Goal: Information Seeking & Learning: Learn about a topic

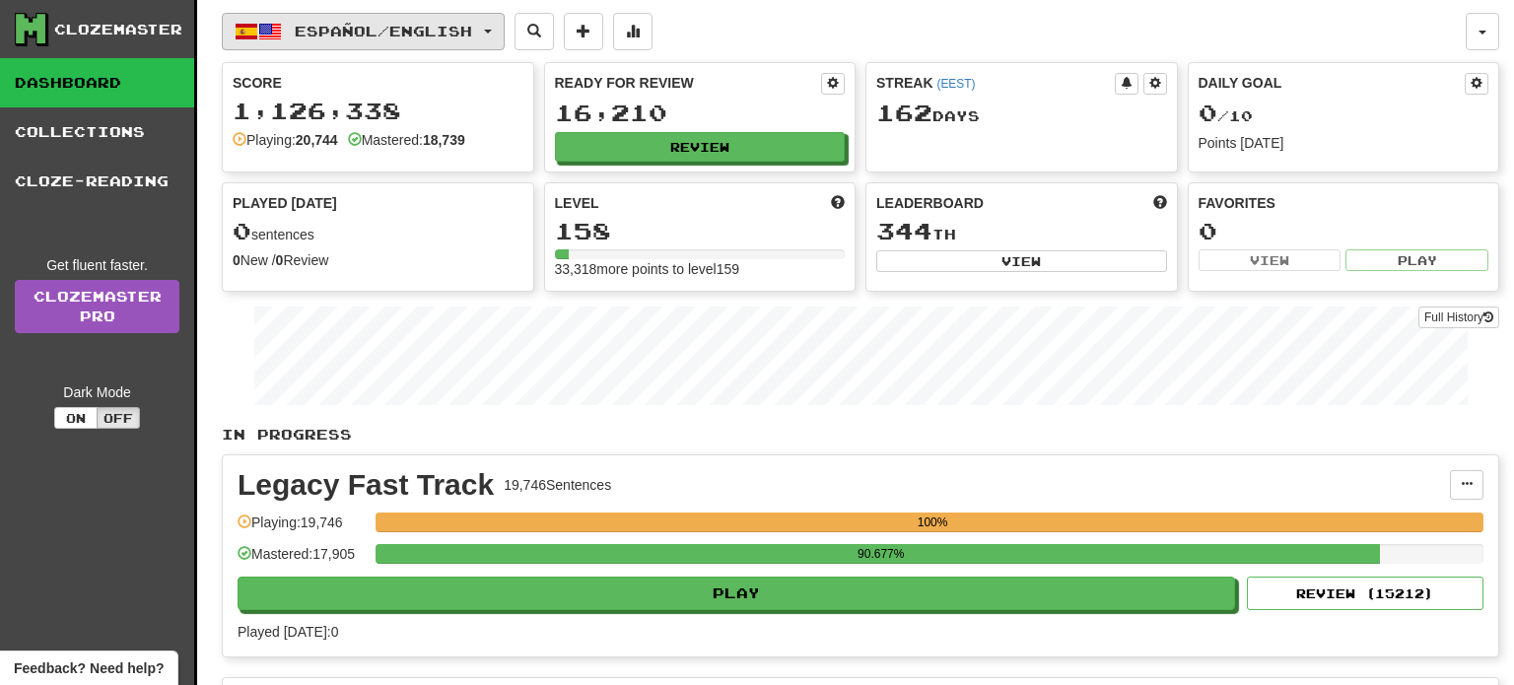
click at [461, 24] on span "Español / English" at bounding box center [383, 31] width 177 height 17
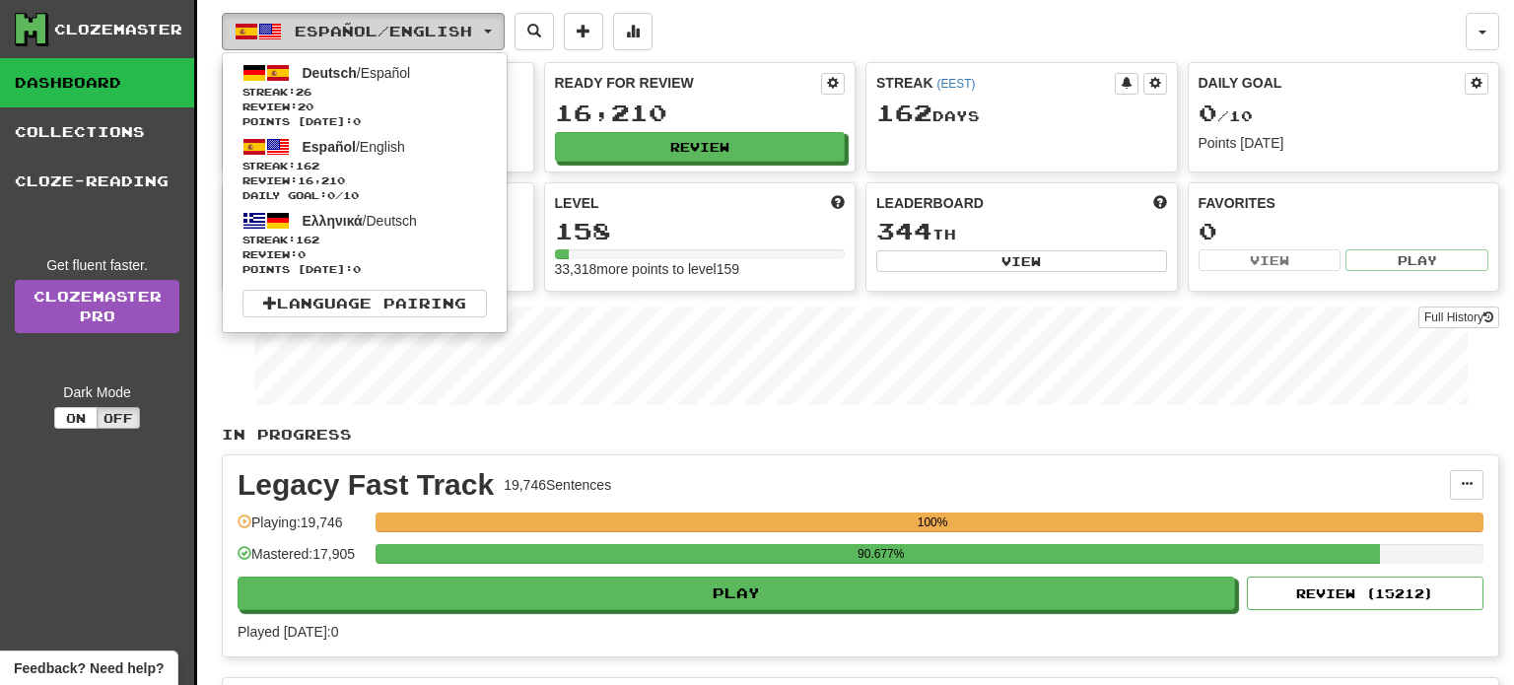
click at [472, 33] on span "Español / English" at bounding box center [383, 31] width 177 height 17
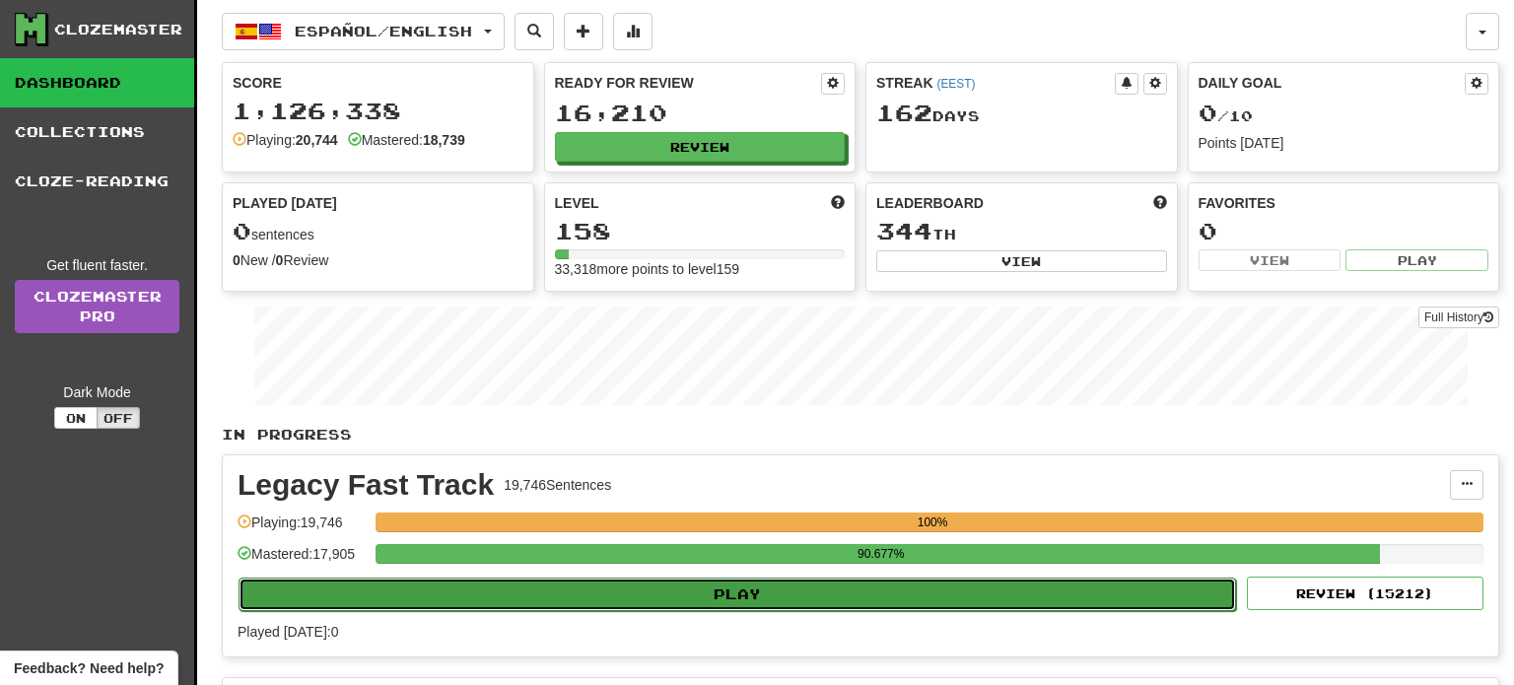
click at [825, 590] on button "Play" at bounding box center [737, 595] width 997 height 34
select select "**"
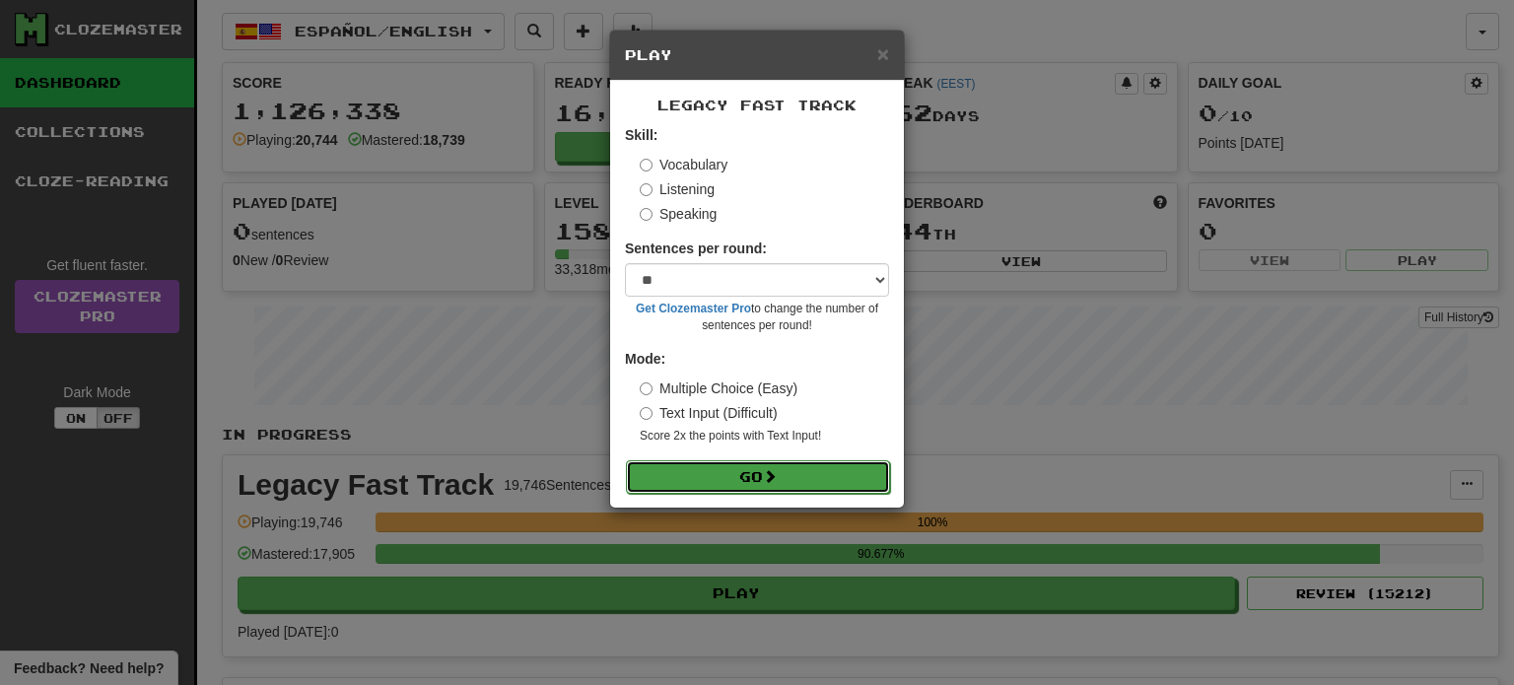
click at [808, 478] on button "Go" at bounding box center [758, 477] width 264 height 34
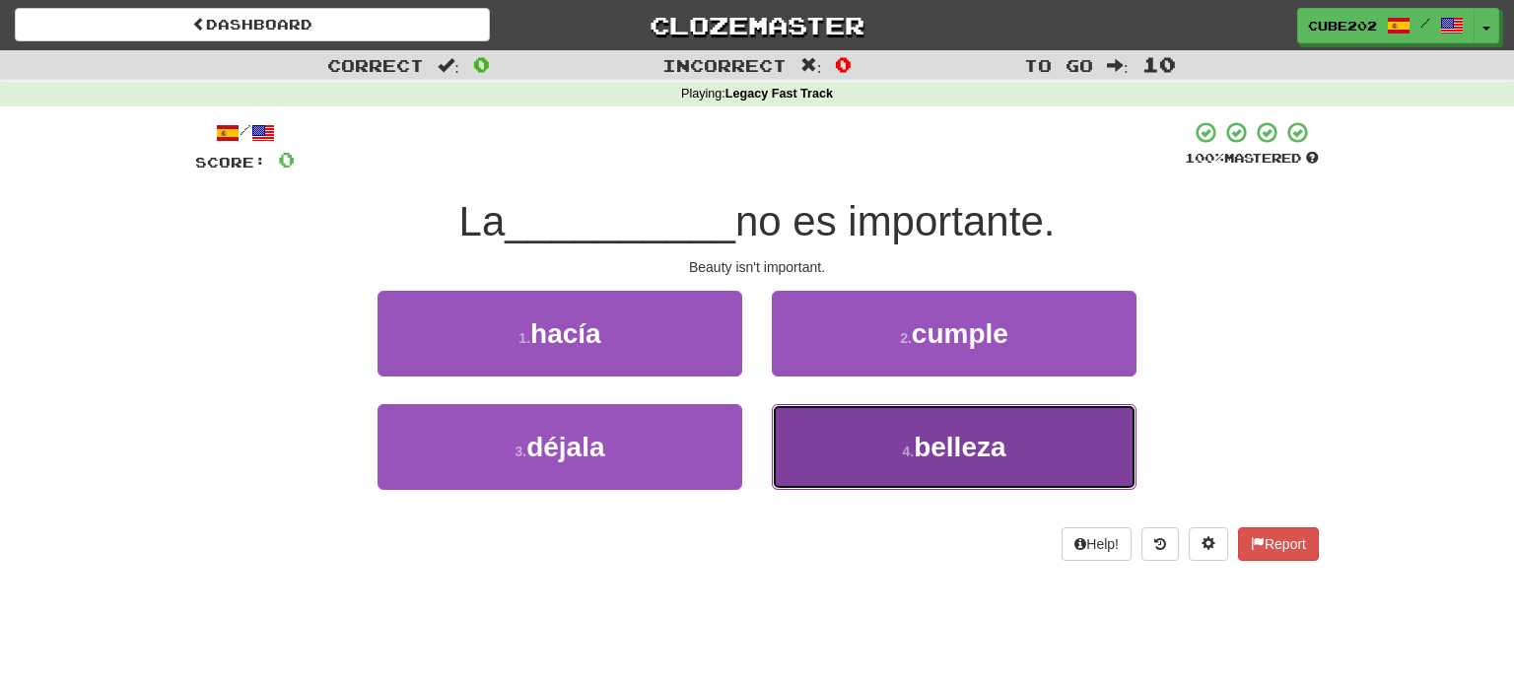
click at [907, 417] on button "4 . belleza" at bounding box center [954, 447] width 365 height 86
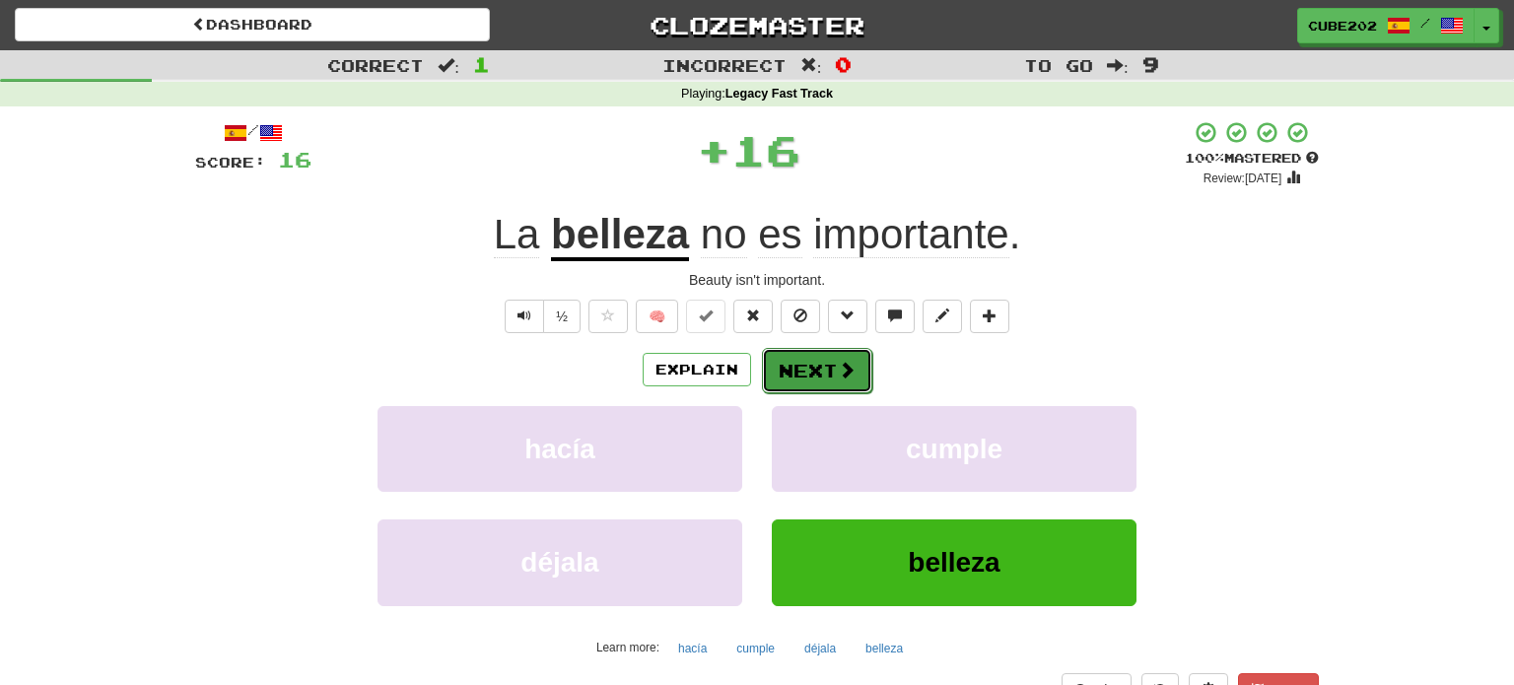
click at [799, 367] on button "Next" at bounding box center [817, 370] width 110 height 45
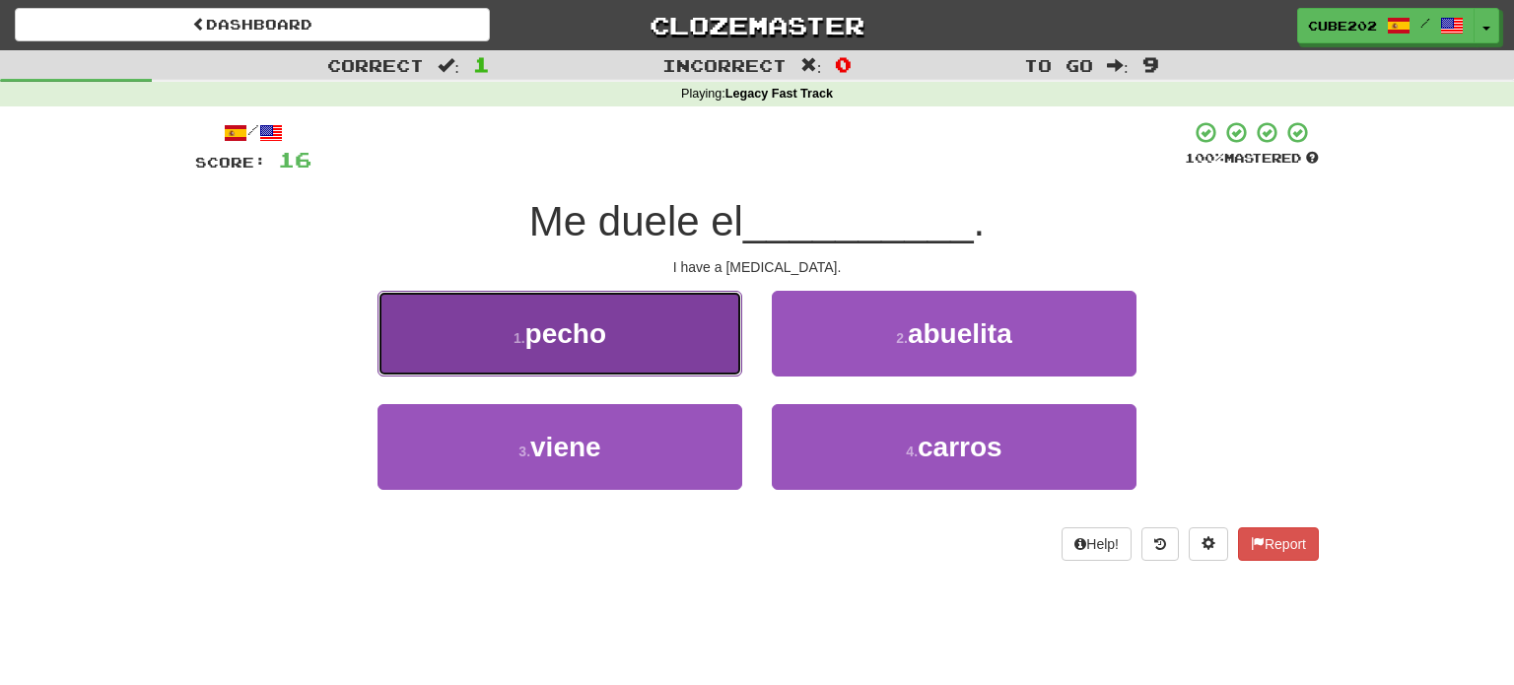
click at [706, 327] on button "1 . pecho" at bounding box center [559, 334] width 365 height 86
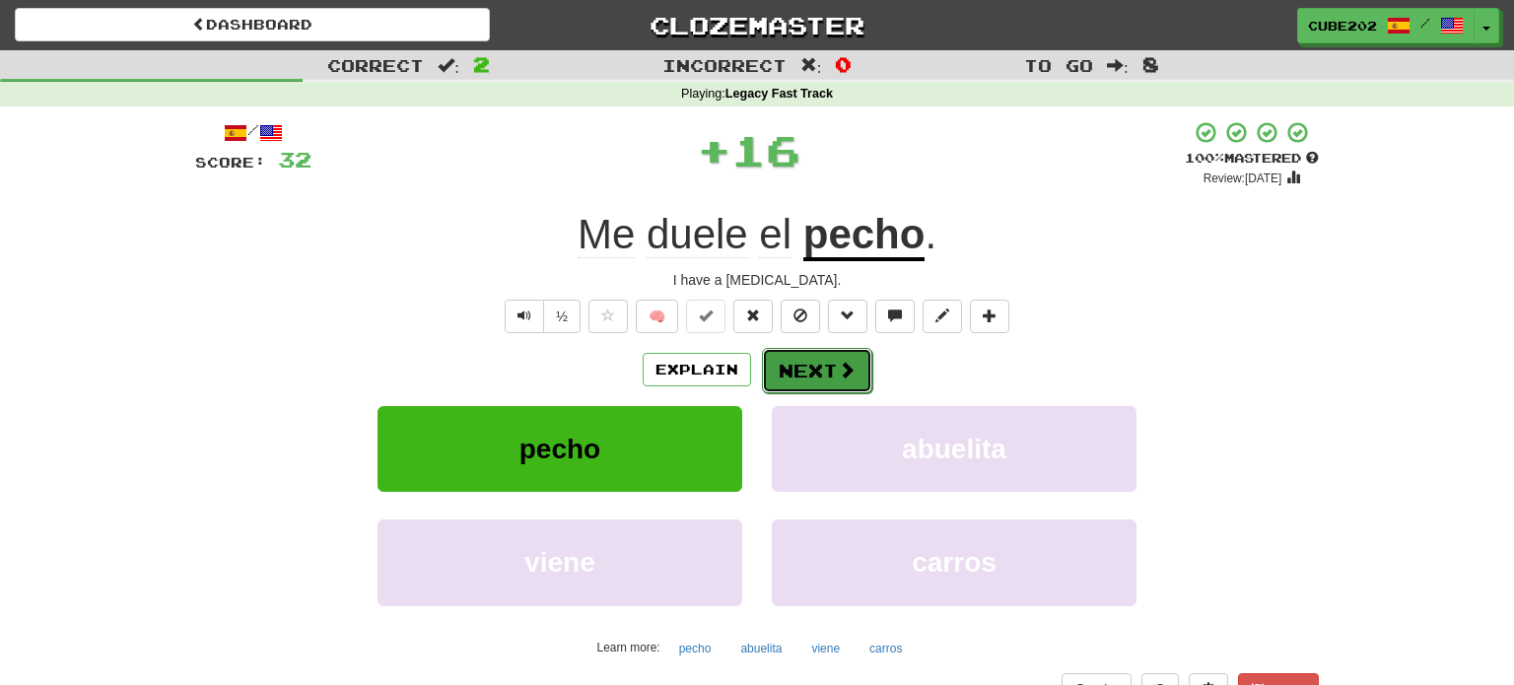
click at [838, 368] on span at bounding box center [847, 370] width 18 height 18
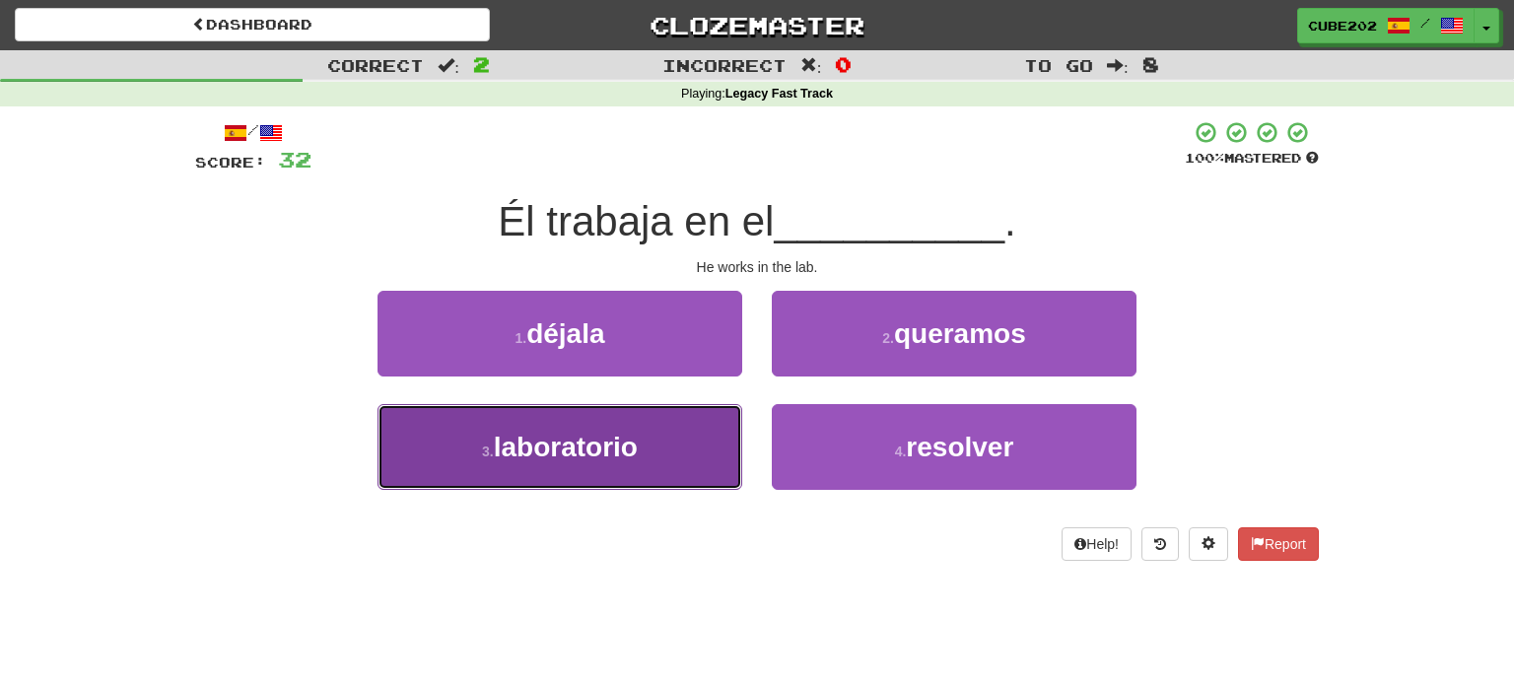
click at [667, 437] on button "3 . laboratorio" at bounding box center [559, 447] width 365 height 86
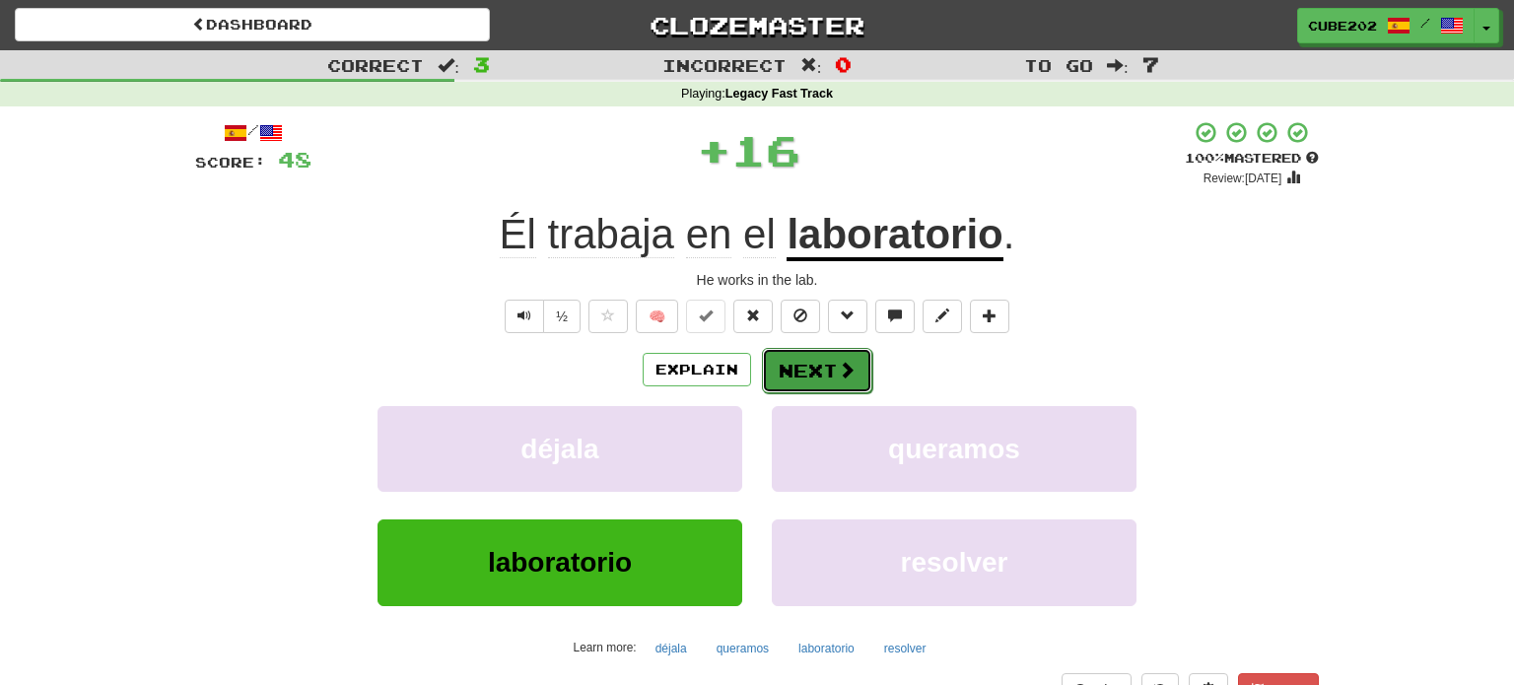
click at [814, 357] on button "Next" at bounding box center [817, 370] width 110 height 45
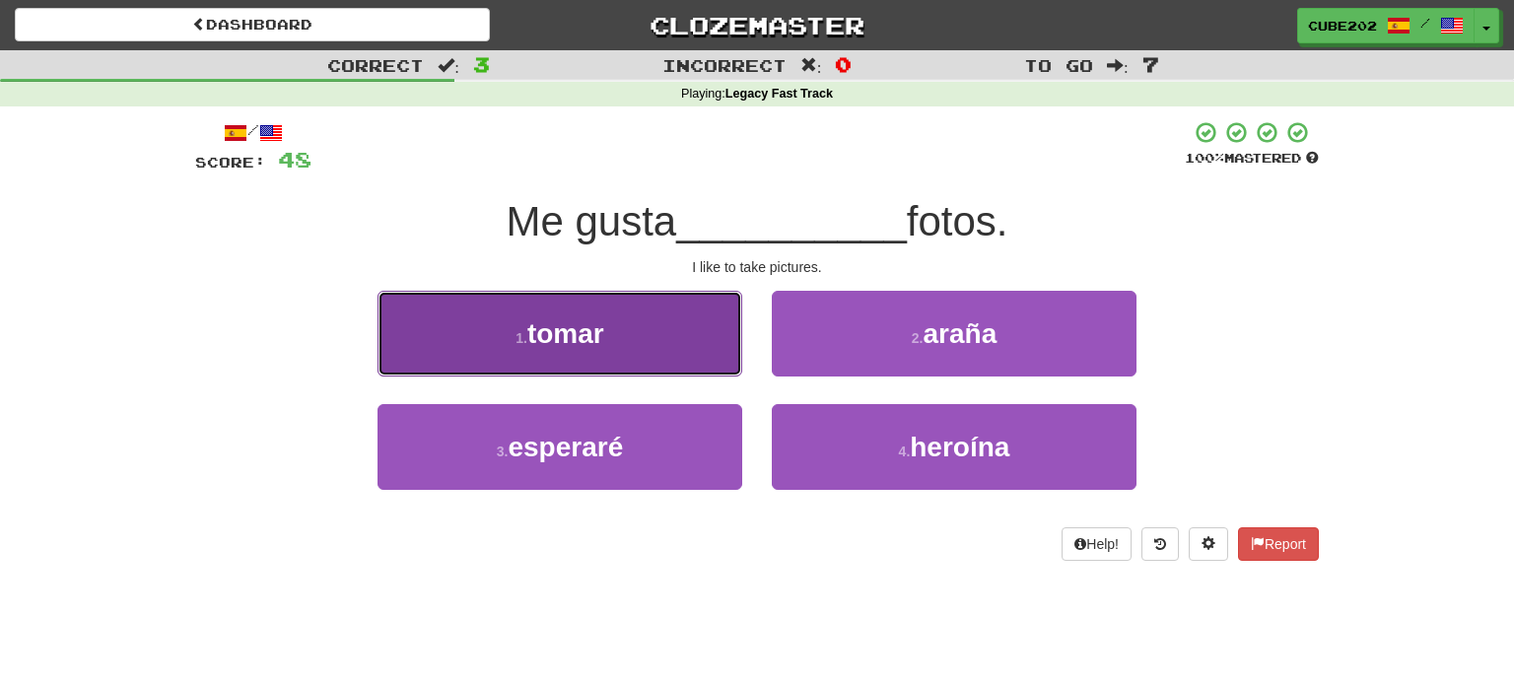
click at [679, 337] on button "1 . tomar" at bounding box center [559, 334] width 365 height 86
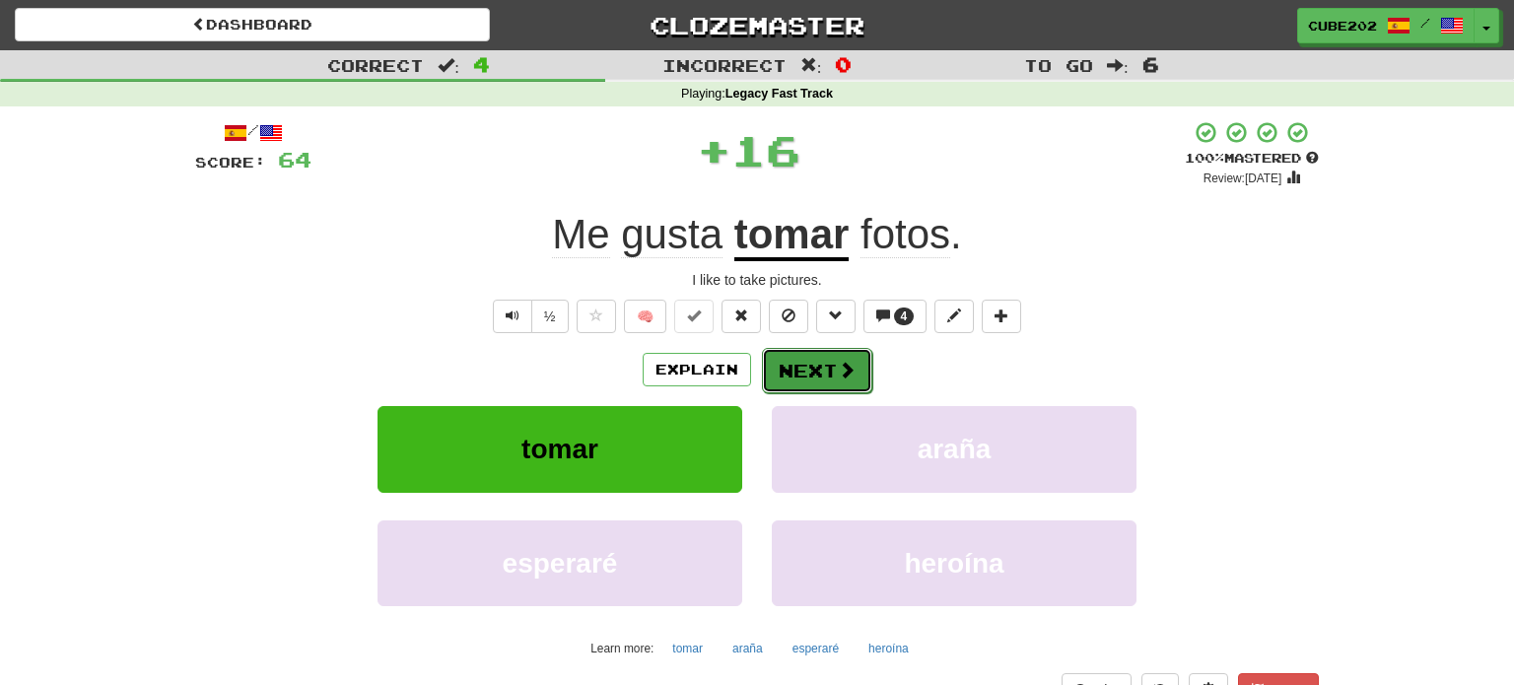
click at [822, 354] on button "Next" at bounding box center [817, 370] width 110 height 45
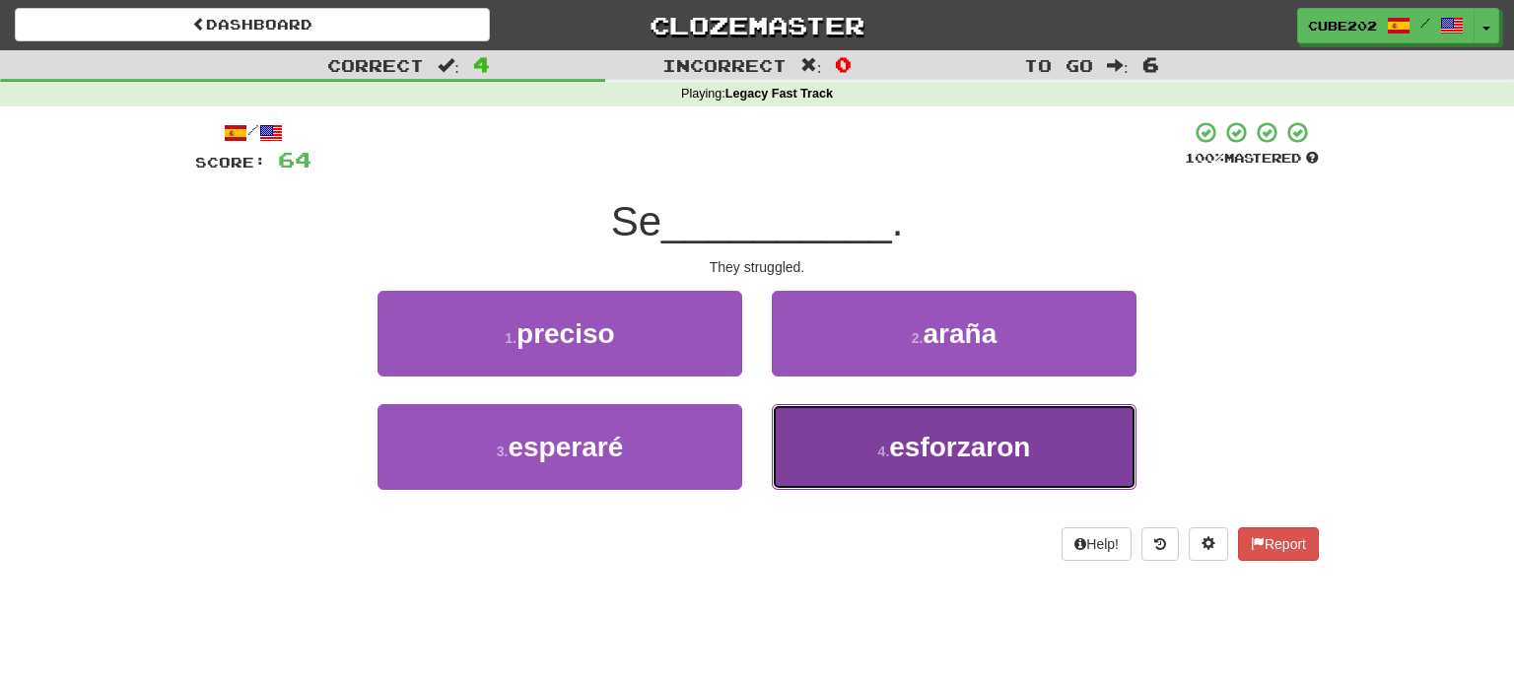
click at [905, 453] on span "esforzaron" at bounding box center [959, 447] width 141 height 31
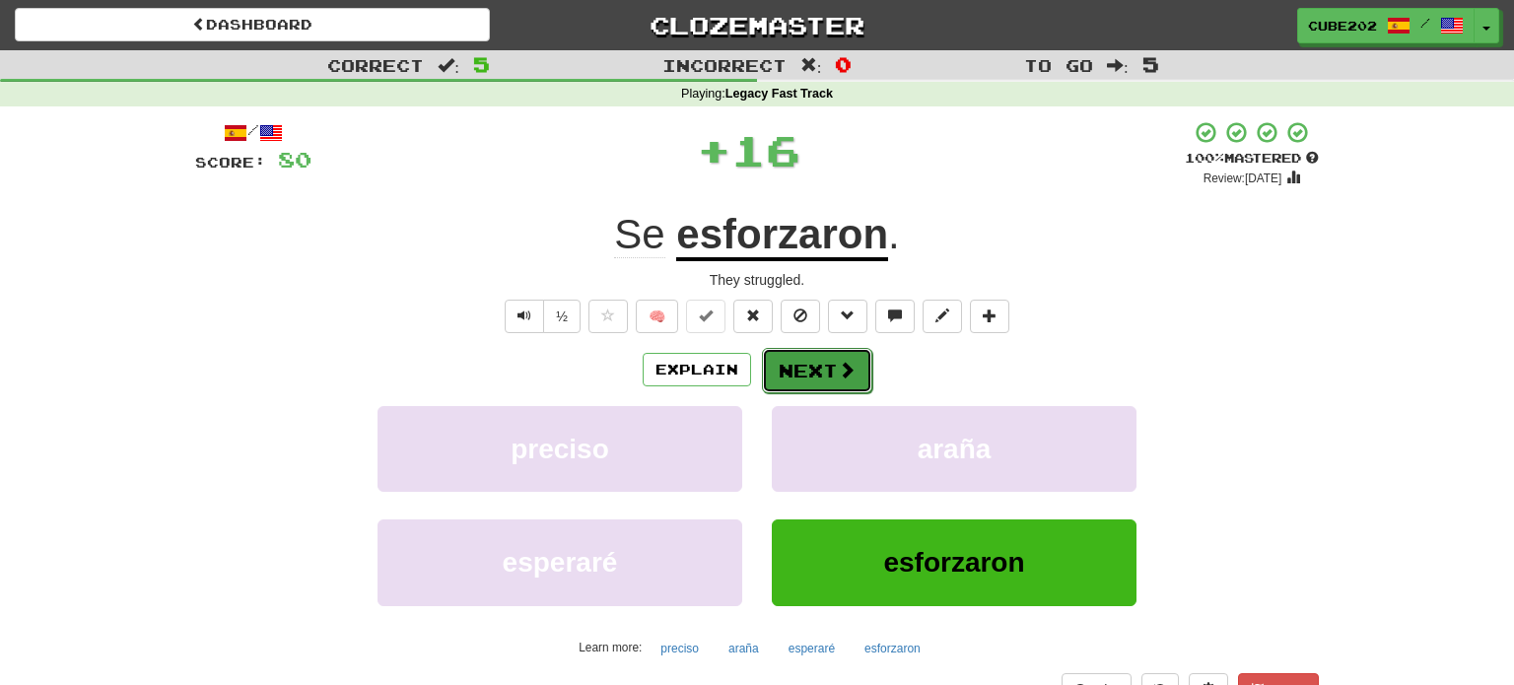
click at [801, 361] on button "Next" at bounding box center [817, 370] width 110 height 45
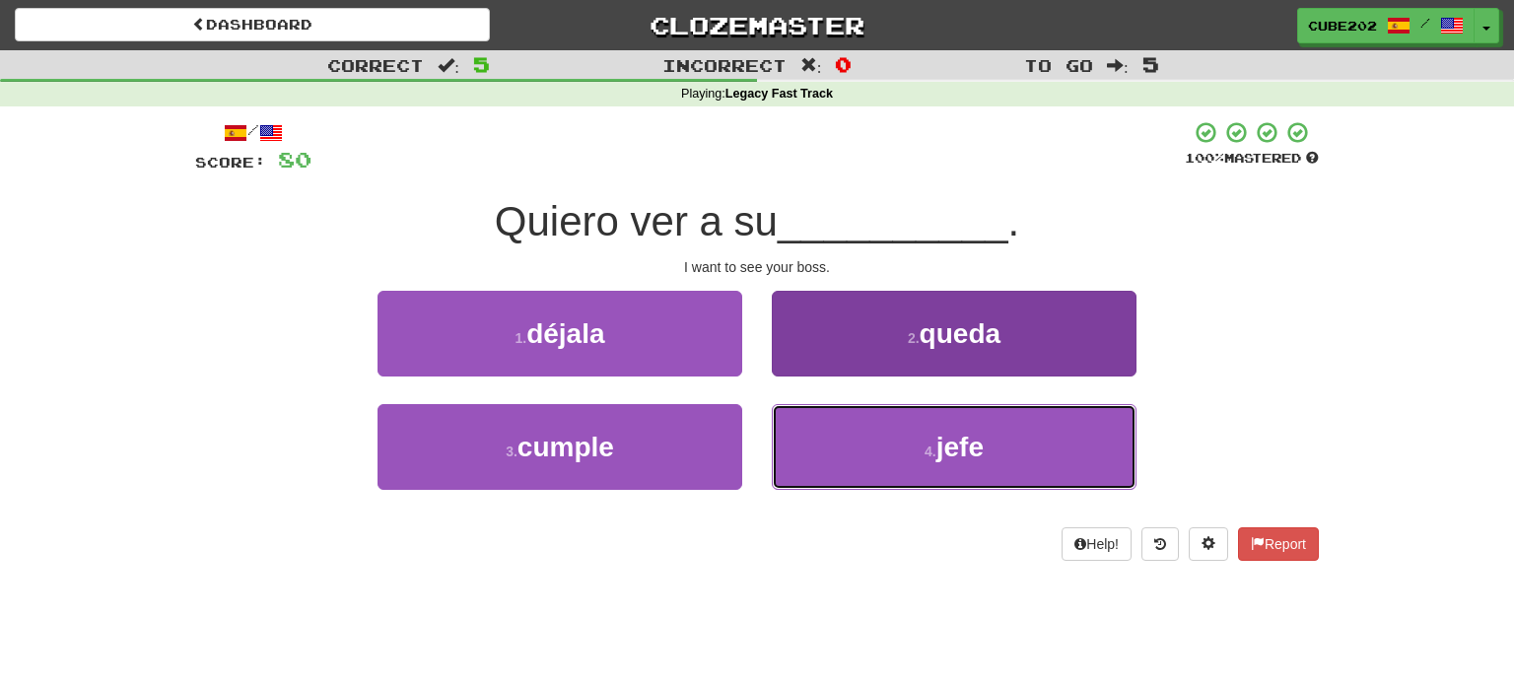
click at [882, 450] on button "4 . jefe" at bounding box center [954, 447] width 365 height 86
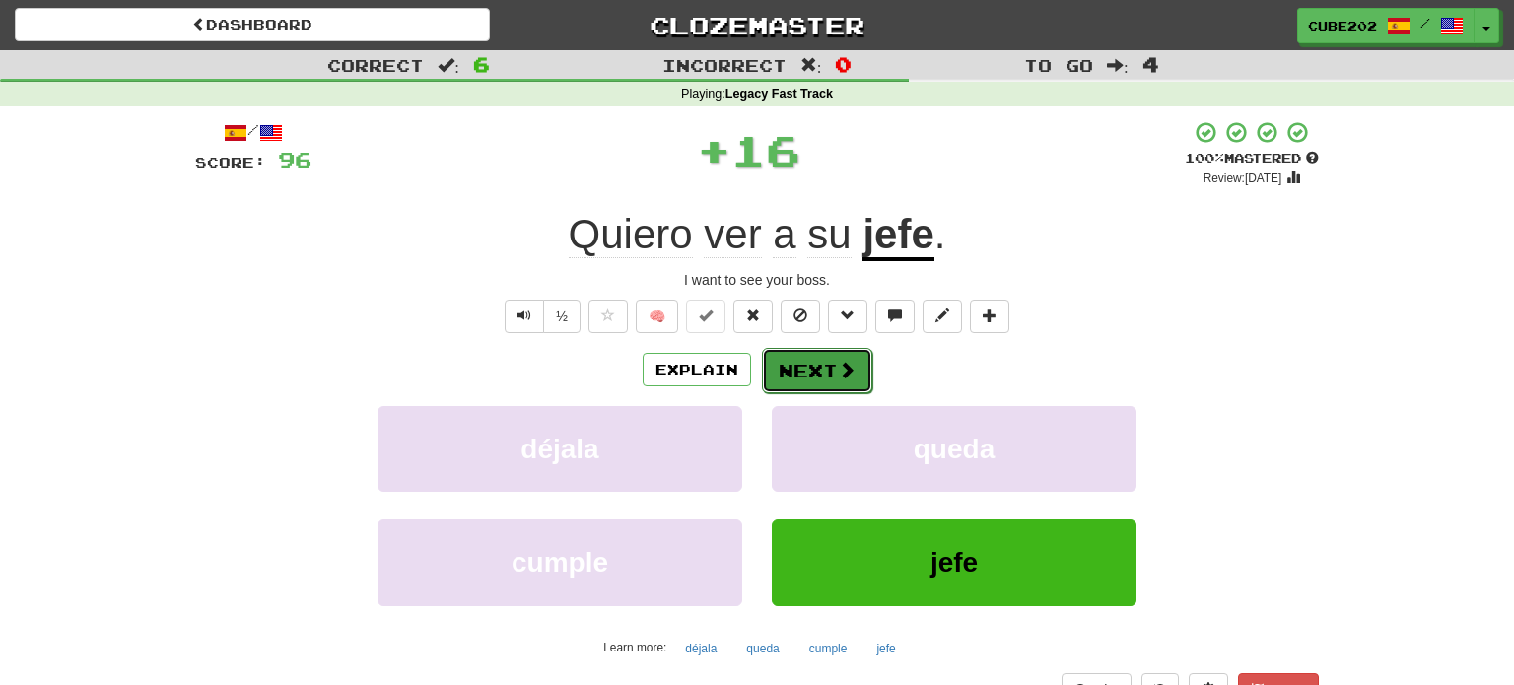
click at [812, 372] on button "Next" at bounding box center [817, 370] width 110 height 45
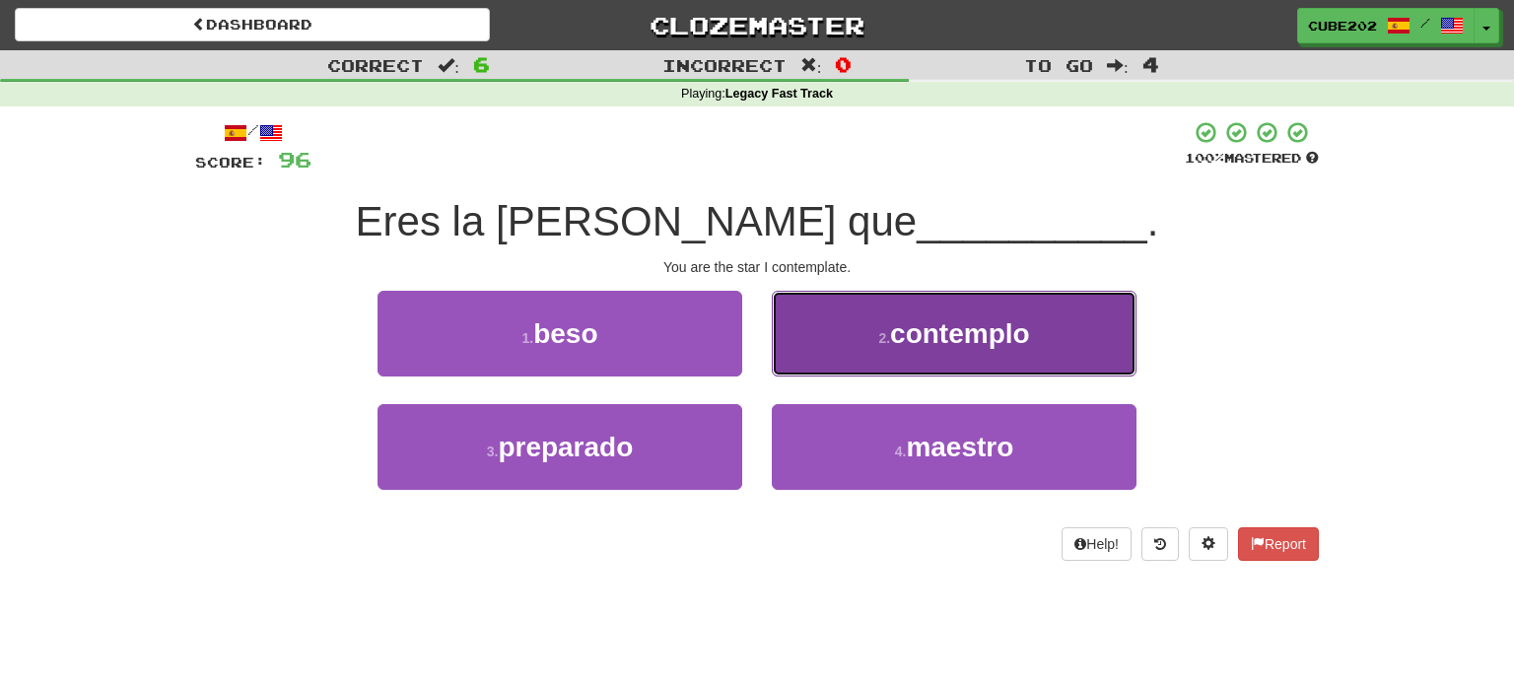
click at [866, 344] on button "2 . contemplo" at bounding box center [954, 334] width 365 height 86
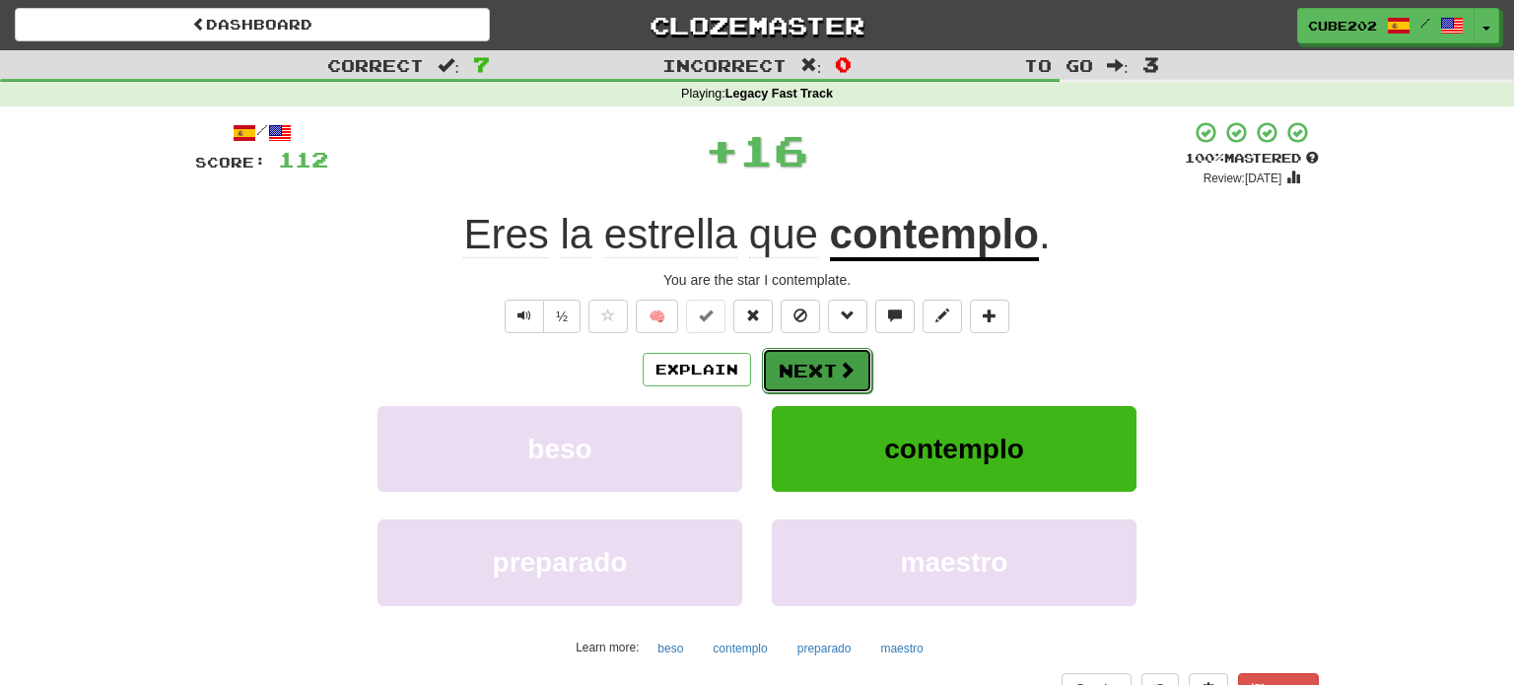
click at [825, 365] on button "Next" at bounding box center [817, 370] width 110 height 45
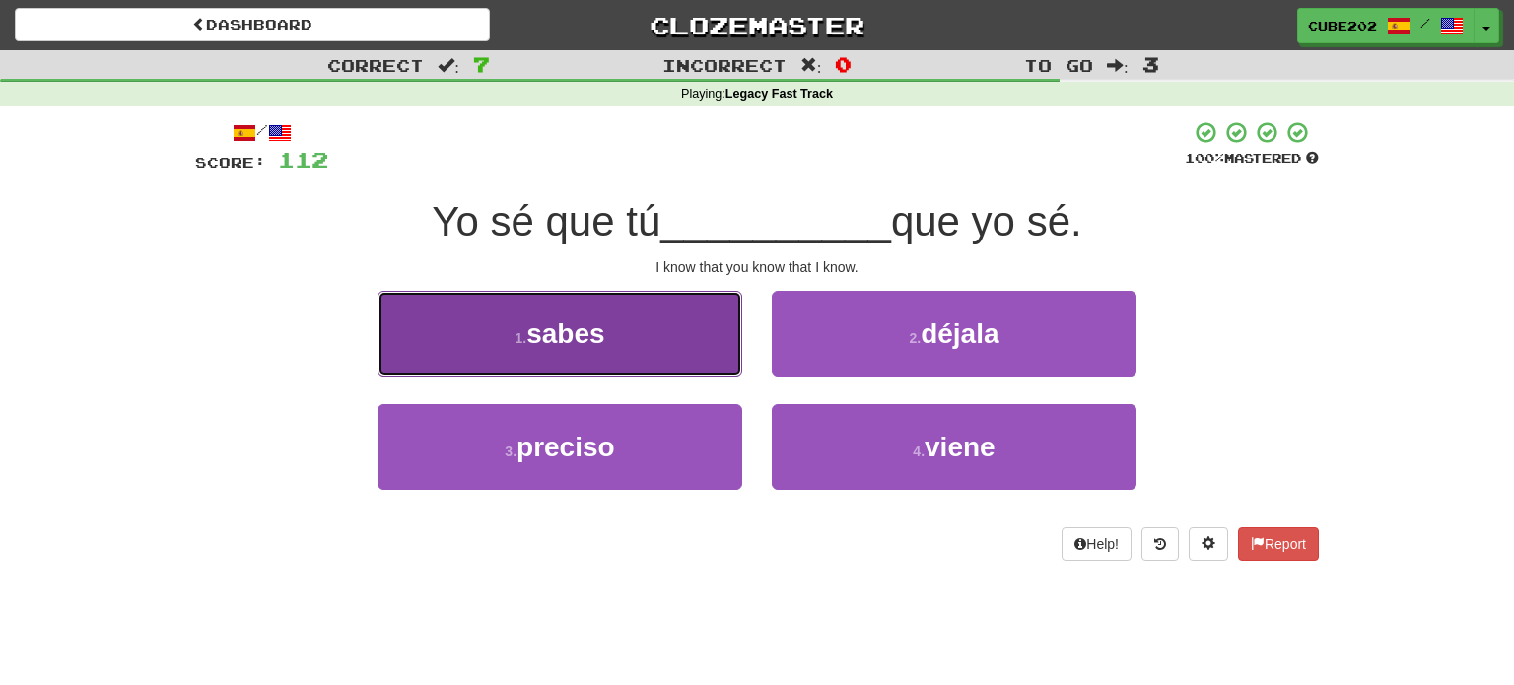
click at [664, 338] on button "1 . sabes" at bounding box center [559, 334] width 365 height 86
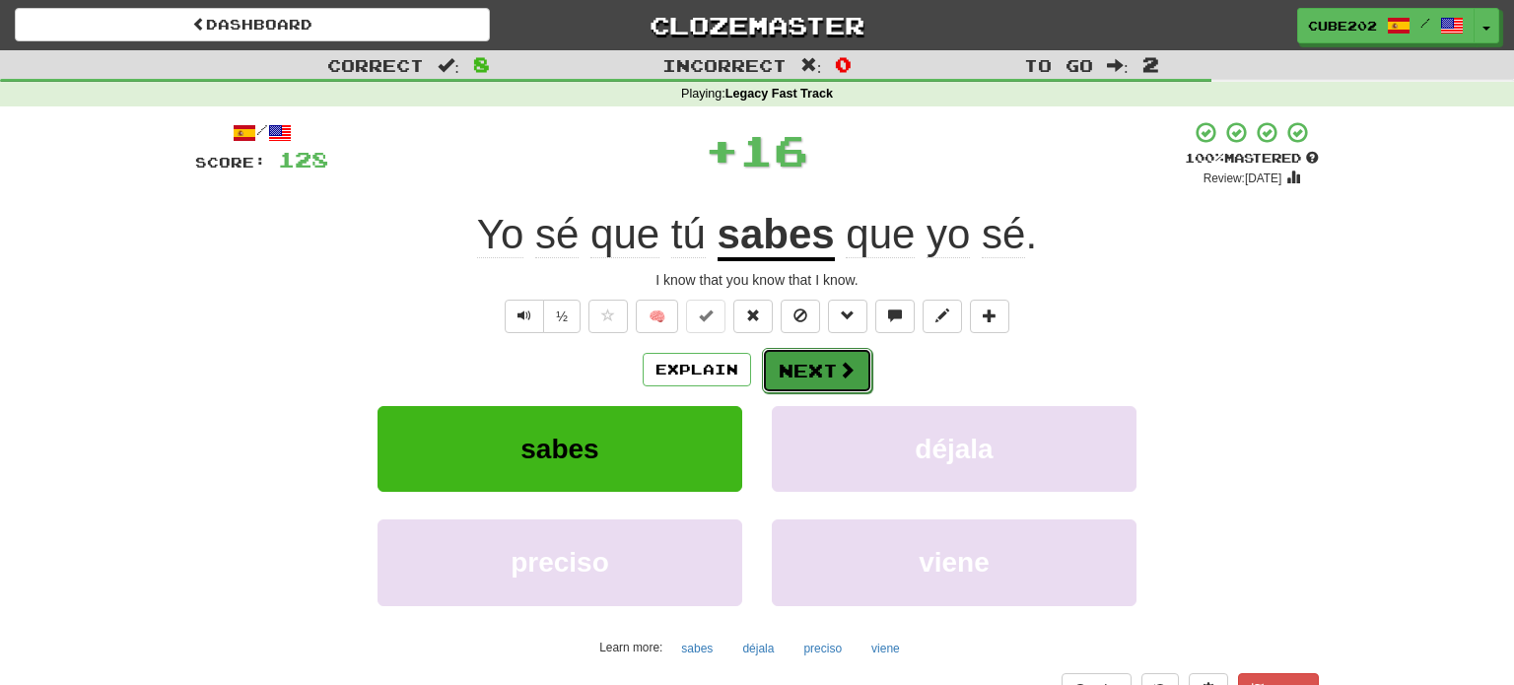
click at [841, 366] on span at bounding box center [847, 370] width 18 height 18
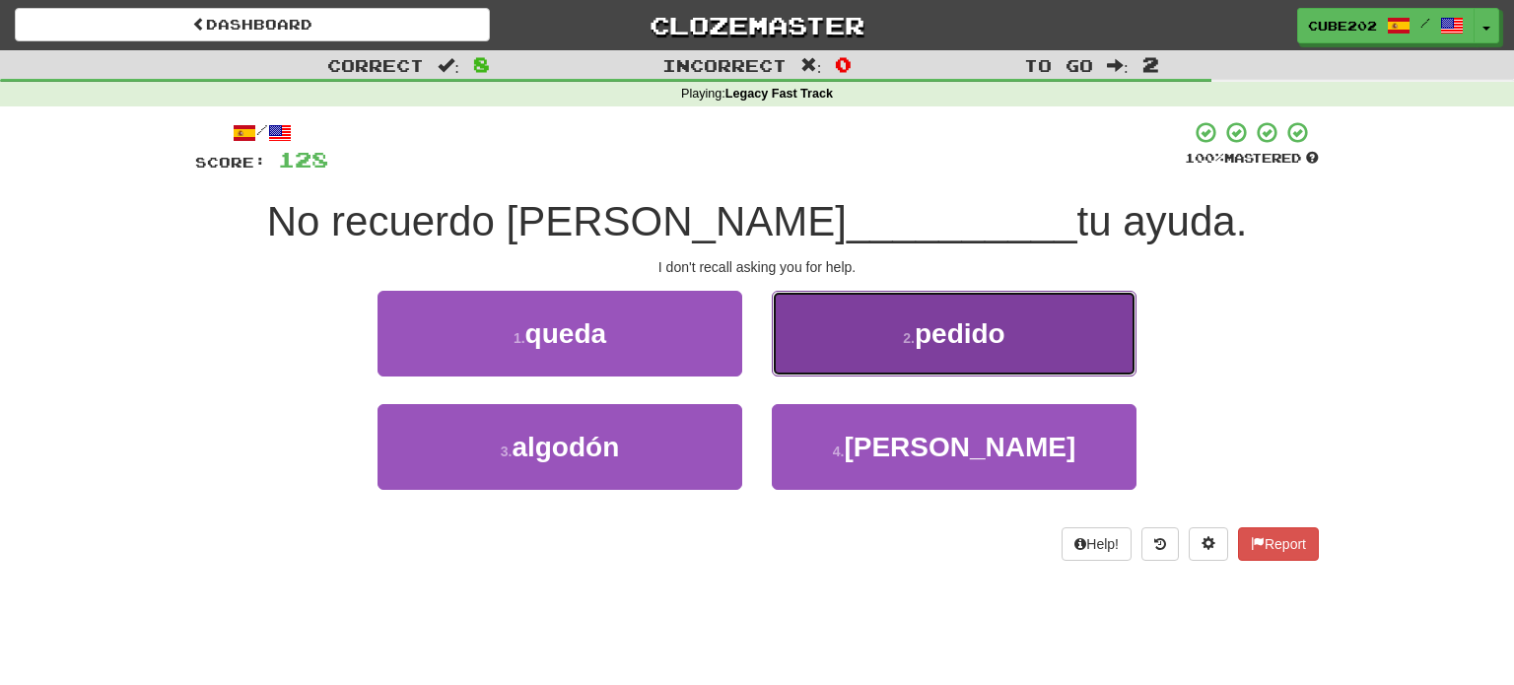
click at [874, 344] on button "2 . pedido" at bounding box center [954, 334] width 365 height 86
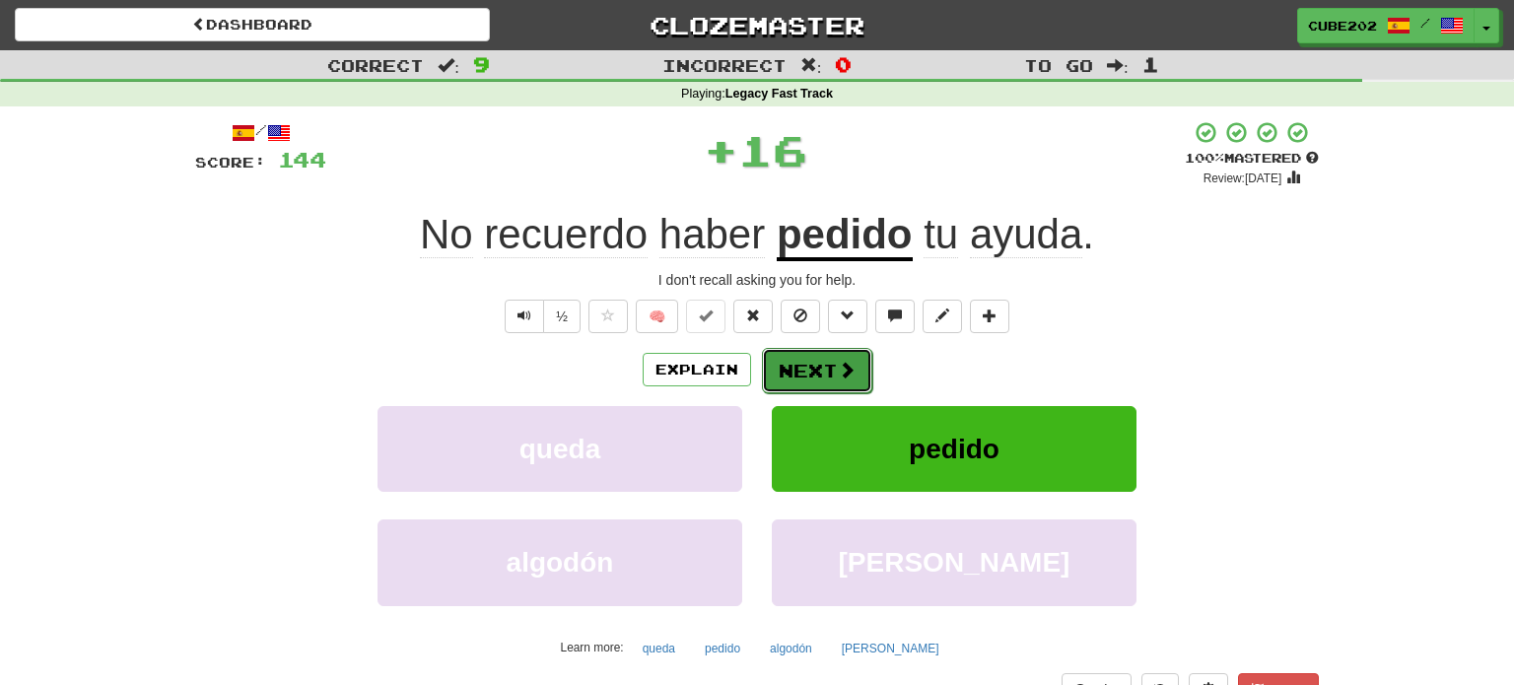
click at [819, 376] on button "Next" at bounding box center [817, 370] width 110 height 45
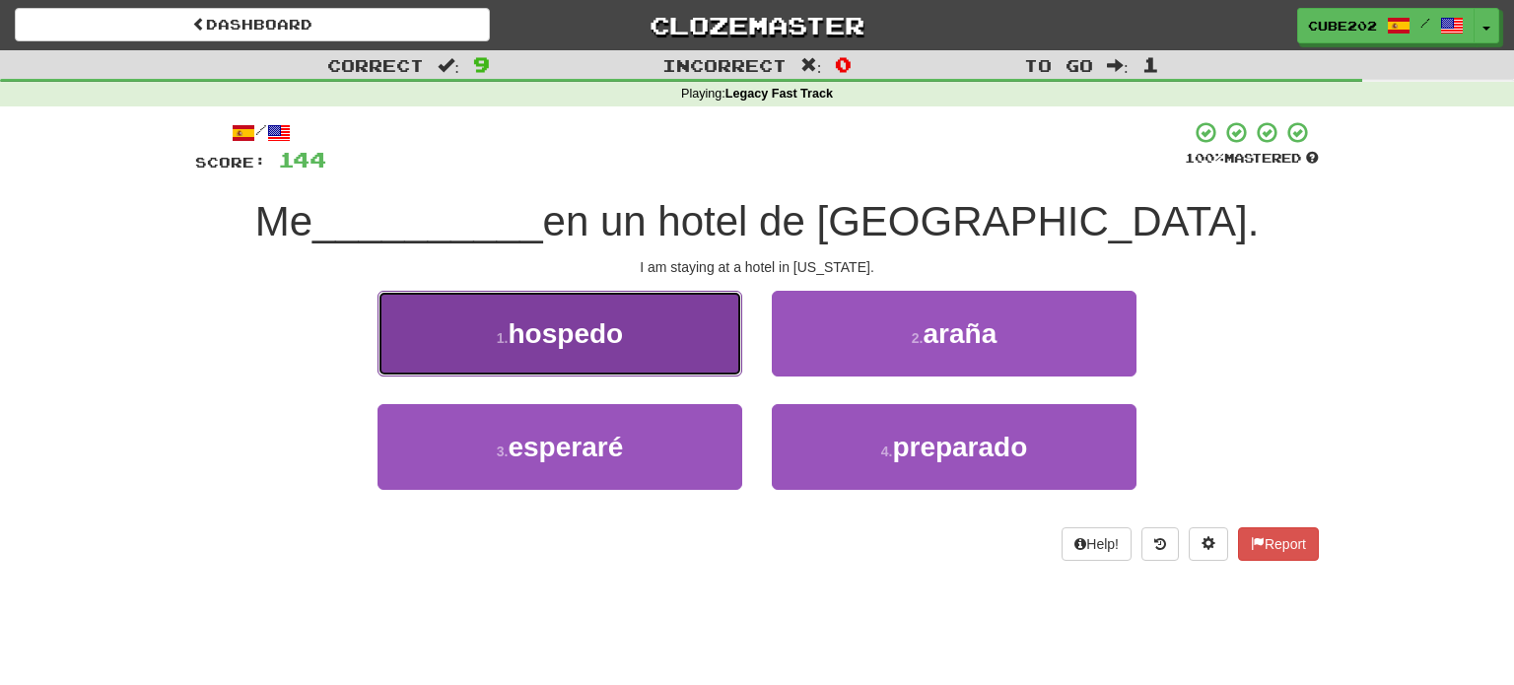
click at [662, 347] on button "1 . hospedo" at bounding box center [559, 334] width 365 height 86
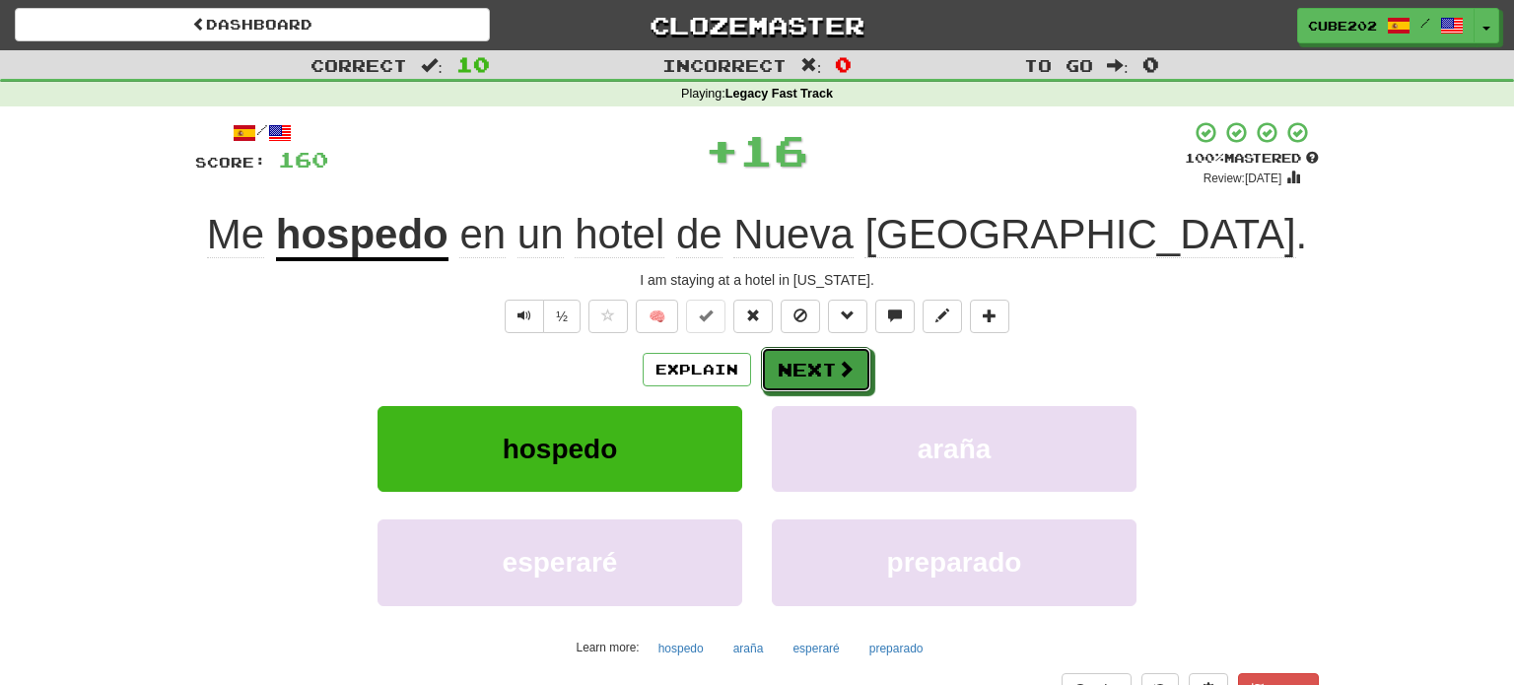
click at [810, 366] on button "Next" at bounding box center [816, 369] width 110 height 45
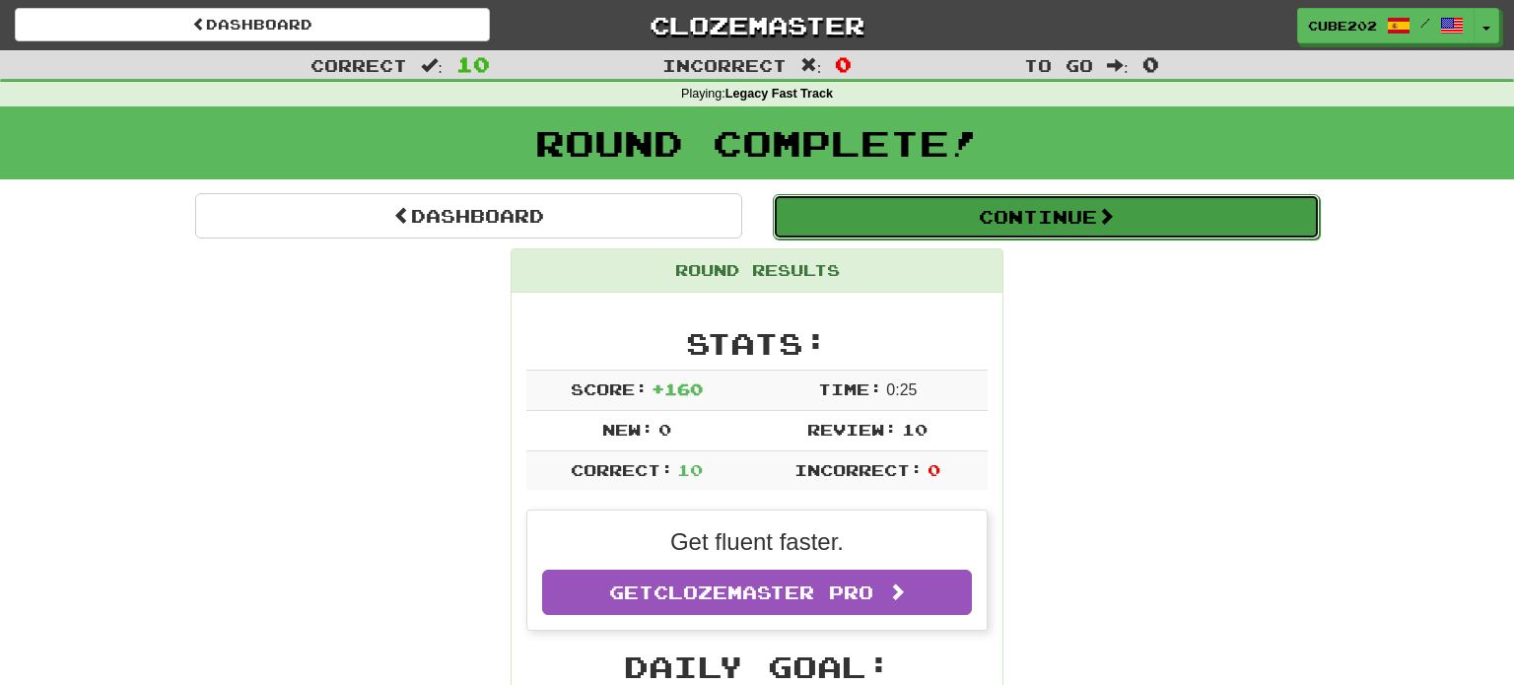
click at [873, 214] on button "Continue" at bounding box center [1046, 216] width 547 height 45
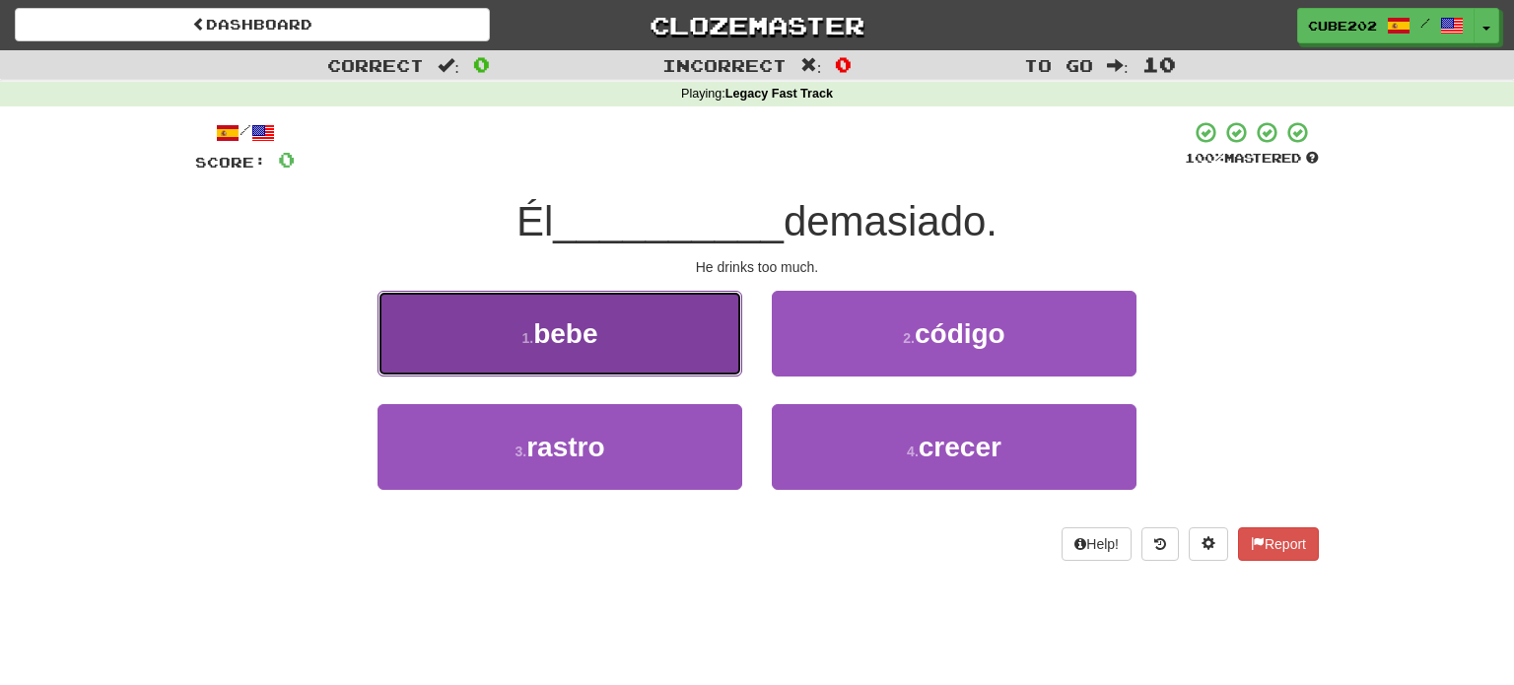
click at [684, 347] on button "1 . bebe" at bounding box center [559, 334] width 365 height 86
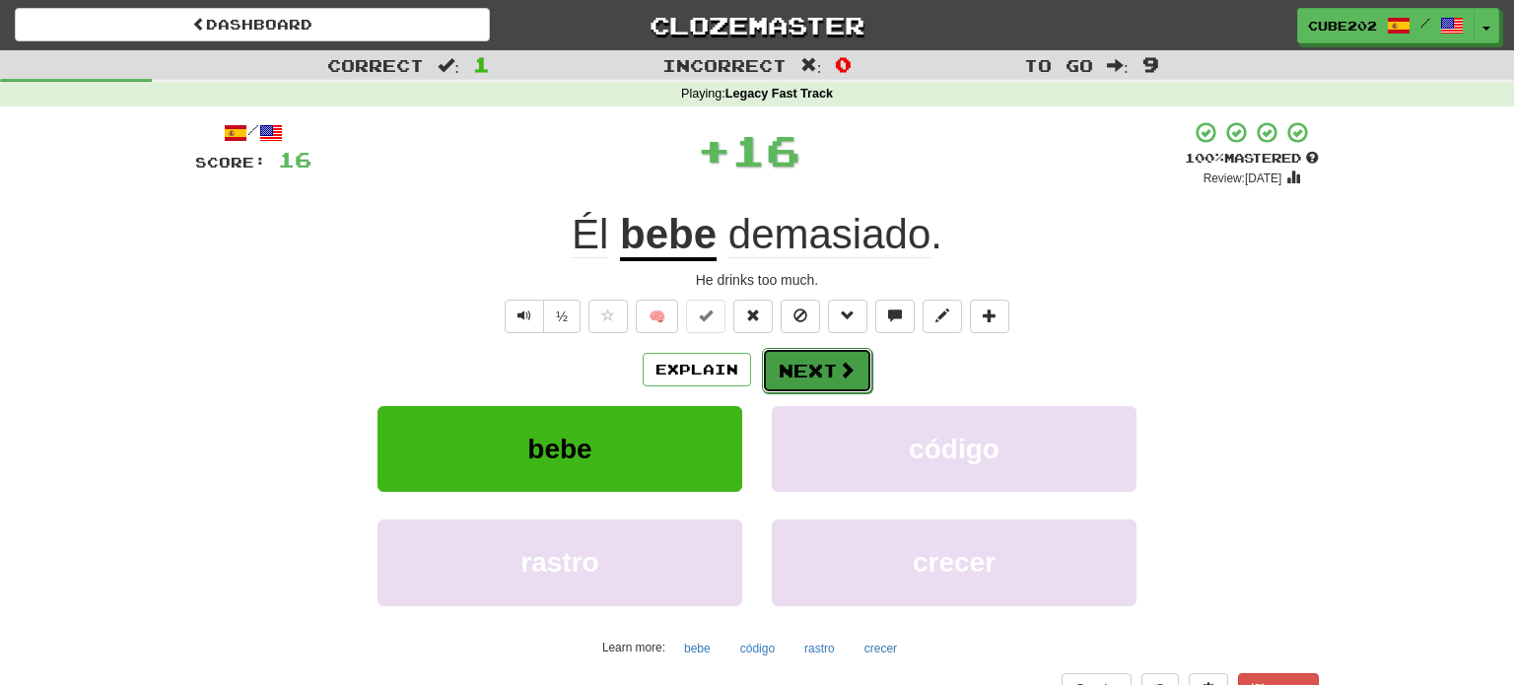
click at [810, 360] on button "Next" at bounding box center [817, 370] width 110 height 45
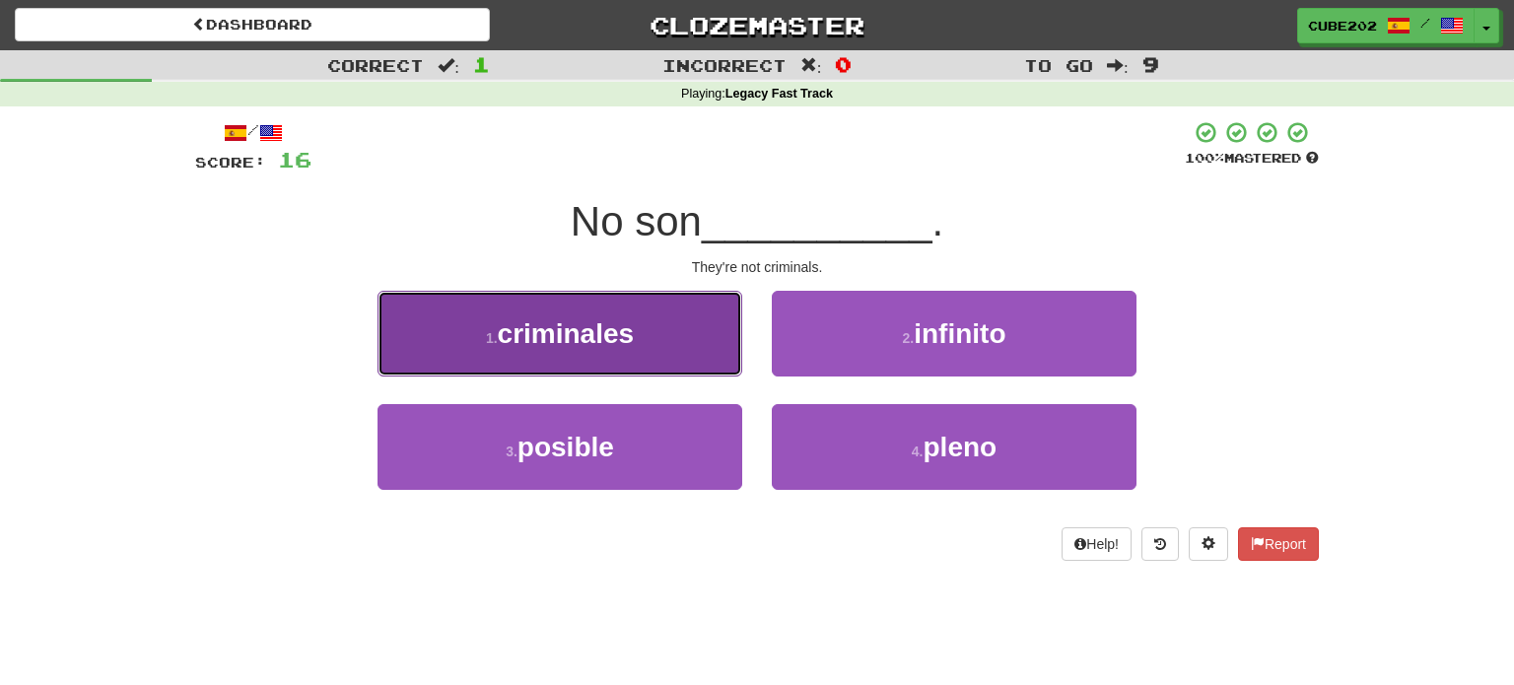
click at [694, 329] on button "1 . criminales" at bounding box center [559, 334] width 365 height 86
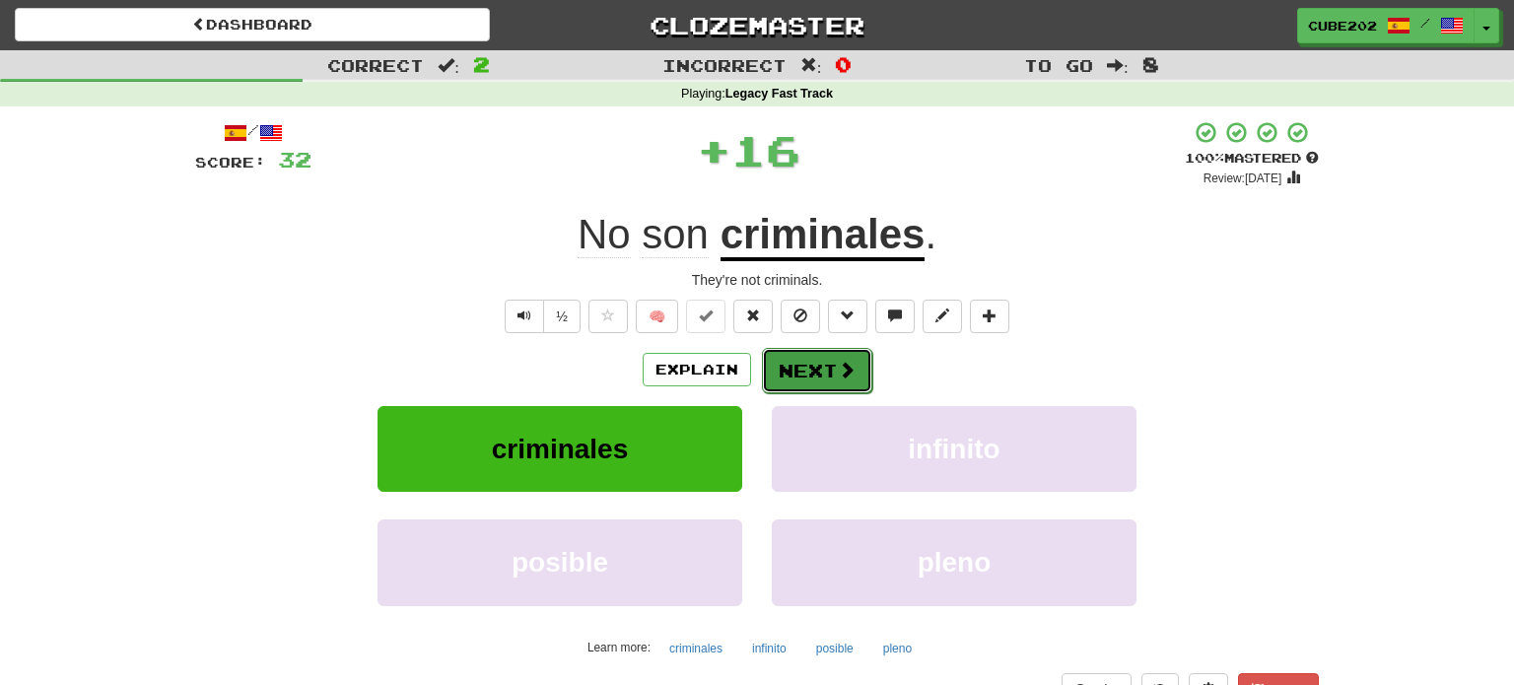
click at [811, 367] on button "Next" at bounding box center [817, 370] width 110 height 45
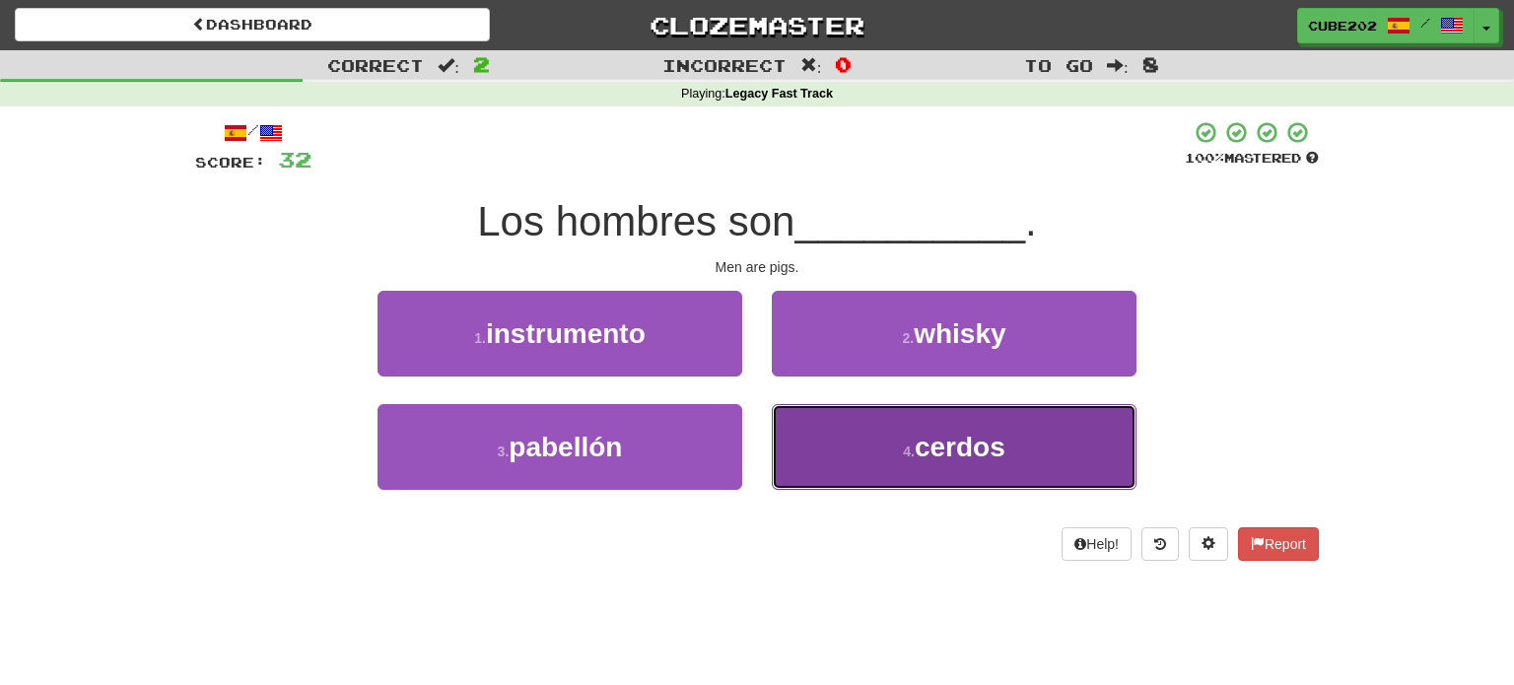
click at [847, 440] on button "4 . cerdos" at bounding box center [954, 447] width 365 height 86
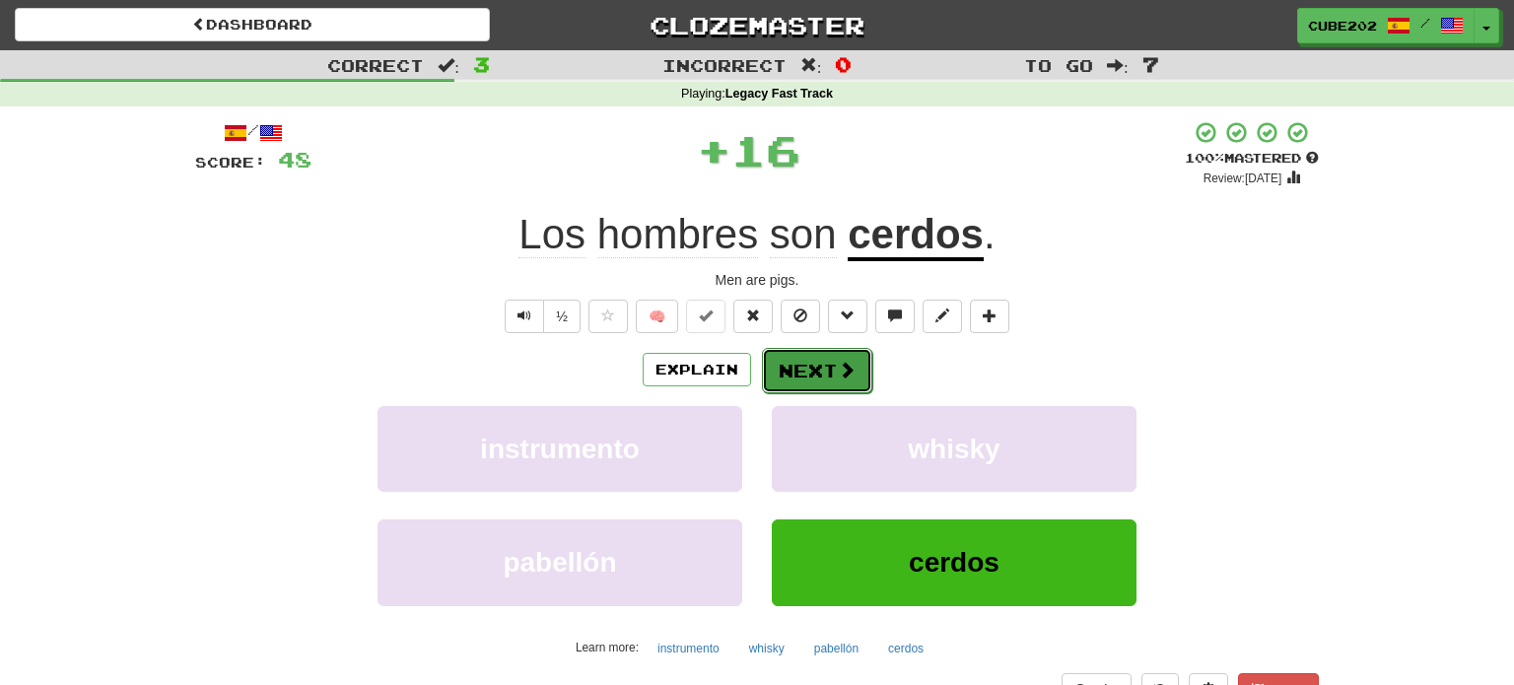
click at [805, 353] on button "Next" at bounding box center [817, 370] width 110 height 45
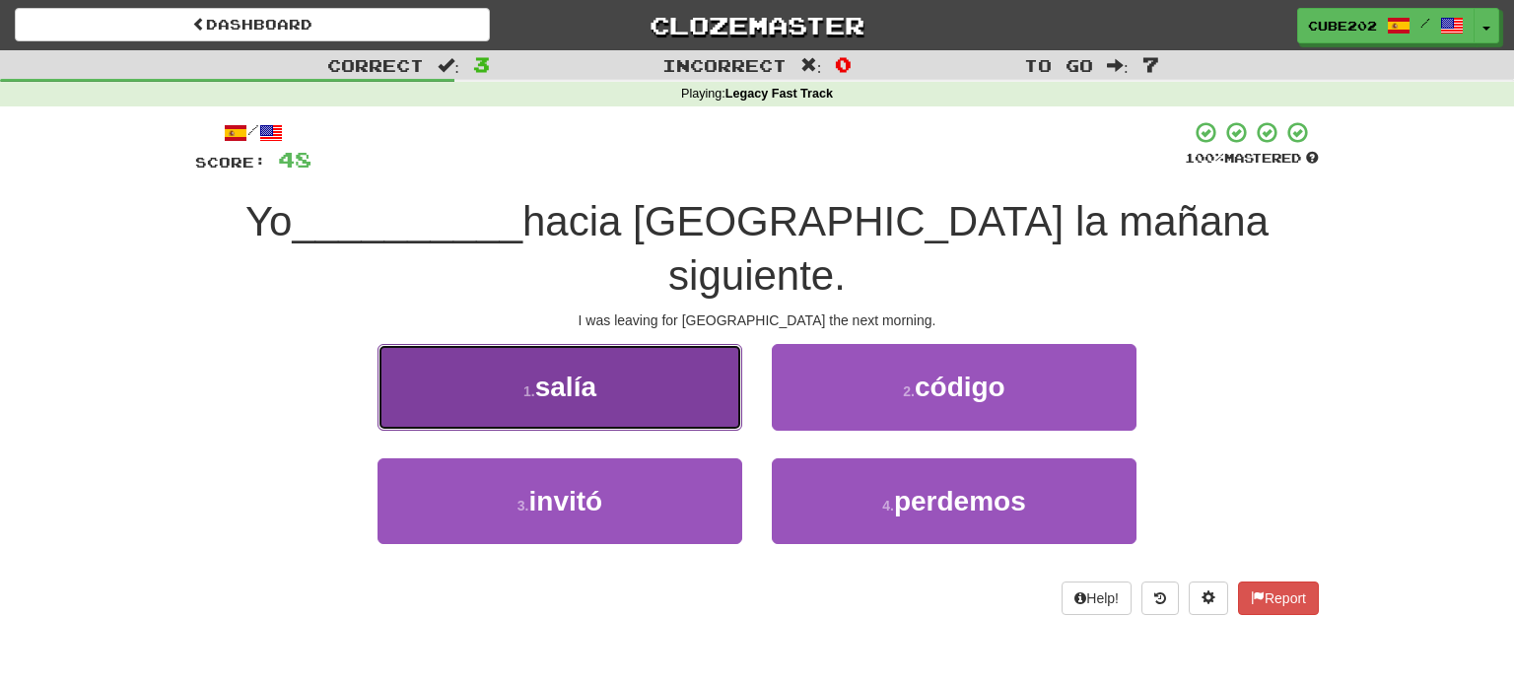
click at [701, 344] on button "1 . salía" at bounding box center [559, 387] width 365 height 86
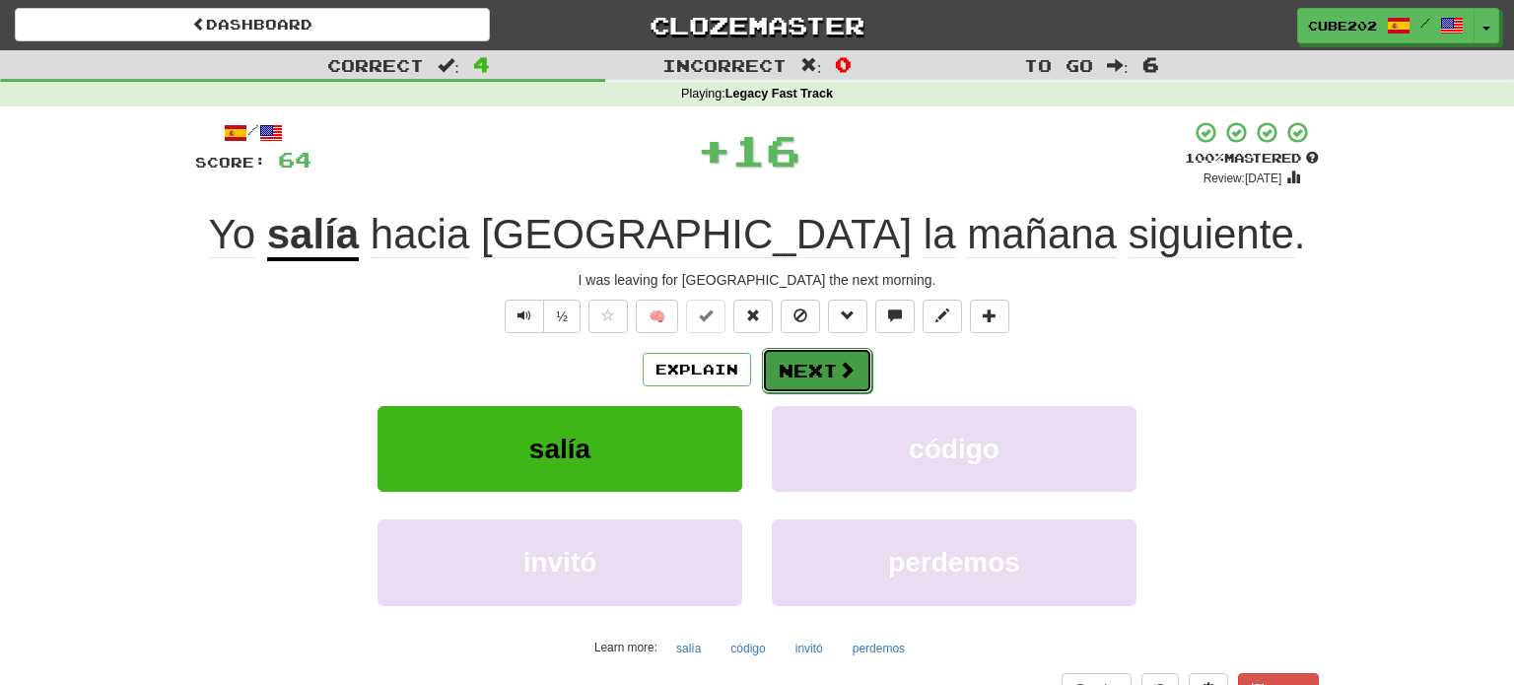
click at [822, 367] on button "Next" at bounding box center [817, 370] width 110 height 45
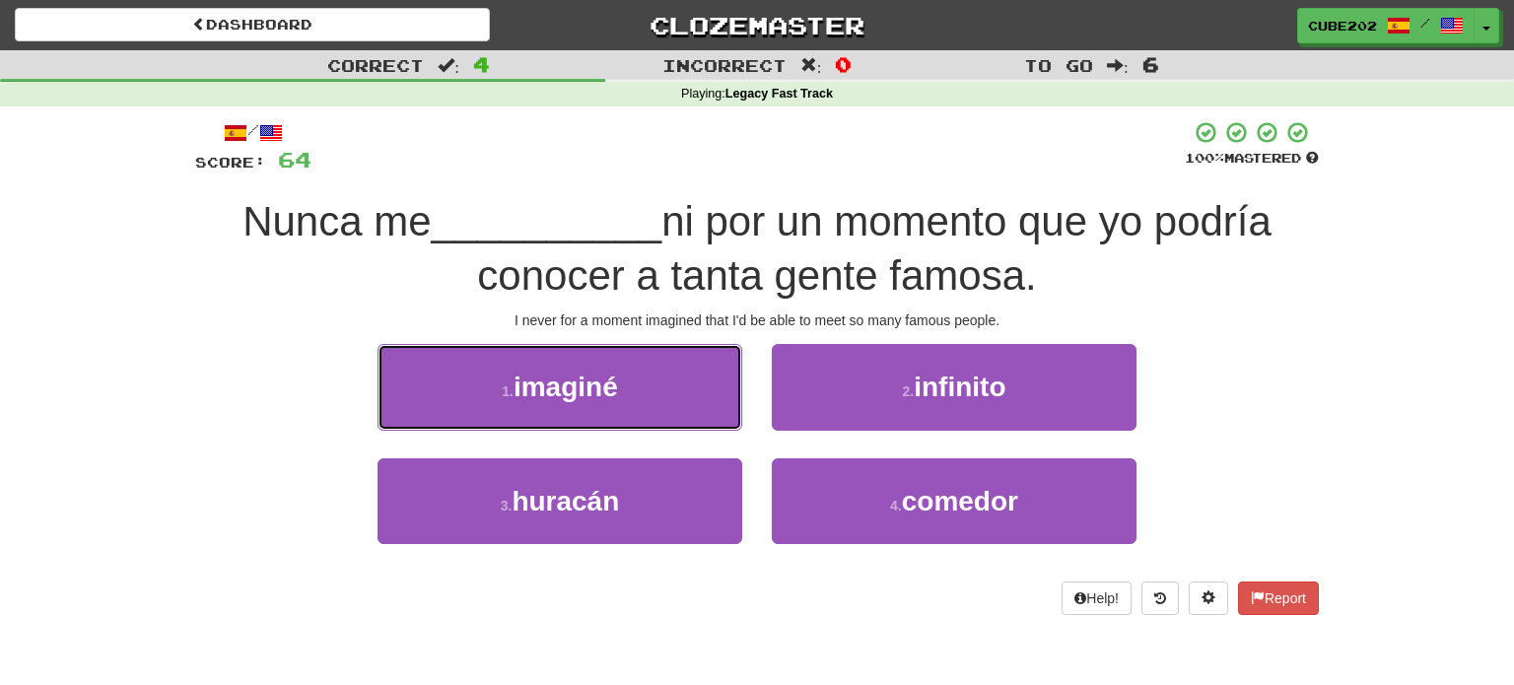
drag, startPoint x: 692, startPoint y: 393, endPoint x: 773, endPoint y: 383, distance: 81.4
click at [692, 393] on button "1 . imaginé" at bounding box center [559, 387] width 365 height 86
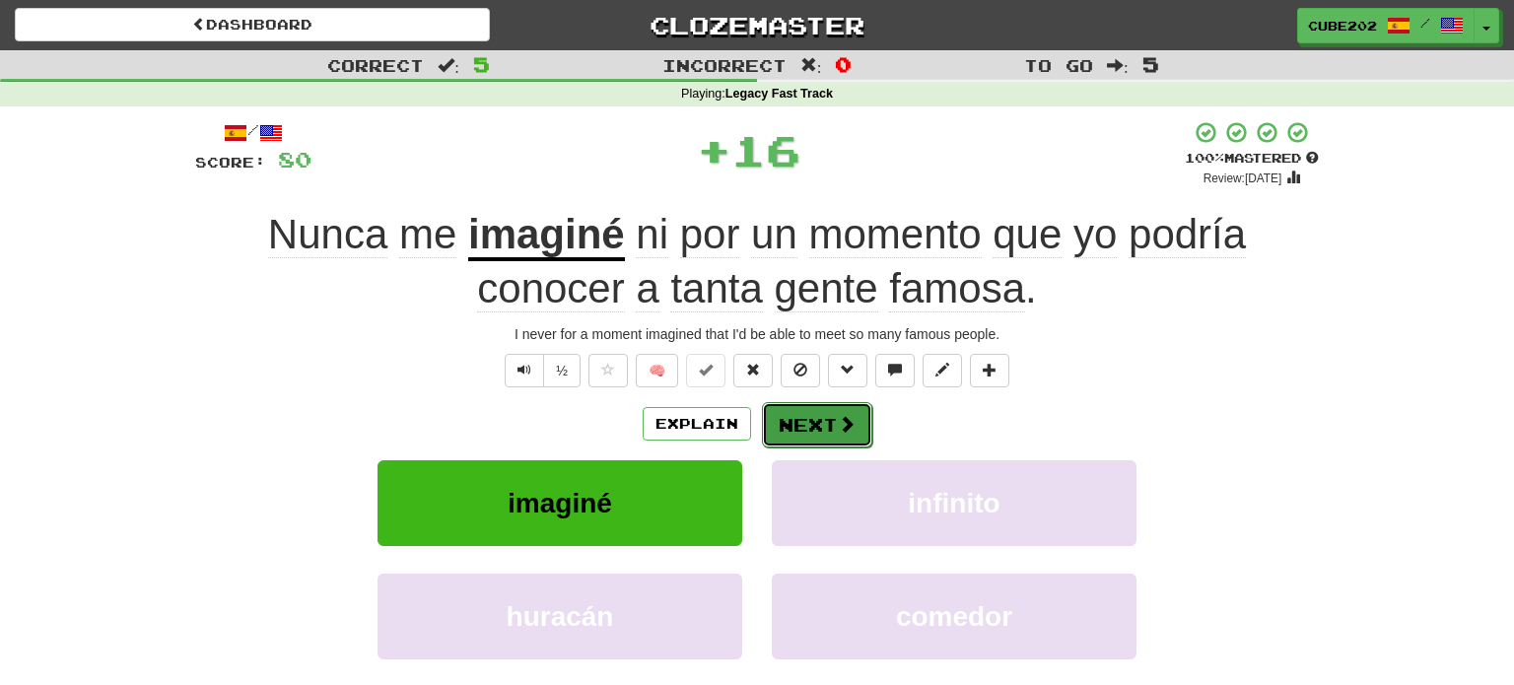
click at [824, 418] on button "Next" at bounding box center [817, 424] width 110 height 45
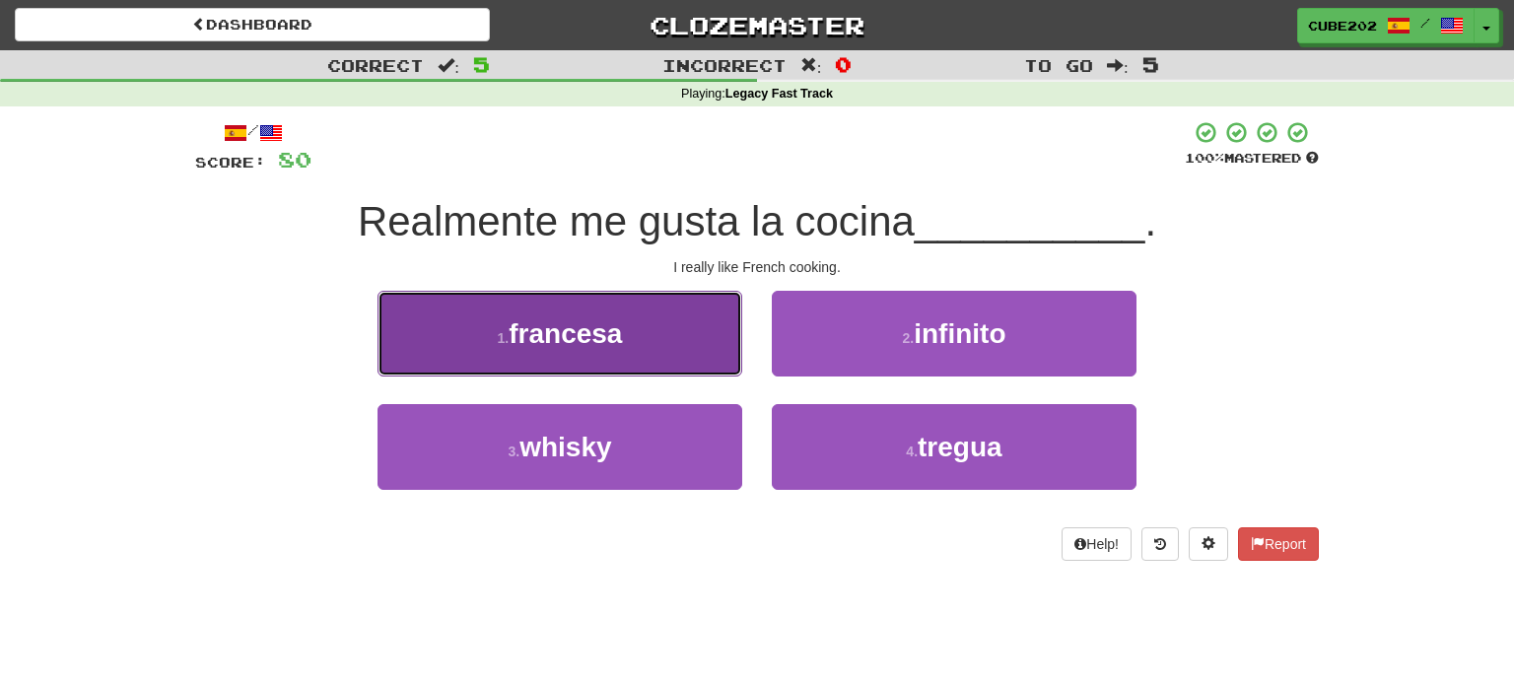
click at [703, 342] on button "1 . francesa" at bounding box center [559, 334] width 365 height 86
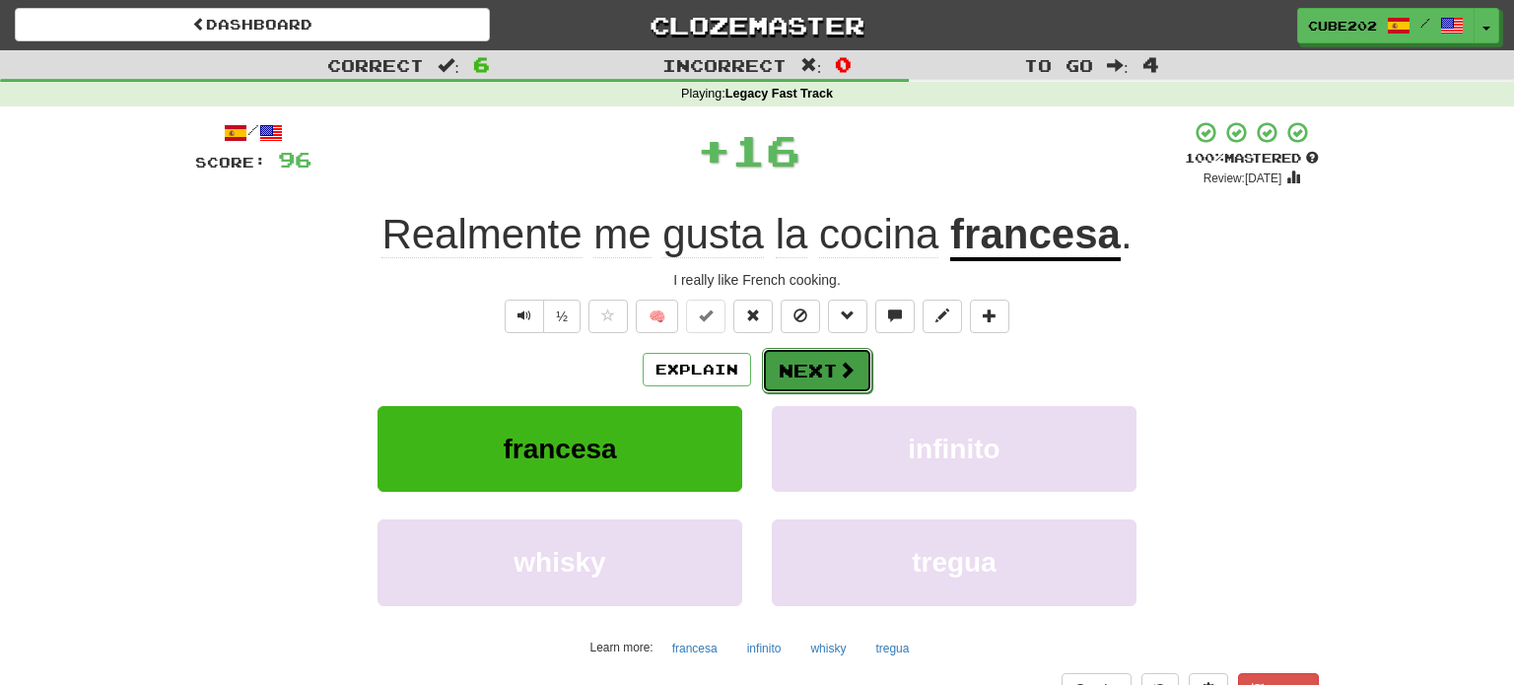
click at [806, 365] on button "Next" at bounding box center [817, 370] width 110 height 45
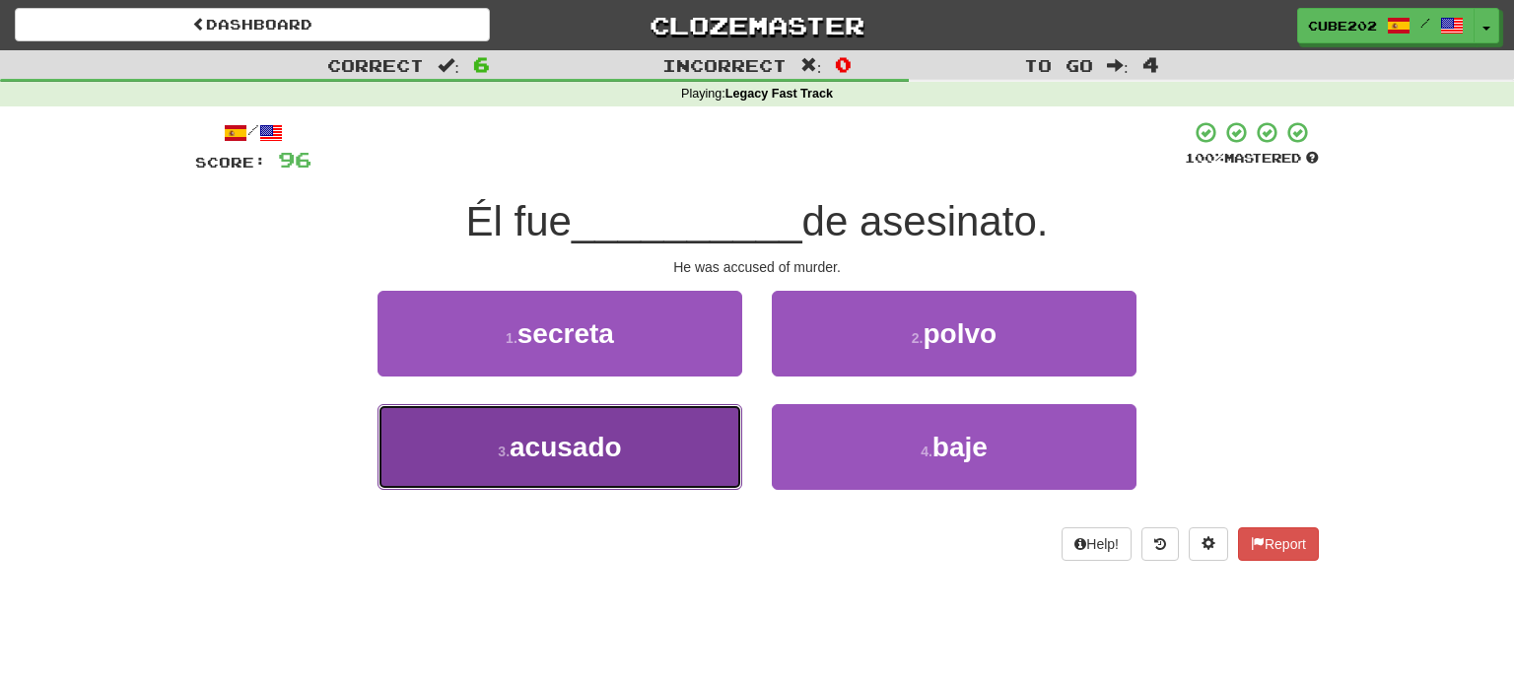
click at [691, 435] on button "3 . acusado" at bounding box center [559, 447] width 365 height 86
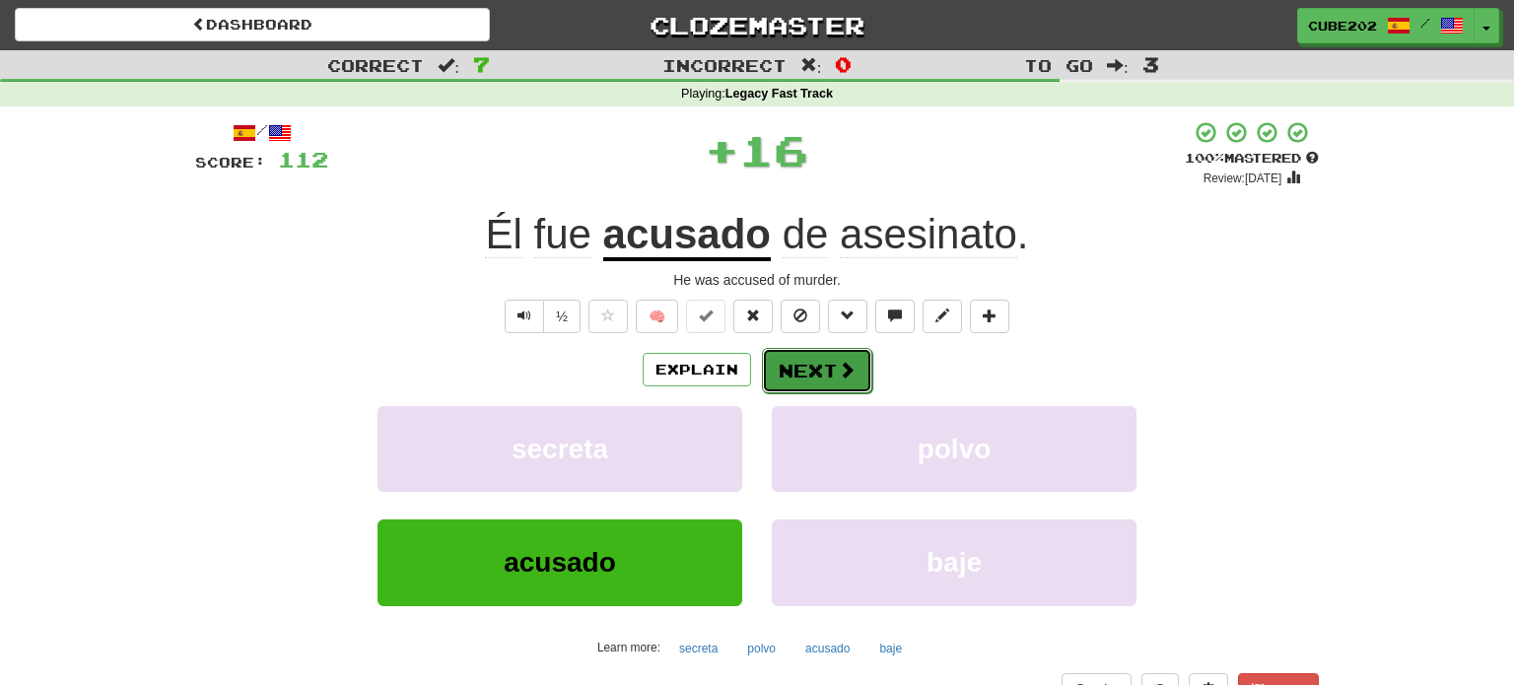
click at [799, 357] on button "Next" at bounding box center [817, 370] width 110 height 45
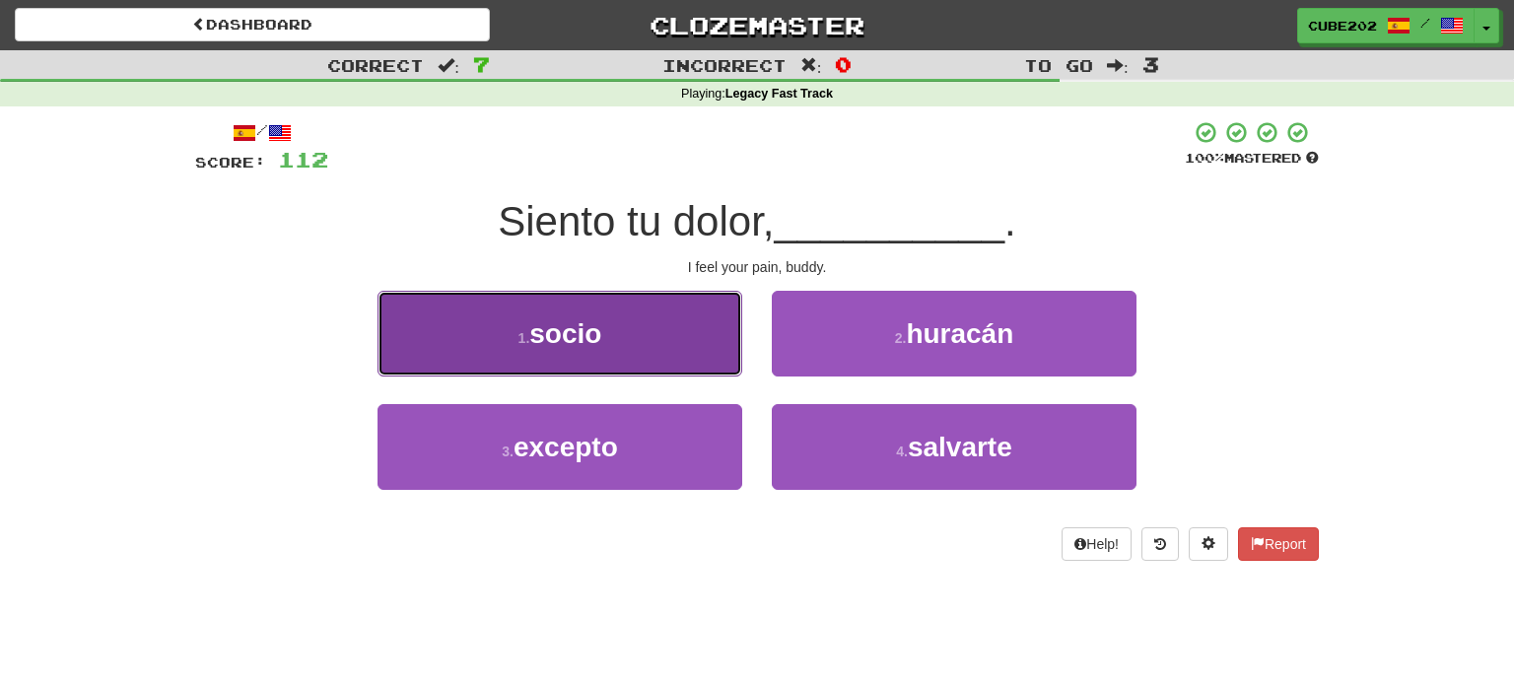
click at [702, 345] on button "1 . socio" at bounding box center [559, 334] width 365 height 86
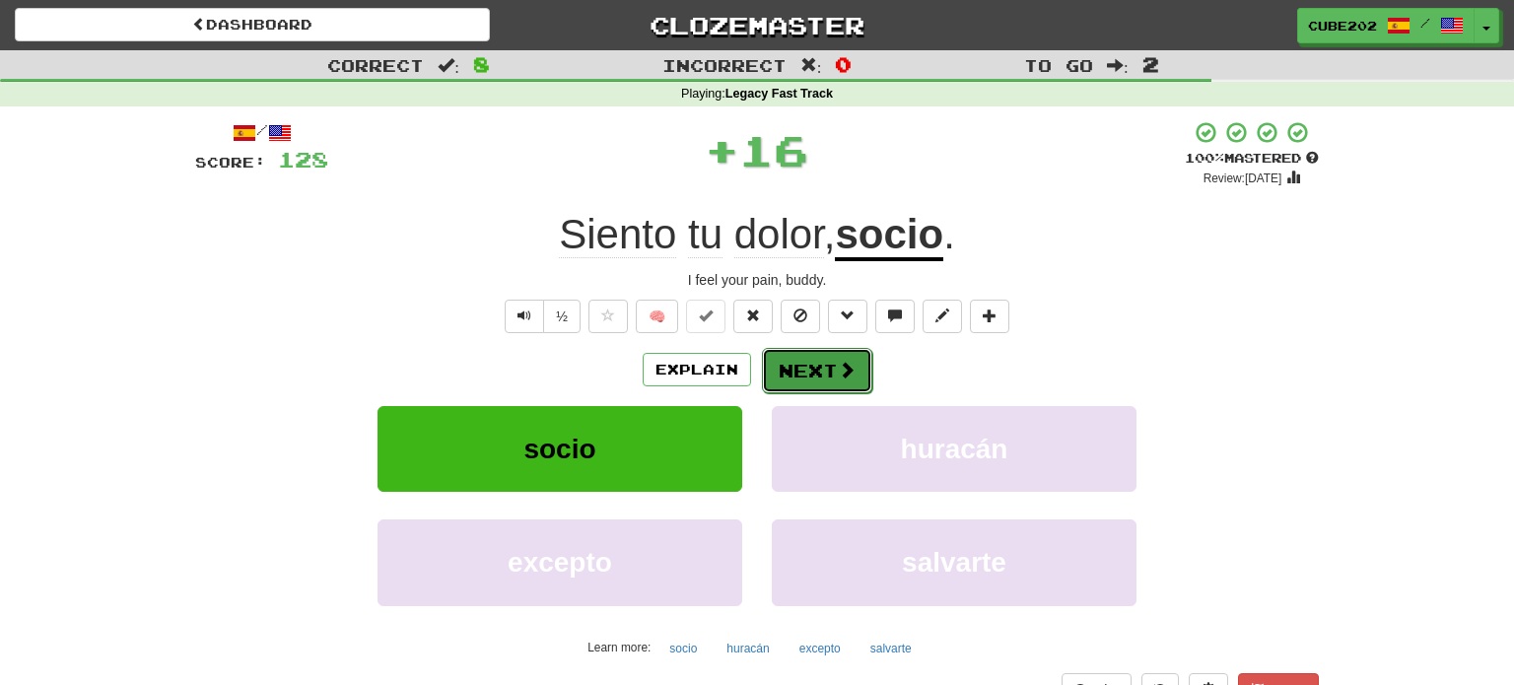
click at [805, 362] on button "Next" at bounding box center [817, 370] width 110 height 45
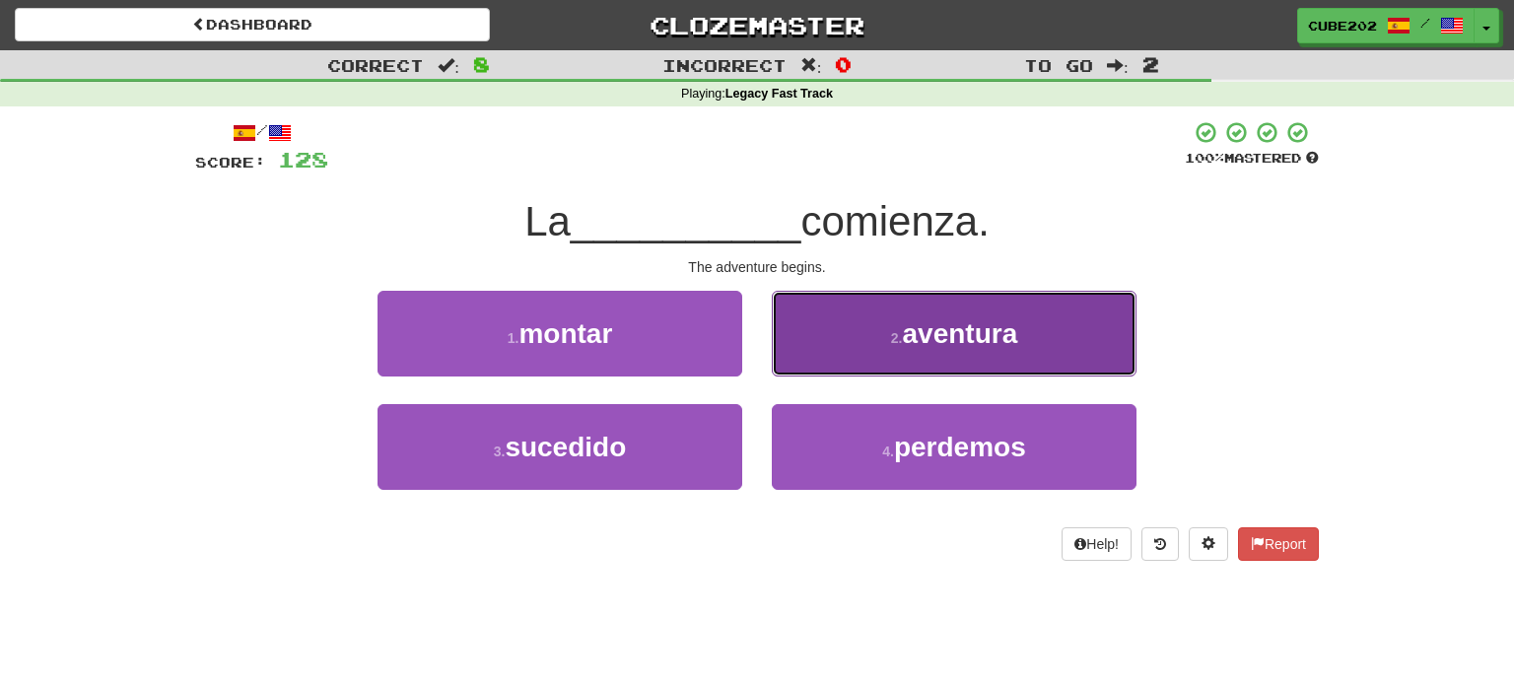
click at [880, 352] on button "2 . aventura" at bounding box center [954, 334] width 365 height 86
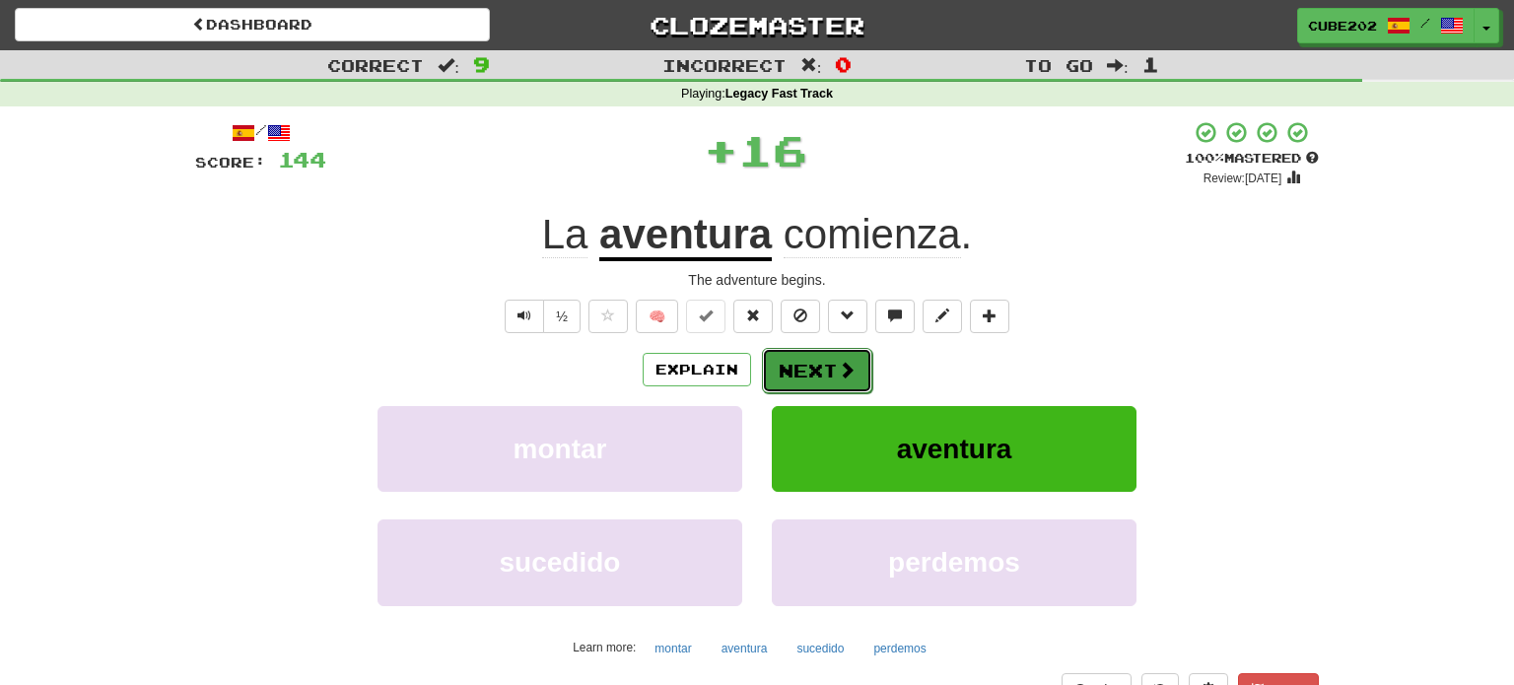
click at [826, 367] on button "Next" at bounding box center [817, 370] width 110 height 45
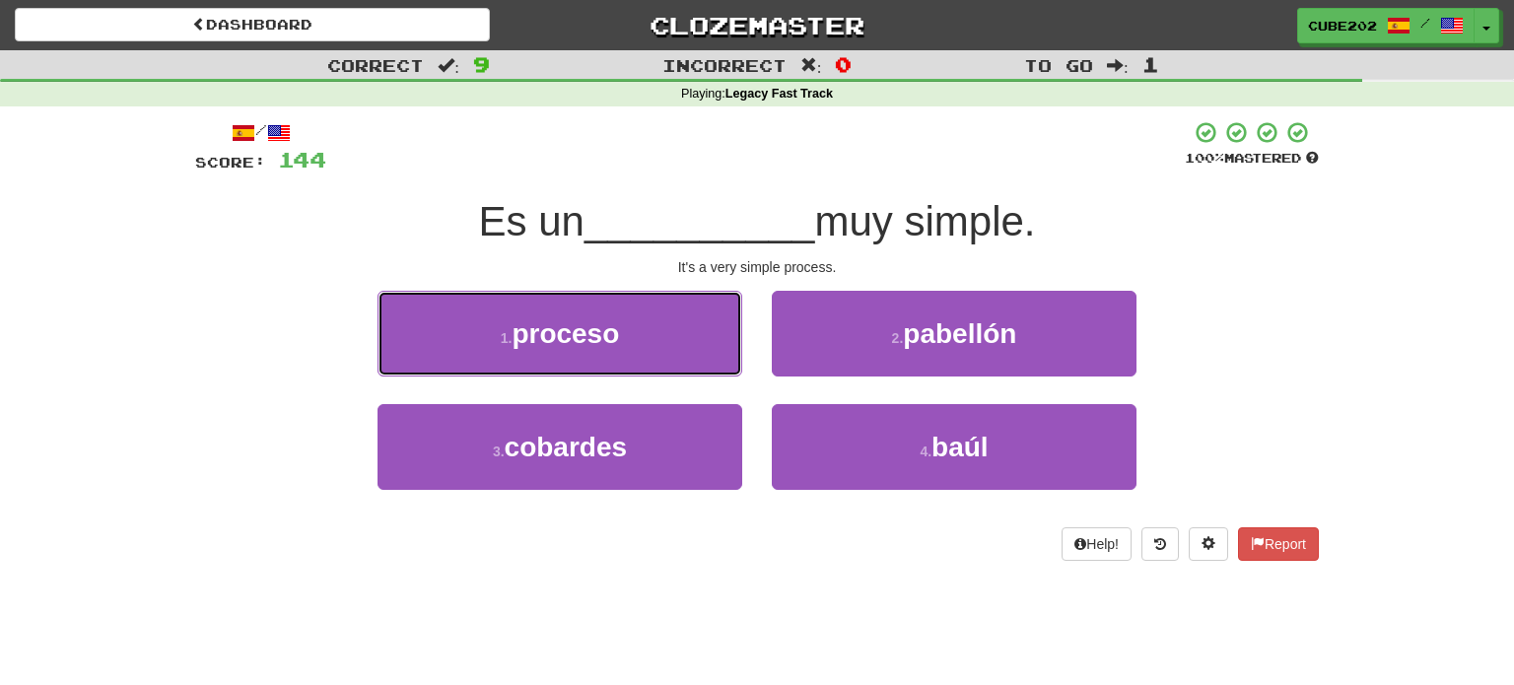
drag, startPoint x: 687, startPoint y: 335, endPoint x: 705, endPoint y: 332, distance: 18.0
click at [688, 335] on button "1 . proceso" at bounding box center [559, 334] width 365 height 86
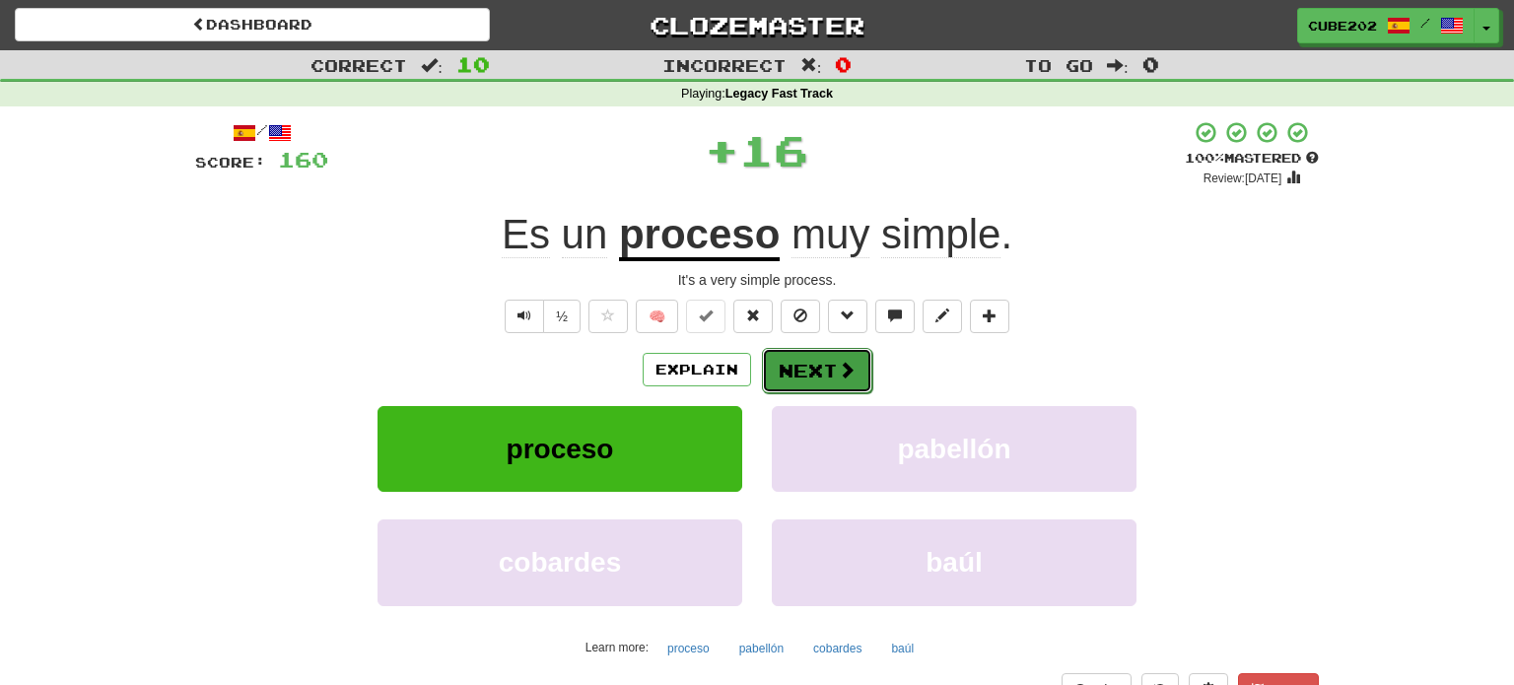
click at [810, 360] on button "Next" at bounding box center [817, 370] width 110 height 45
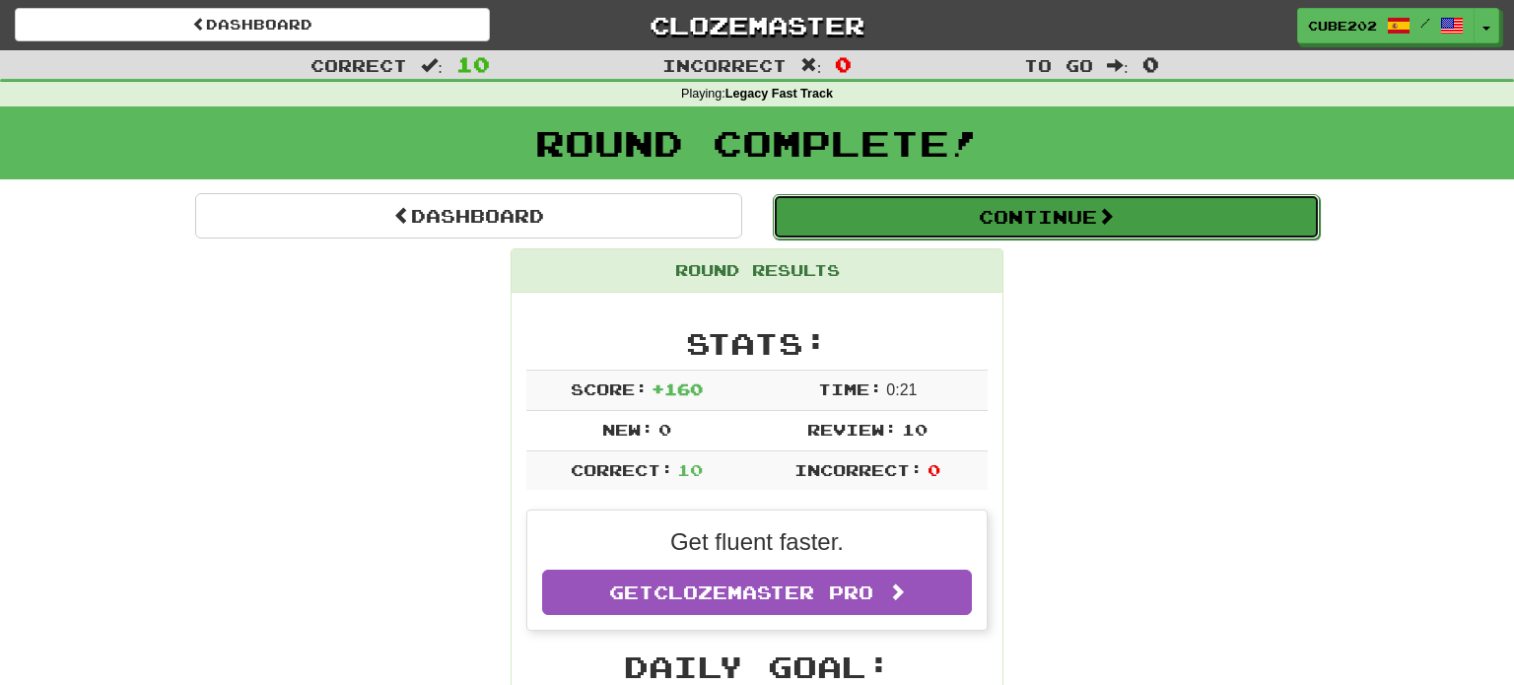
click at [879, 203] on button "Continue" at bounding box center [1046, 216] width 547 height 45
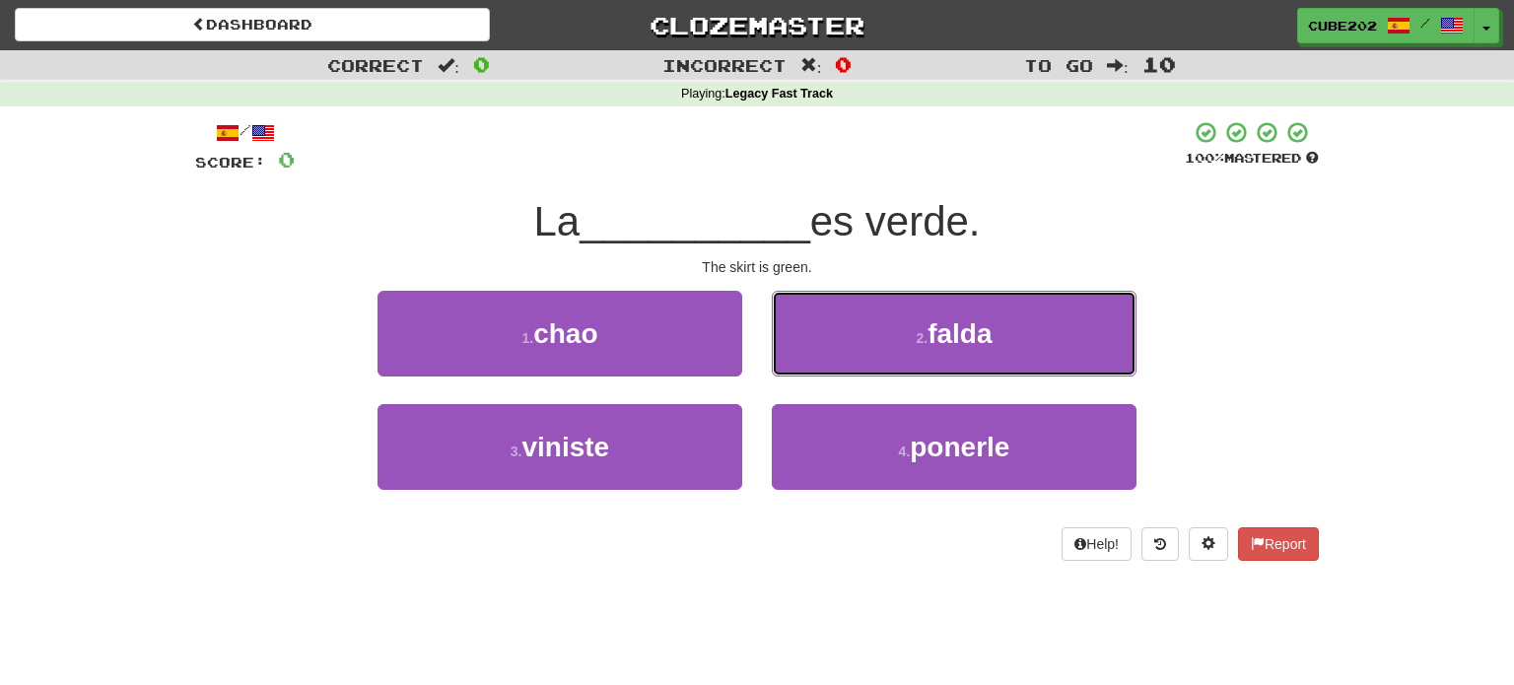
click at [889, 344] on button "2 . falda" at bounding box center [954, 334] width 365 height 86
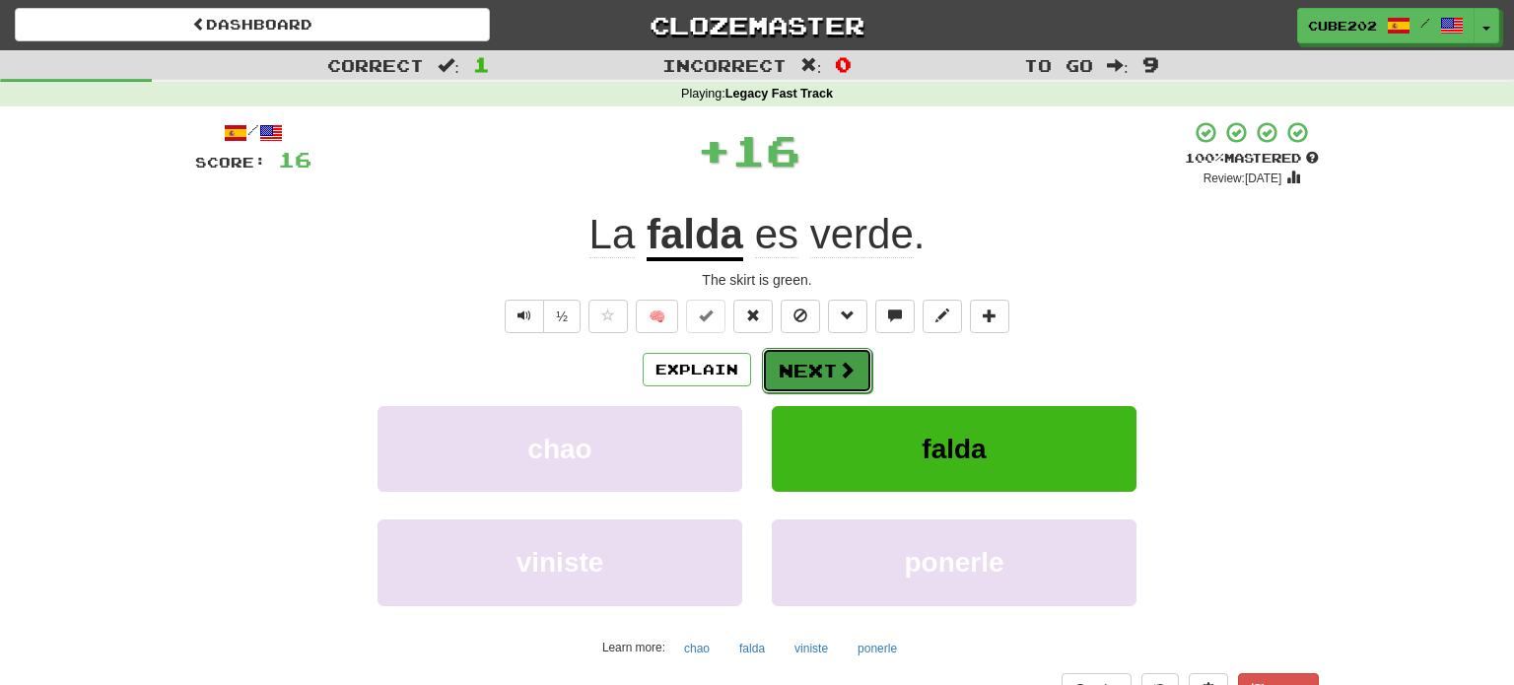
click at [811, 362] on button "Next" at bounding box center [817, 370] width 110 height 45
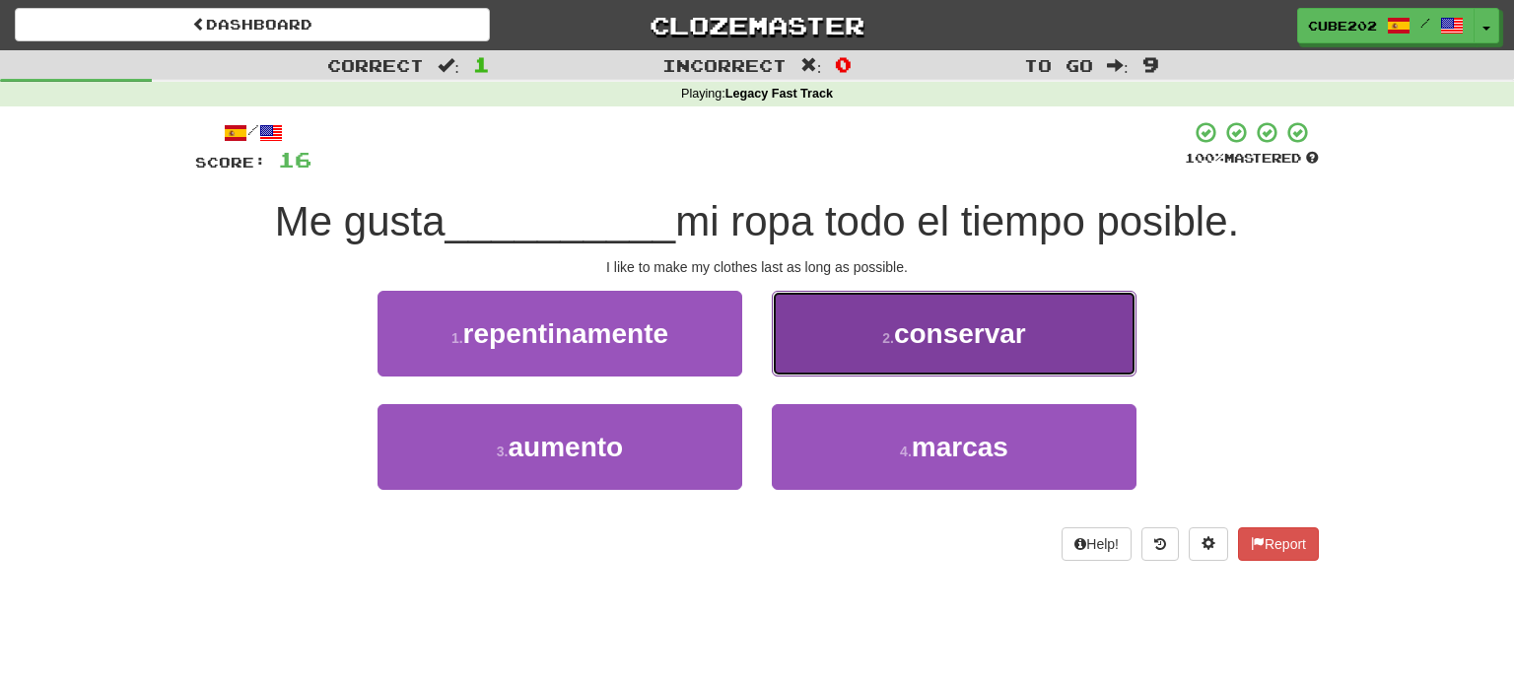
click at [856, 345] on button "2 . conservar" at bounding box center [954, 334] width 365 height 86
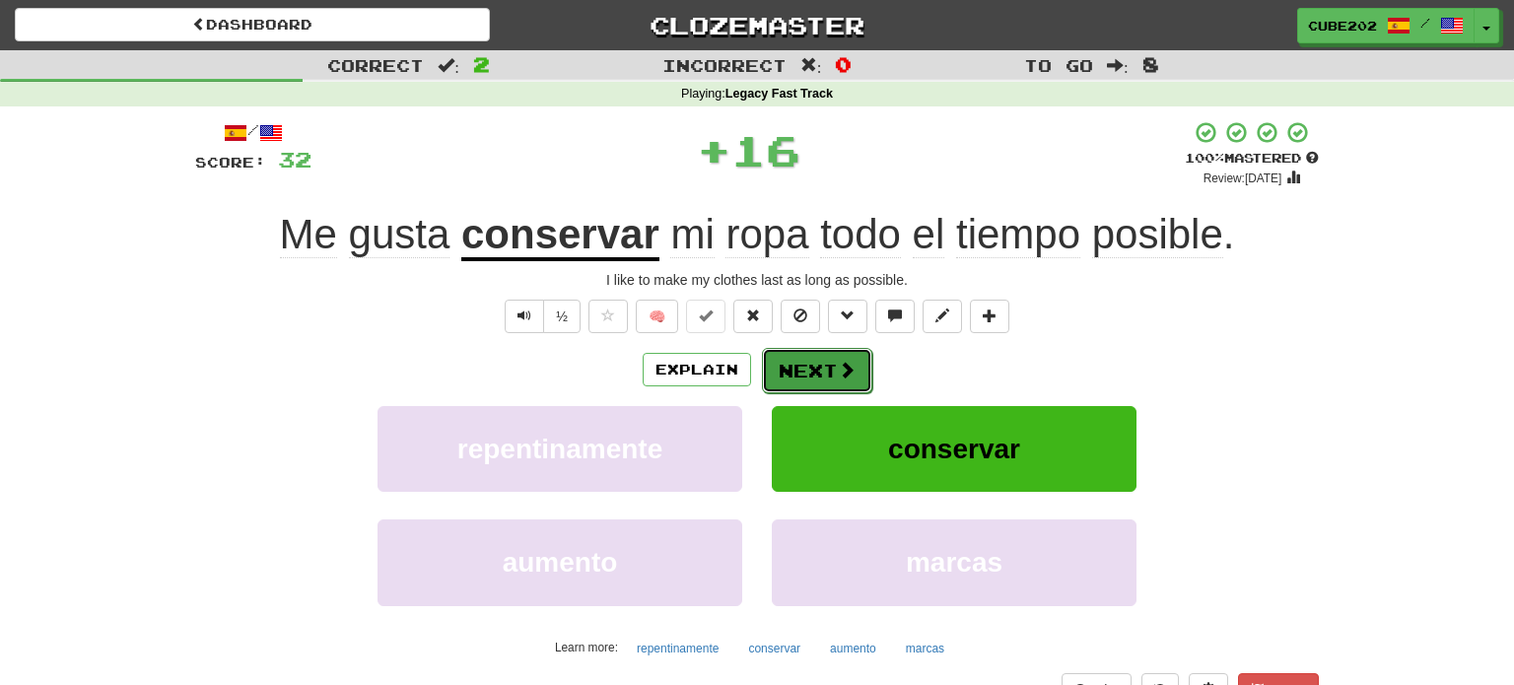
click at [794, 368] on button "Next" at bounding box center [817, 370] width 110 height 45
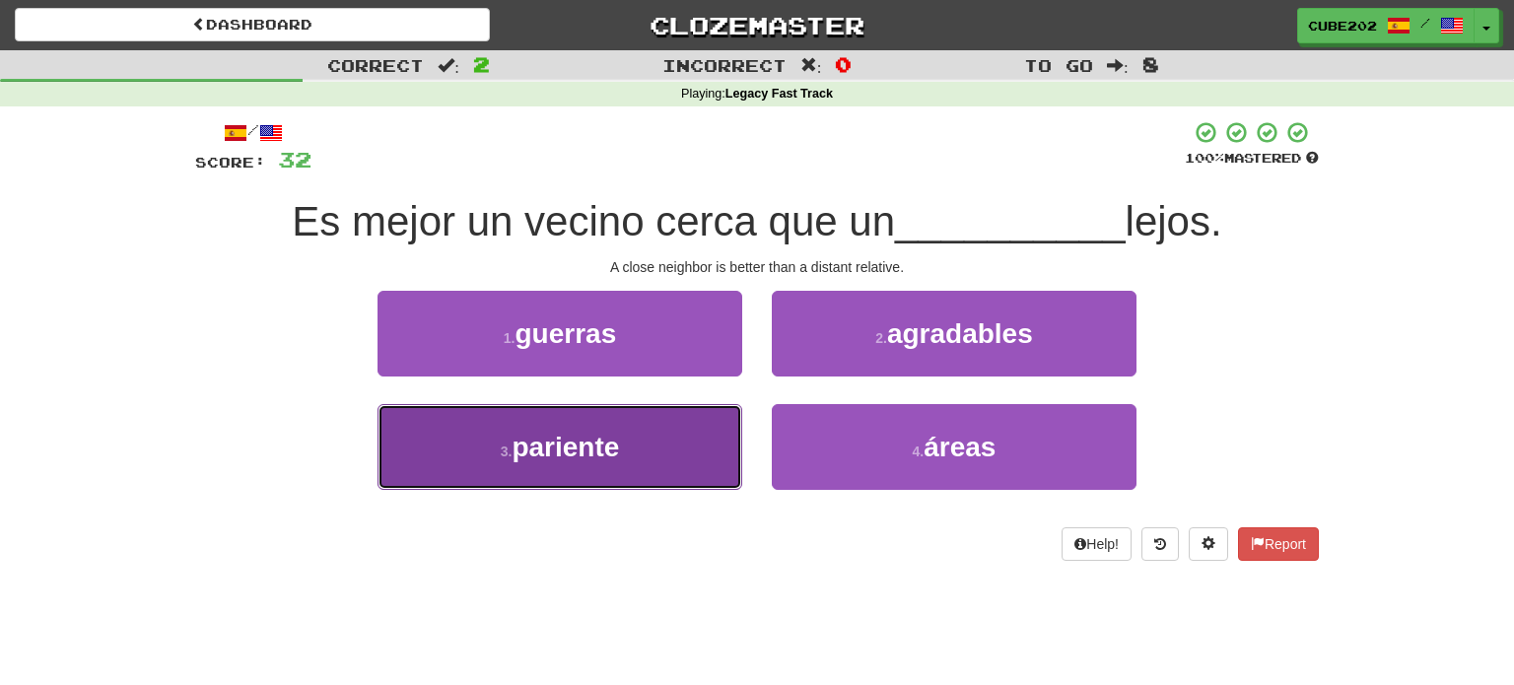
click at [636, 443] on button "3 . pariente" at bounding box center [559, 447] width 365 height 86
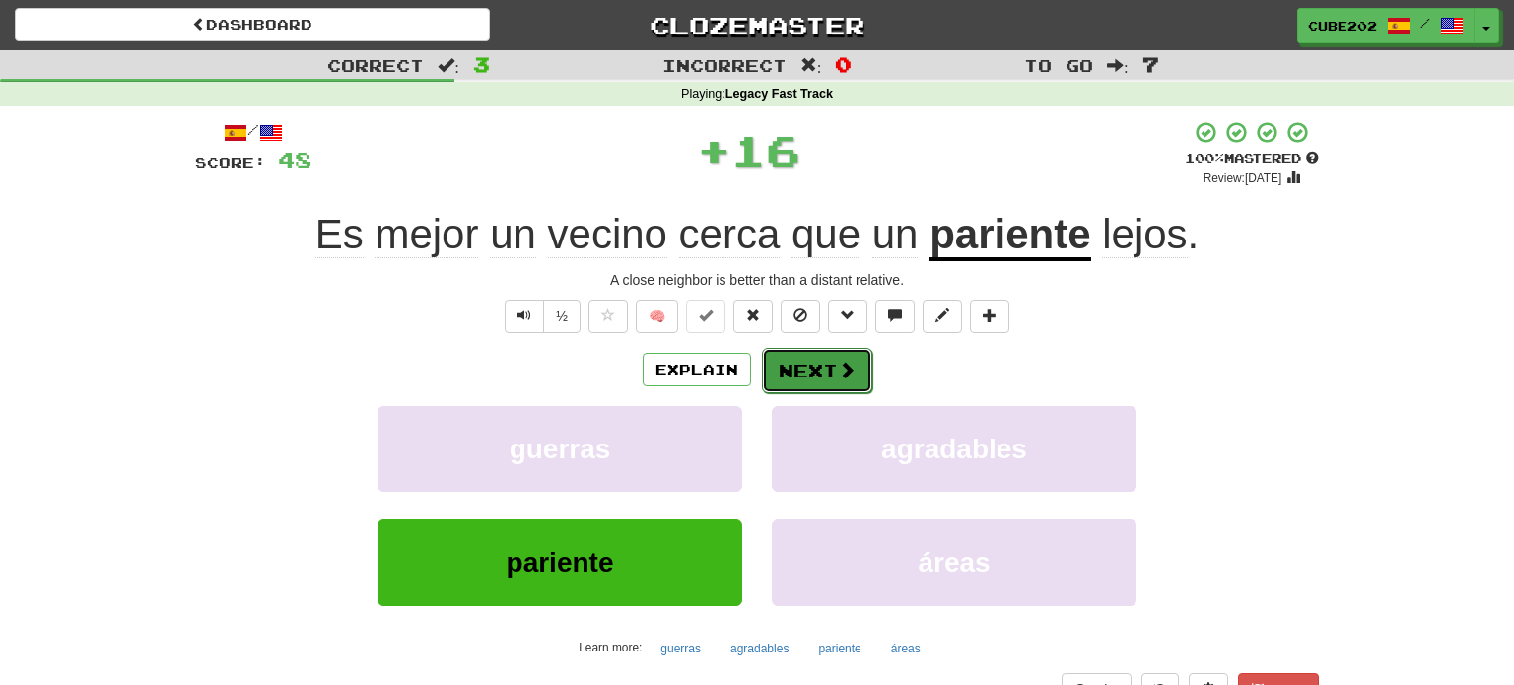
click at [824, 359] on button "Next" at bounding box center [817, 370] width 110 height 45
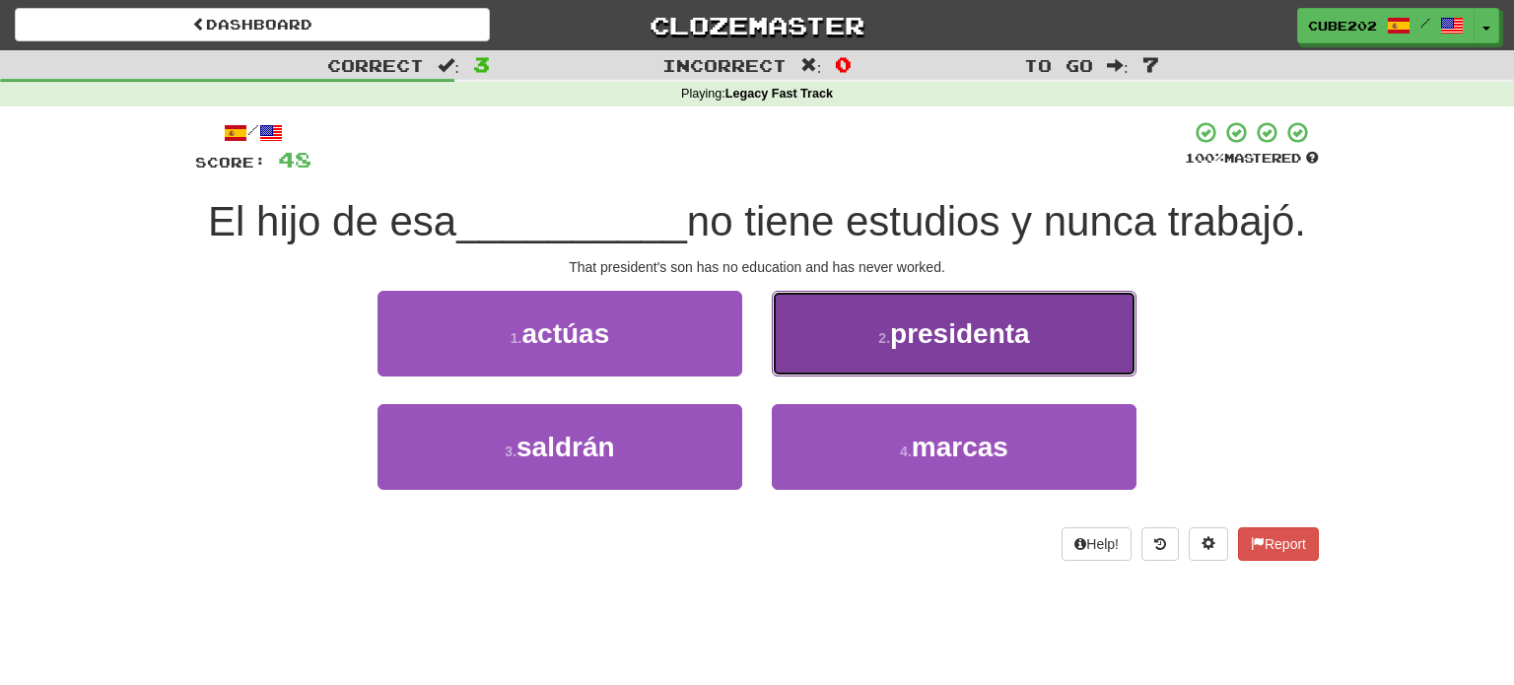
click at [874, 328] on button "2 . presidenta" at bounding box center [954, 334] width 365 height 86
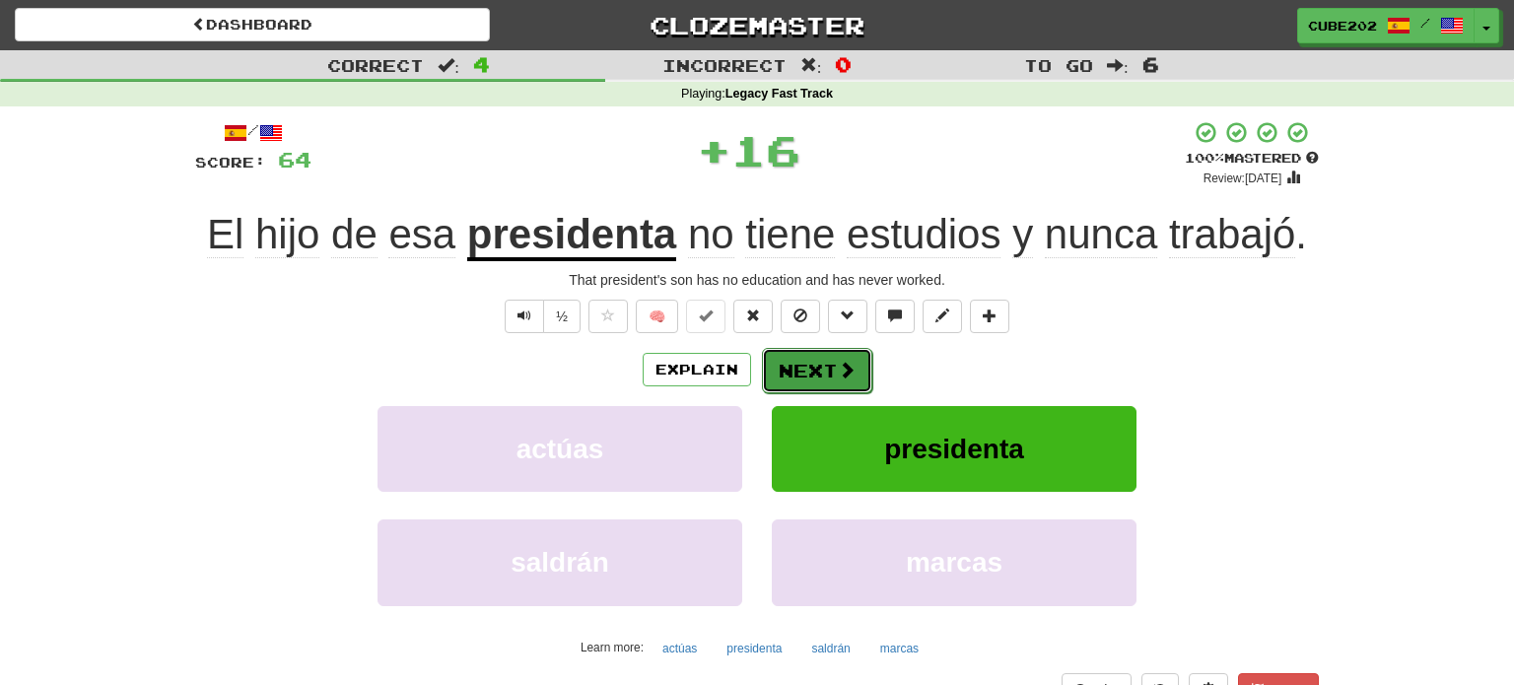
click at [798, 365] on button "Next" at bounding box center [817, 370] width 110 height 45
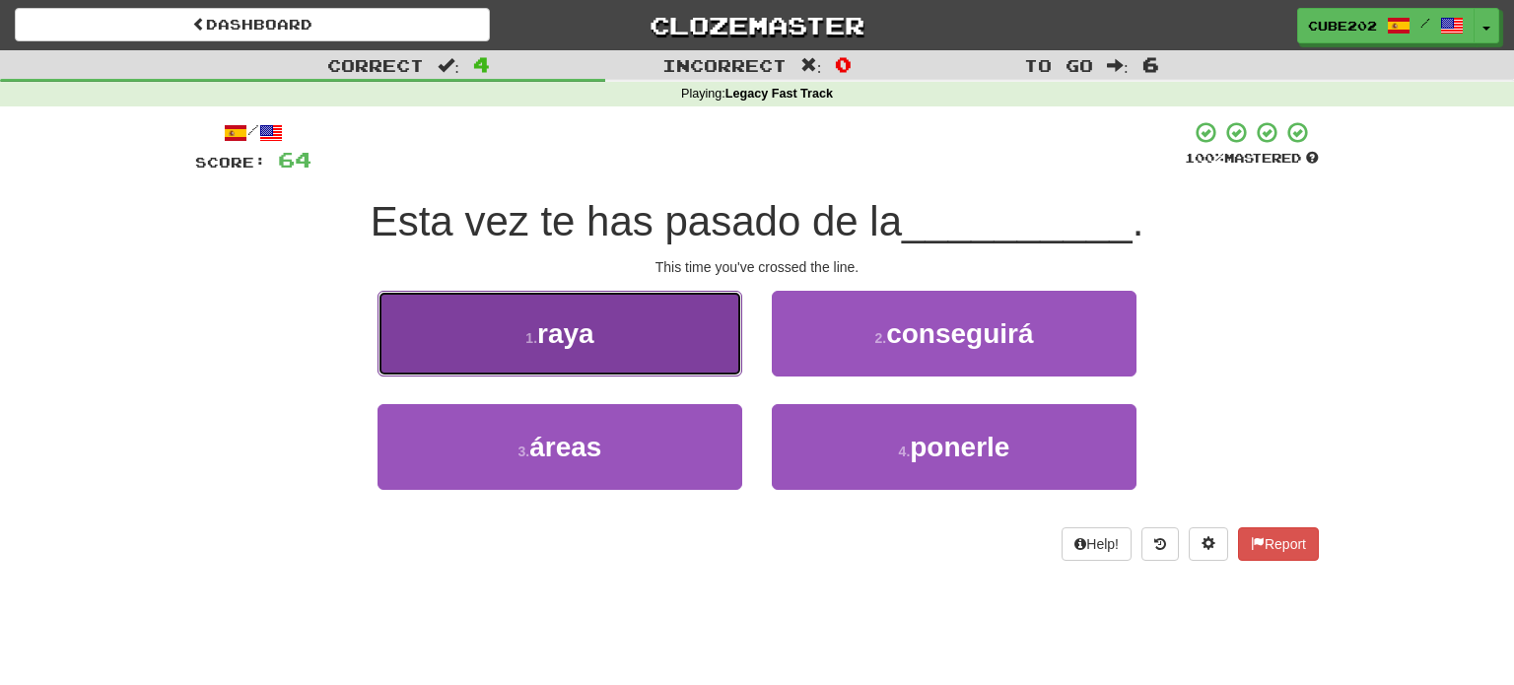
click at [720, 326] on button "1 . raya" at bounding box center [559, 334] width 365 height 86
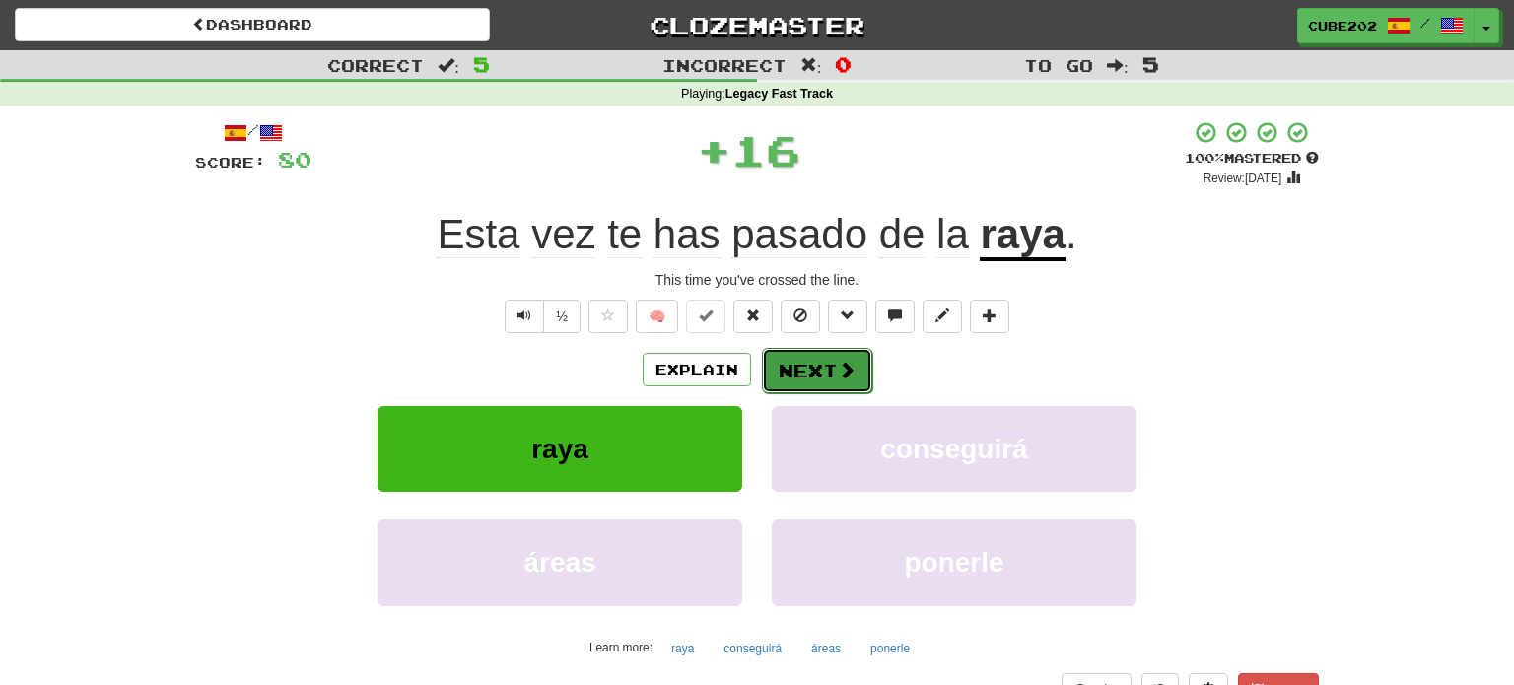
click at [795, 367] on button "Next" at bounding box center [817, 370] width 110 height 45
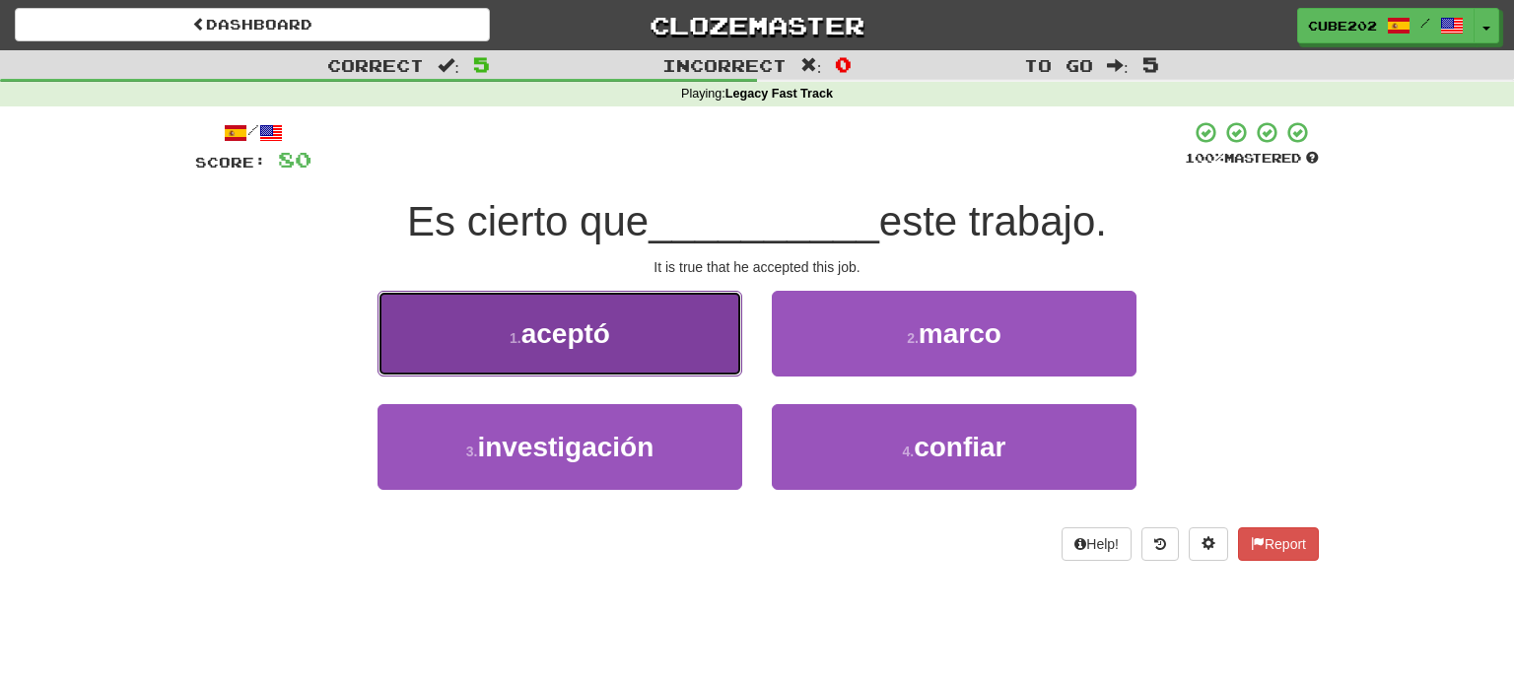
click at [692, 331] on button "1 . aceptó" at bounding box center [559, 334] width 365 height 86
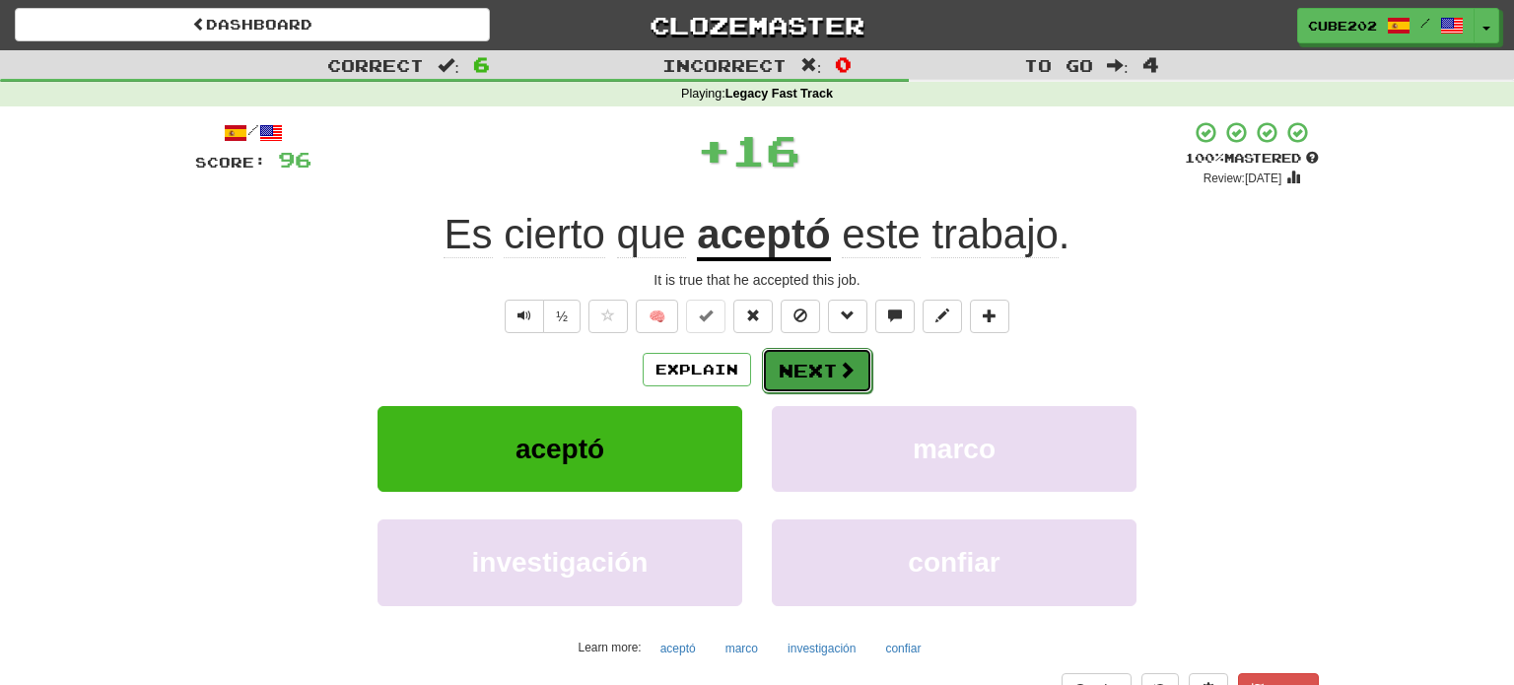
click at [811, 367] on button "Next" at bounding box center [817, 370] width 110 height 45
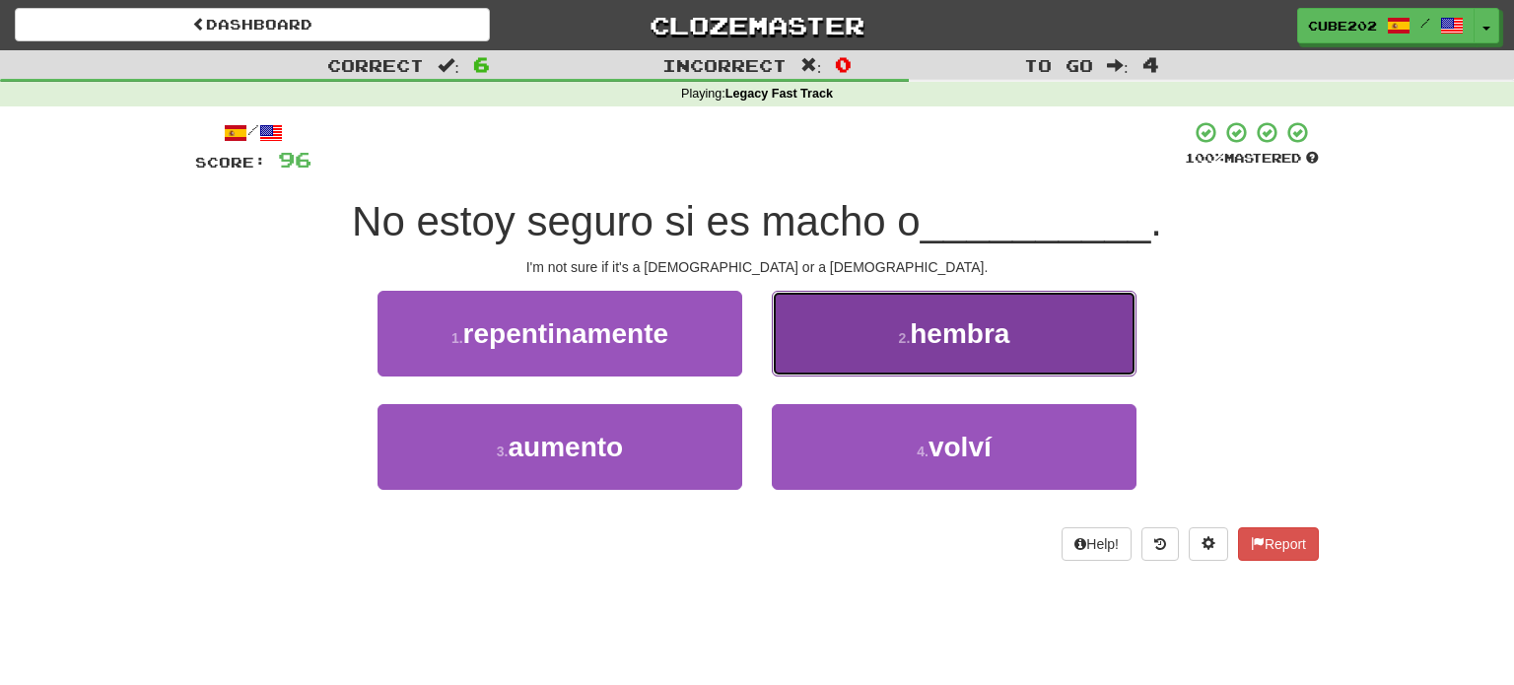
click at [851, 328] on button "2 . hembra" at bounding box center [954, 334] width 365 height 86
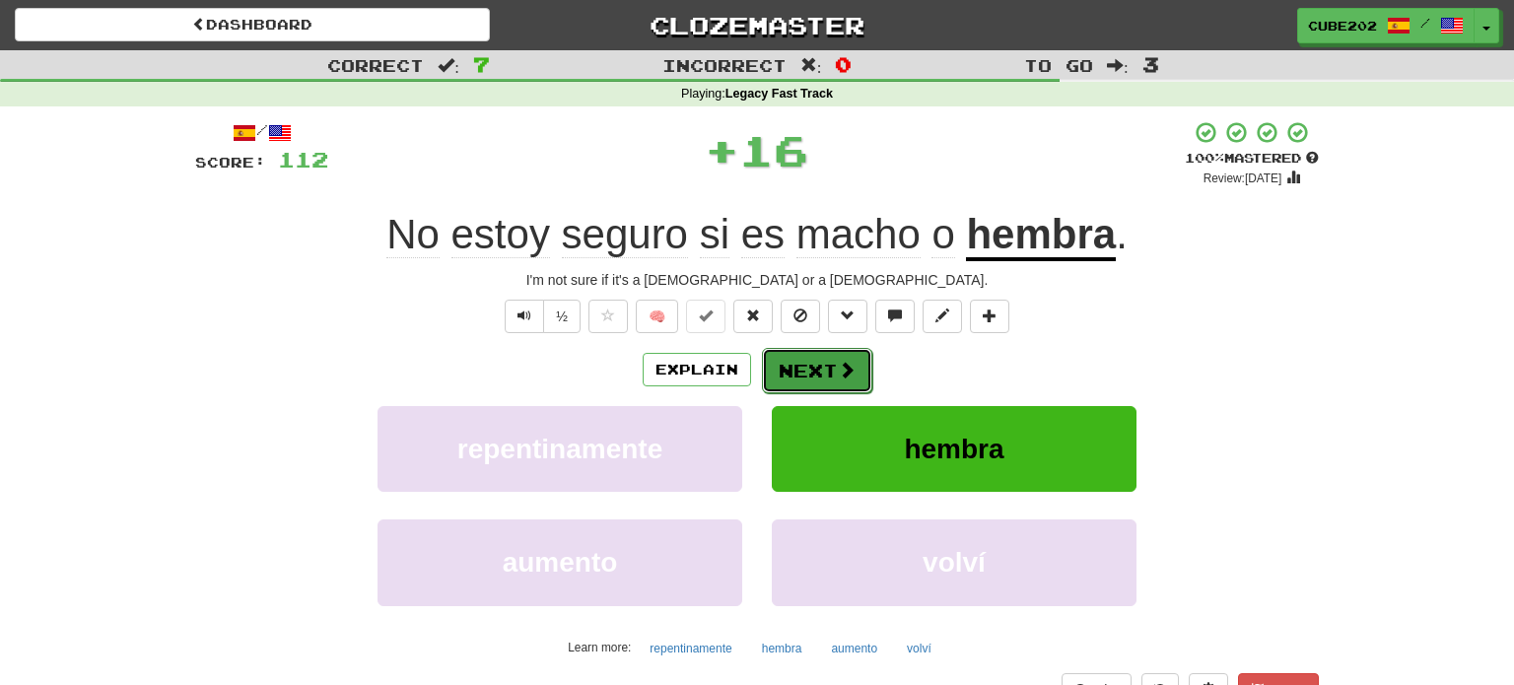
click at [812, 364] on button "Next" at bounding box center [817, 370] width 110 height 45
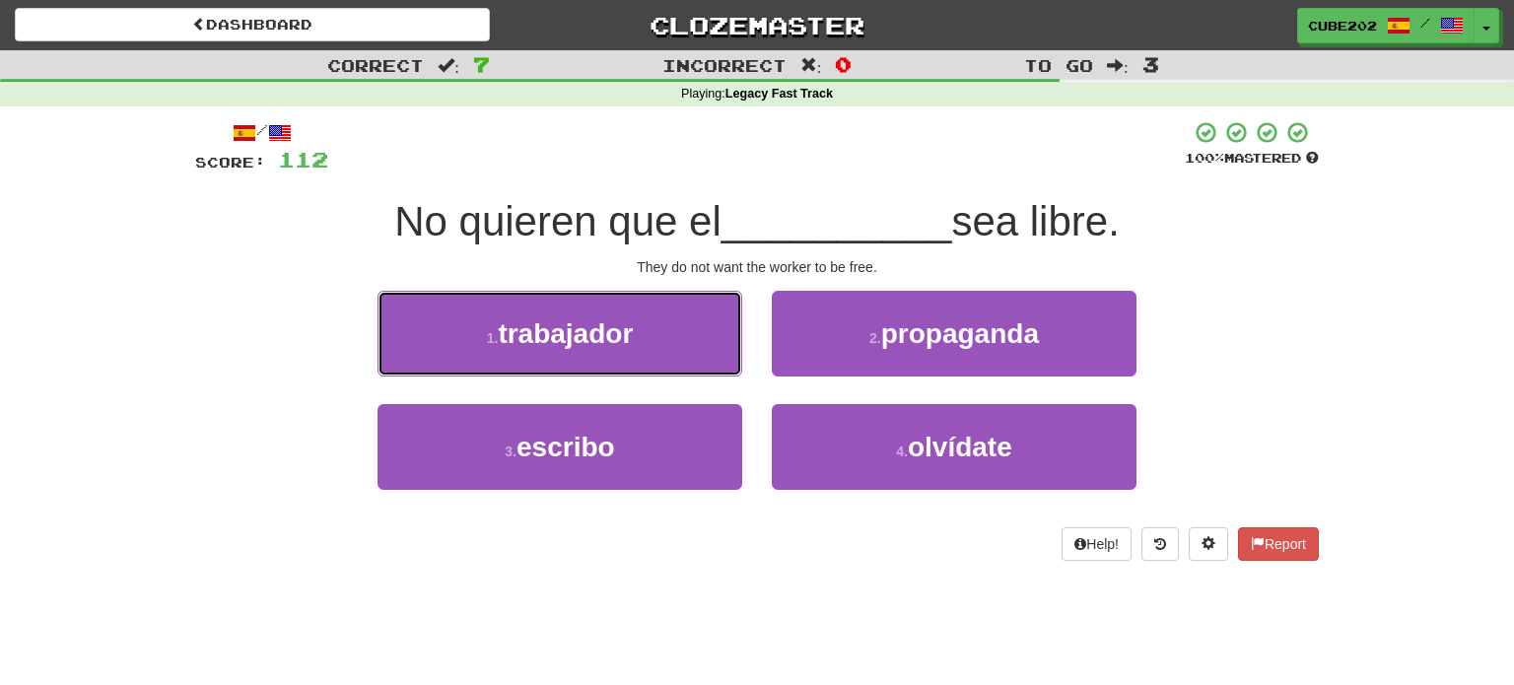
click at [695, 340] on button "1 . trabajador" at bounding box center [559, 334] width 365 height 86
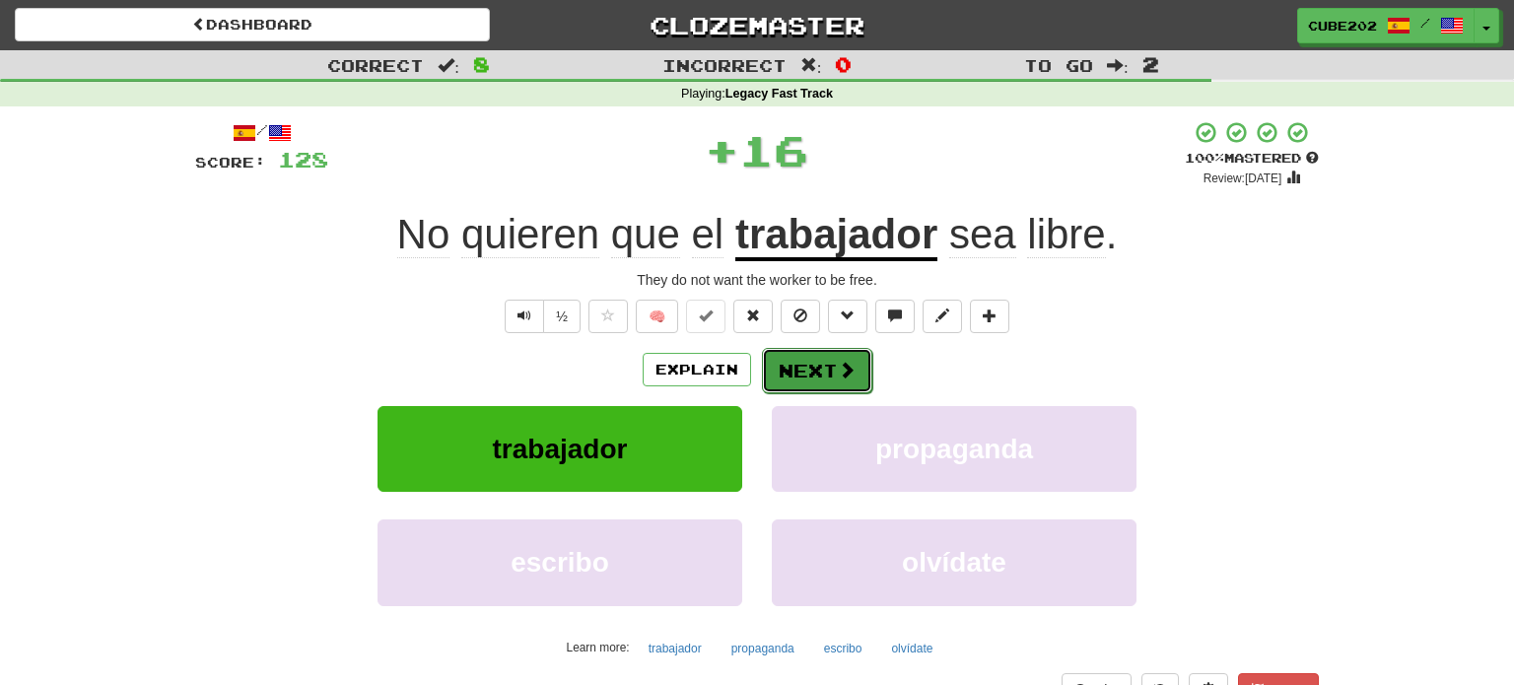
click at [797, 363] on button "Next" at bounding box center [817, 370] width 110 height 45
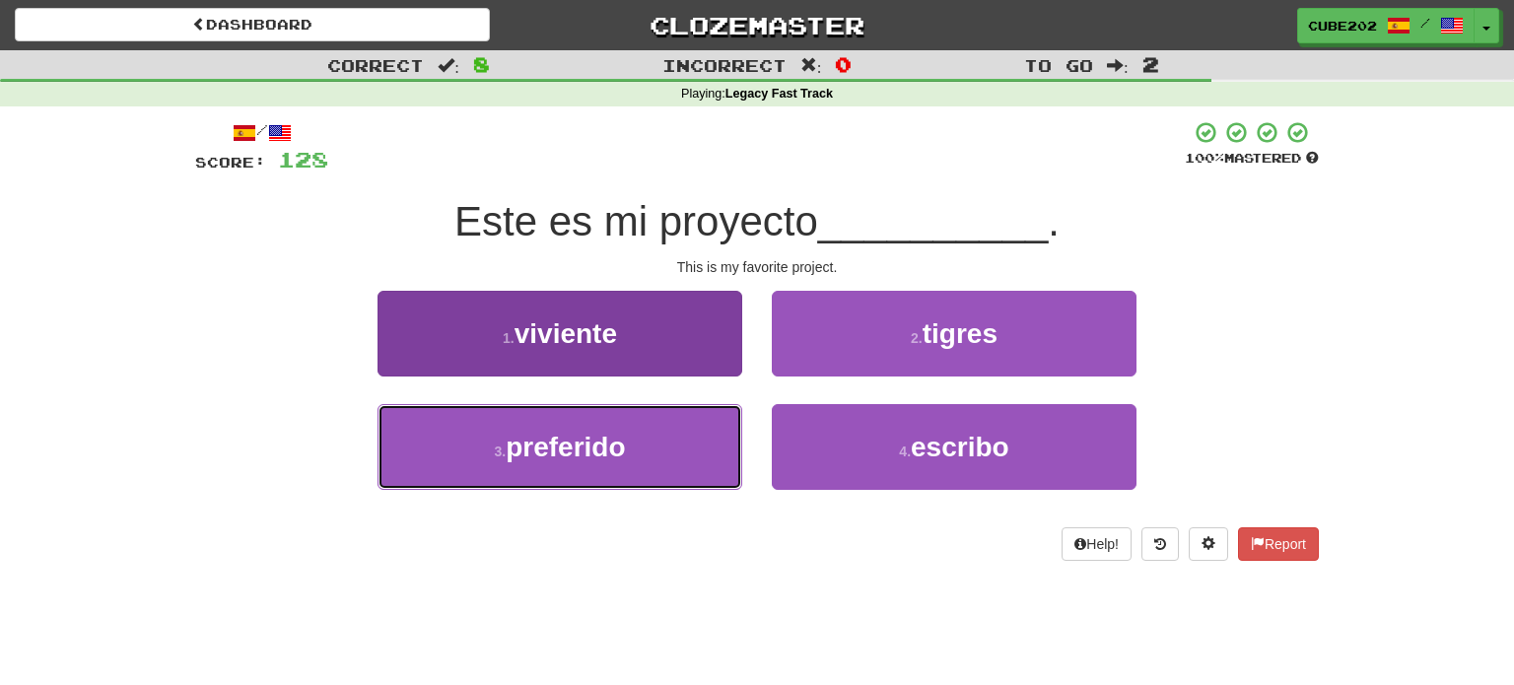
click at [714, 428] on button "3 . preferido" at bounding box center [559, 447] width 365 height 86
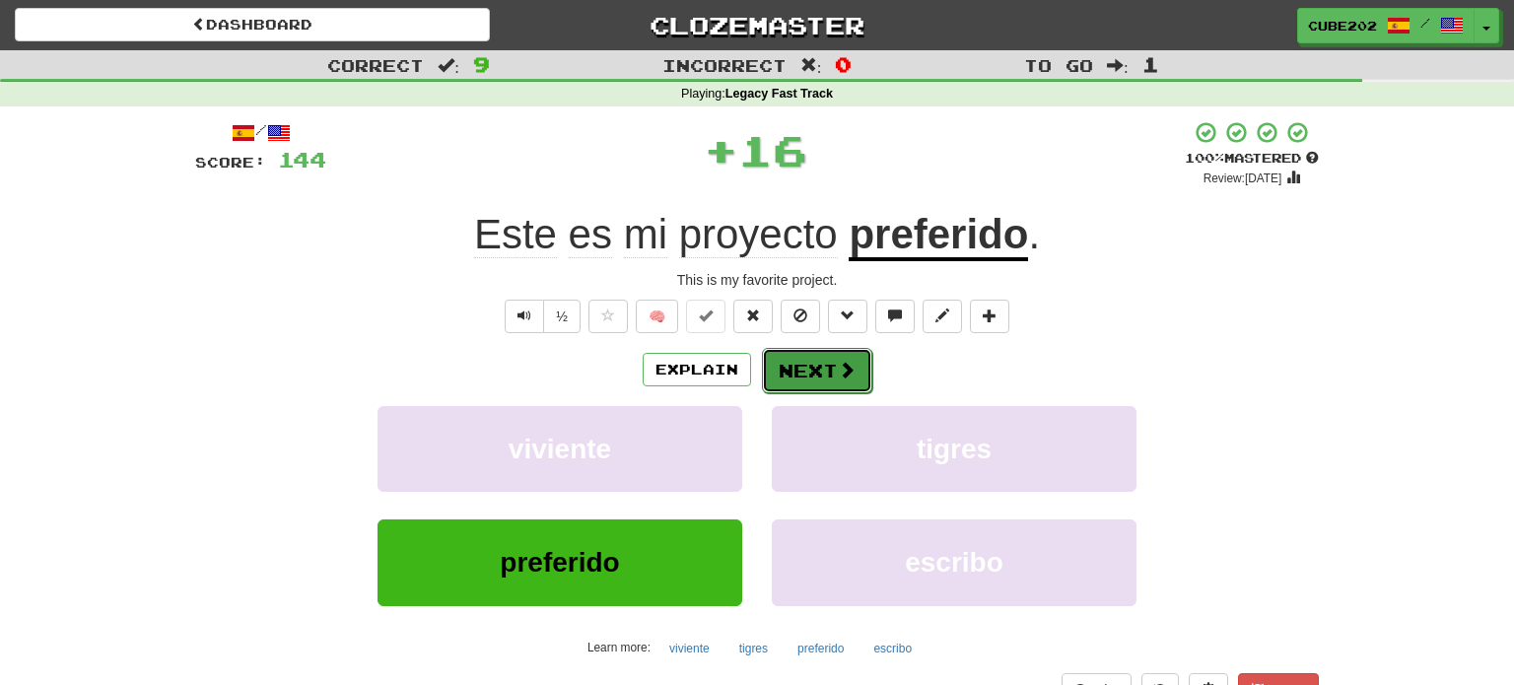
click at [809, 365] on button "Next" at bounding box center [817, 370] width 110 height 45
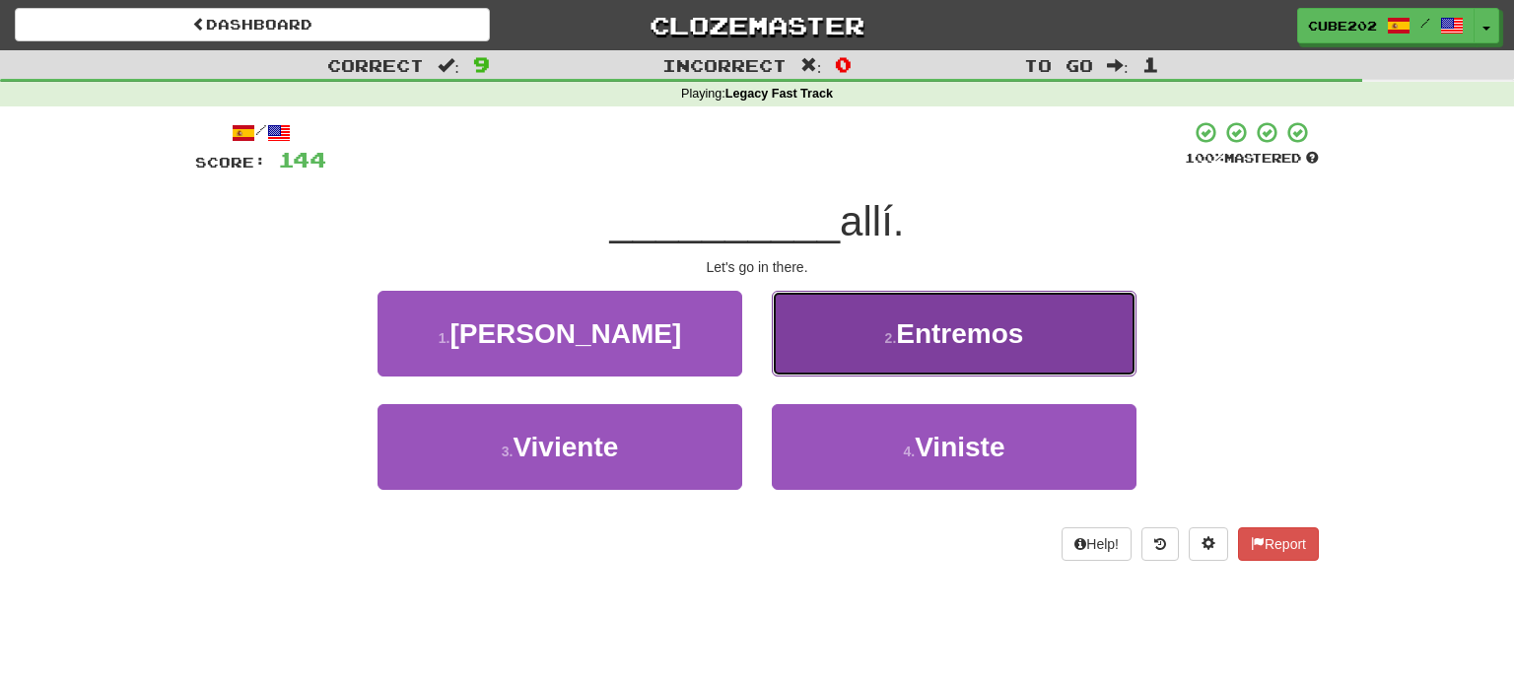
click at [862, 334] on button "2 . Entremos" at bounding box center [954, 334] width 365 height 86
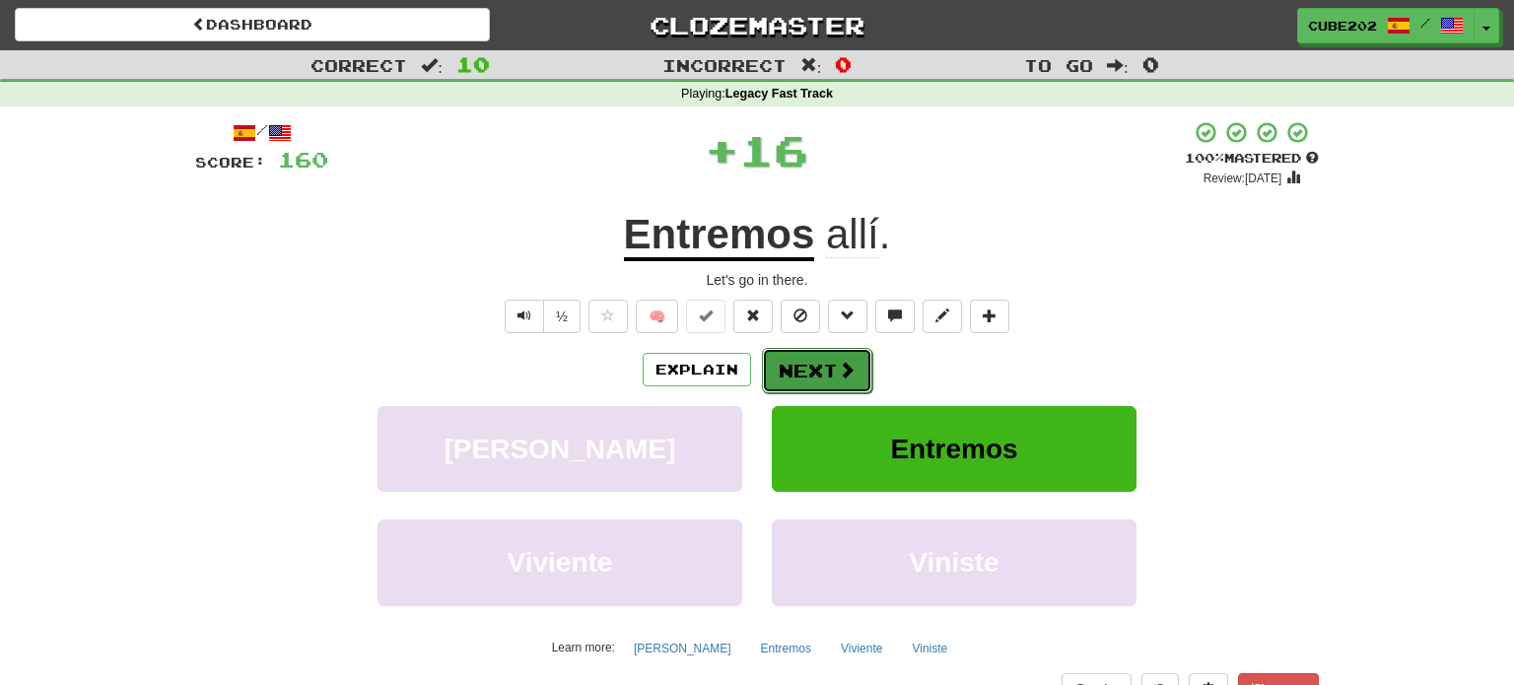
click at [816, 365] on button "Next" at bounding box center [817, 370] width 110 height 45
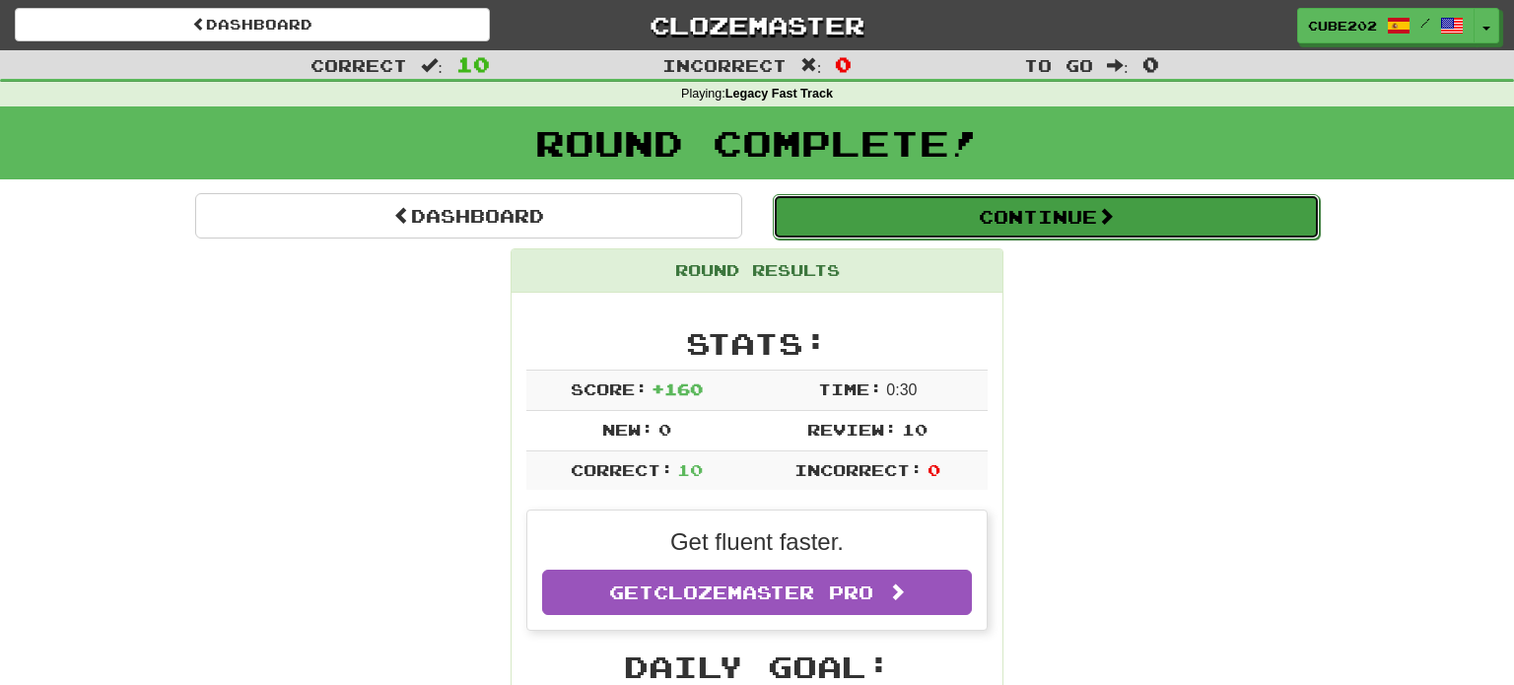
click at [874, 215] on button "Continue" at bounding box center [1046, 216] width 547 height 45
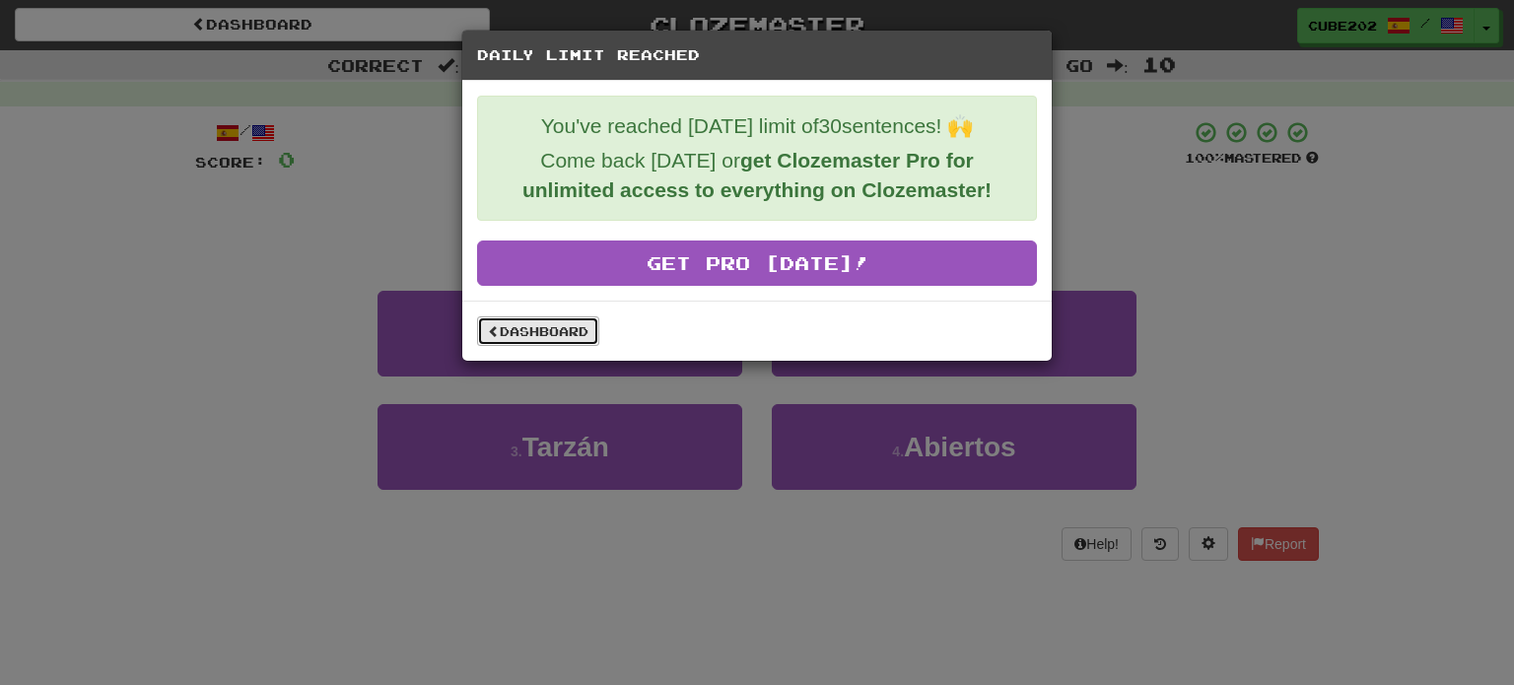
click at [584, 319] on link "Dashboard" at bounding box center [538, 331] width 122 height 30
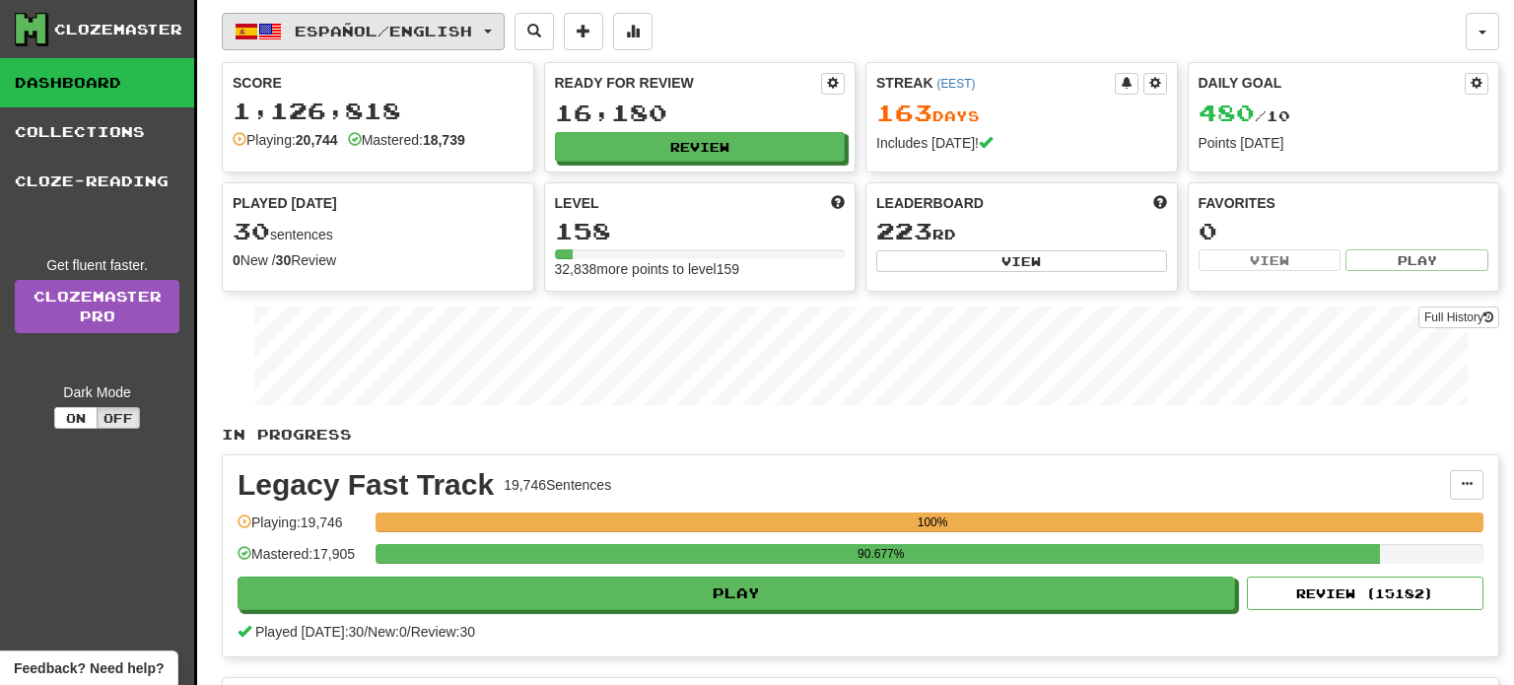
click at [469, 30] on span "Español / English" at bounding box center [383, 31] width 177 height 17
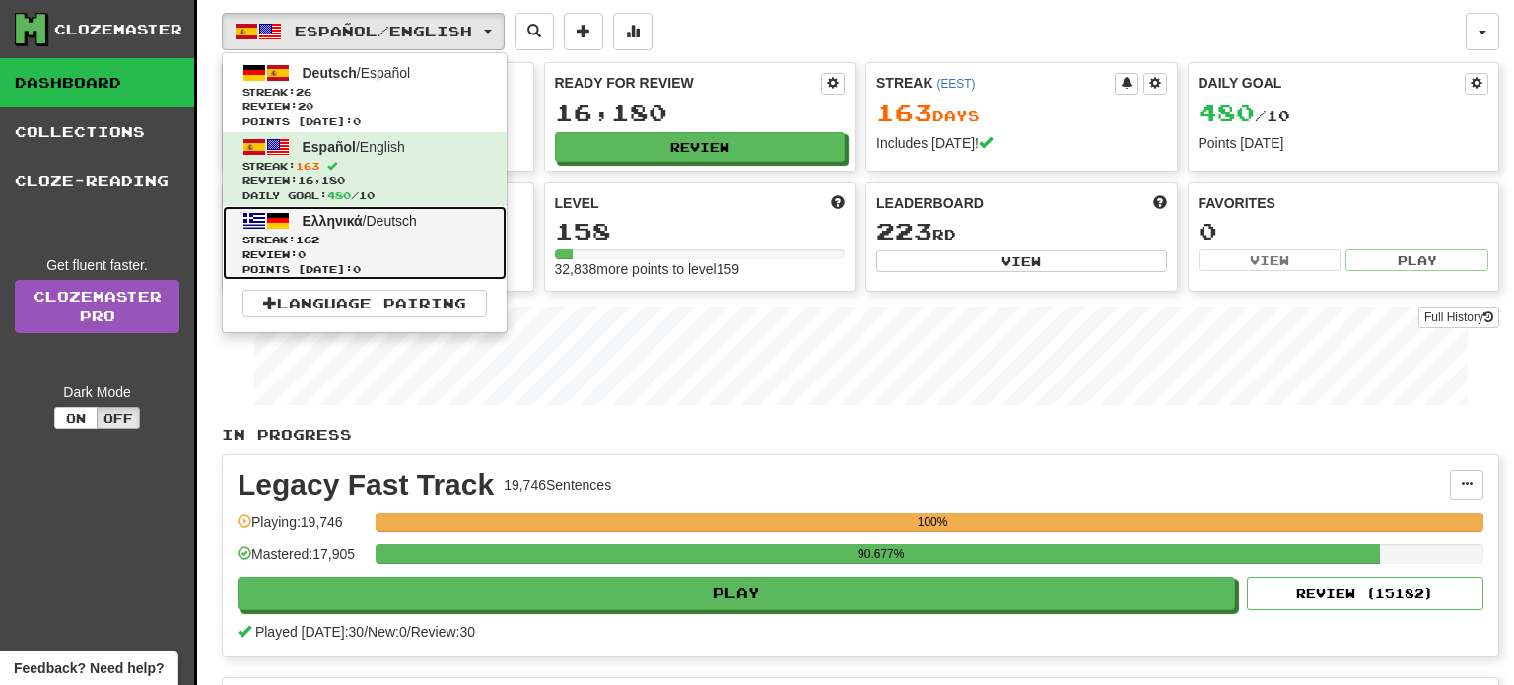
click at [425, 247] on span "Review: 0" at bounding box center [364, 254] width 244 height 15
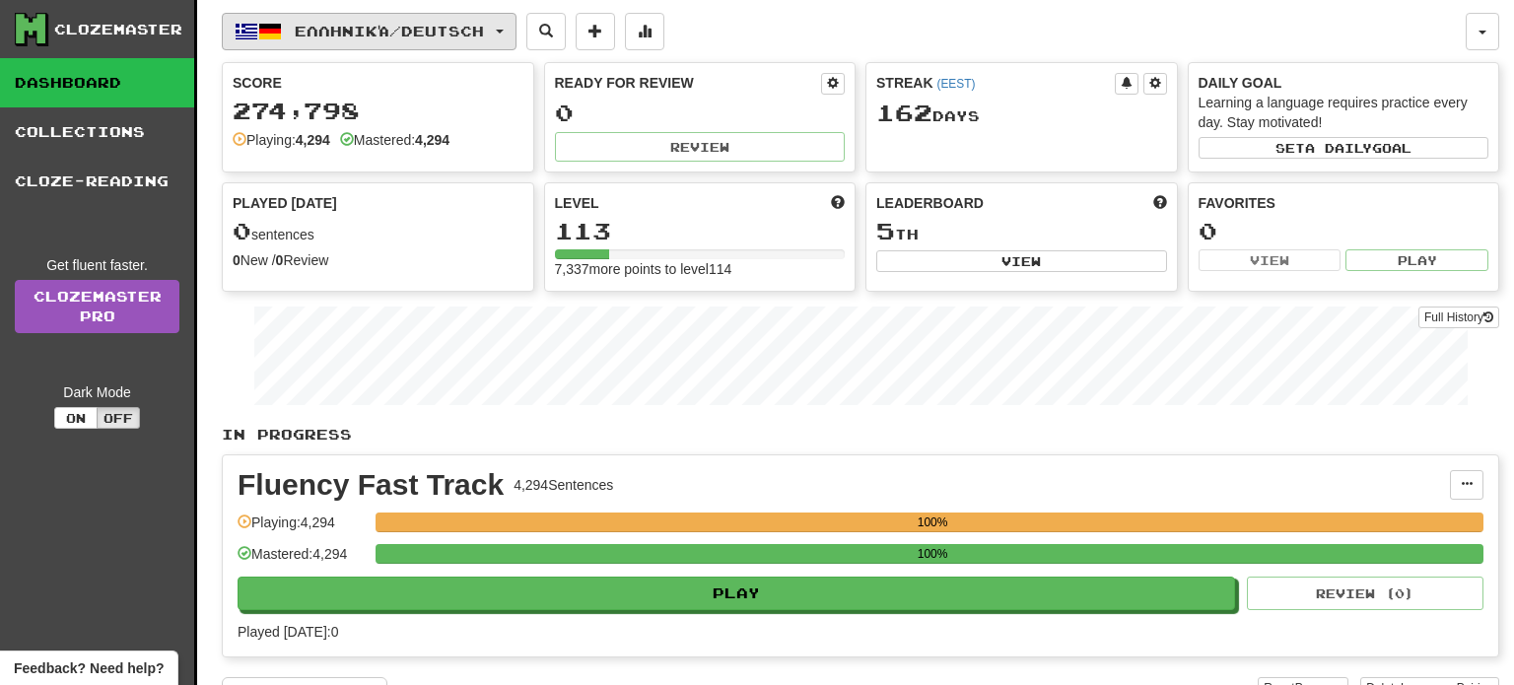
click at [484, 23] on span "Ελληνικά / Deutsch" at bounding box center [389, 31] width 189 height 17
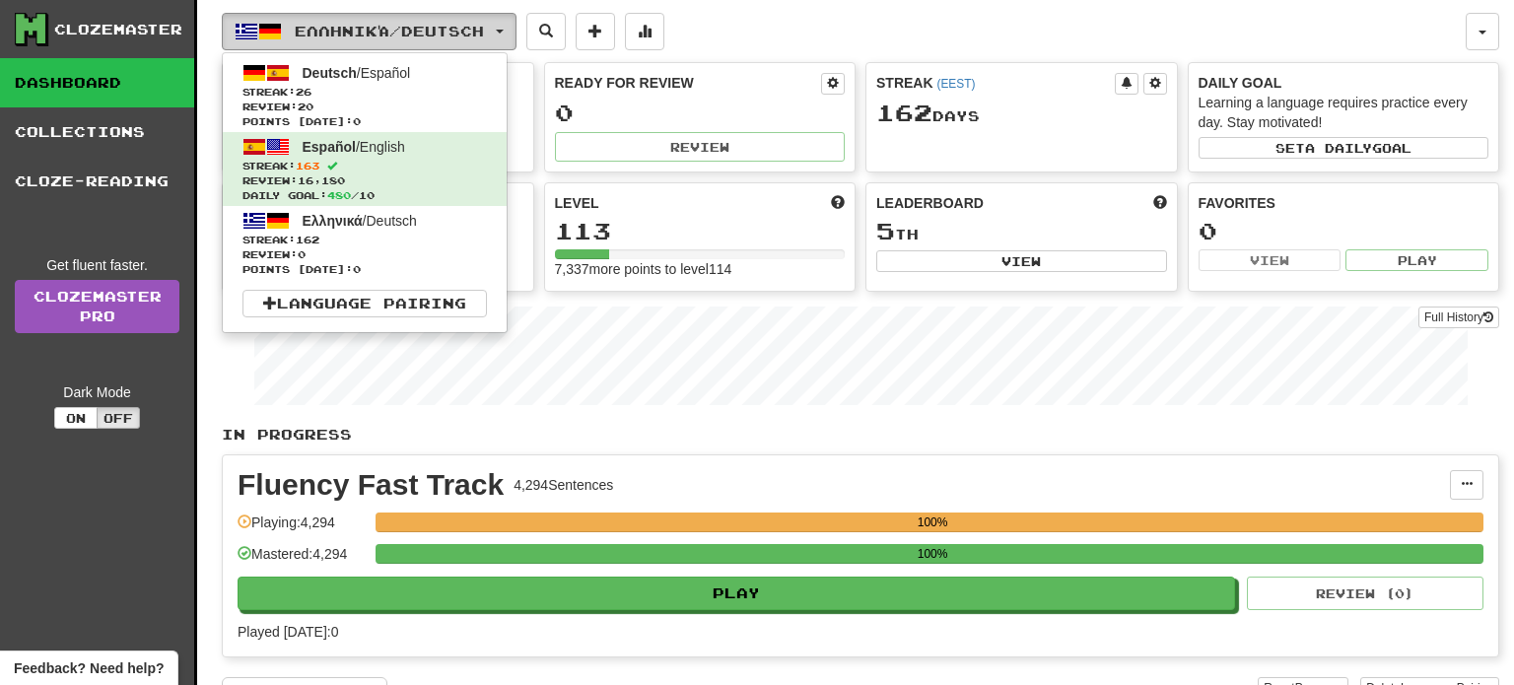
click at [467, 23] on span "Ελληνικά / Deutsch" at bounding box center [389, 31] width 189 height 17
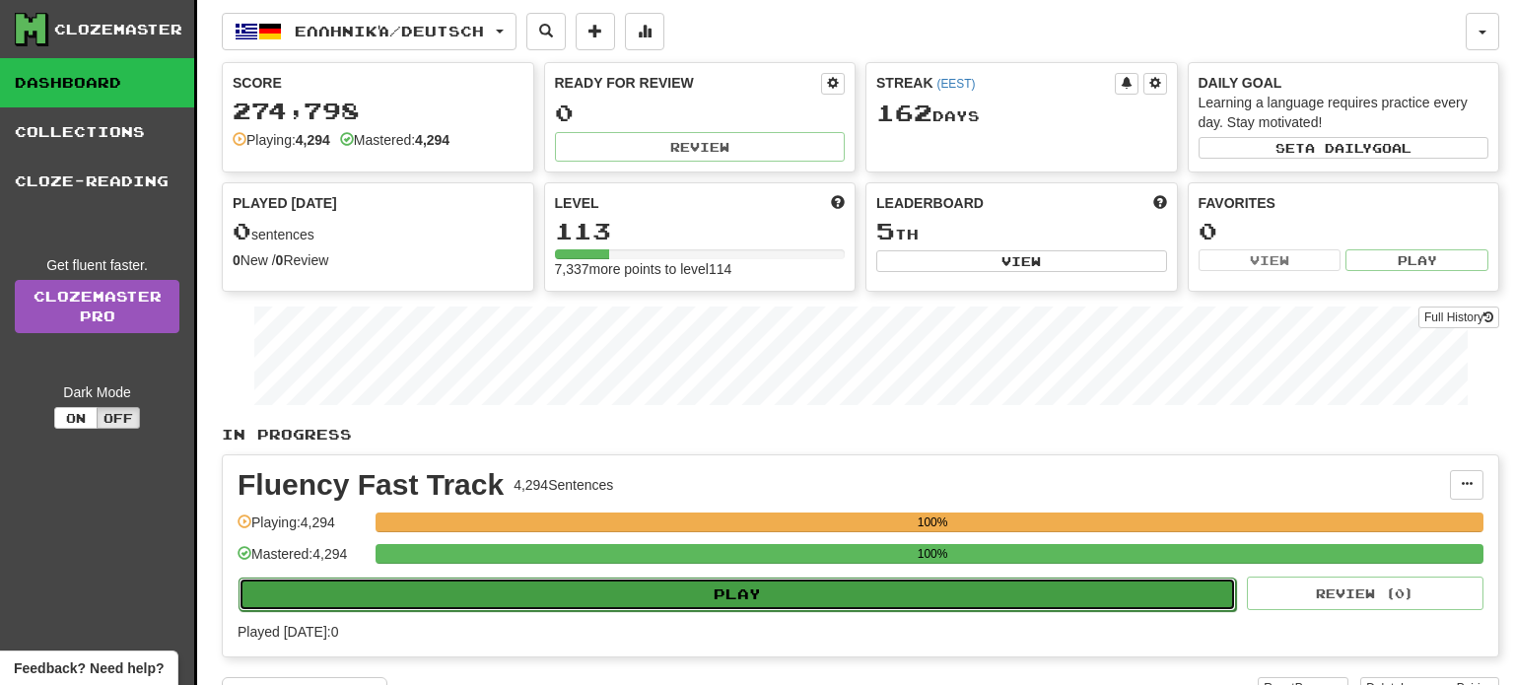
click at [831, 606] on button "Play" at bounding box center [737, 595] width 997 height 34
select select "**"
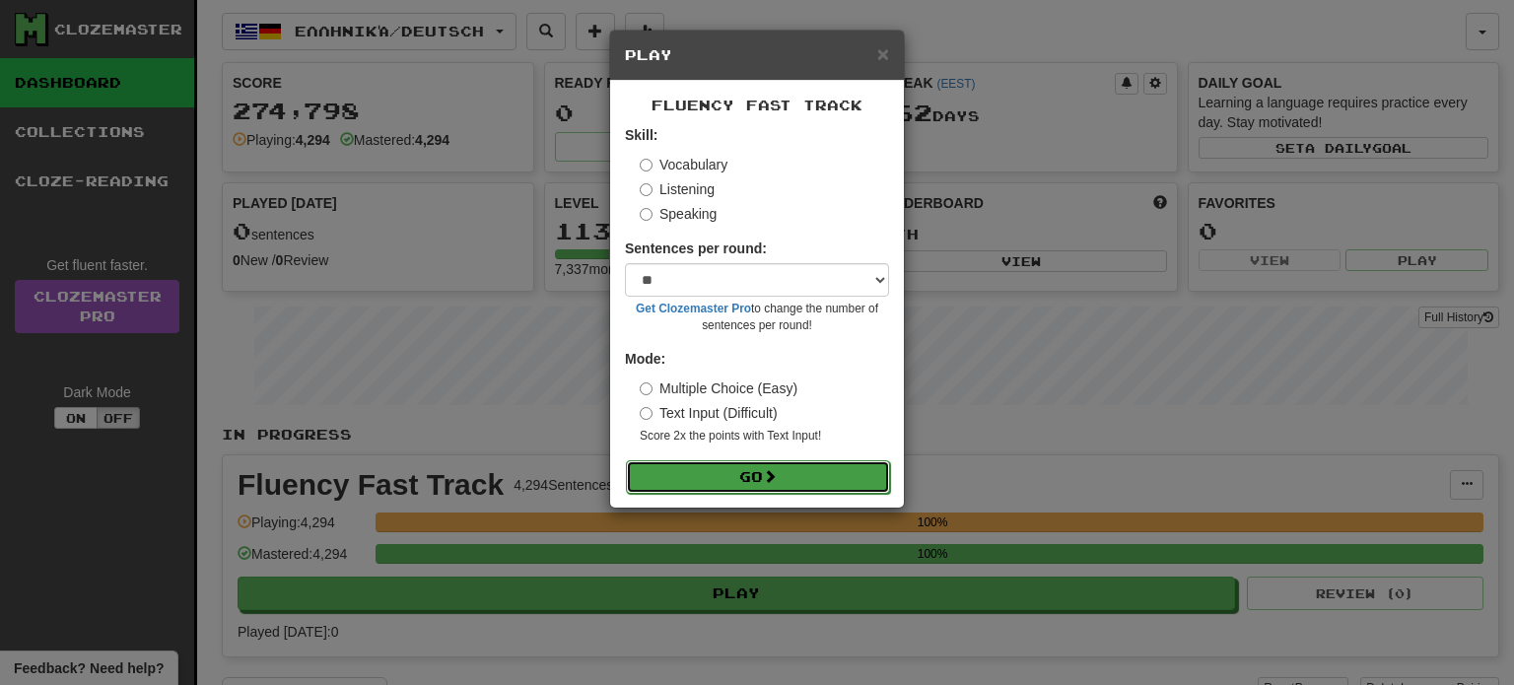
click at [800, 478] on button "Go" at bounding box center [758, 477] width 264 height 34
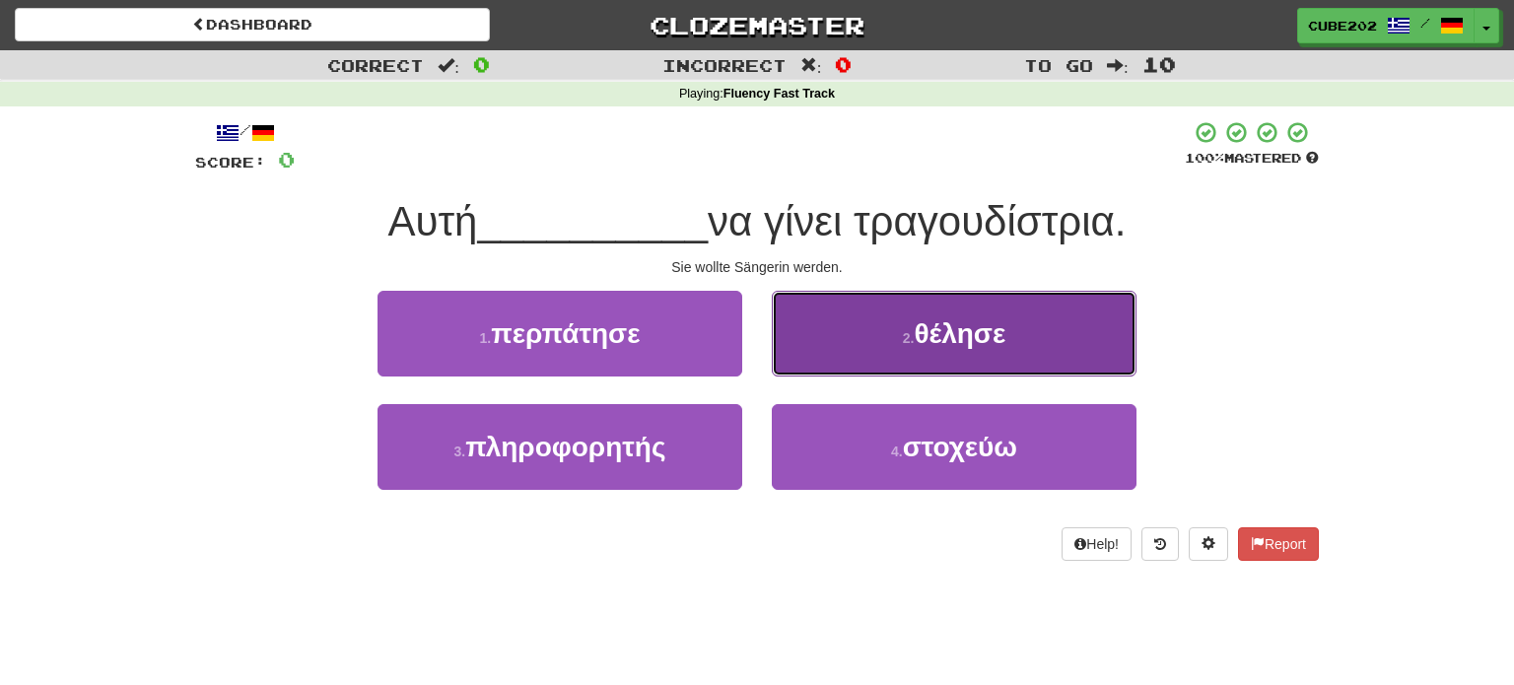
click at [893, 330] on button "2 . θέλησε" at bounding box center [954, 334] width 365 height 86
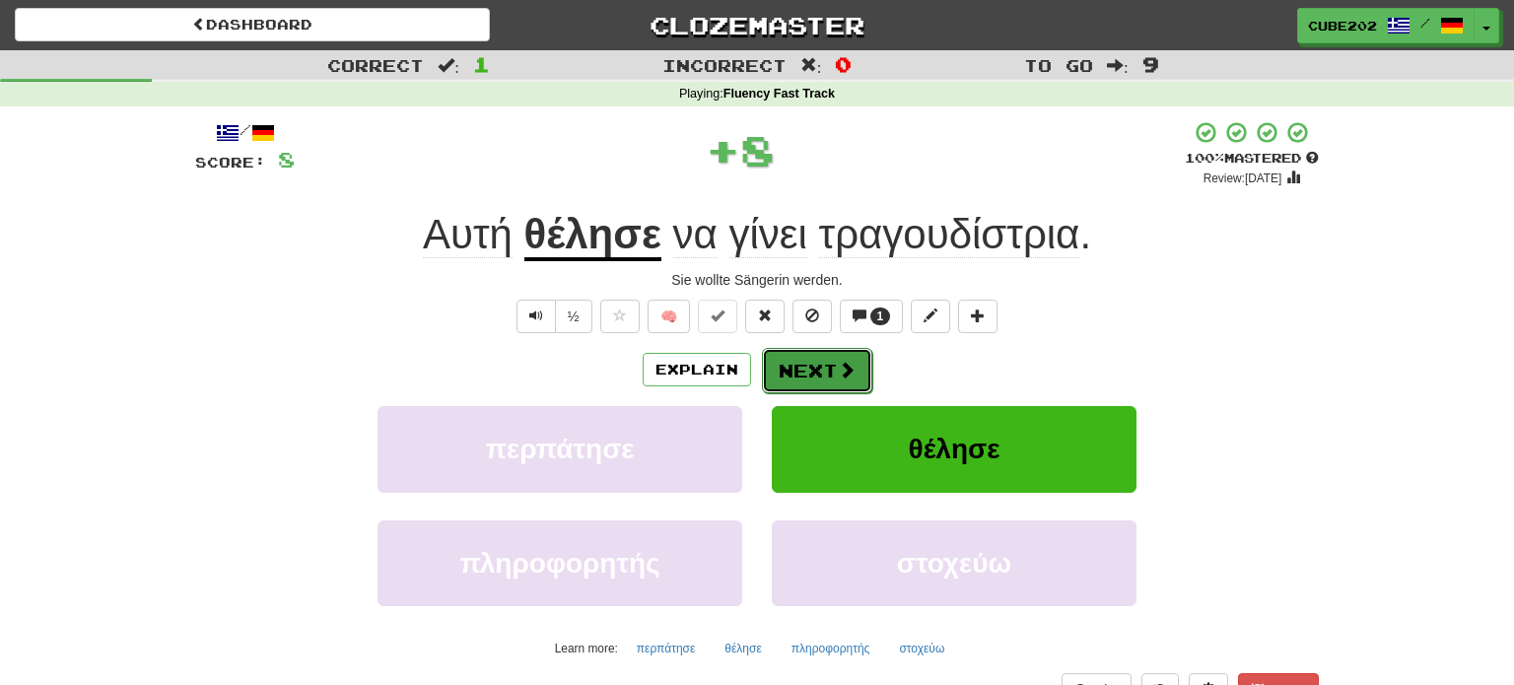
click at [801, 366] on button "Next" at bounding box center [817, 370] width 110 height 45
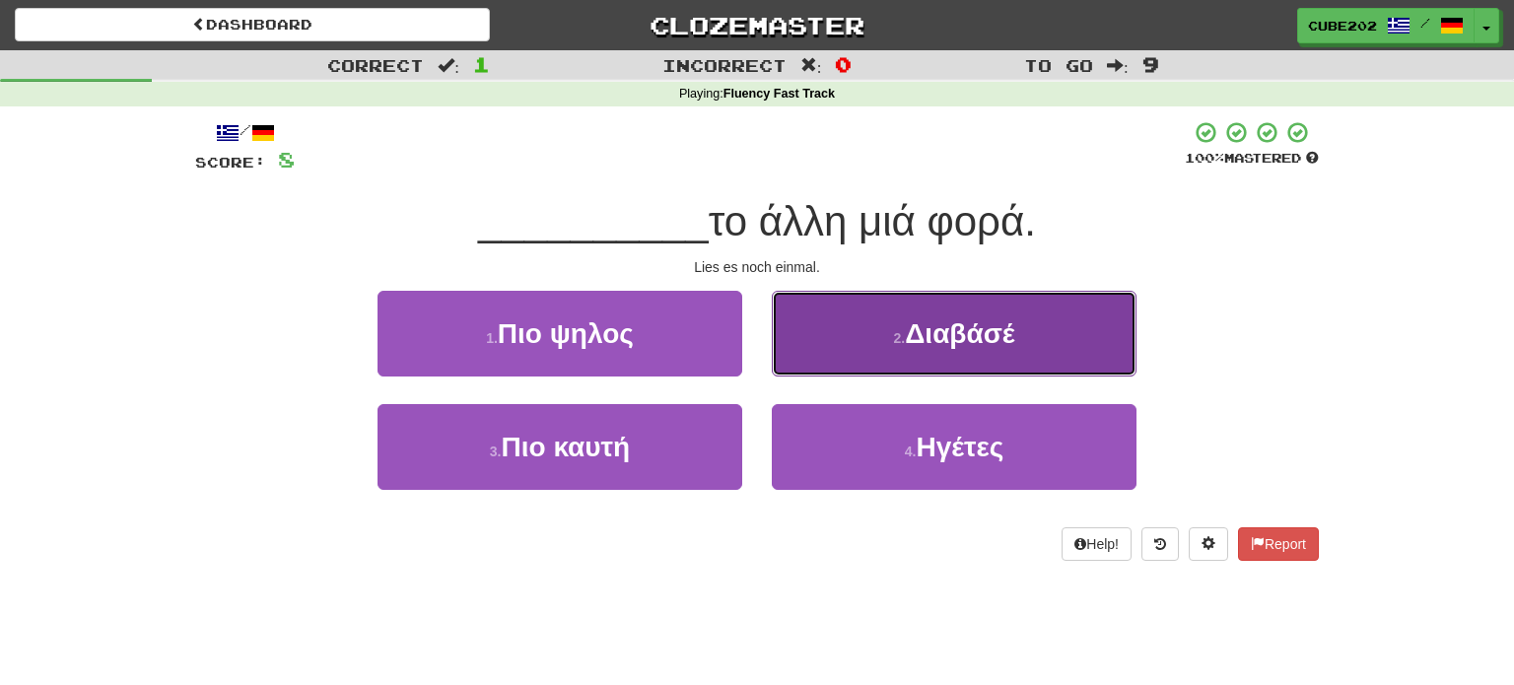
click at [911, 334] on span "Διαβάσέ" at bounding box center [959, 333] width 109 height 31
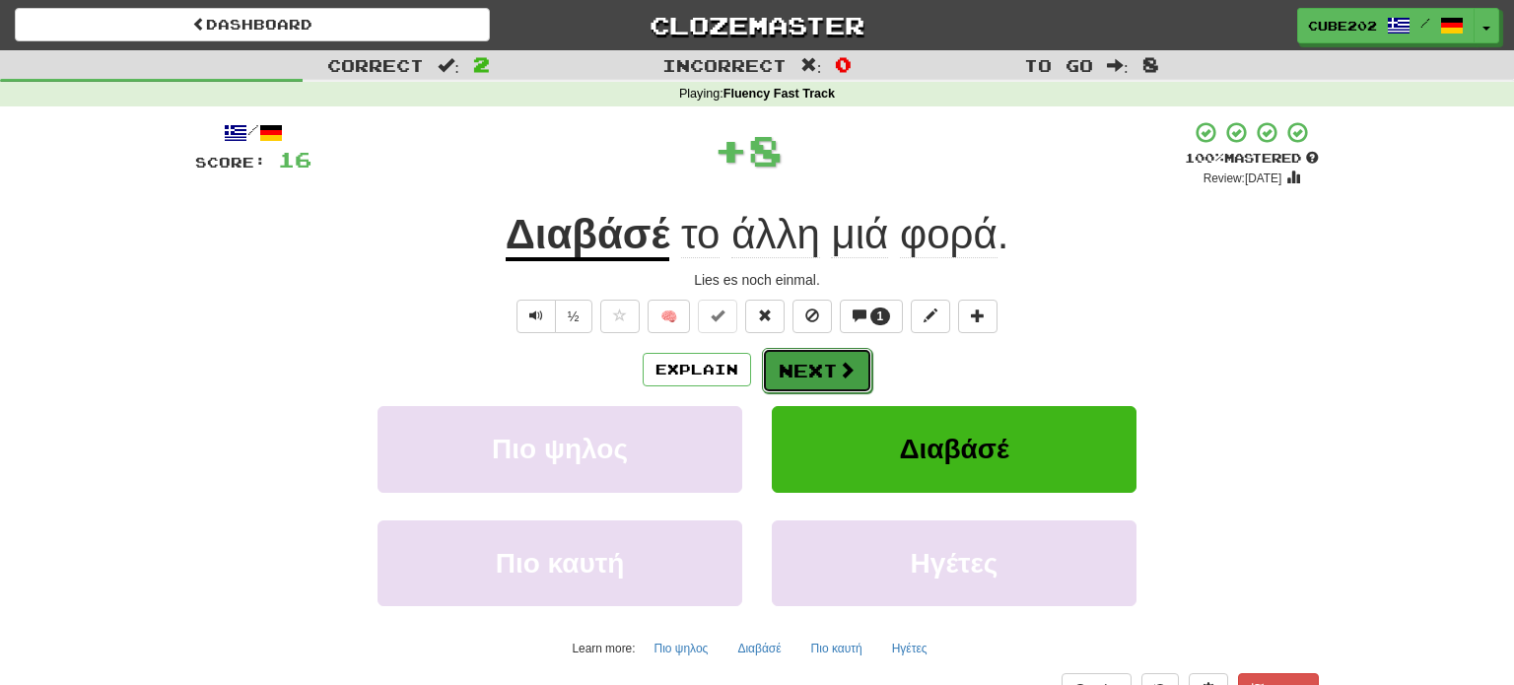
click at [824, 372] on button "Next" at bounding box center [817, 370] width 110 height 45
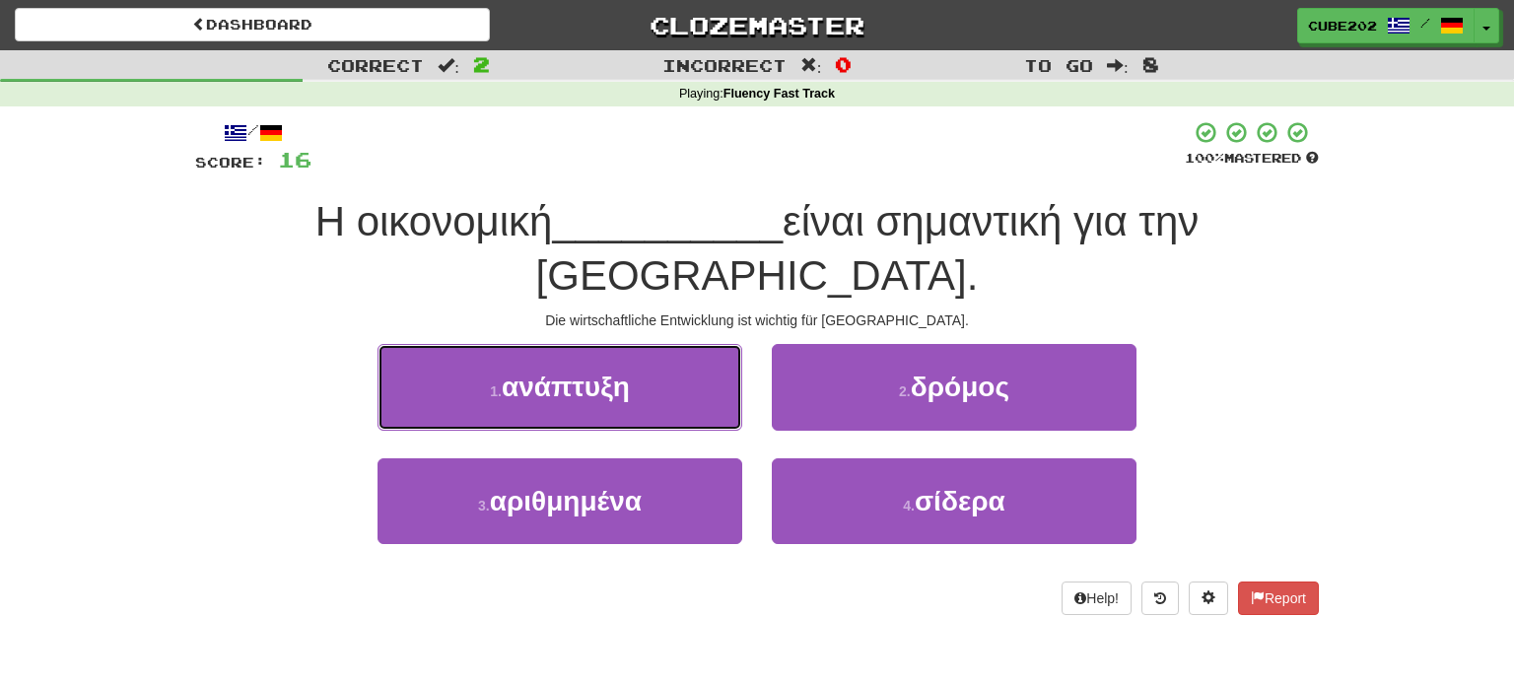
click at [690, 344] on button "1 . ανάπτυξη" at bounding box center [559, 387] width 365 height 86
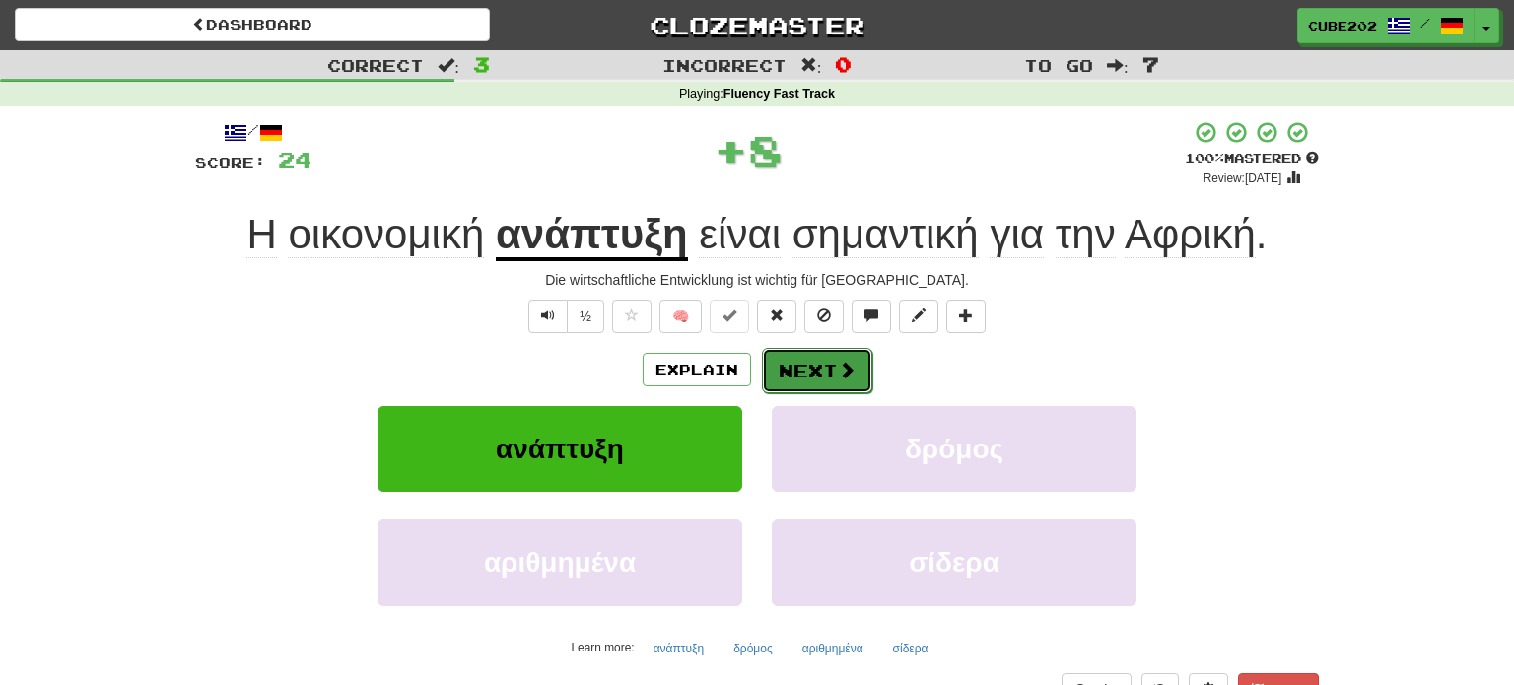
click at [833, 366] on button "Next" at bounding box center [817, 370] width 110 height 45
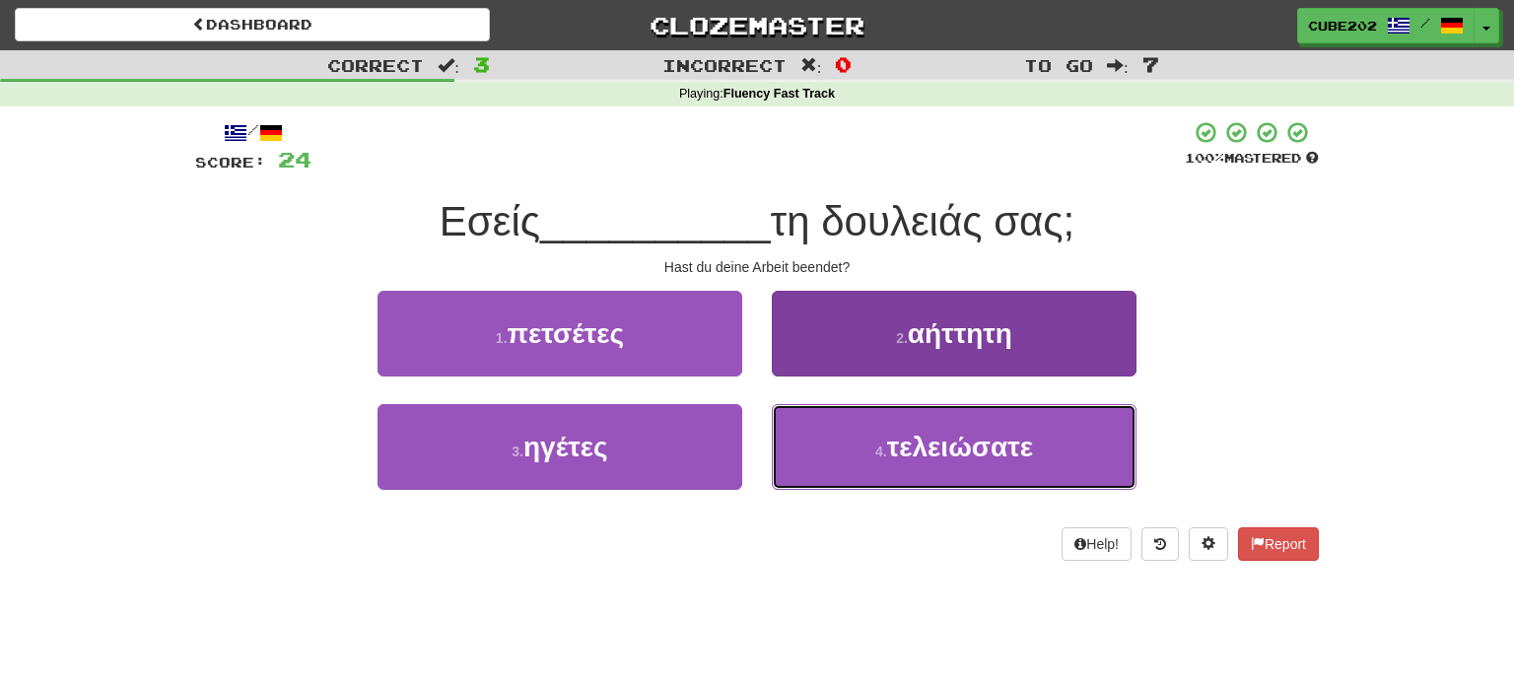
click at [859, 449] on button "4 . τελειώσατε" at bounding box center [954, 447] width 365 height 86
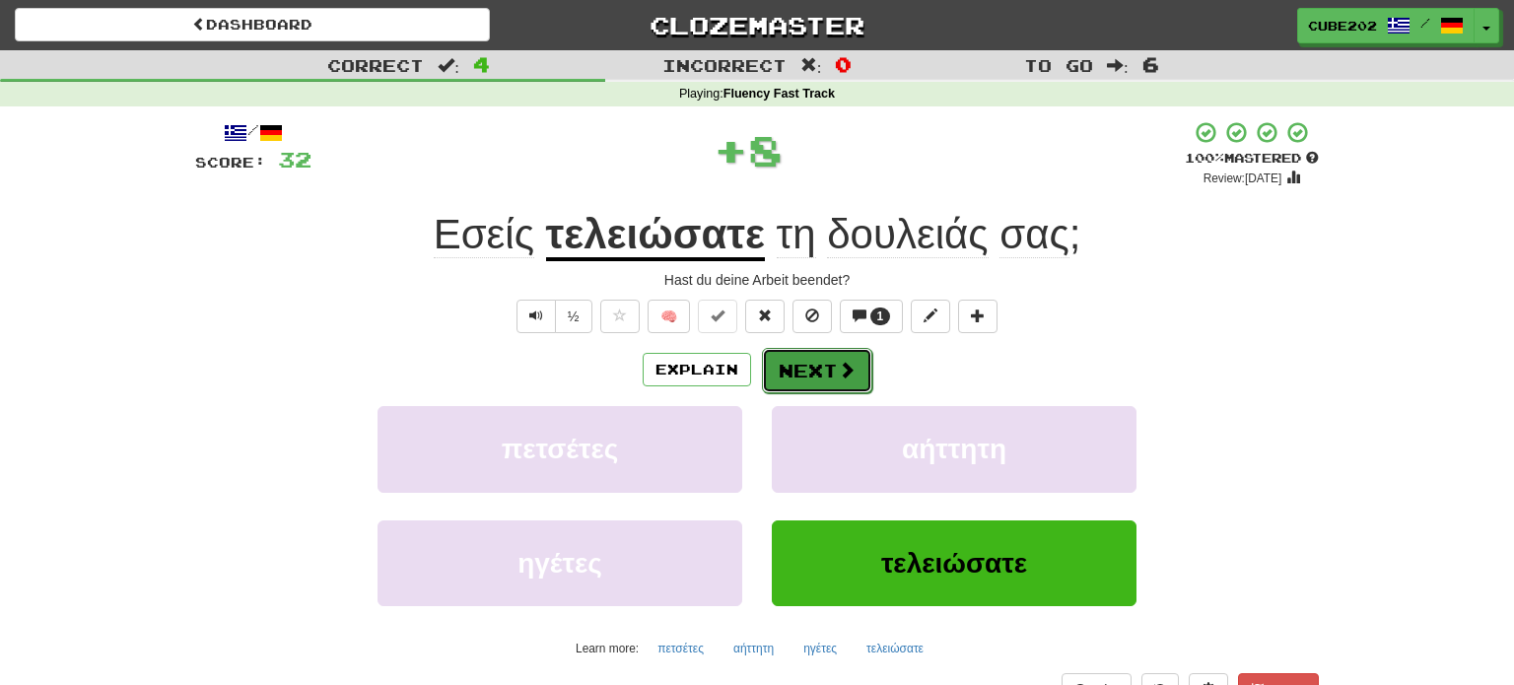
click at [819, 366] on button "Next" at bounding box center [817, 370] width 110 height 45
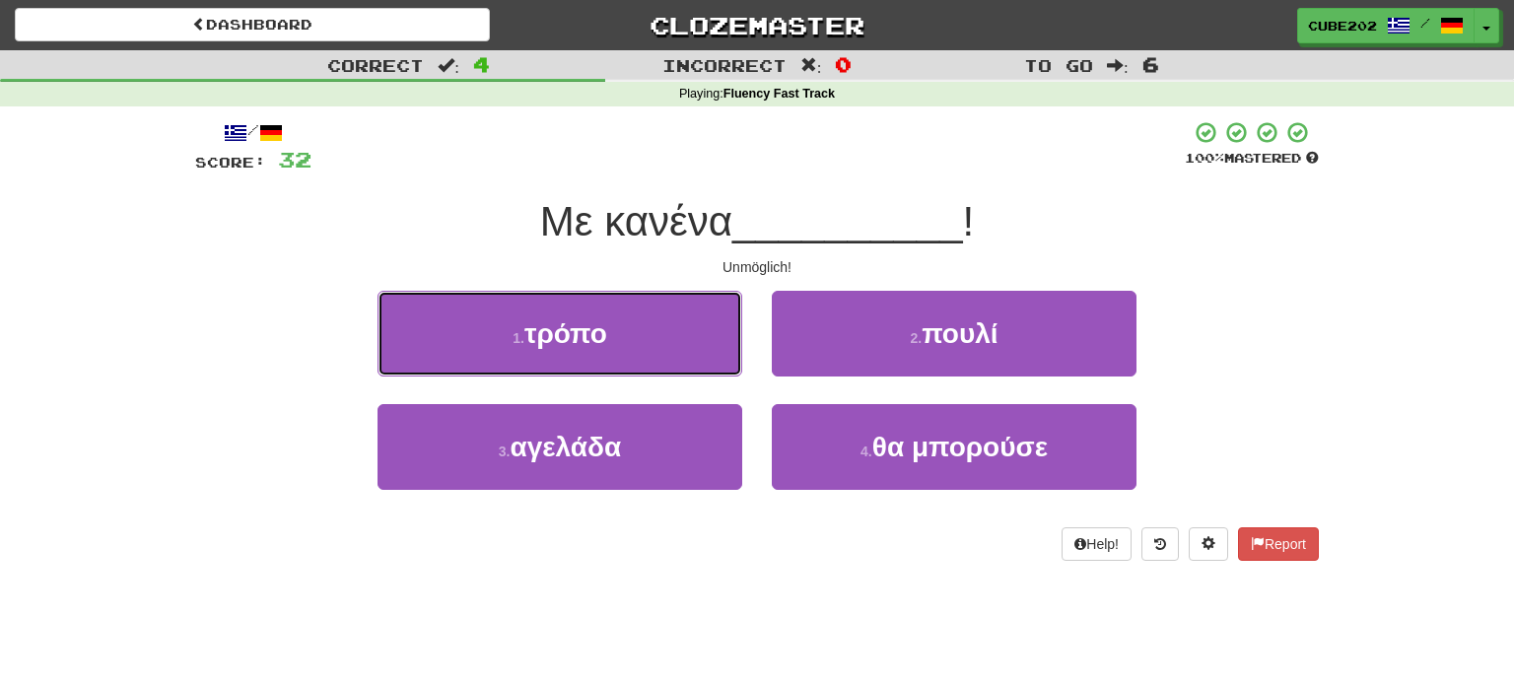
click at [699, 345] on button "1 . τρόπο" at bounding box center [559, 334] width 365 height 86
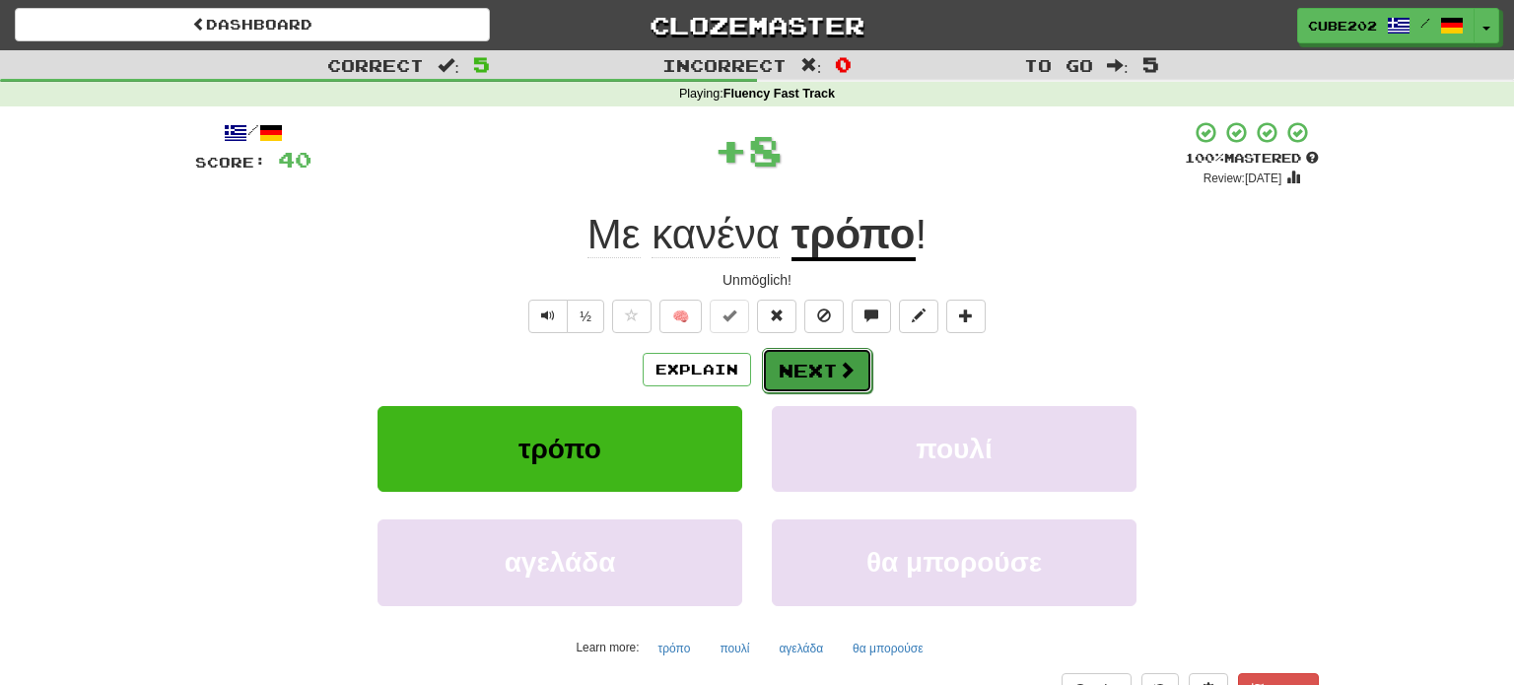
click at [821, 361] on button "Next" at bounding box center [817, 370] width 110 height 45
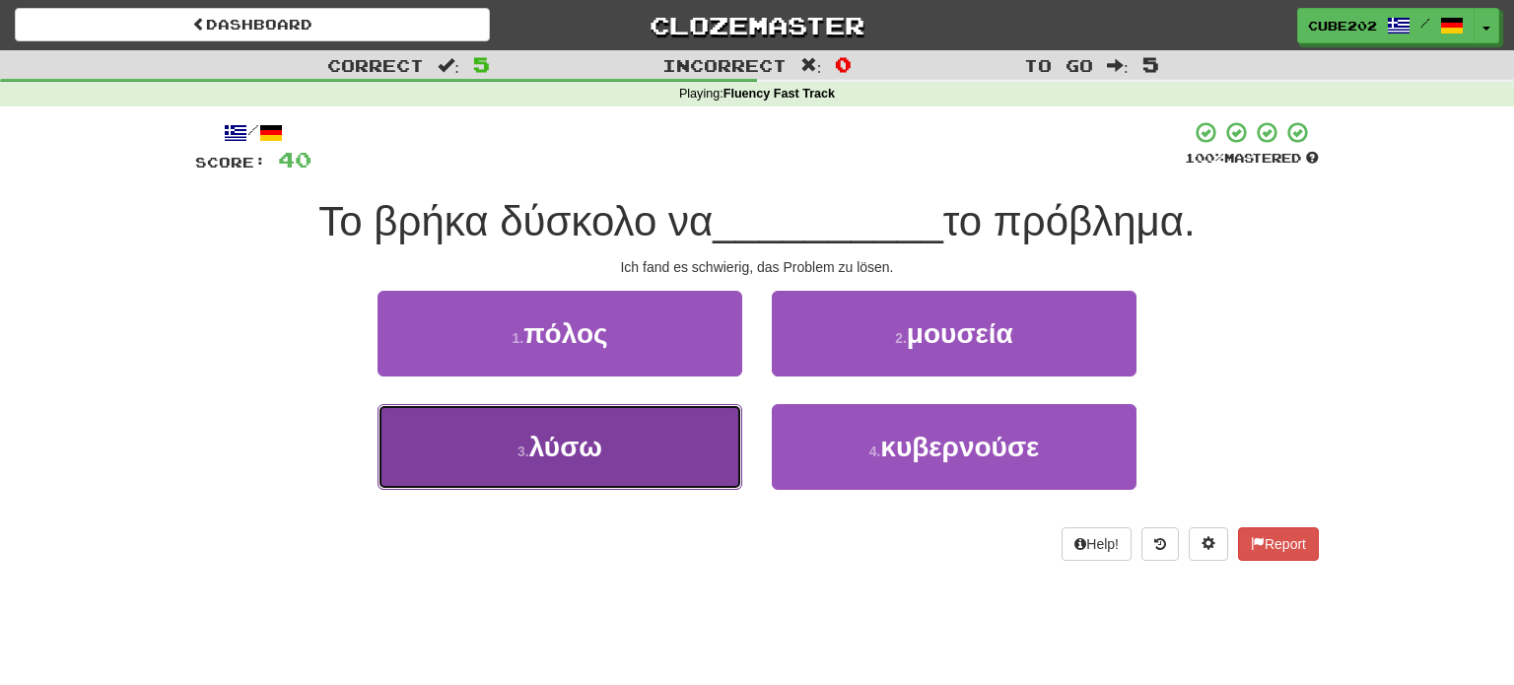
click at [665, 446] on button "3 . λύσω" at bounding box center [559, 447] width 365 height 86
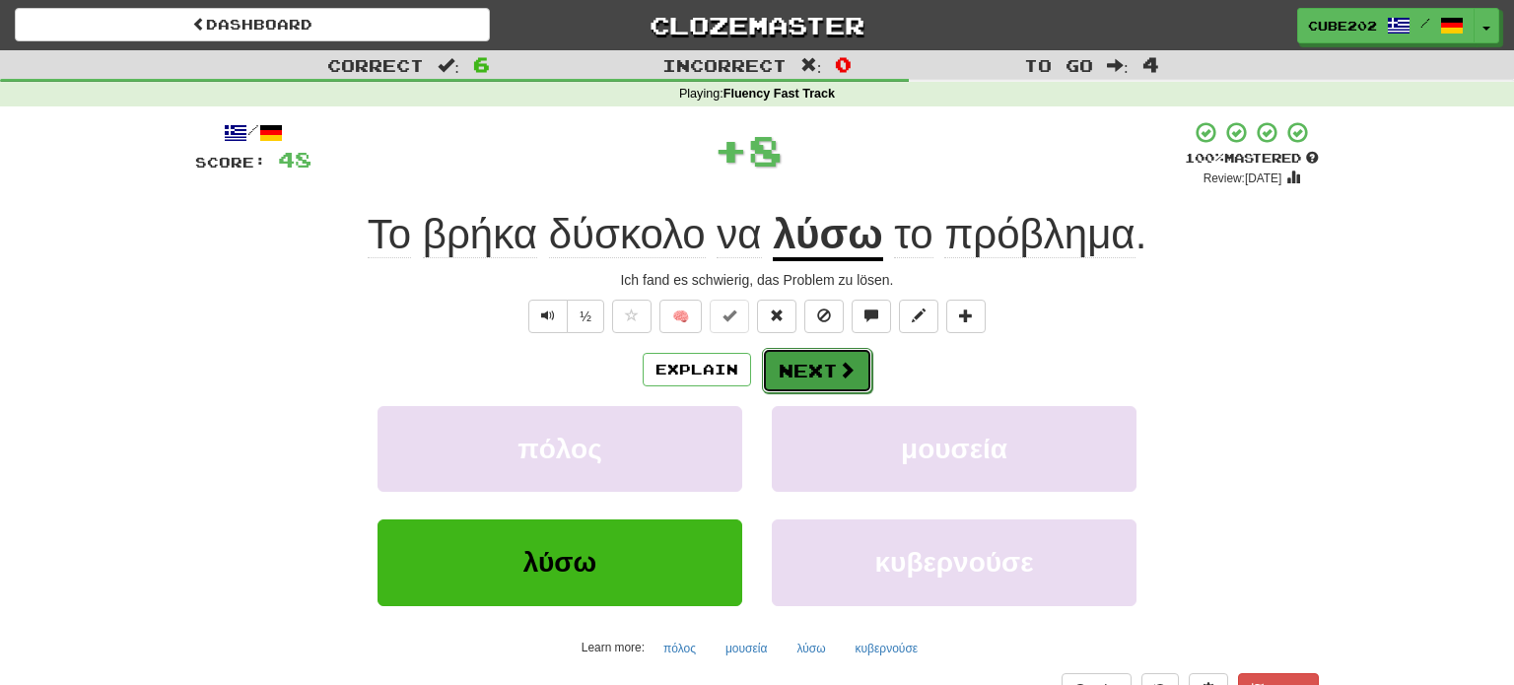
click at [818, 358] on button "Next" at bounding box center [817, 370] width 110 height 45
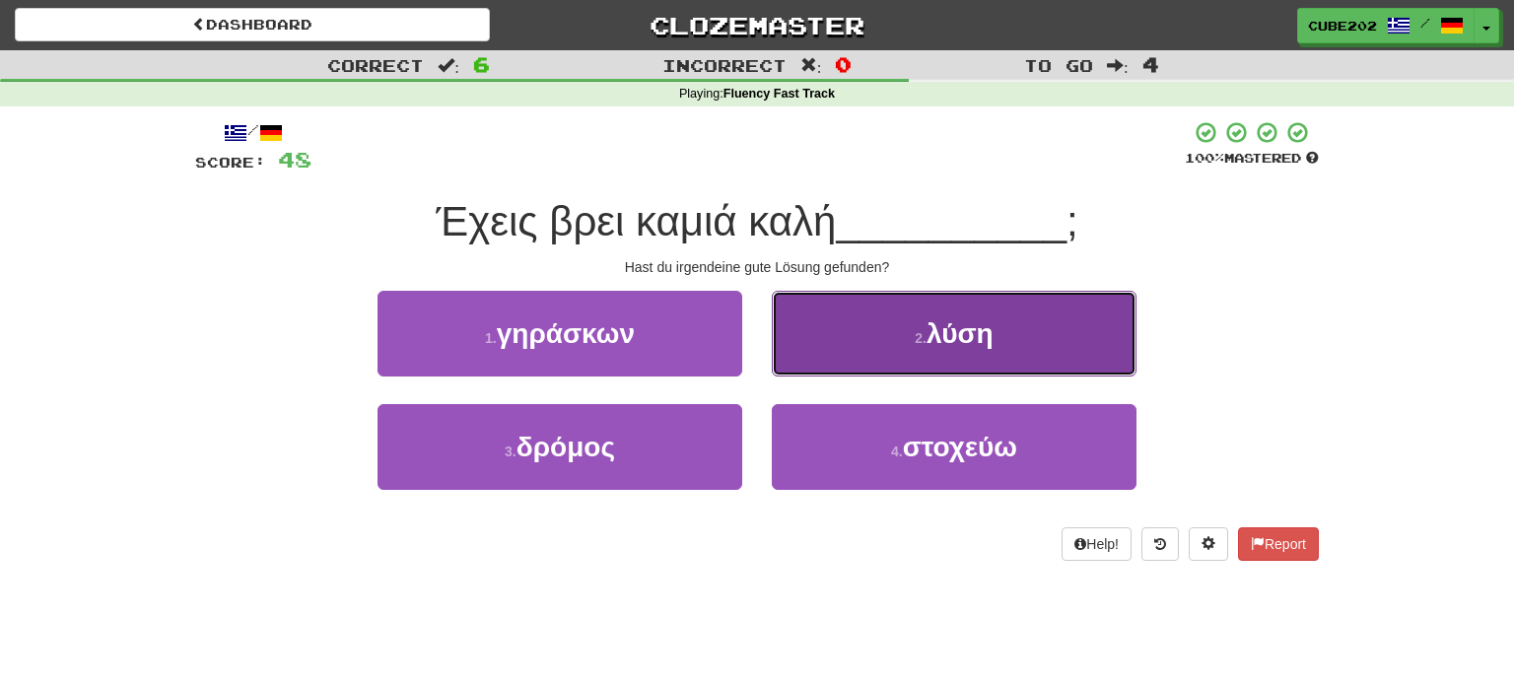
click at [879, 328] on button "2 . λύση" at bounding box center [954, 334] width 365 height 86
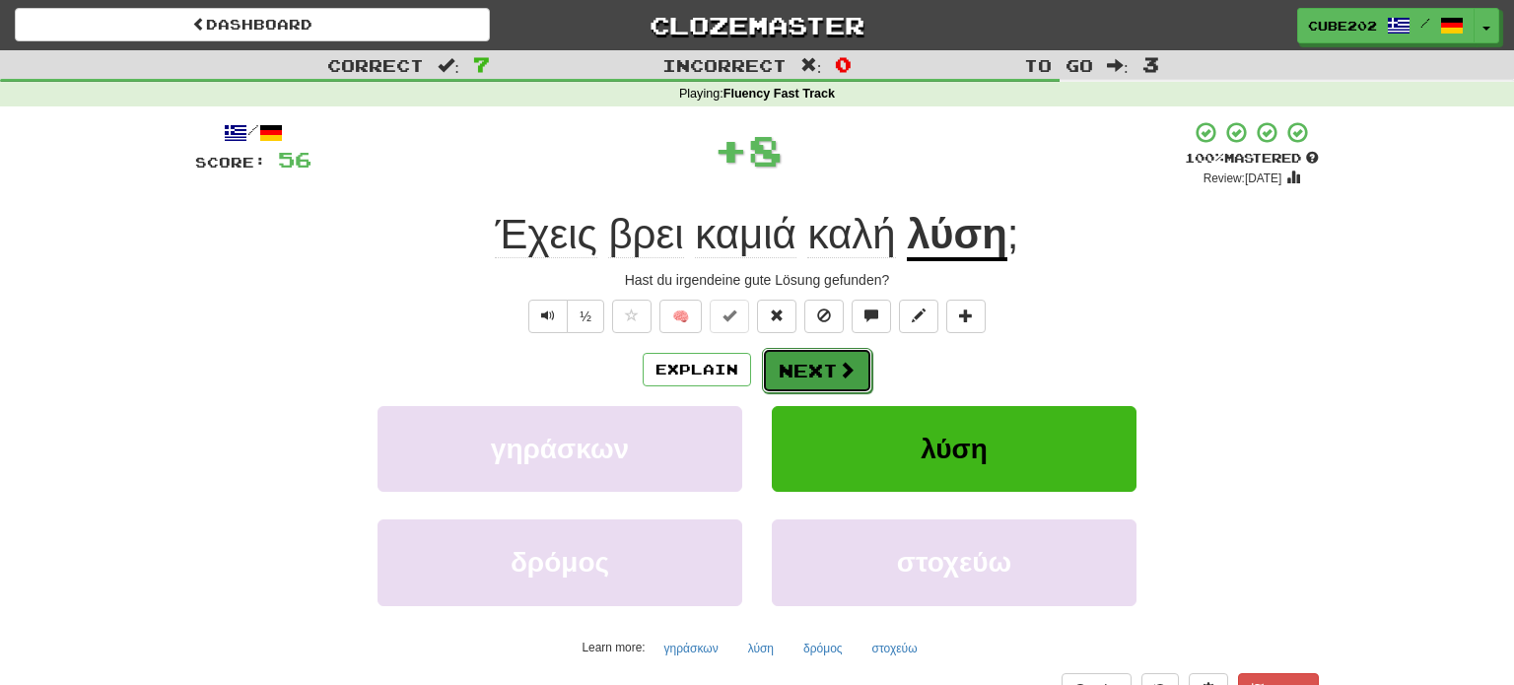
click at [824, 366] on button "Next" at bounding box center [817, 370] width 110 height 45
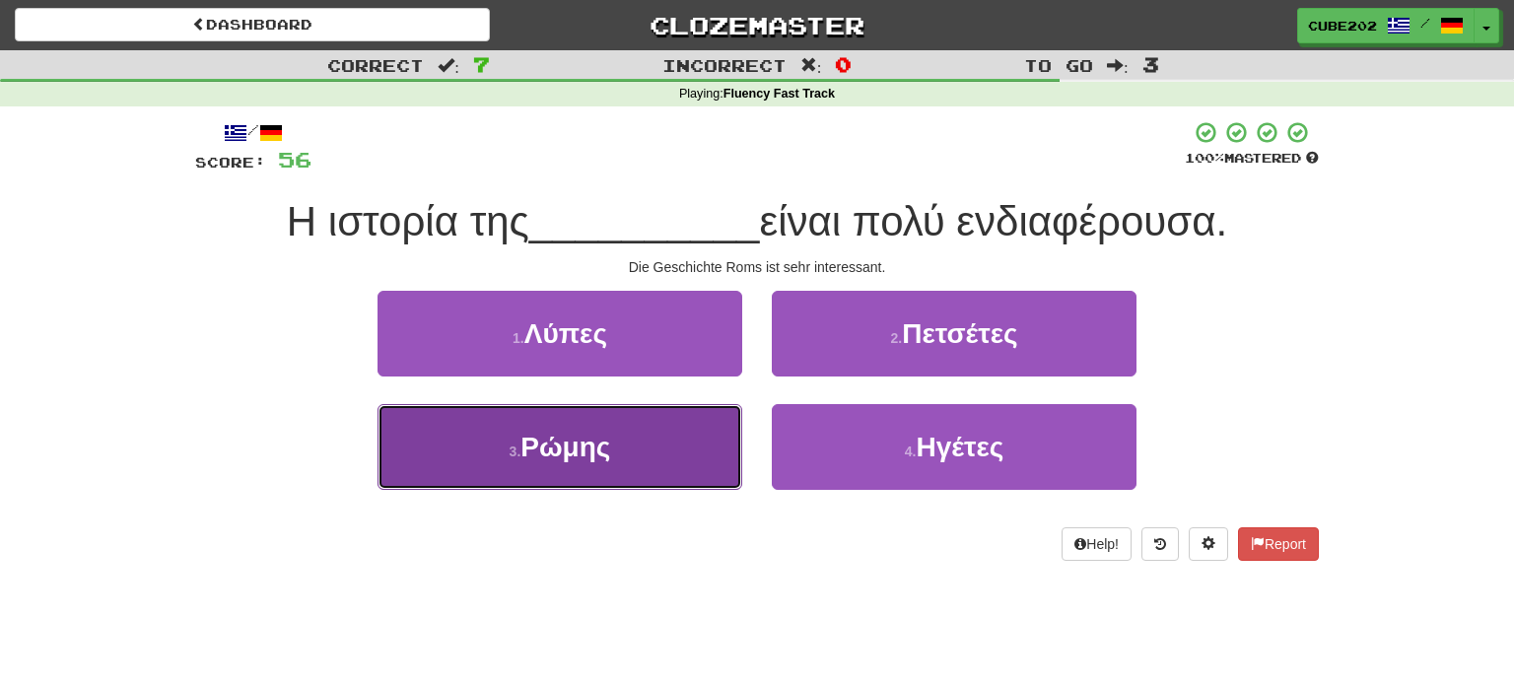
click at [660, 459] on button "3 . Ρώμης" at bounding box center [559, 447] width 365 height 86
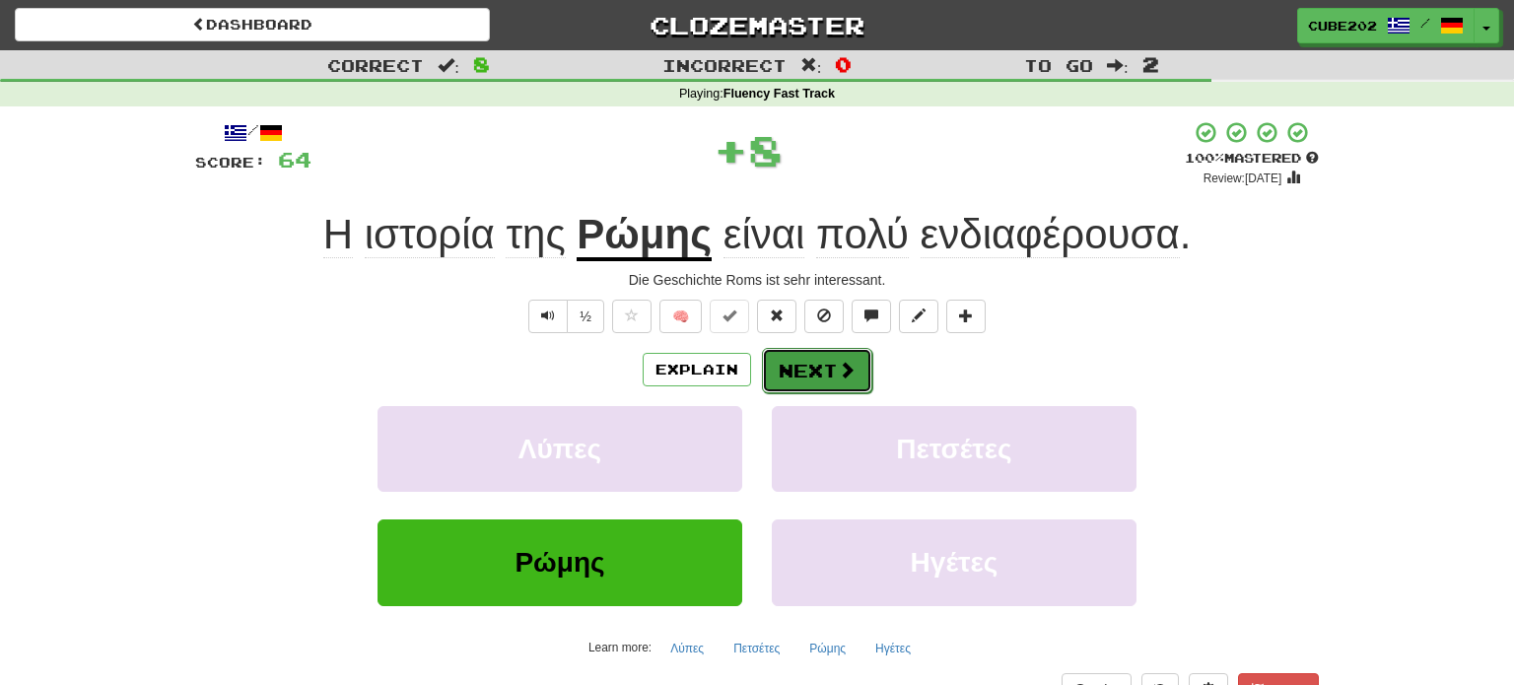
click at [823, 360] on button "Next" at bounding box center [817, 370] width 110 height 45
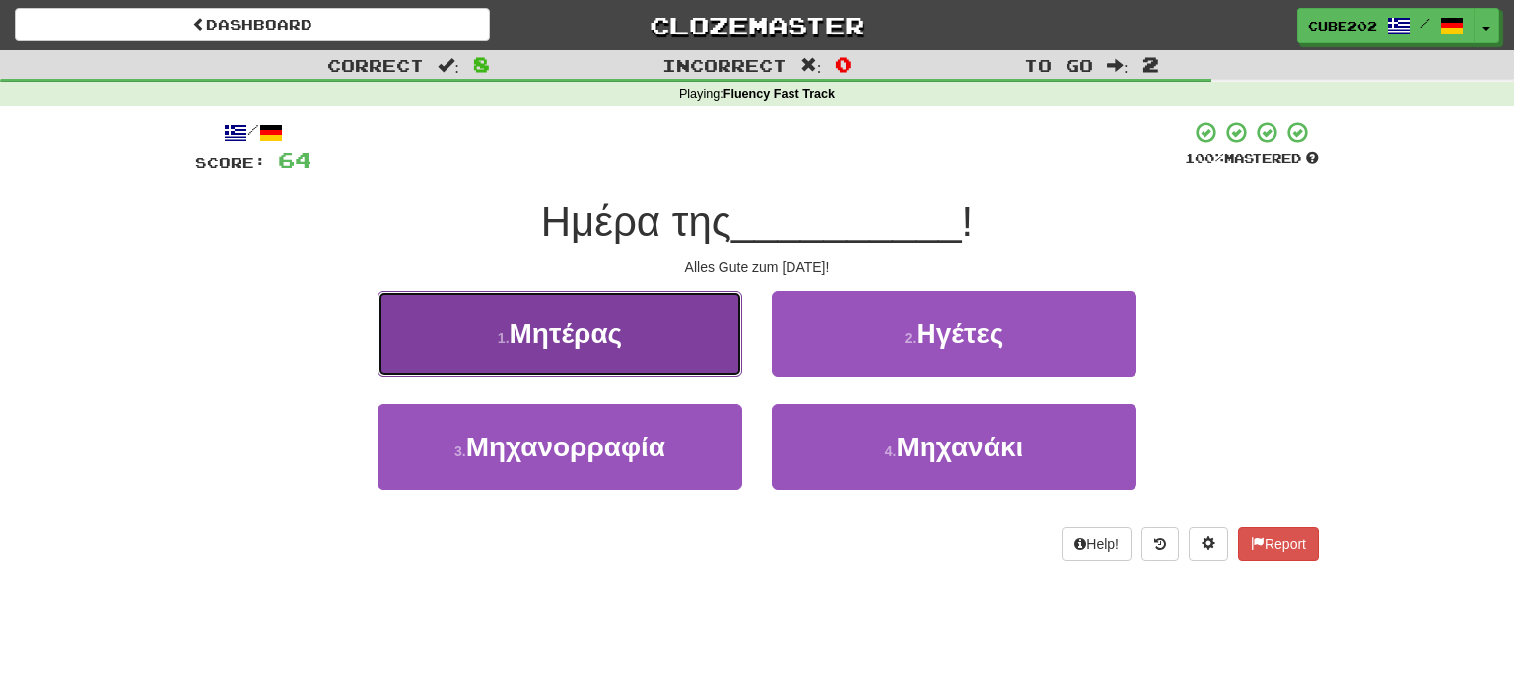
click at [684, 333] on button "1 . Μητέρας" at bounding box center [559, 334] width 365 height 86
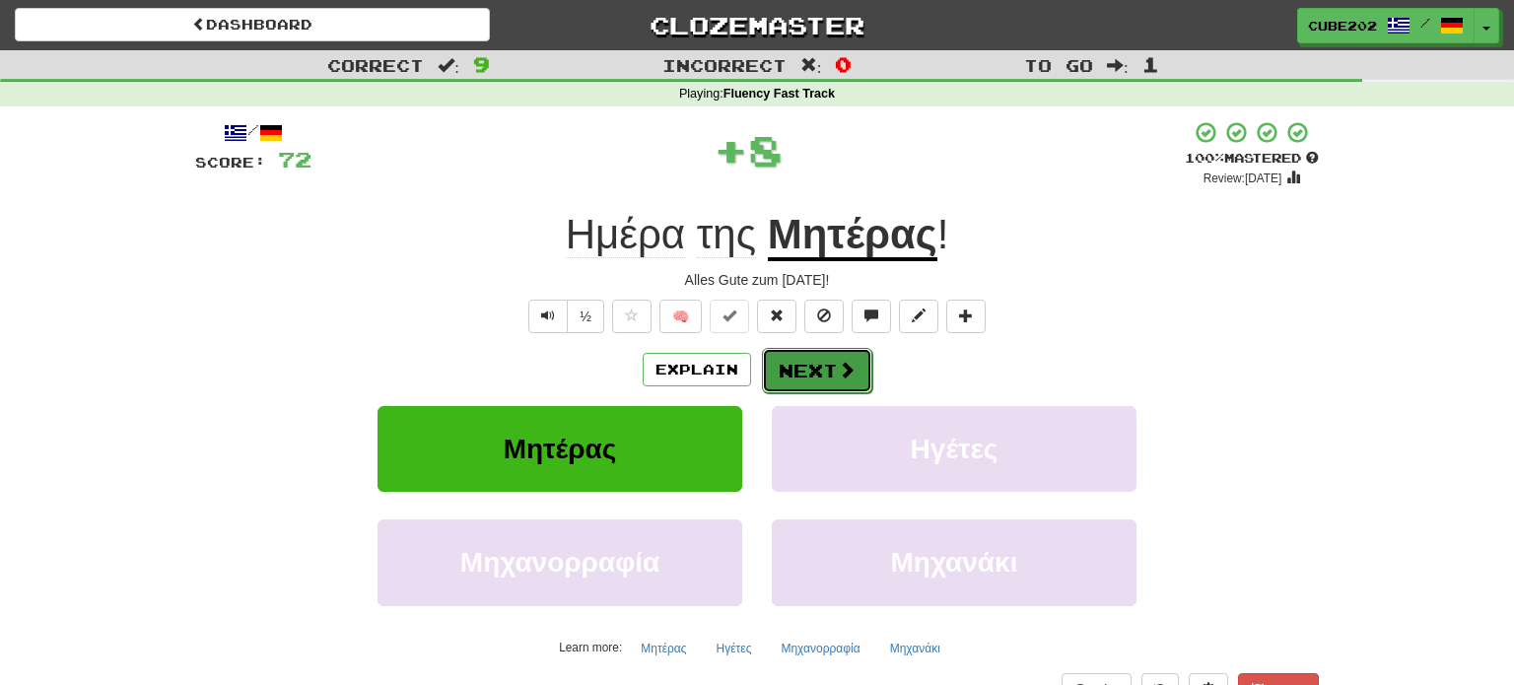
click at [806, 374] on button "Next" at bounding box center [817, 370] width 110 height 45
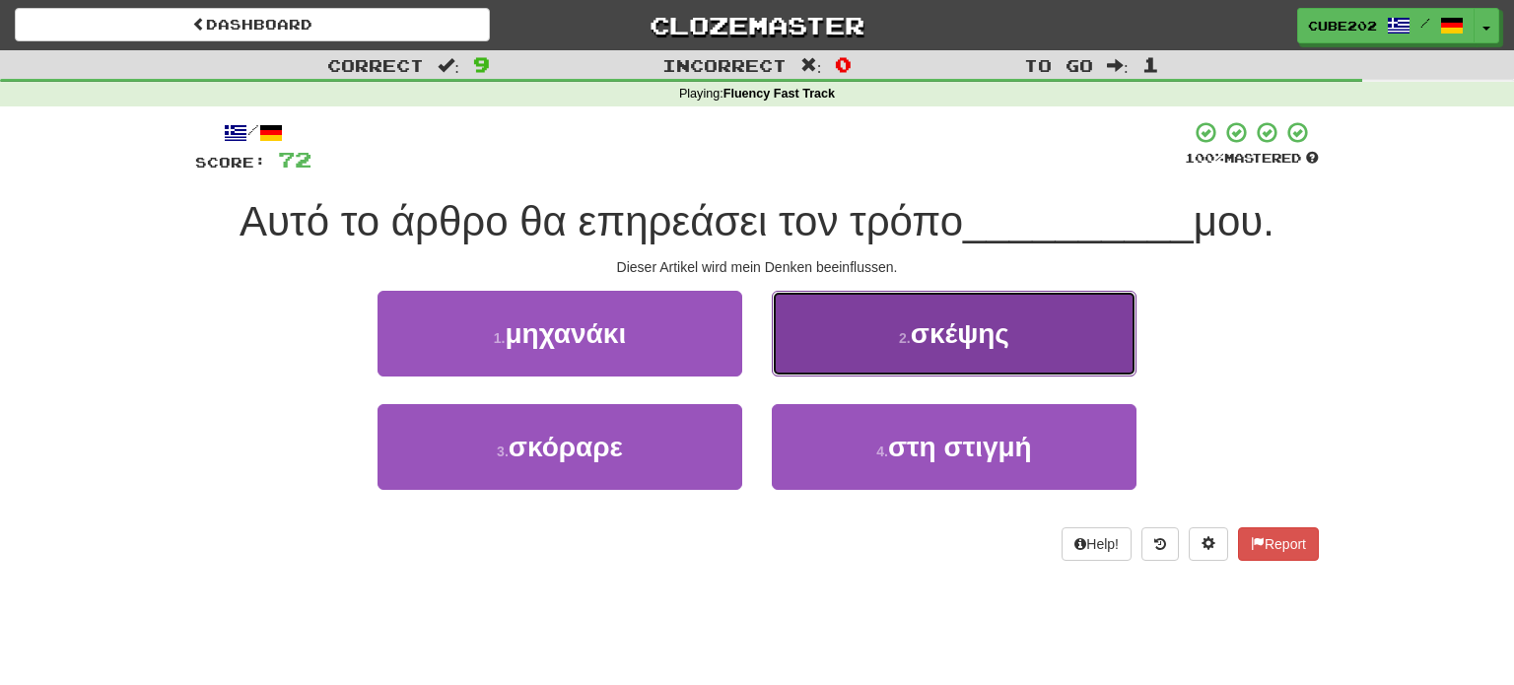
click at [849, 347] on button "2 . σκέψης" at bounding box center [954, 334] width 365 height 86
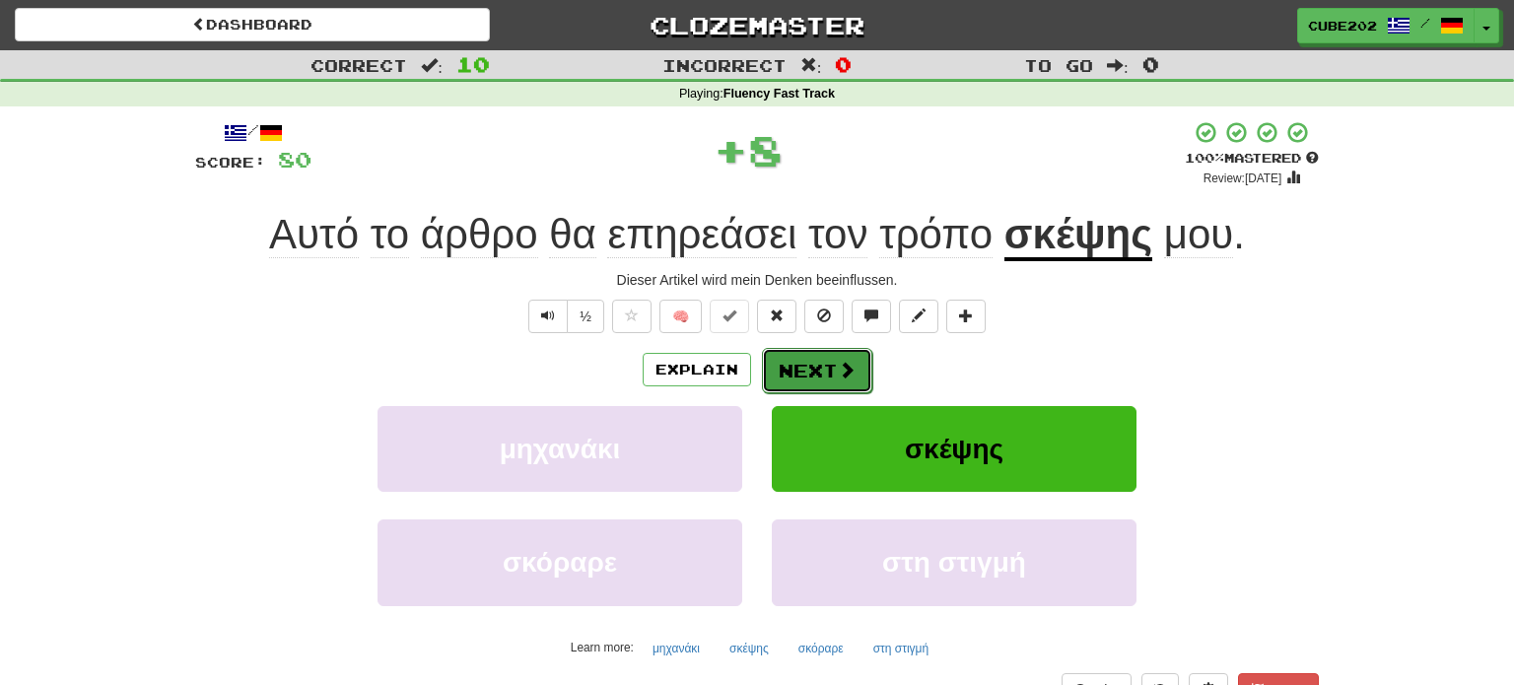
click at [812, 367] on button "Next" at bounding box center [817, 370] width 110 height 45
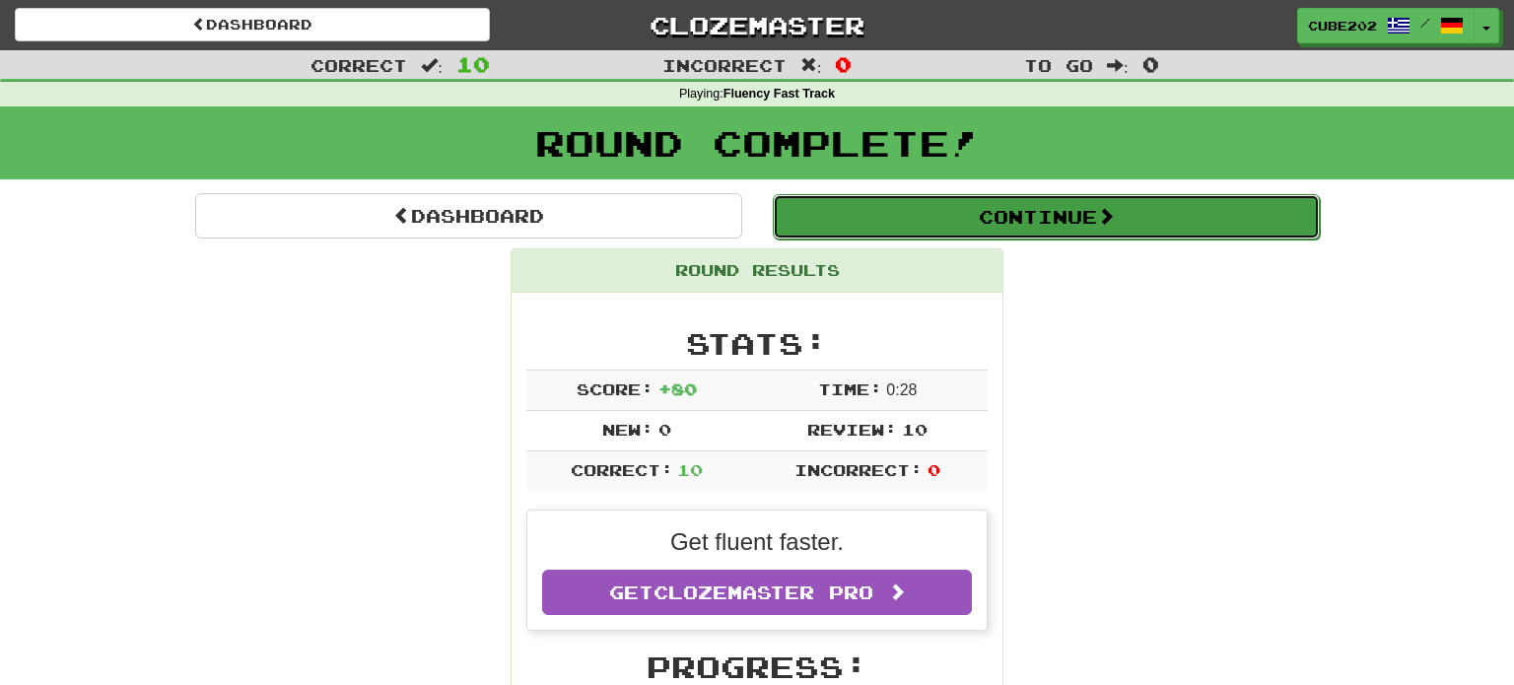
click at [832, 208] on button "Continue" at bounding box center [1046, 216] width 547 height 45
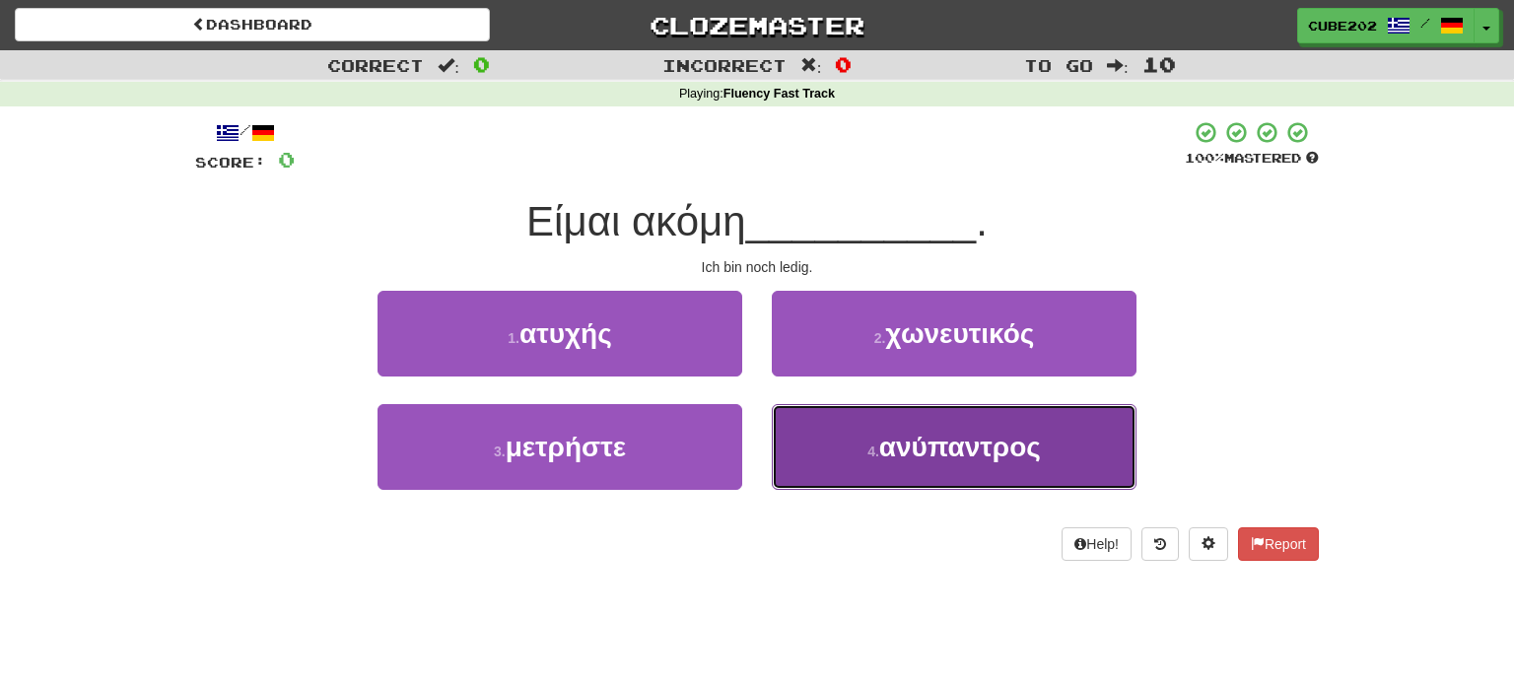
click at [876, 432] on button "4 . ανύπαντρος" at bounding box center [954, 447] width 365 height 86
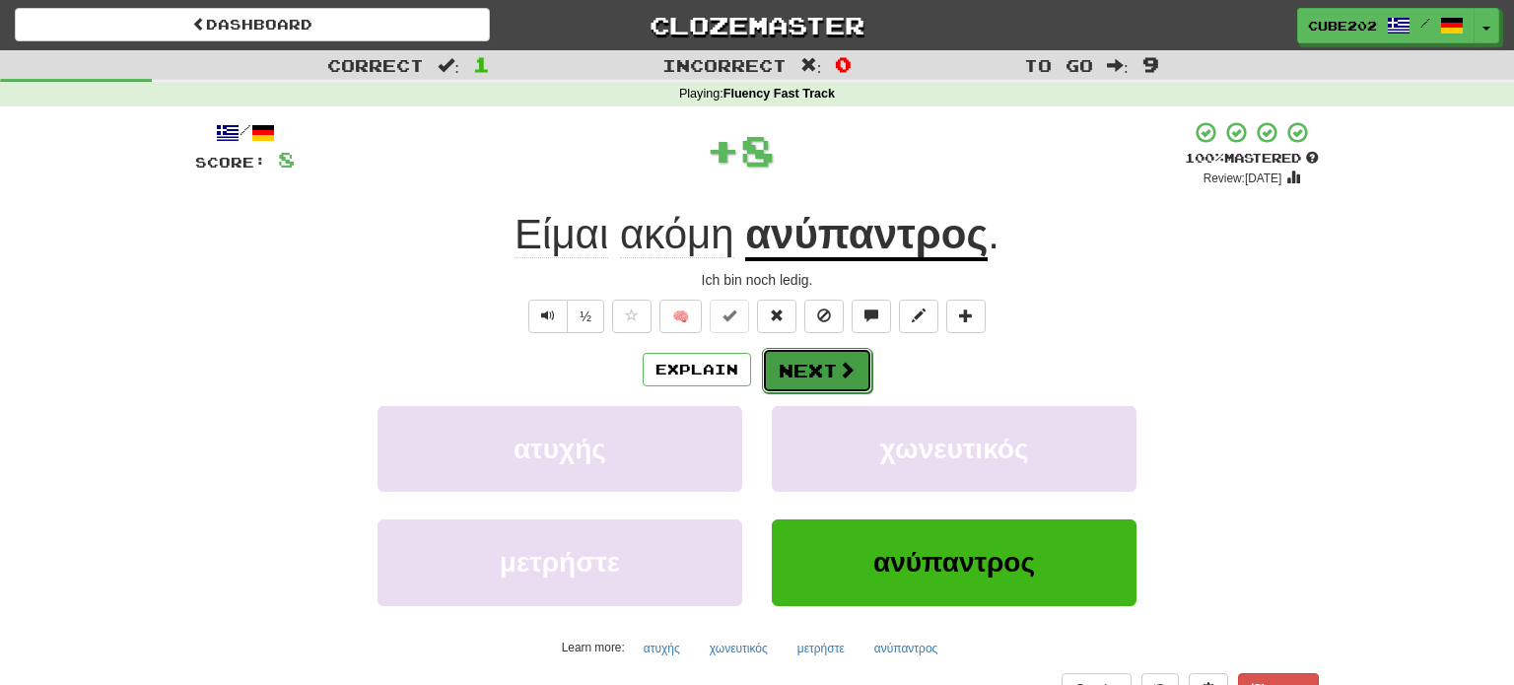
click at [826, 369] on button "Next" at bounding box center [817, 370] width 110 height 45
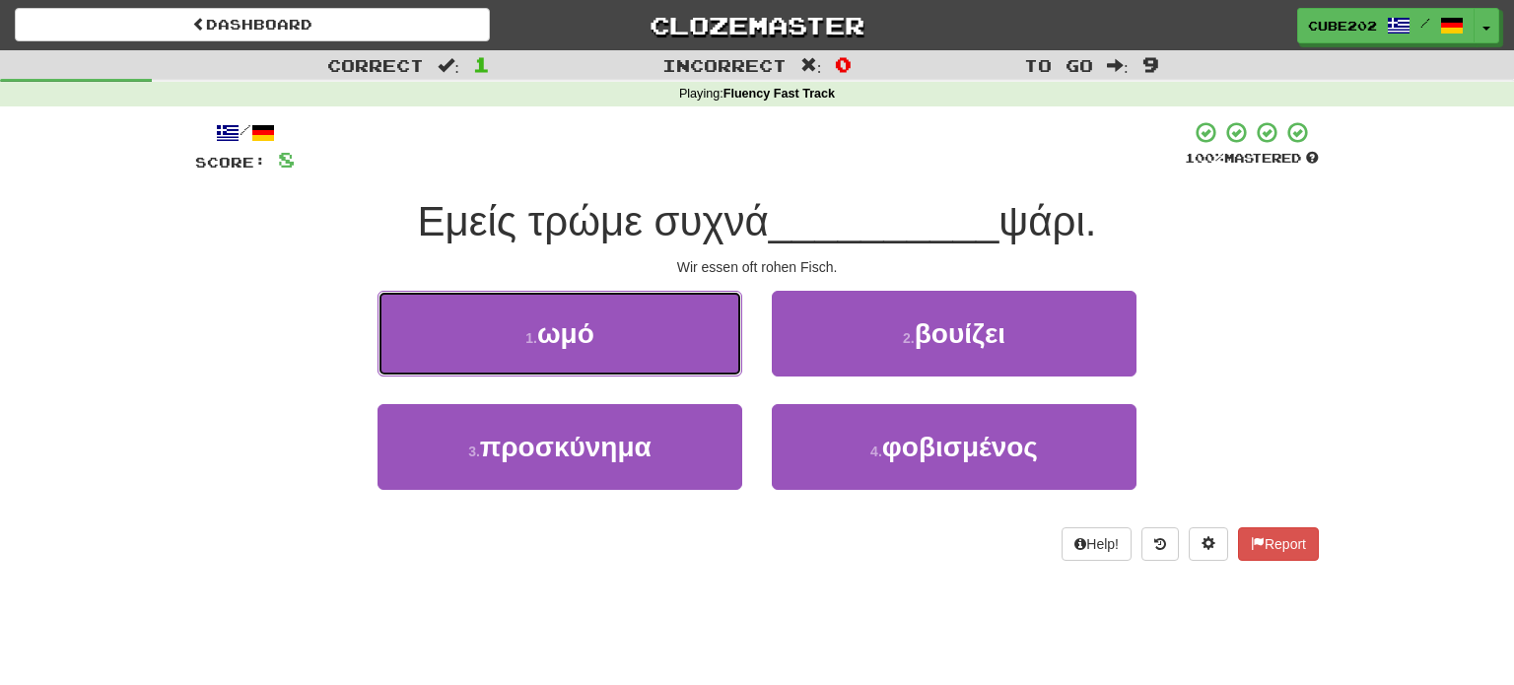
click at [682, 344] on button "1 . ωμό" at bounding box center [559, 334] width 365 height 86
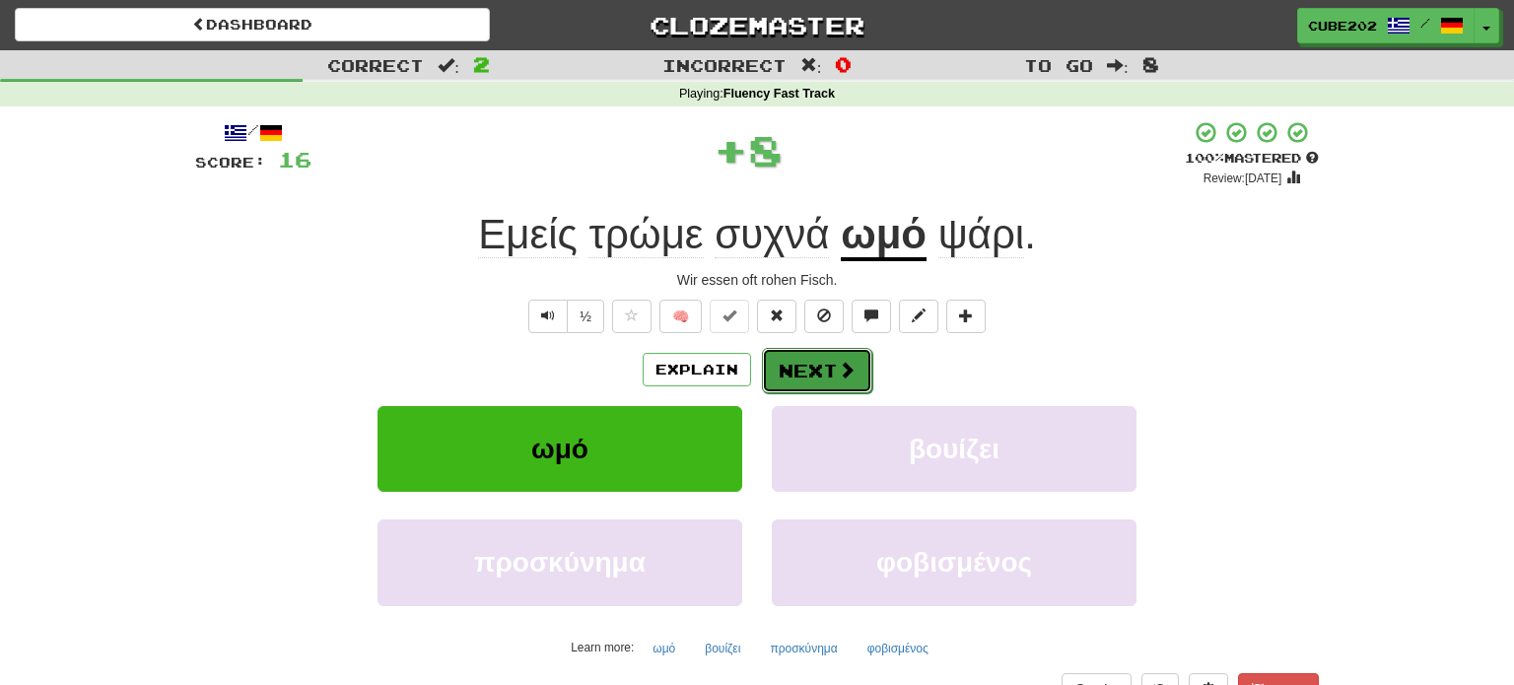
click at [818, 361] on button "Next" at bounding box center [817, 370] width 110 height 45
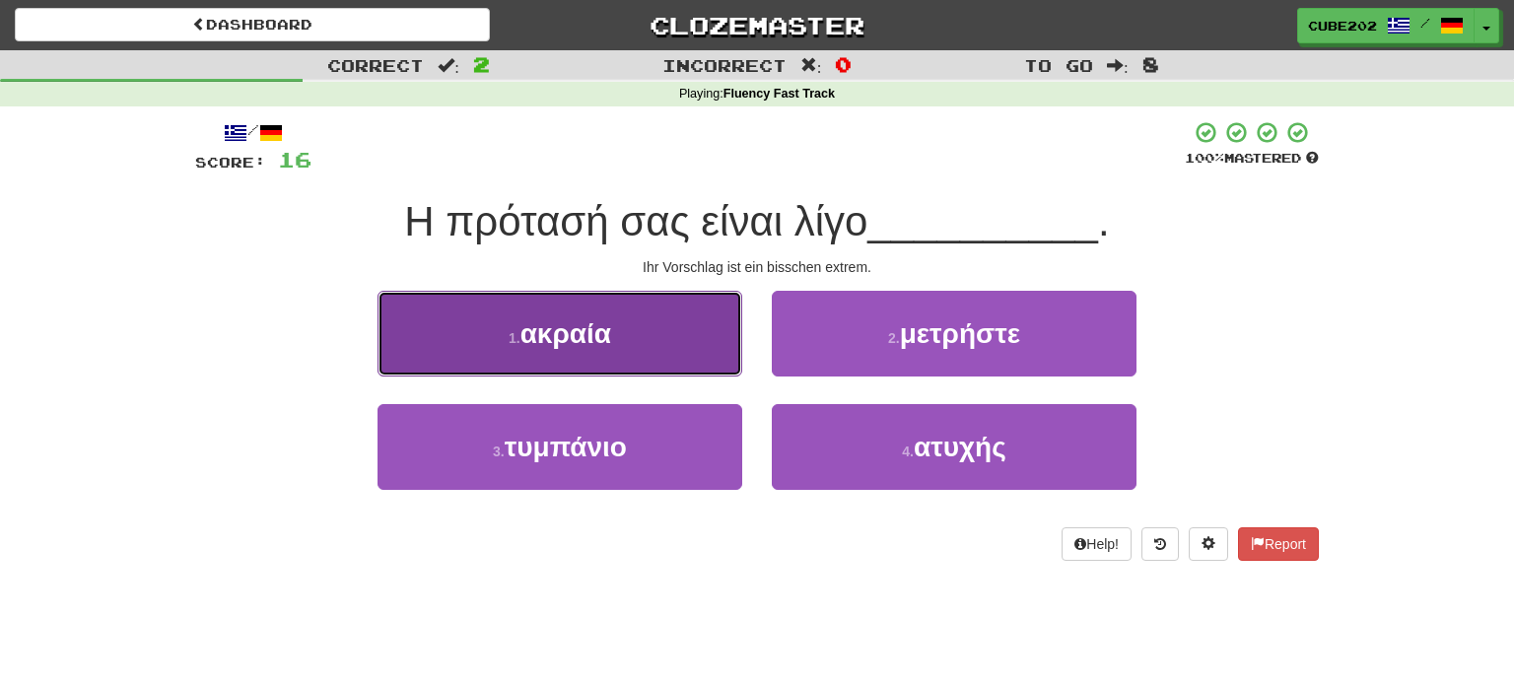
click at [702, 314] on button "1 . ακραία" at bounding box center [559, 334] width 365 height 86
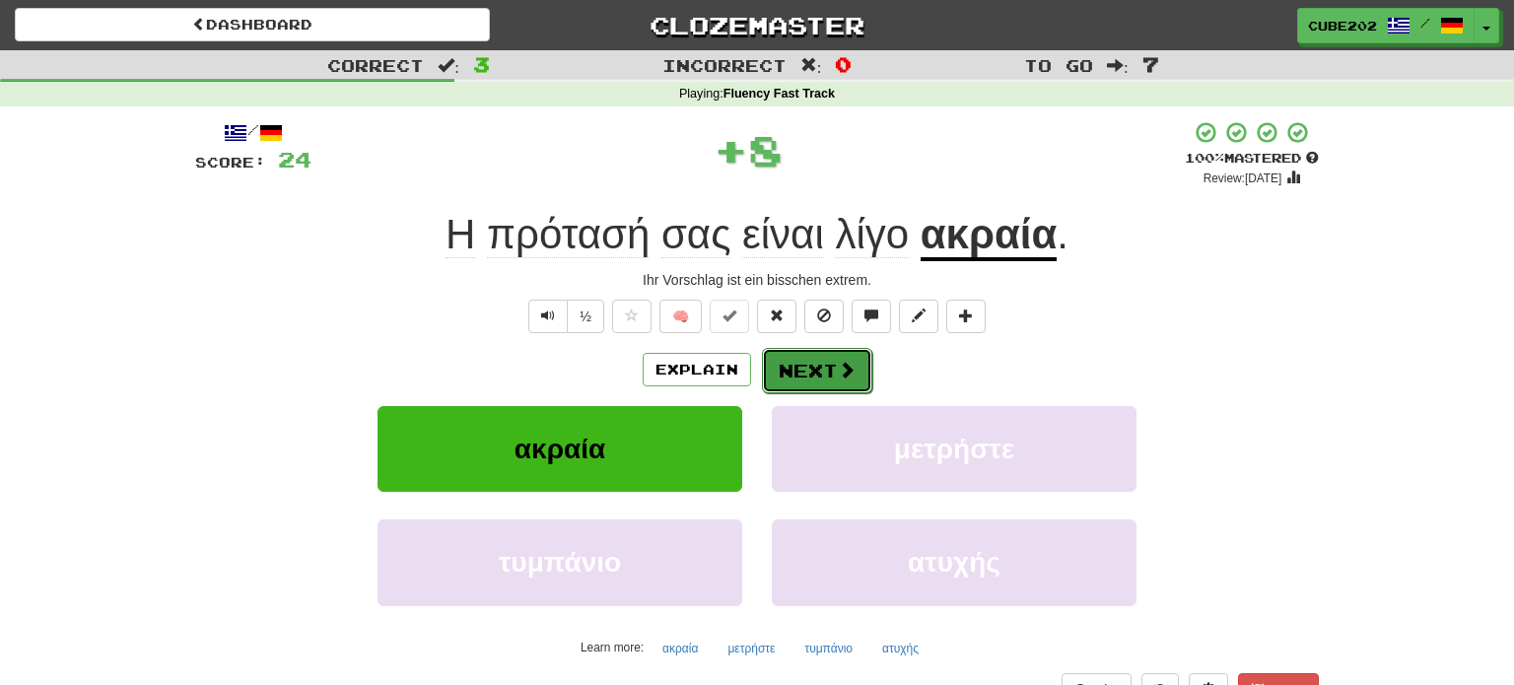
click at [809, 366] on button "Next" at bounding box center [817, 370] width 110 height 45
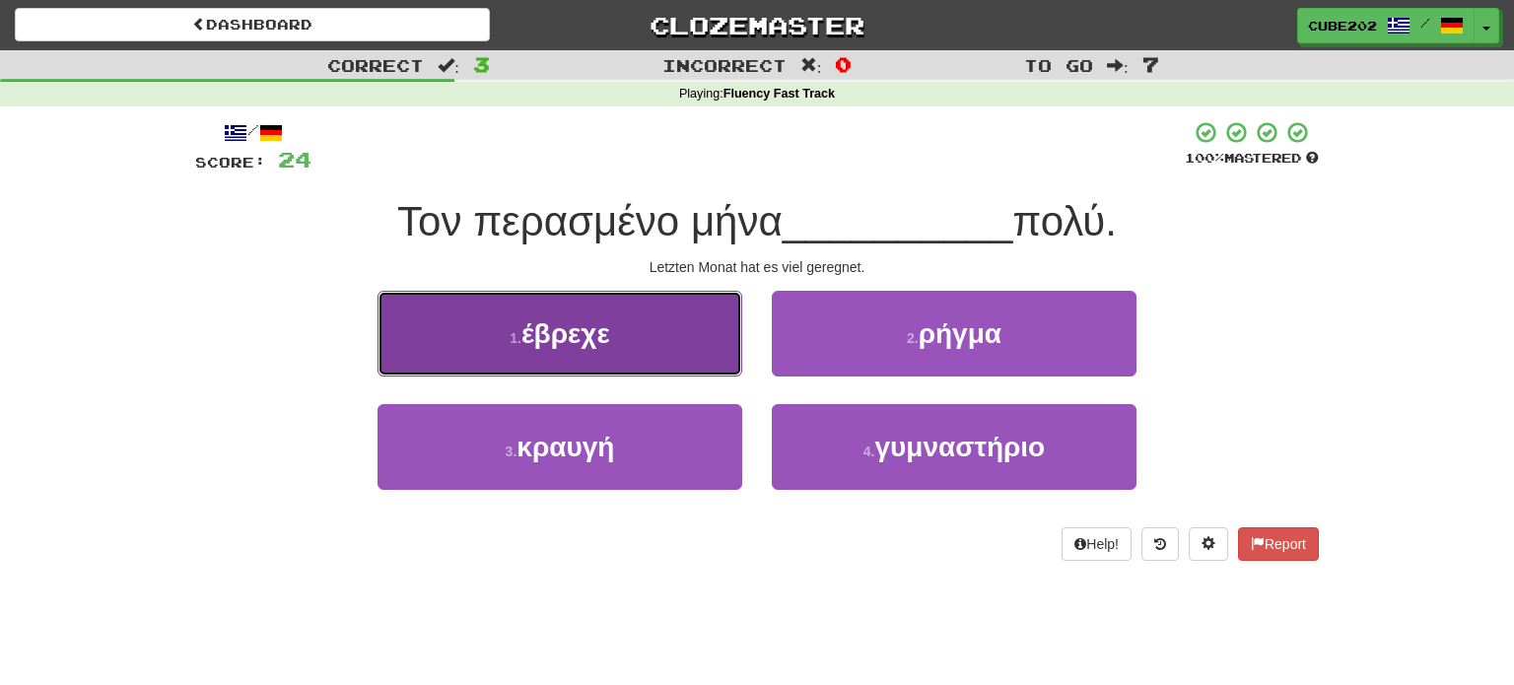
click at [685, 325] on button "1 . έβρεχε" at bounding box center [559, 334] width 365 height 86
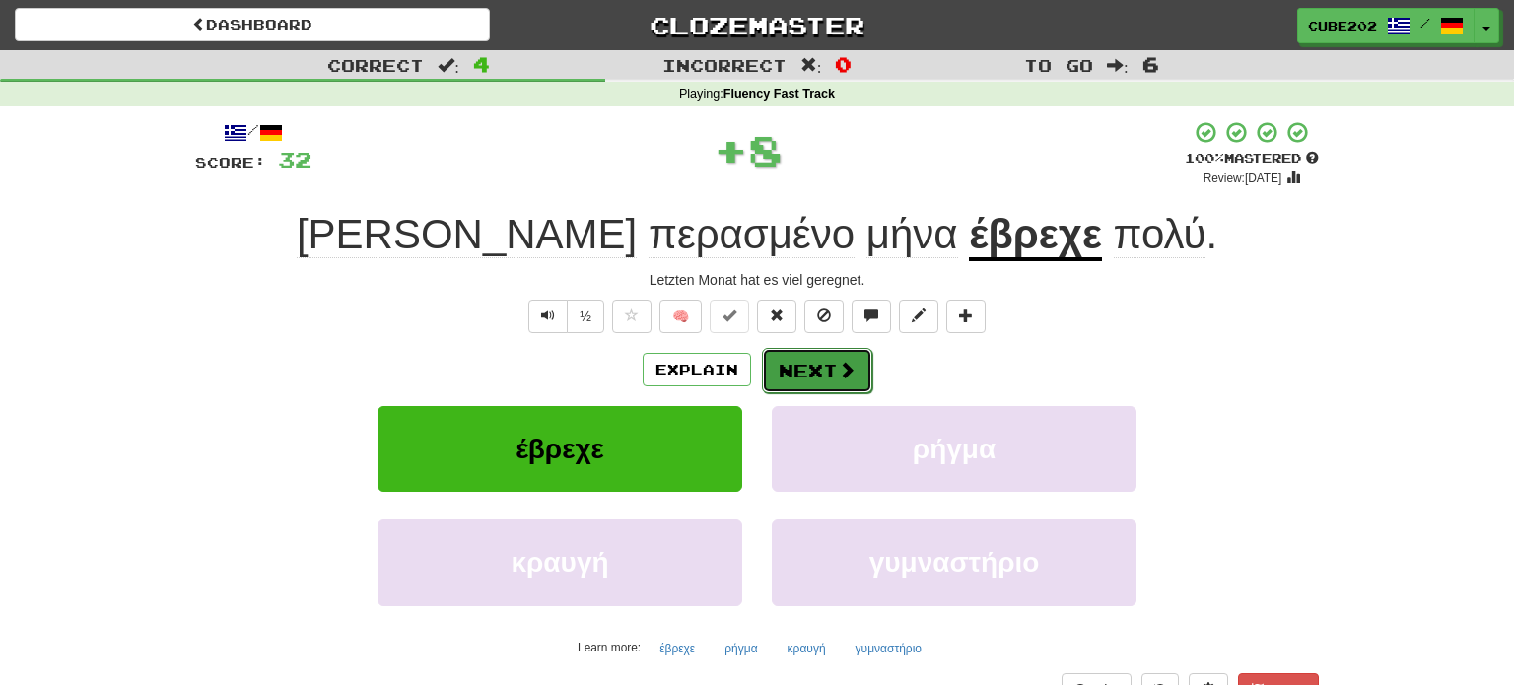
click at [807, 363] on button "Next" at bounding box center [817, 370] width 110 height 45
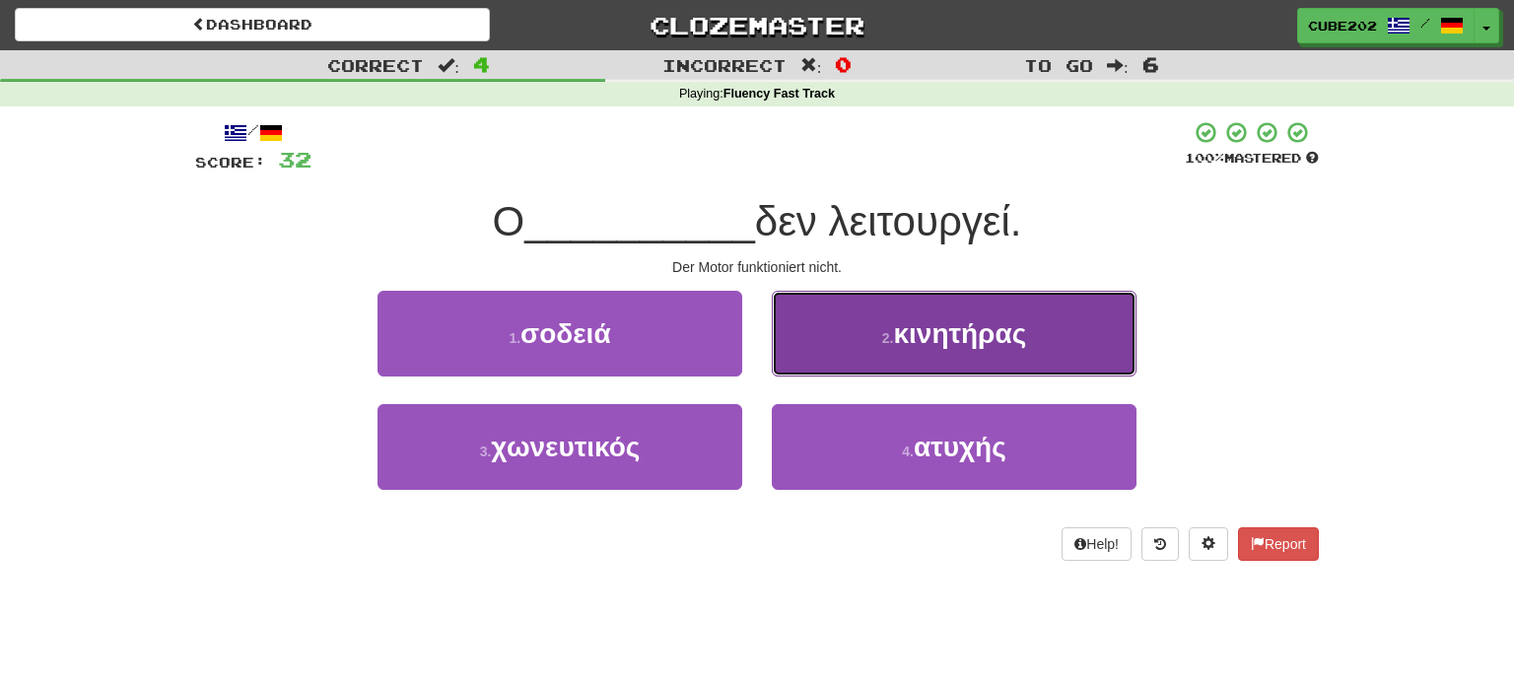
click at [885, 330] on small "2 ." at bounding box center [888, 338] width 12 height 16
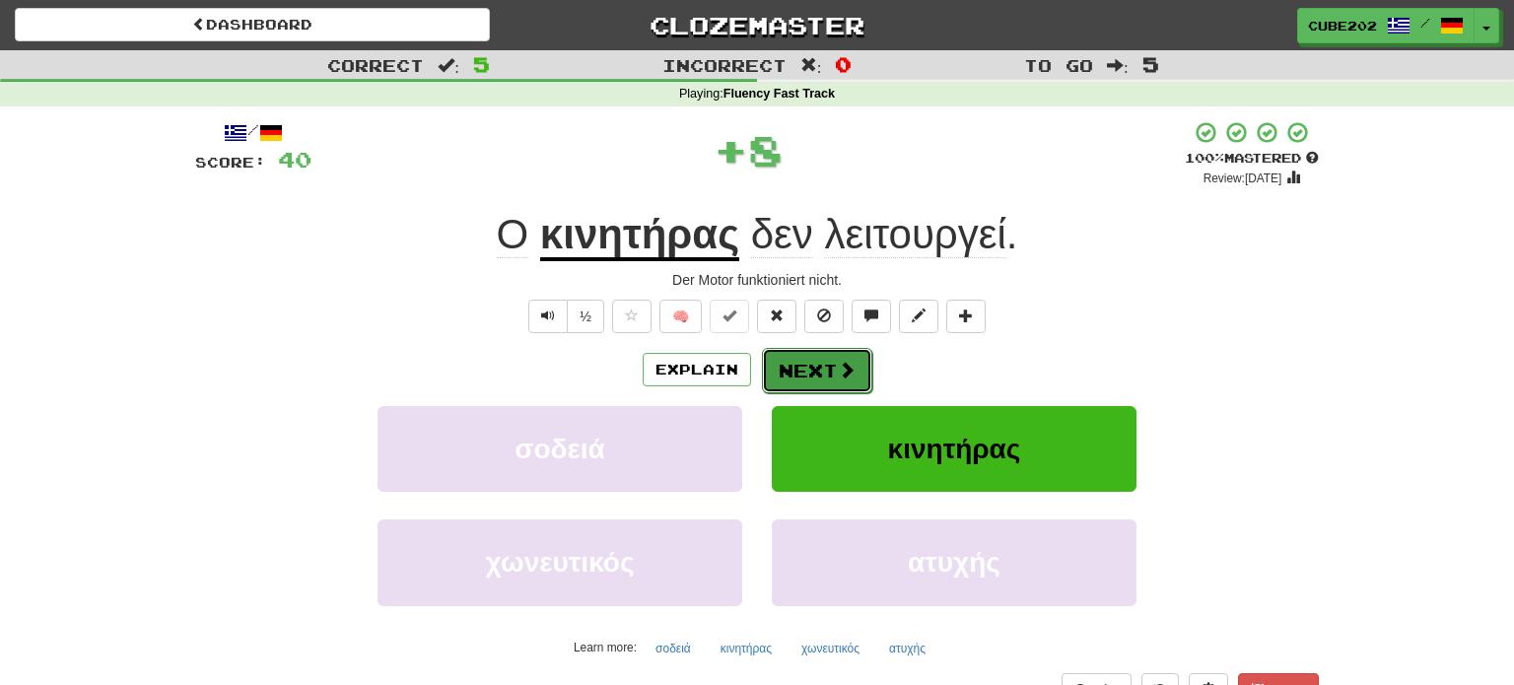
click at [817, 367] on button "Next" at bounding box center [817, 370] width 110 height 45
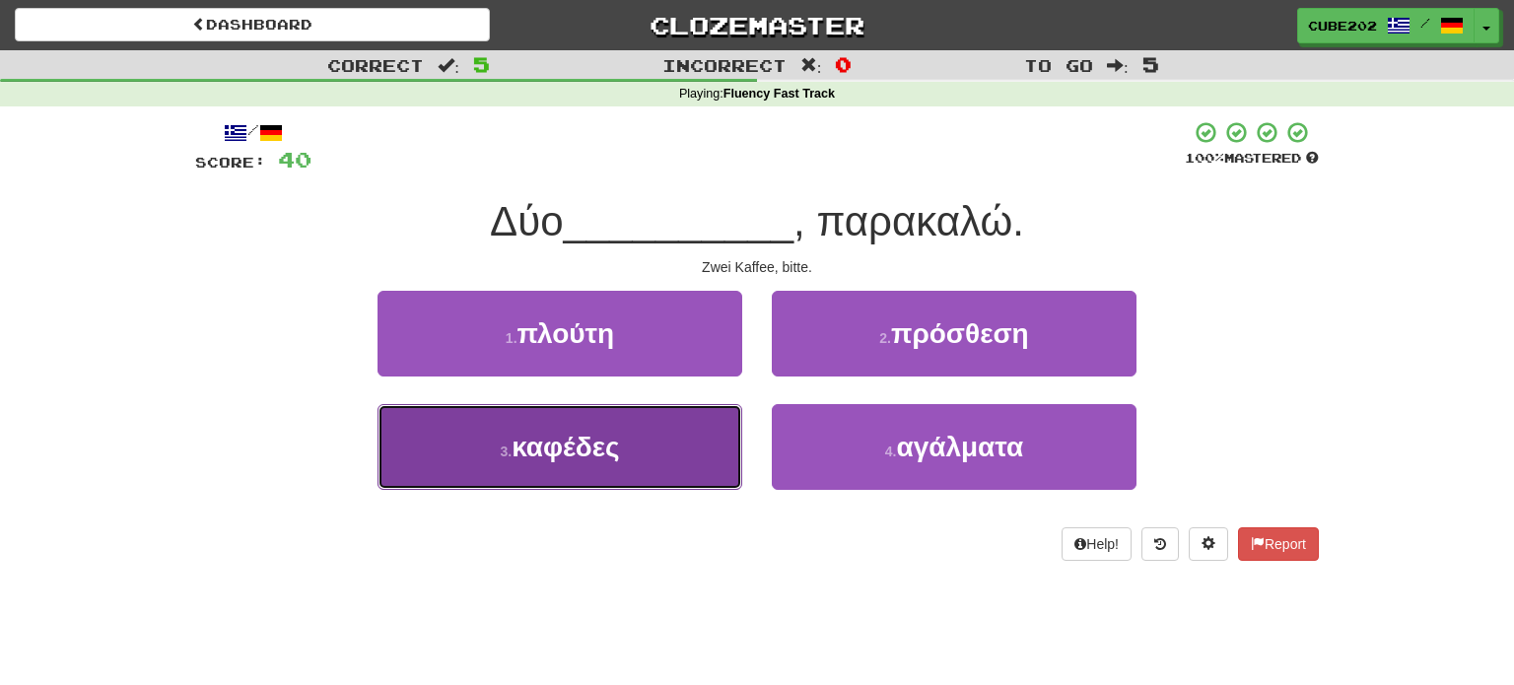
click at [690, 424] on button "3 . καφέδες" at bounding box center [559, 447] width 365 height 86
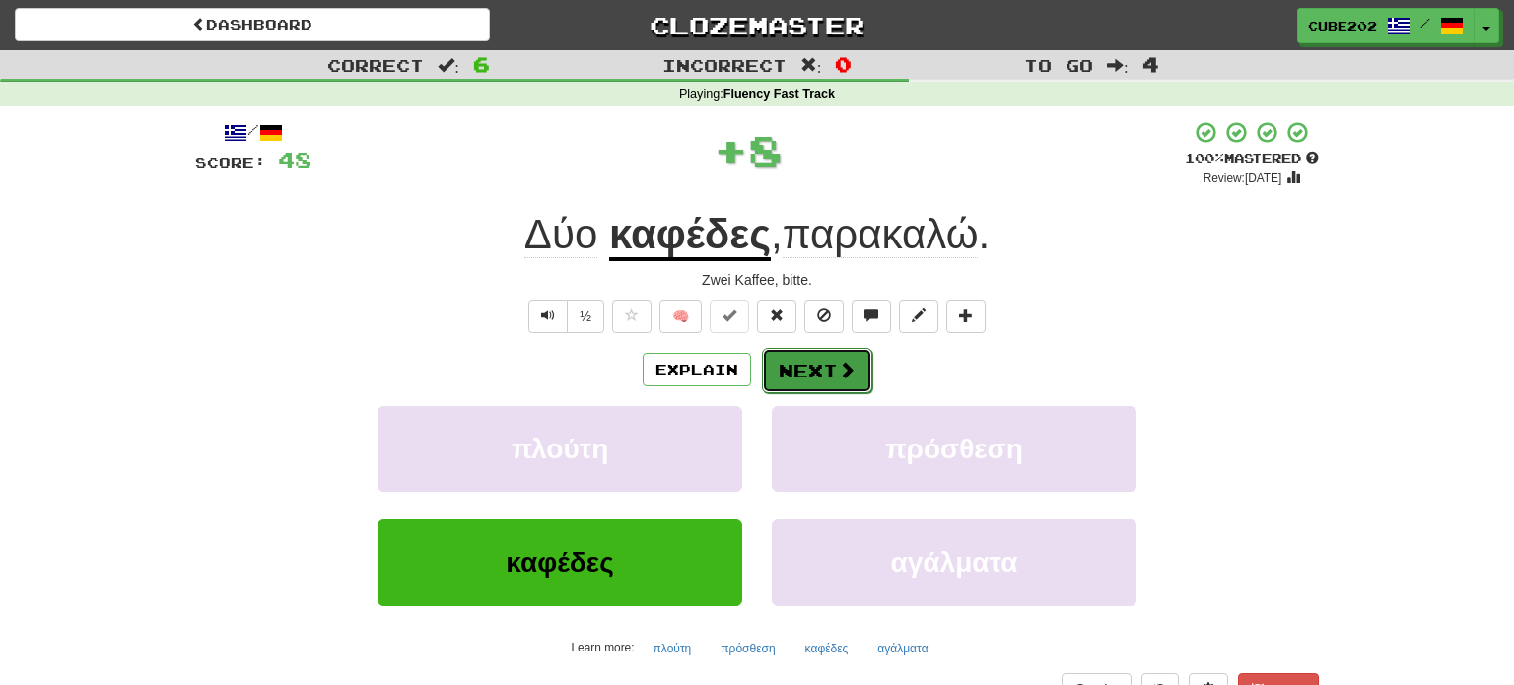
click at [803, 364] on button "Next" at bounding box center [817, 370] width 110 height 45
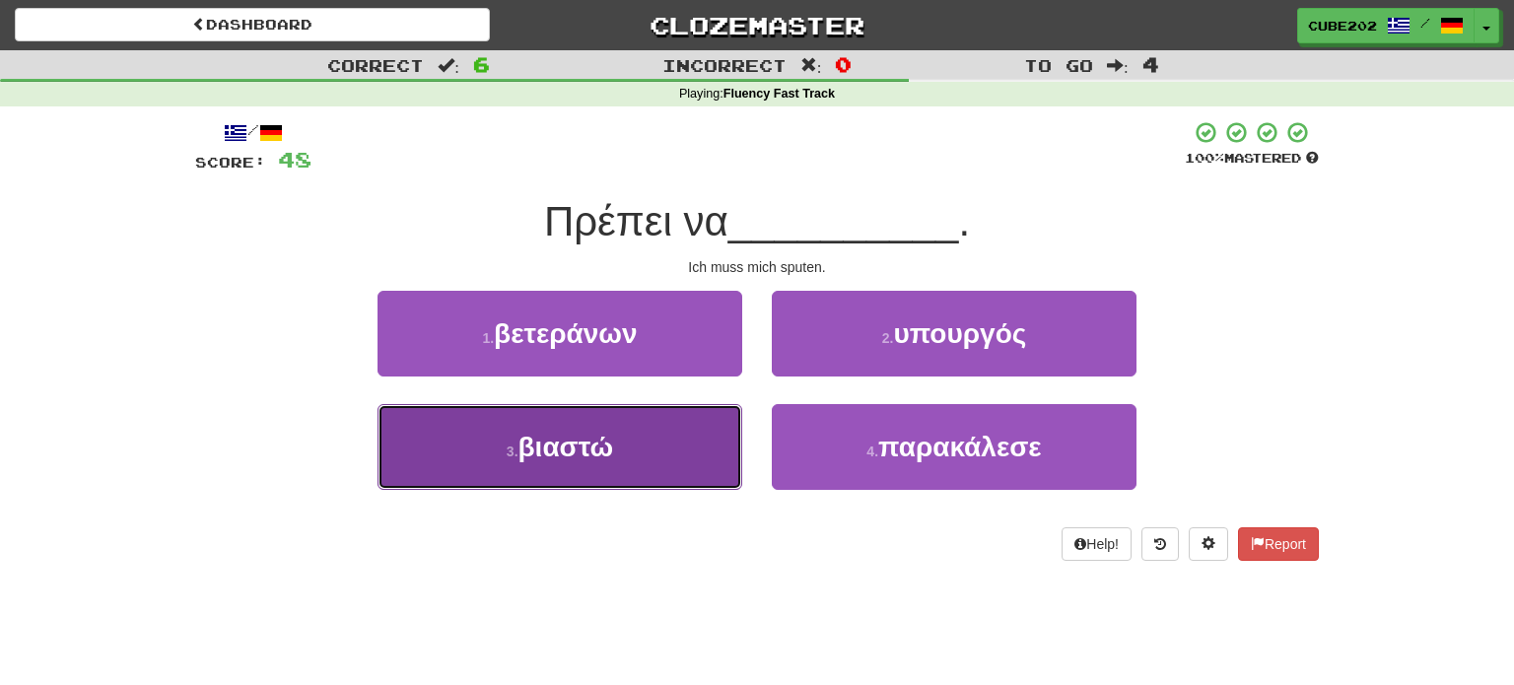
click at [697, 427] on button "3 . βιαστώ" at bounding box center [559, 447] width 365 height 86
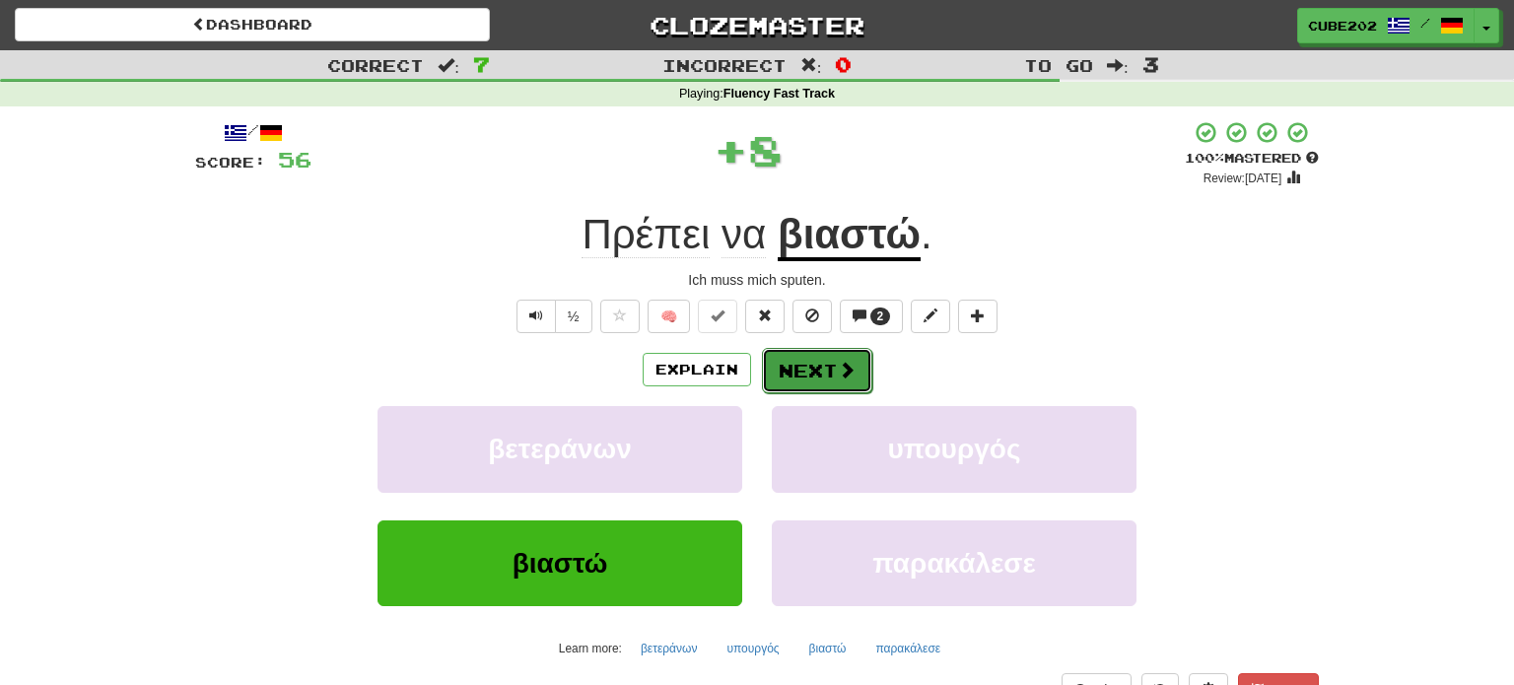
click at [820, 364] on button "Next" at bounding box center [817, 370] width 110 height 45
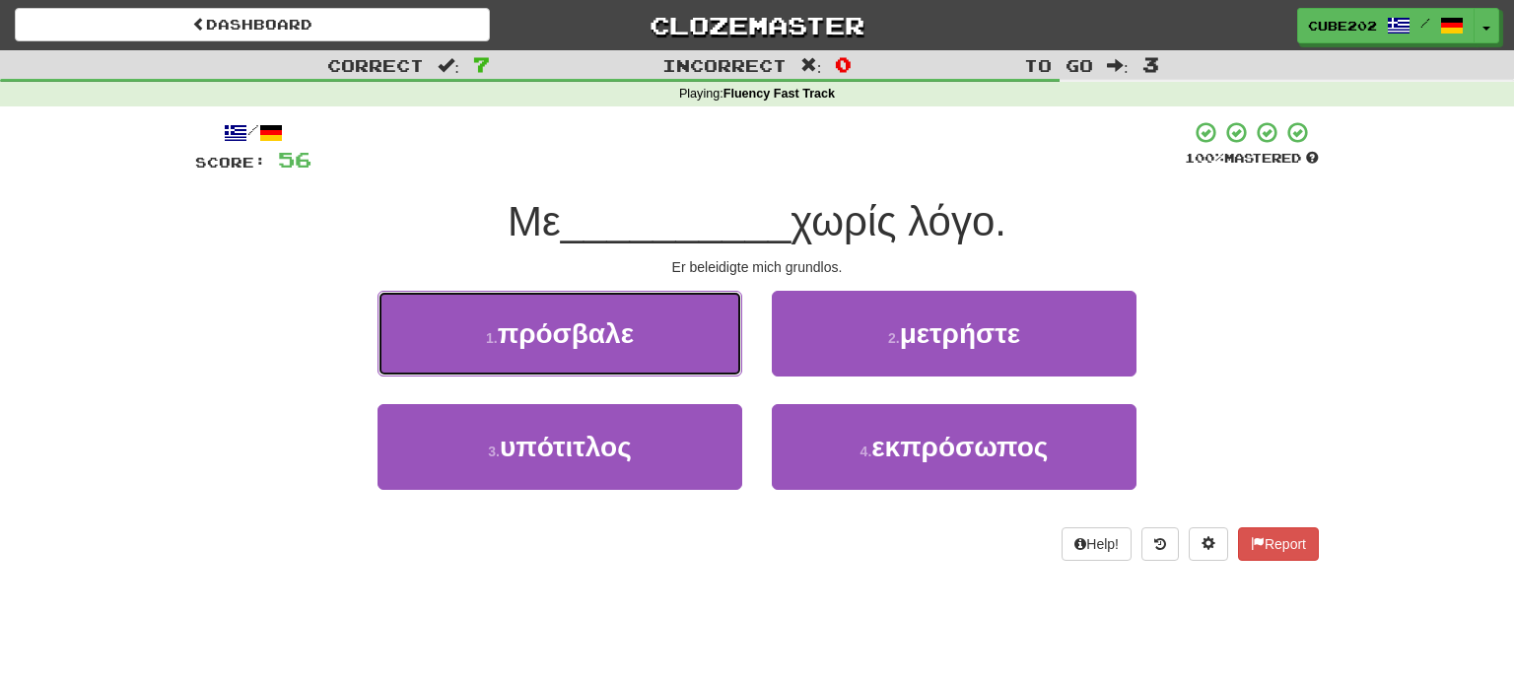
click at [703, 330] on button "1 . πρόσβαλε" at bounding box center [559, 334] width 365 height 86
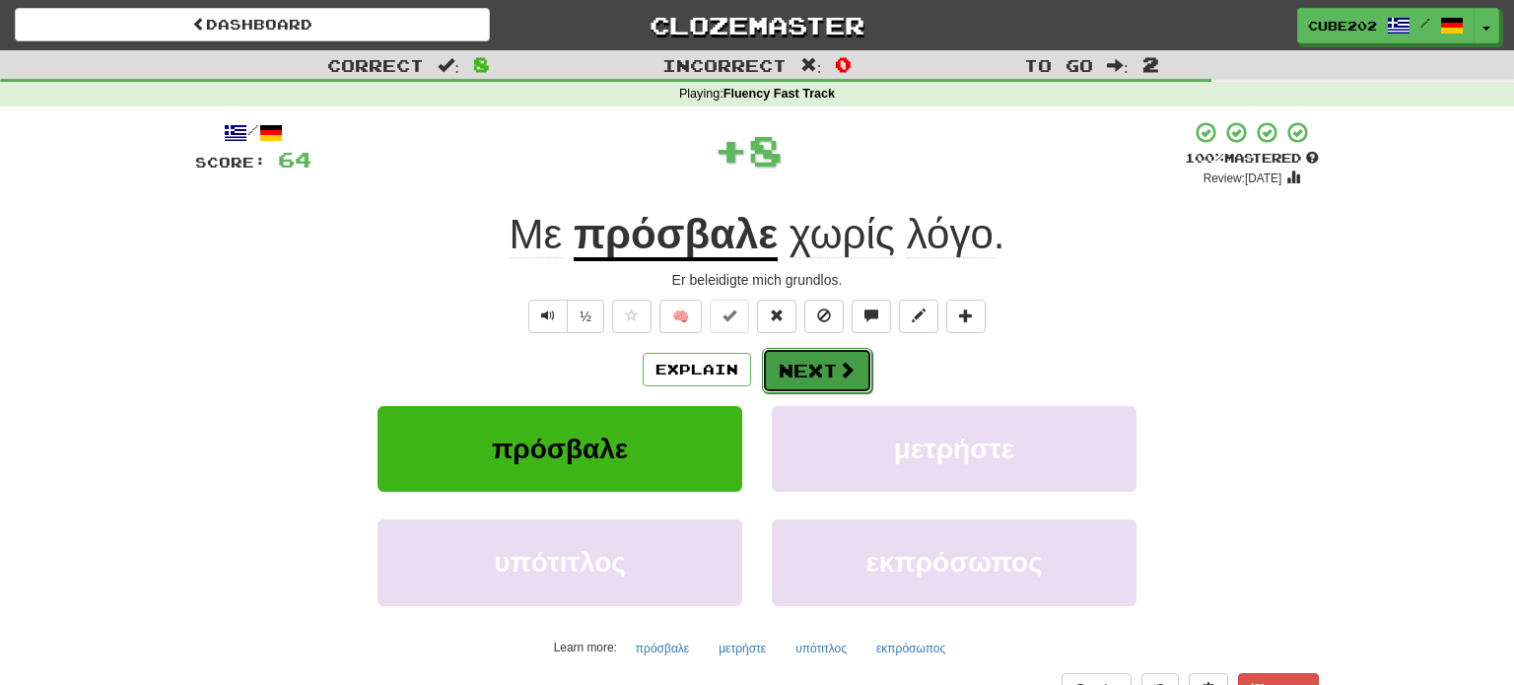
click at [804, 366] on button "Next" at bounding box center [817, 370] width 110 height 45
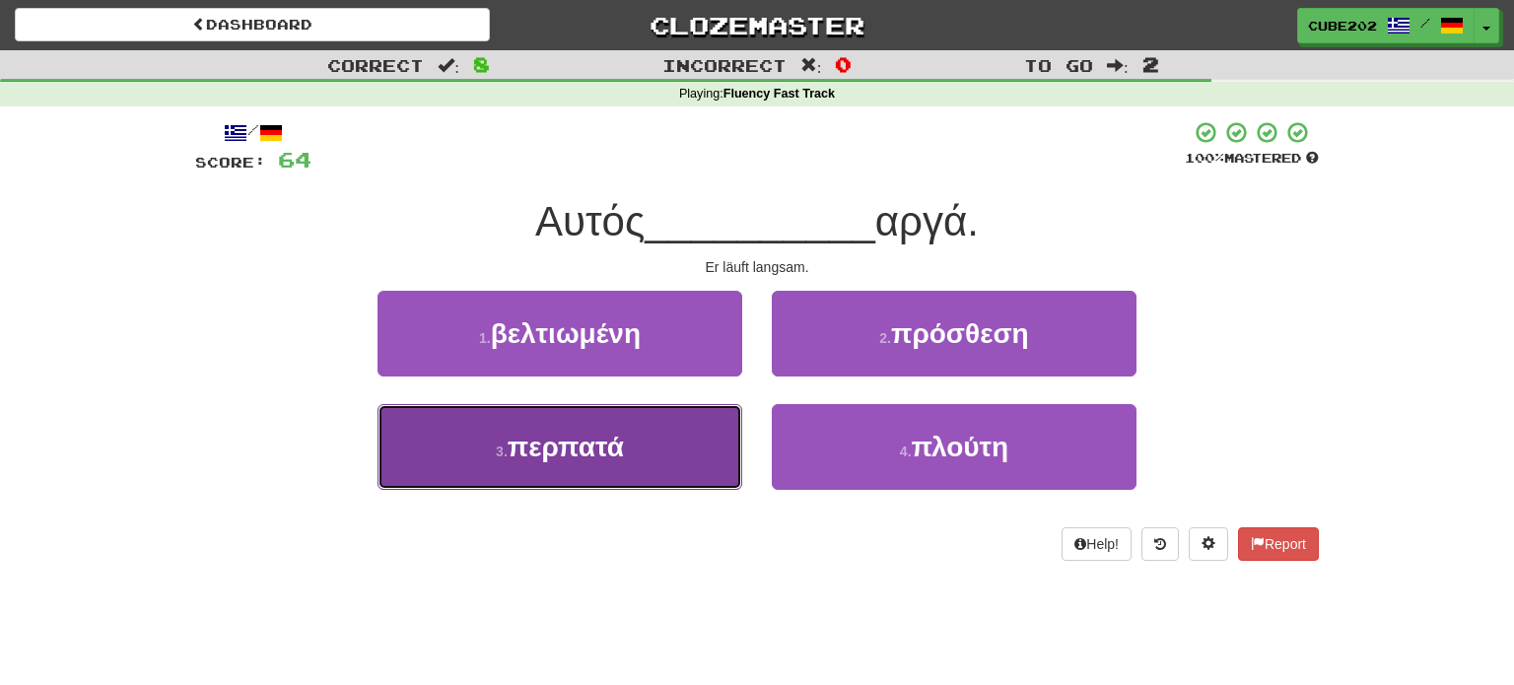
click at [688, 450] on button "3 . περπατά" at bounding box center [559, 447] width 365 height 86
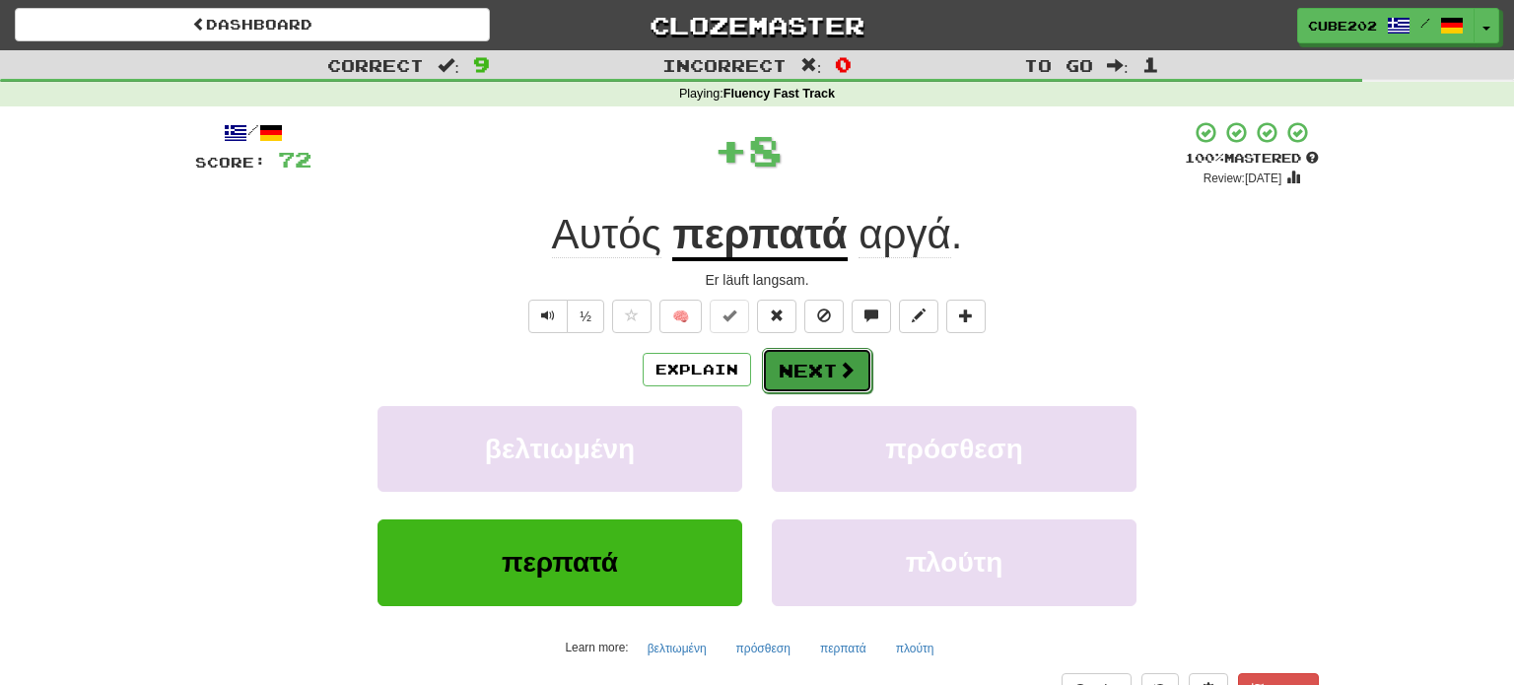
click at [804, 367] on button "Next" at bounding box center [817, 370] width 110 height 45
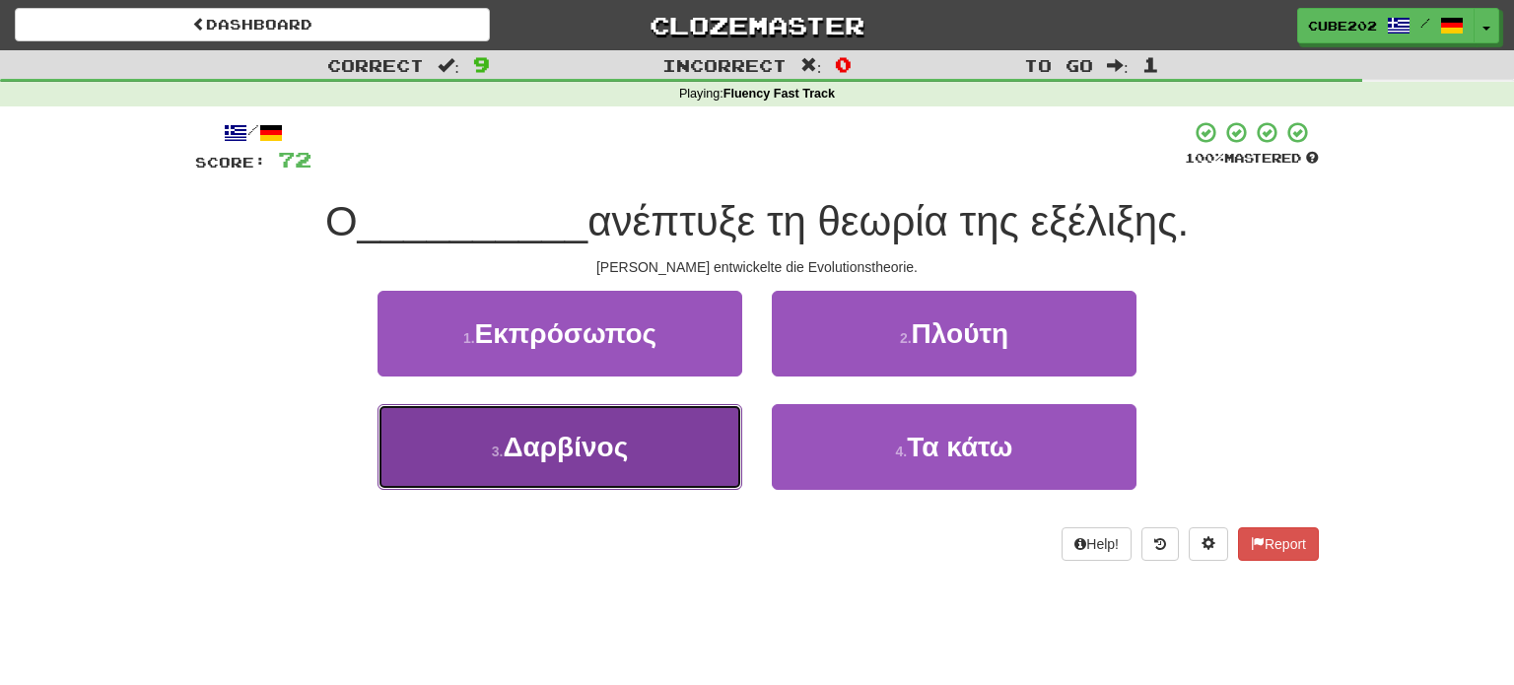
click at [662, 443] on button "3 . Δαρβίνος" at bounding box center [559, 447] width 365 height 86
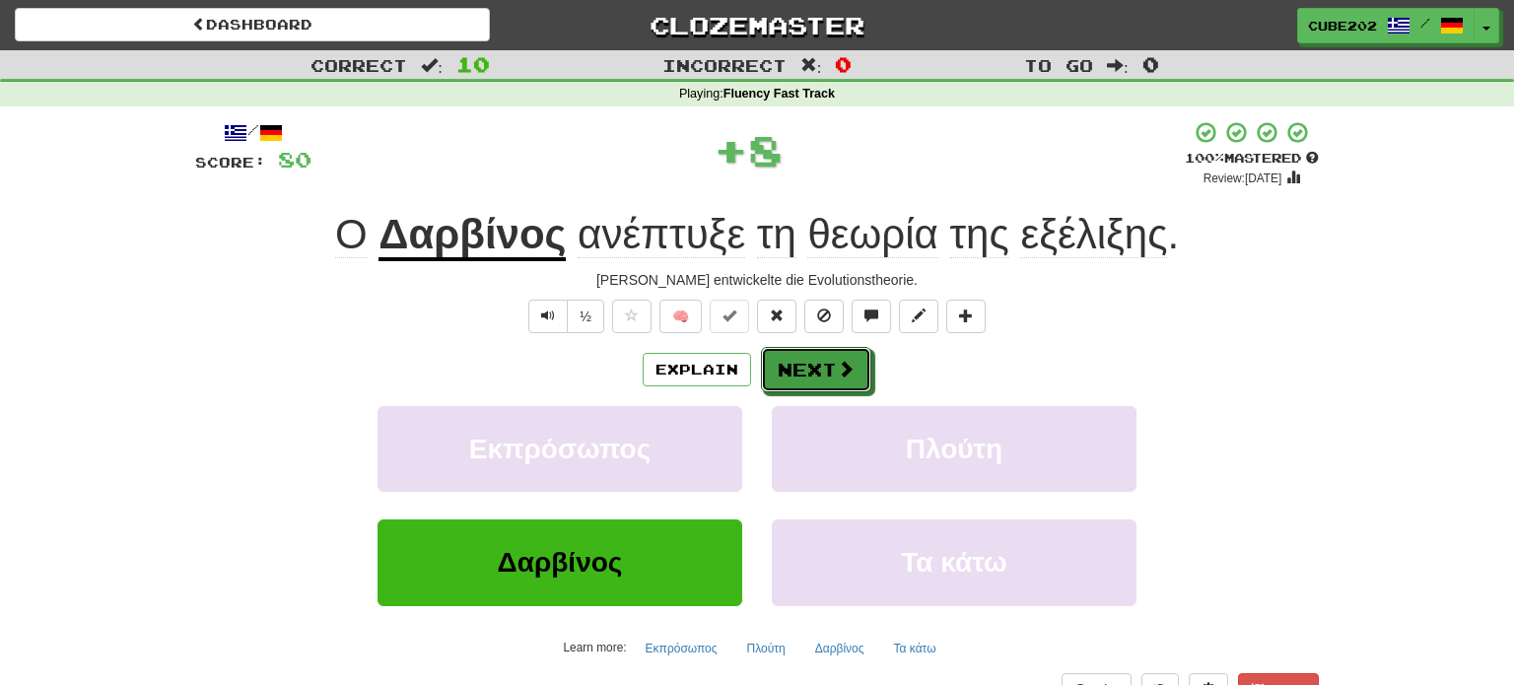
click at [801, 375] on button "Next" at bounding box center [816, 369] width 110 height 45
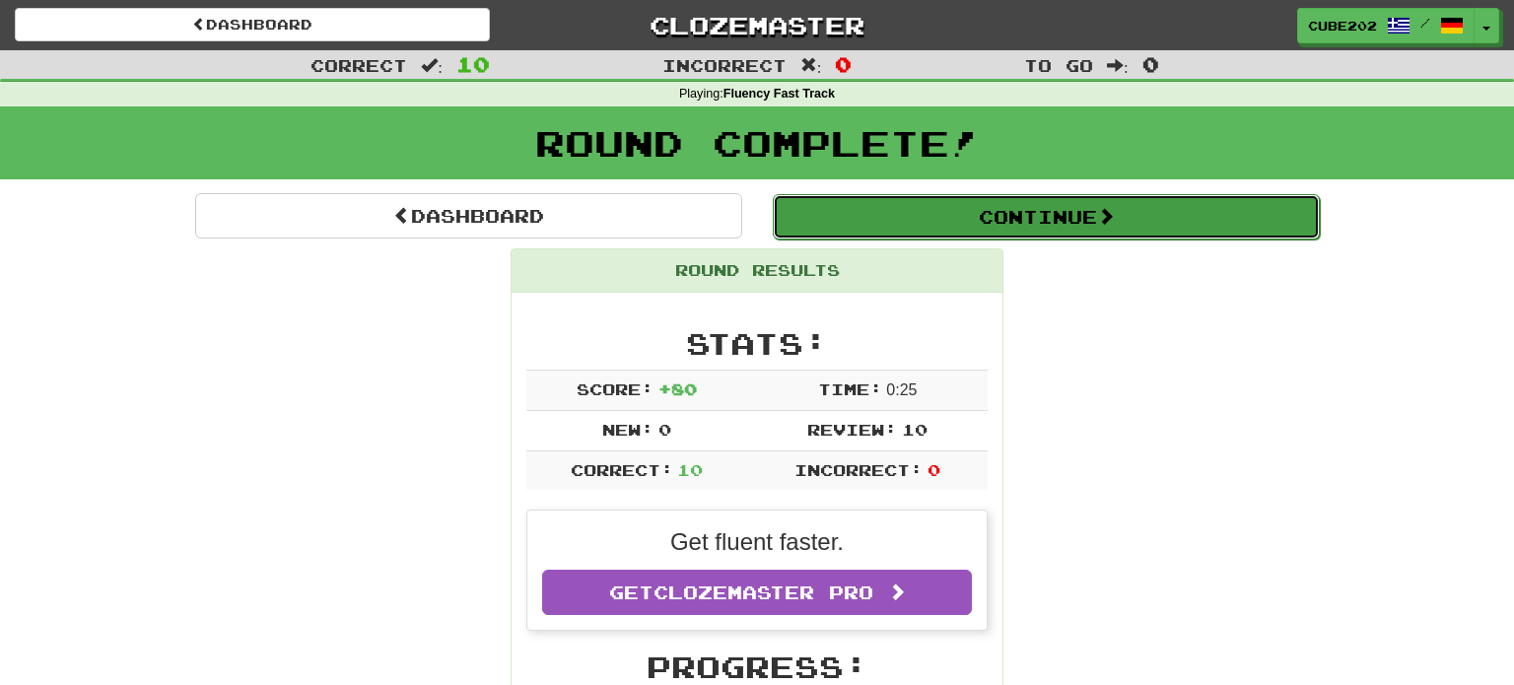
click at [846, 211] on button "Continue" at bounding box center [1046, 216] width 547 height 45
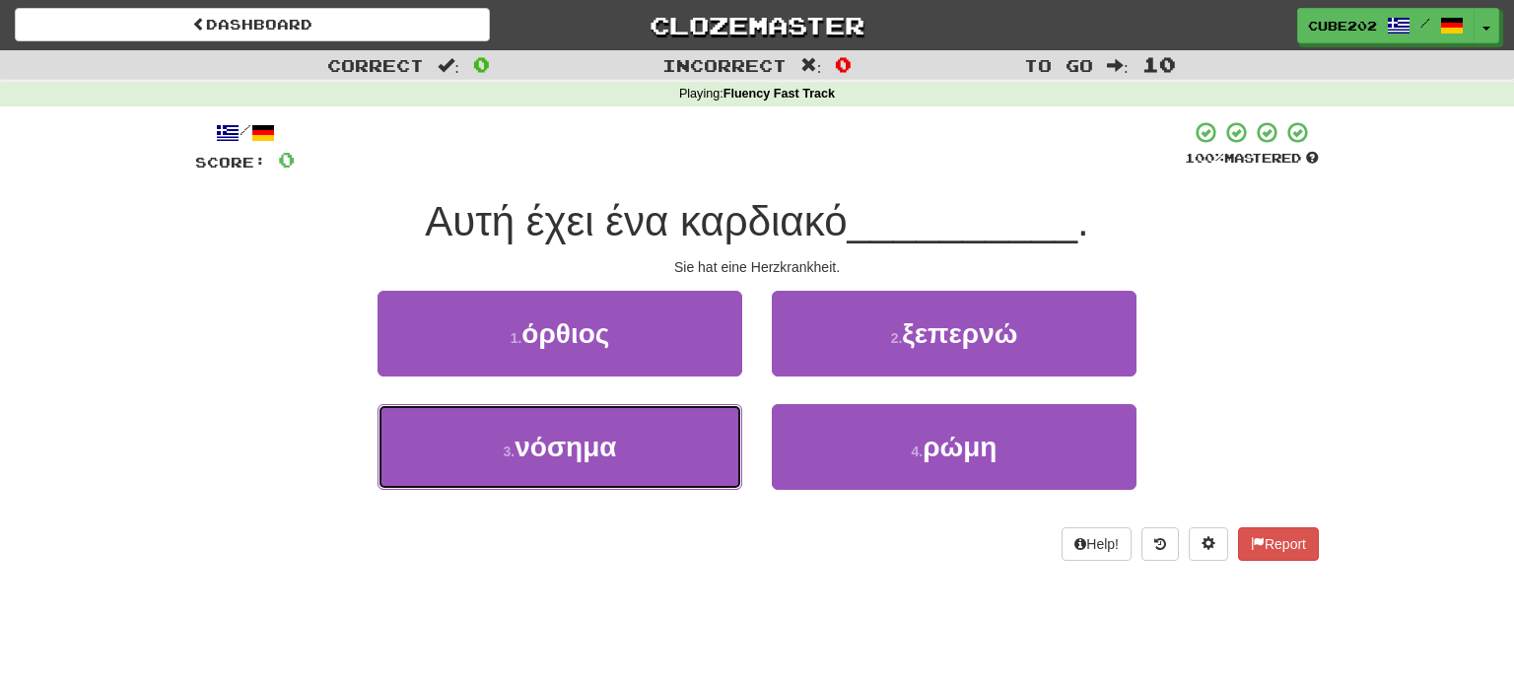
click at [691, 427] on button "3 . νόσημα" at bounding box center [559, 447] width 365 height 86
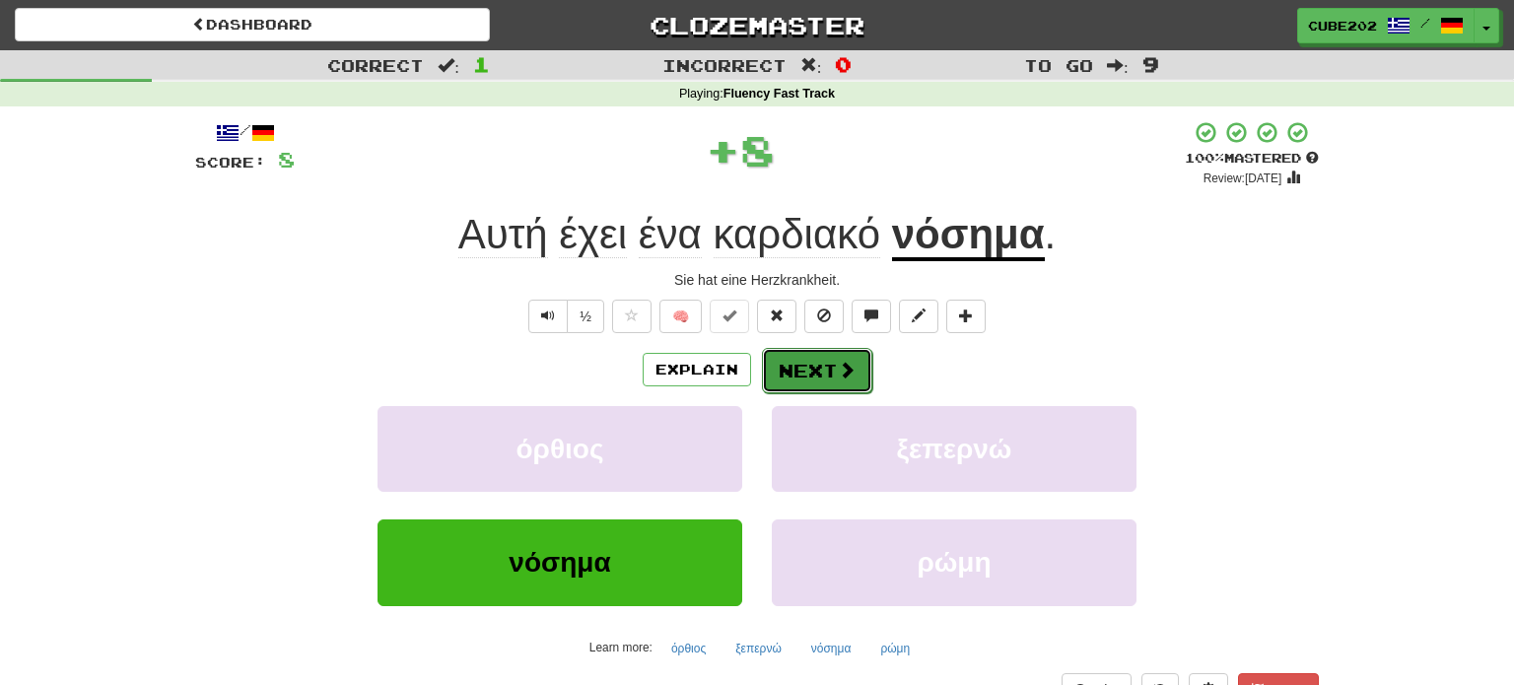
click at [800, 368] on button "Next" at bounding box center [817, 370] width 110 height 45
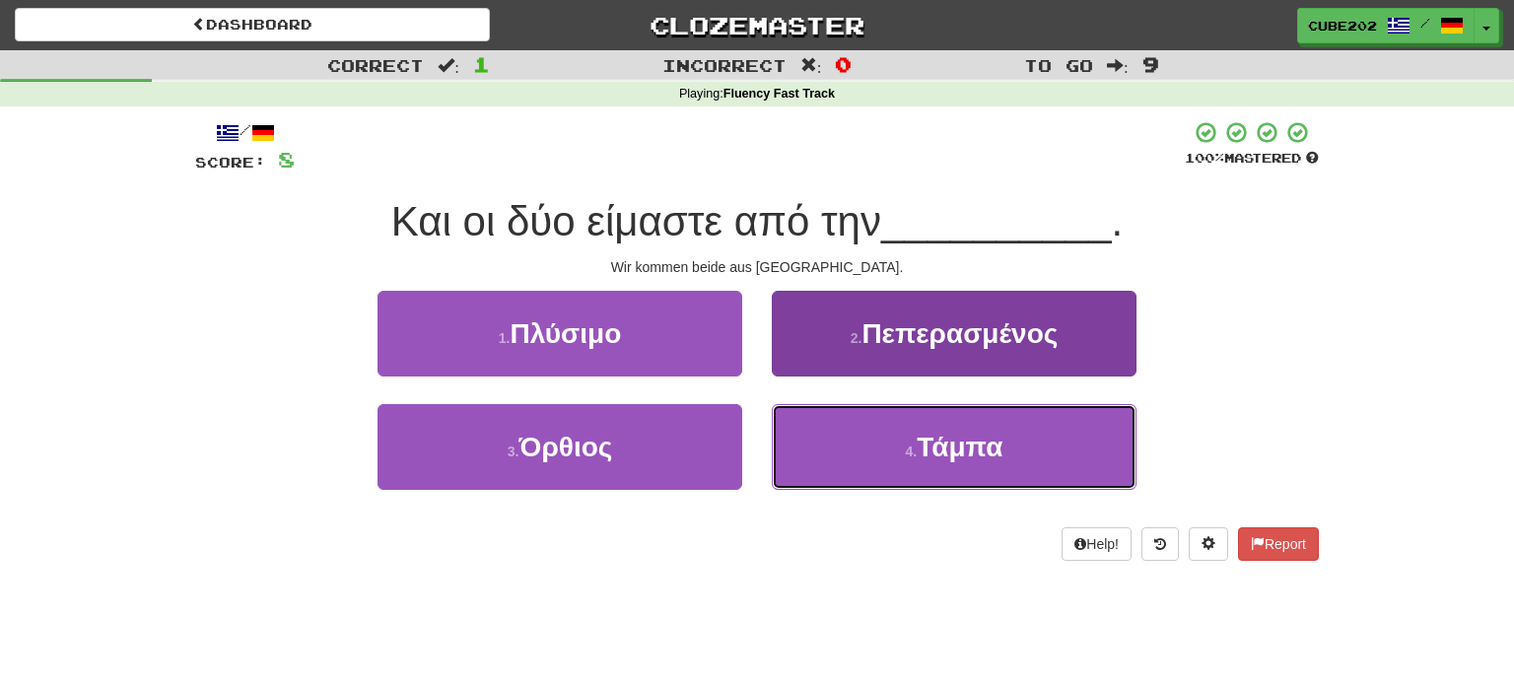
click at [885, 426] on button "4 . Τάμπα" at bounding box center [954, 447] width 365 height 86
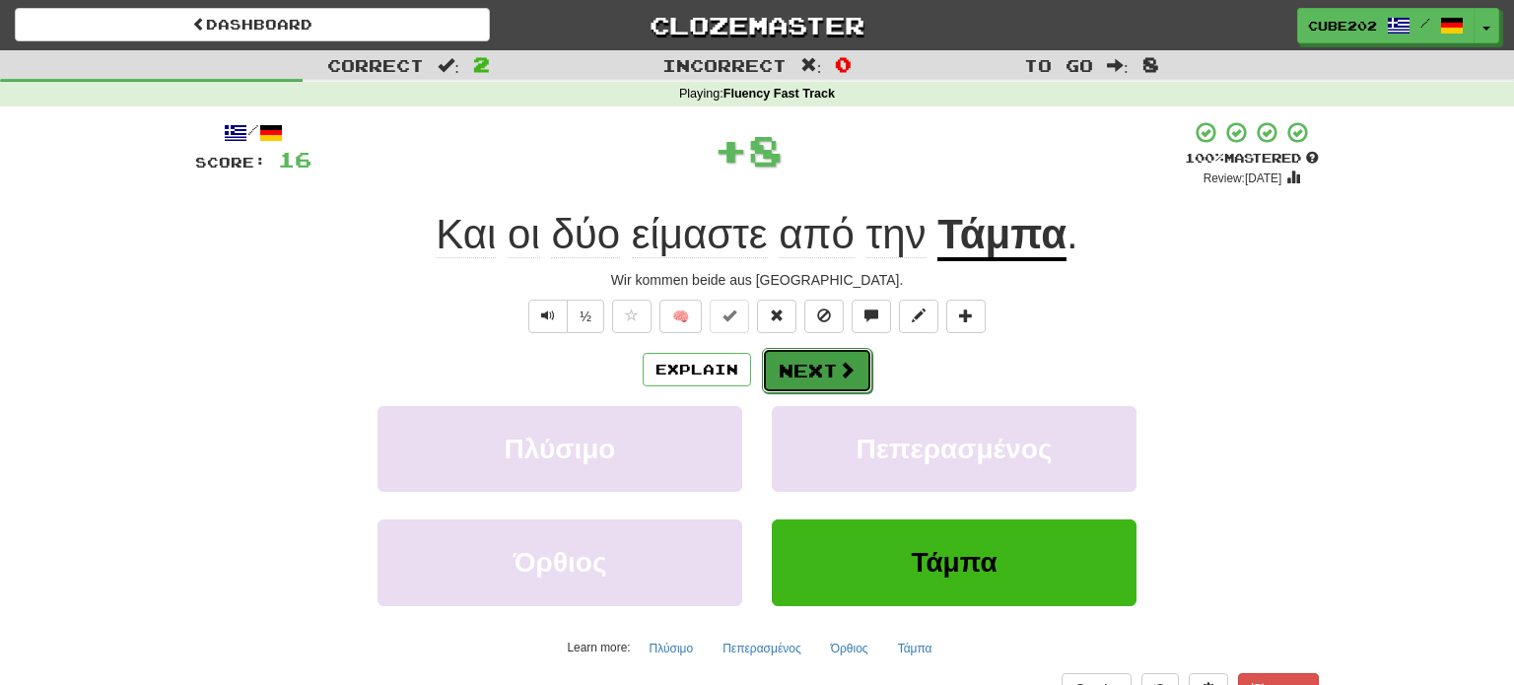
click at [814, 359] on button "Next" at bounding box center [817, 370] width 110 height 45
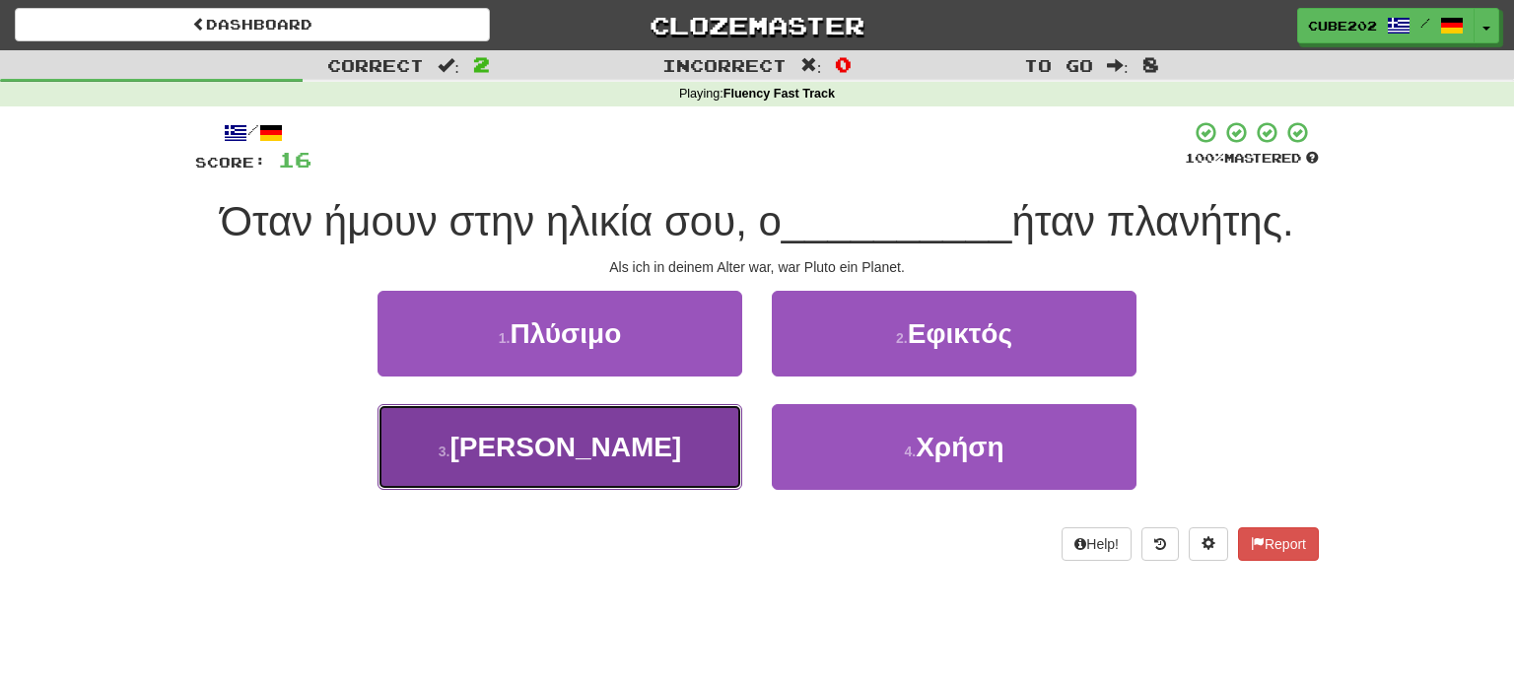
click at [683, 439] on button "3 . Πλούτωνας" at bounding box center [559, 447] width 365 height 86
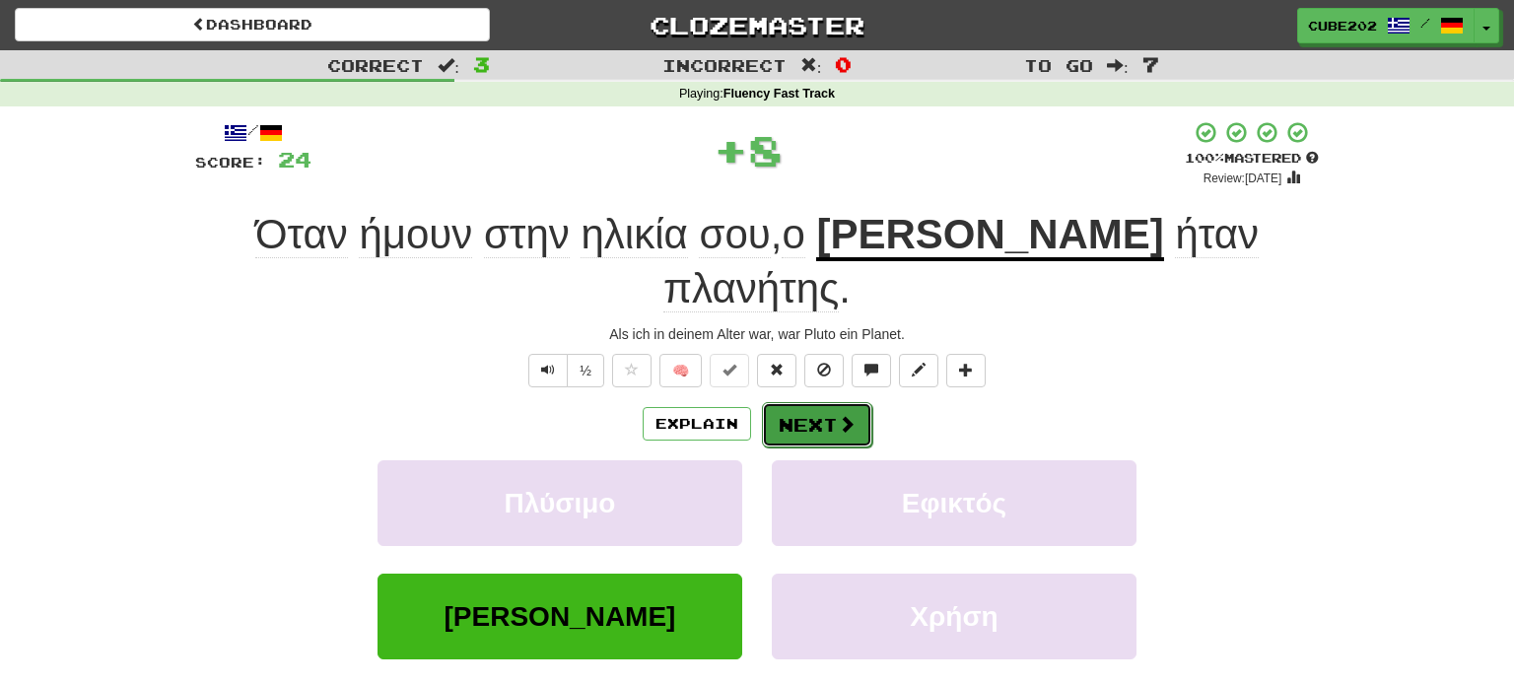
click at [812, 402] on button "Next" at bounding box center [817, 424] width 110 height 45
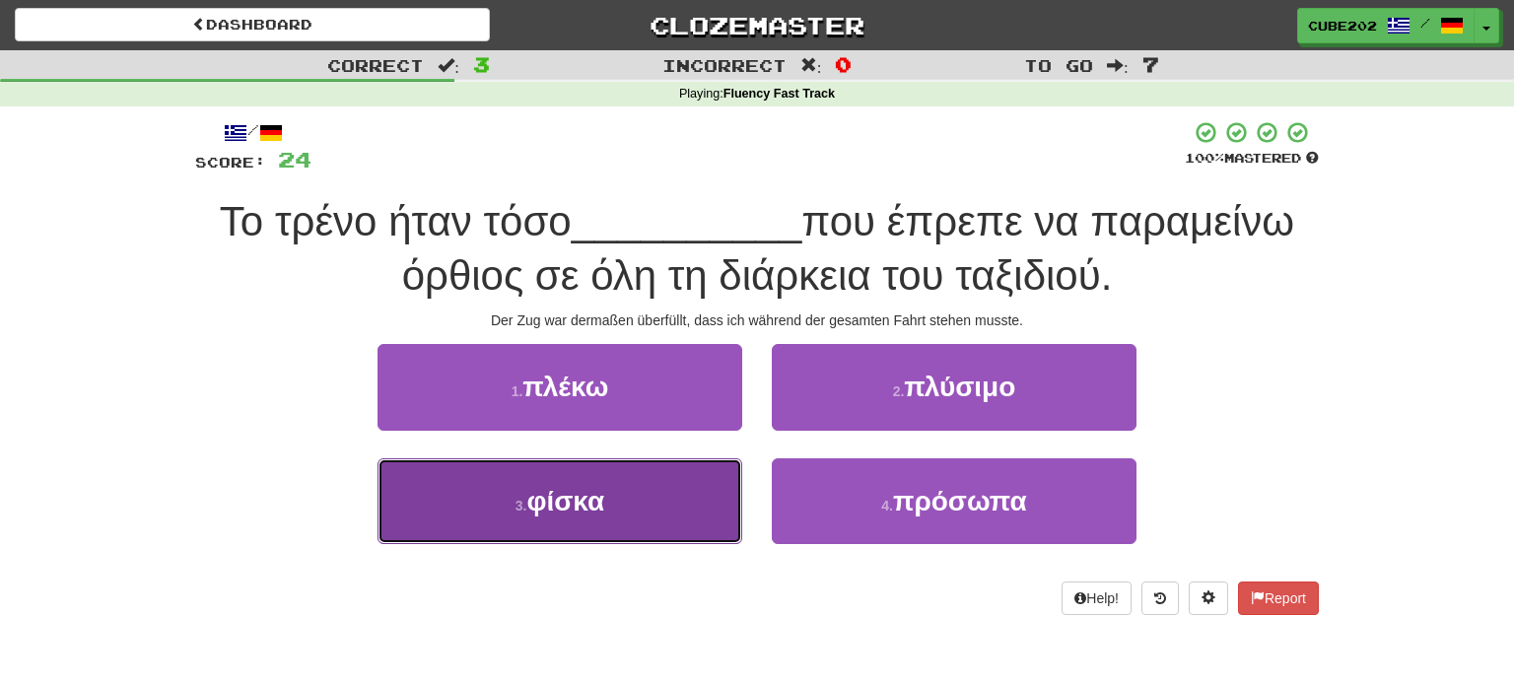
click at [685, 484] on button "3 . φίσκα" at bounding box center [559, 501] width 365 height 86
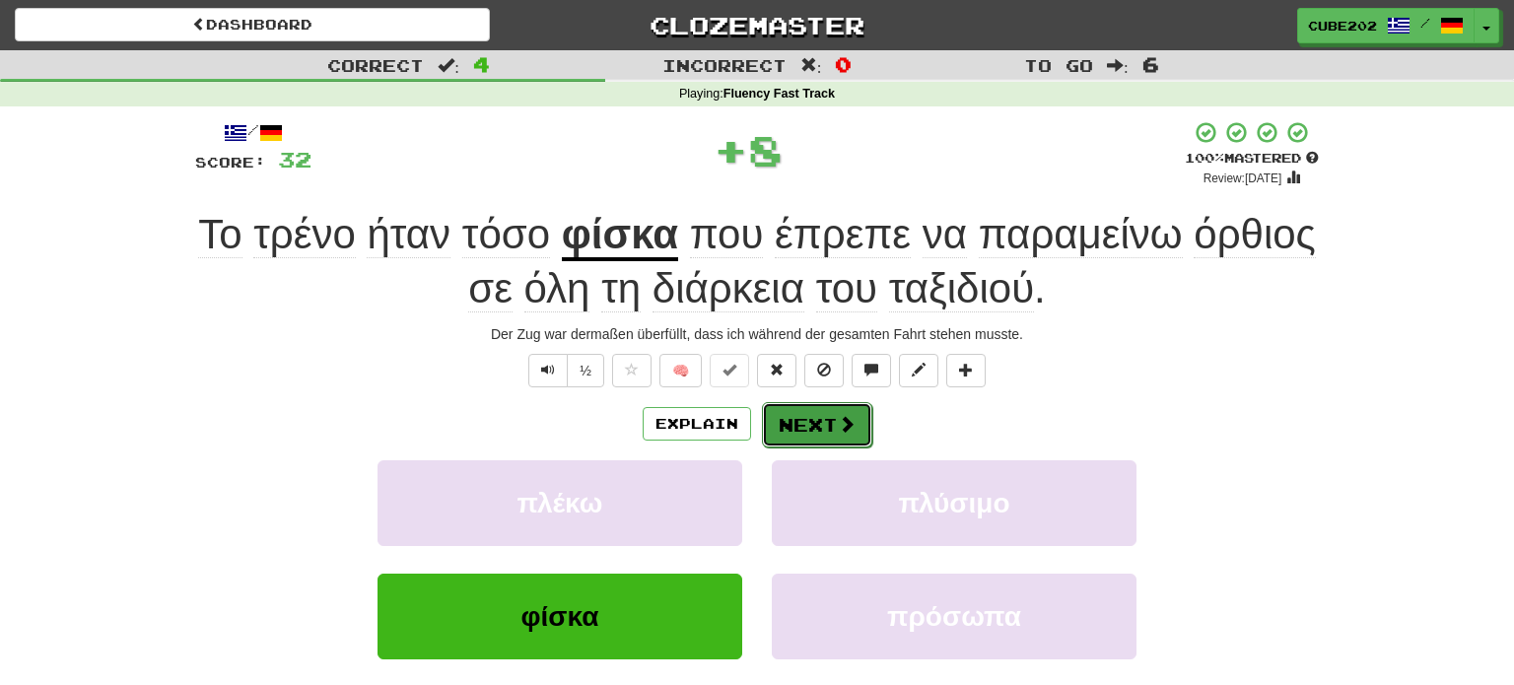
click at [812, 414] on button "Next" at bounding box center [817, 424] width 110 height 45
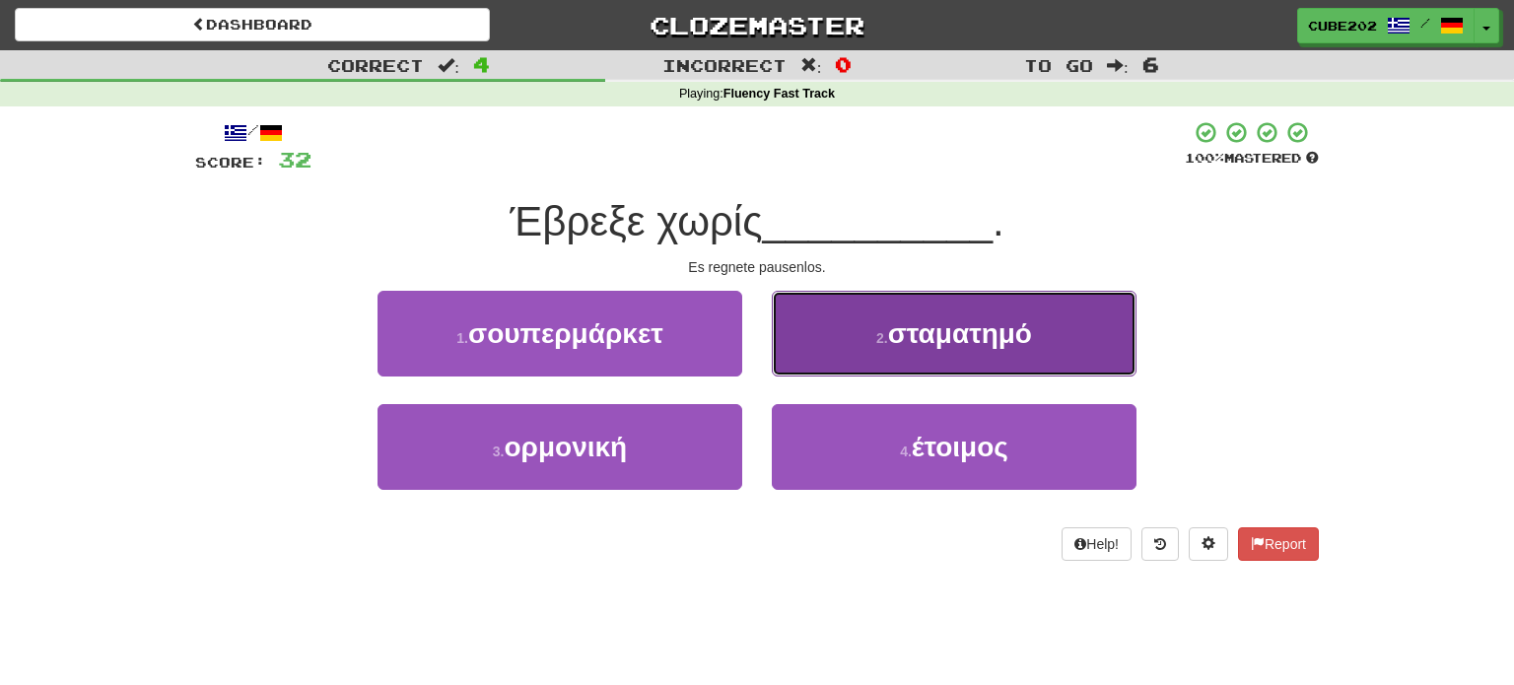
click at [839, 346] on button "2 . σταματημό" at bounding box center [954, 334] width 365 height 86
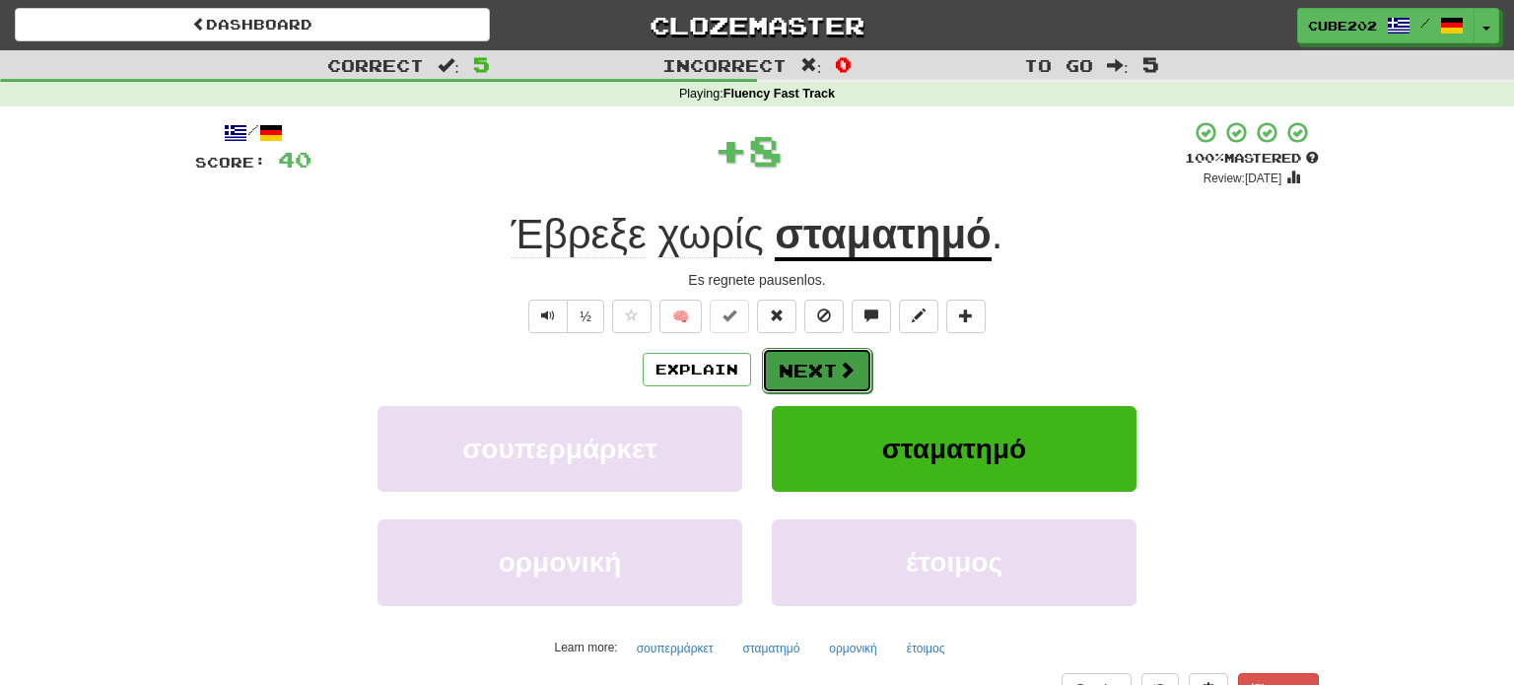
click at [798, 364] on button "Next" at bounding box center [817, 370] width 110 height 45
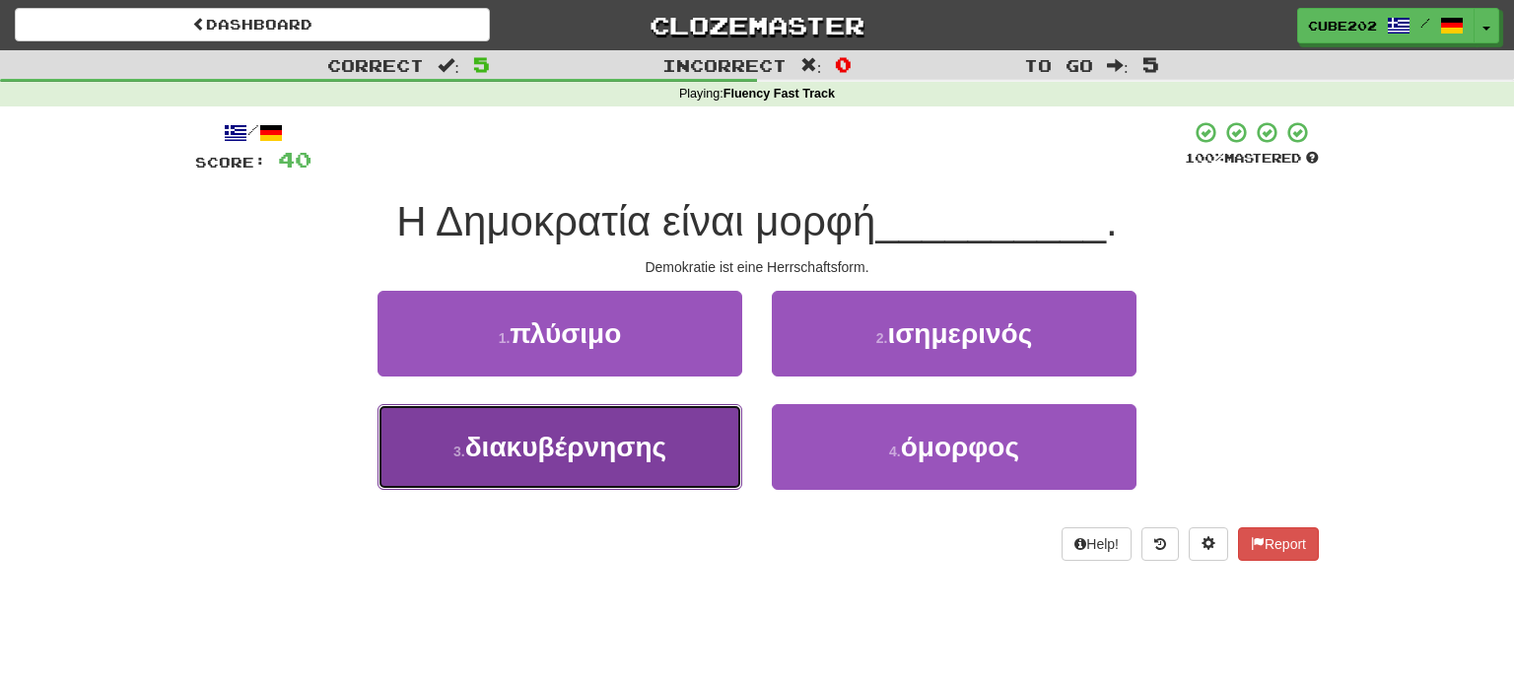
click at [680, 436] on button "3 . διακυβέρνησης" at bounding box center [559, 447] width 365 height 86
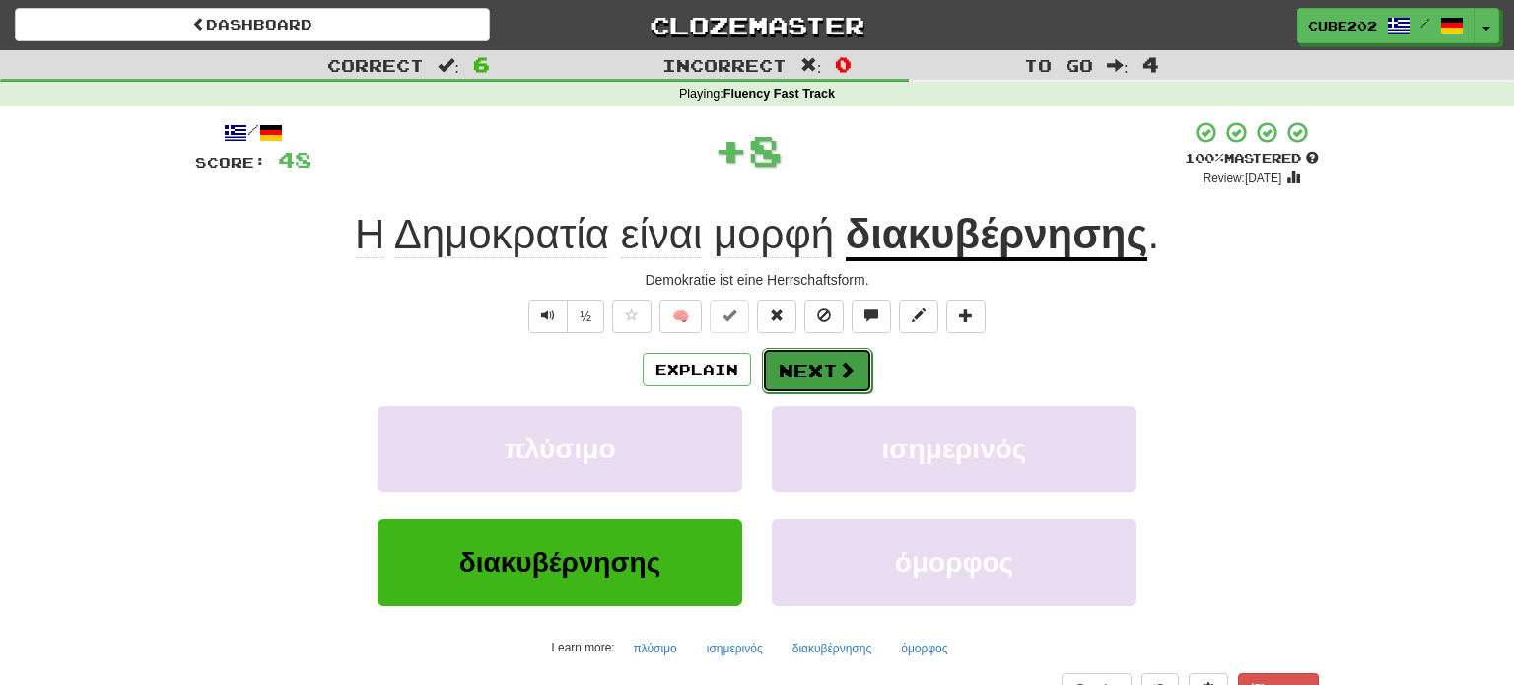
click at [807, 368] on button "Next" at bounding box center [817, 370] width 110 height 45
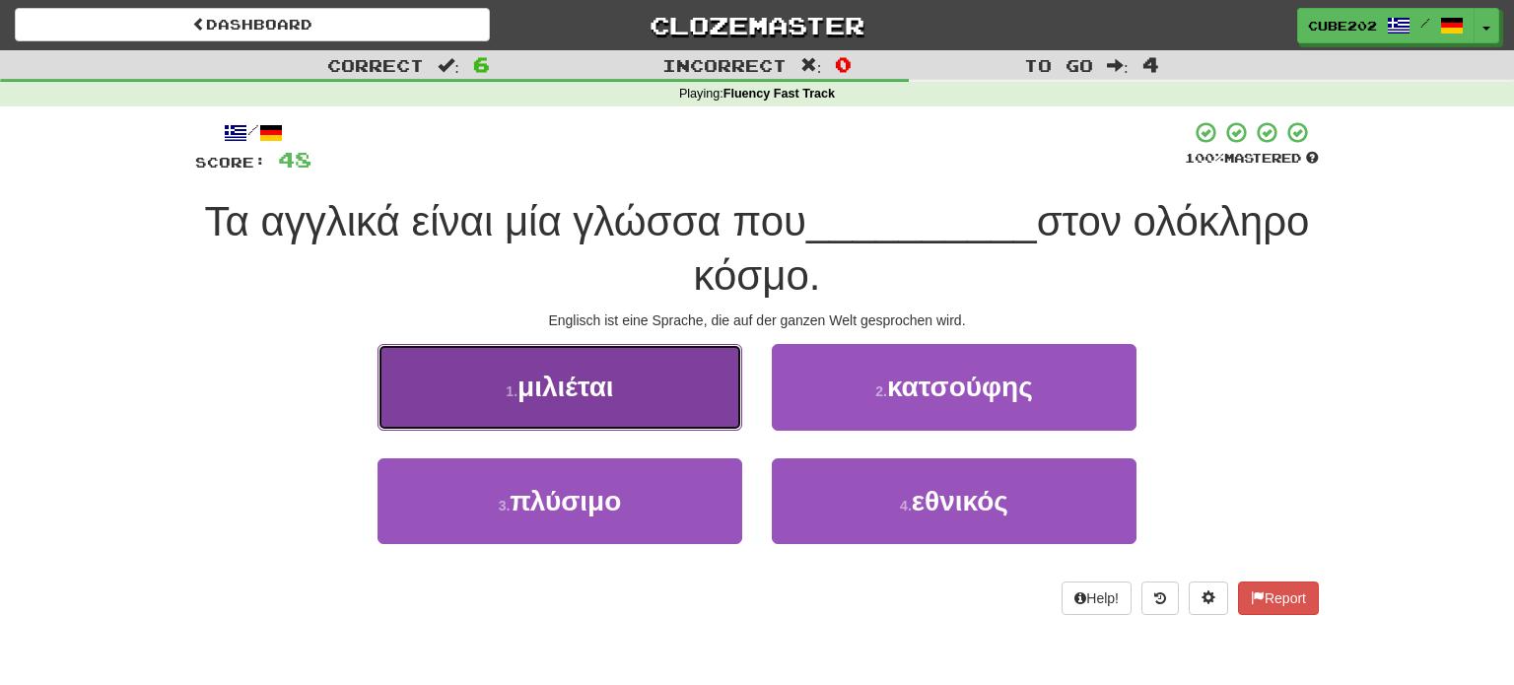
click at [664, 392] on button "1 . μιλιέται" at bounding box center [559, 387] width 365 height 86
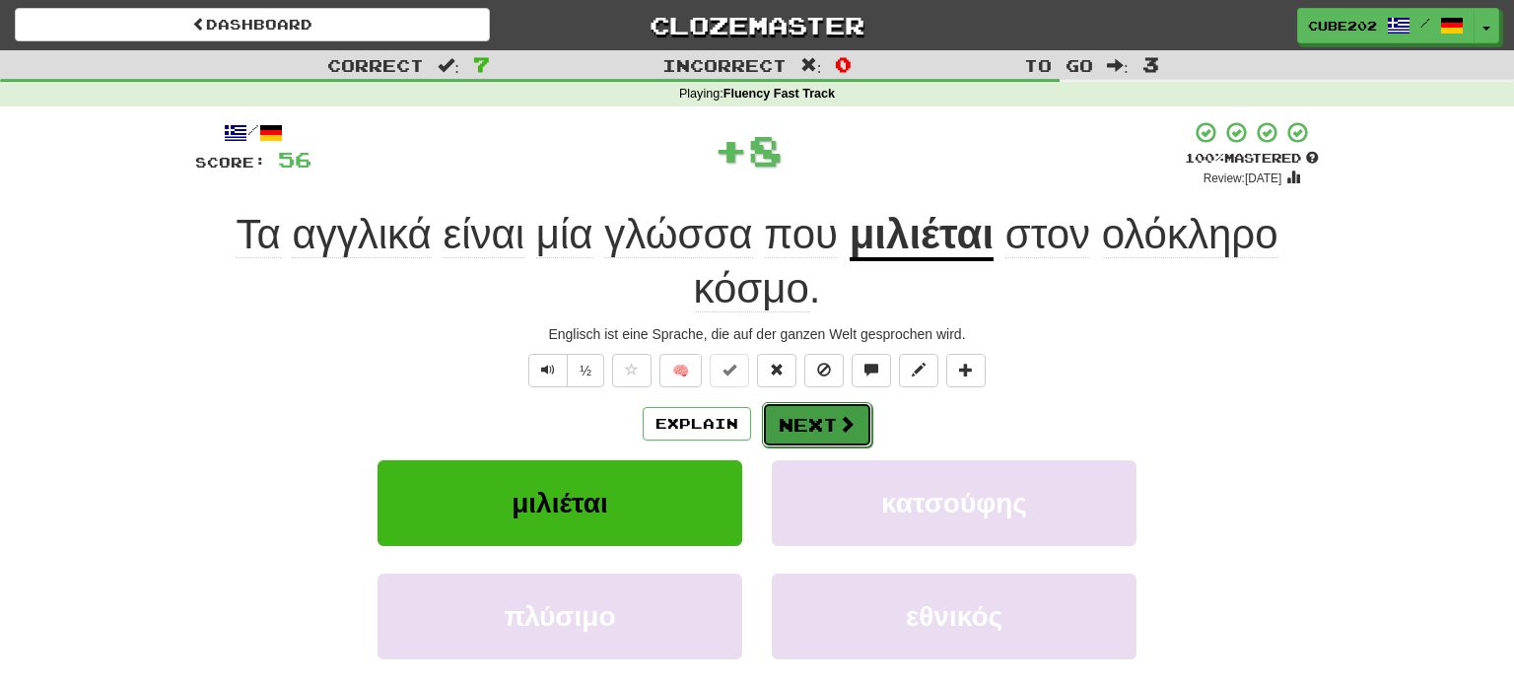
click at [813, 424] on button "Next" at bounding box center [817, 424] width 110 height 45
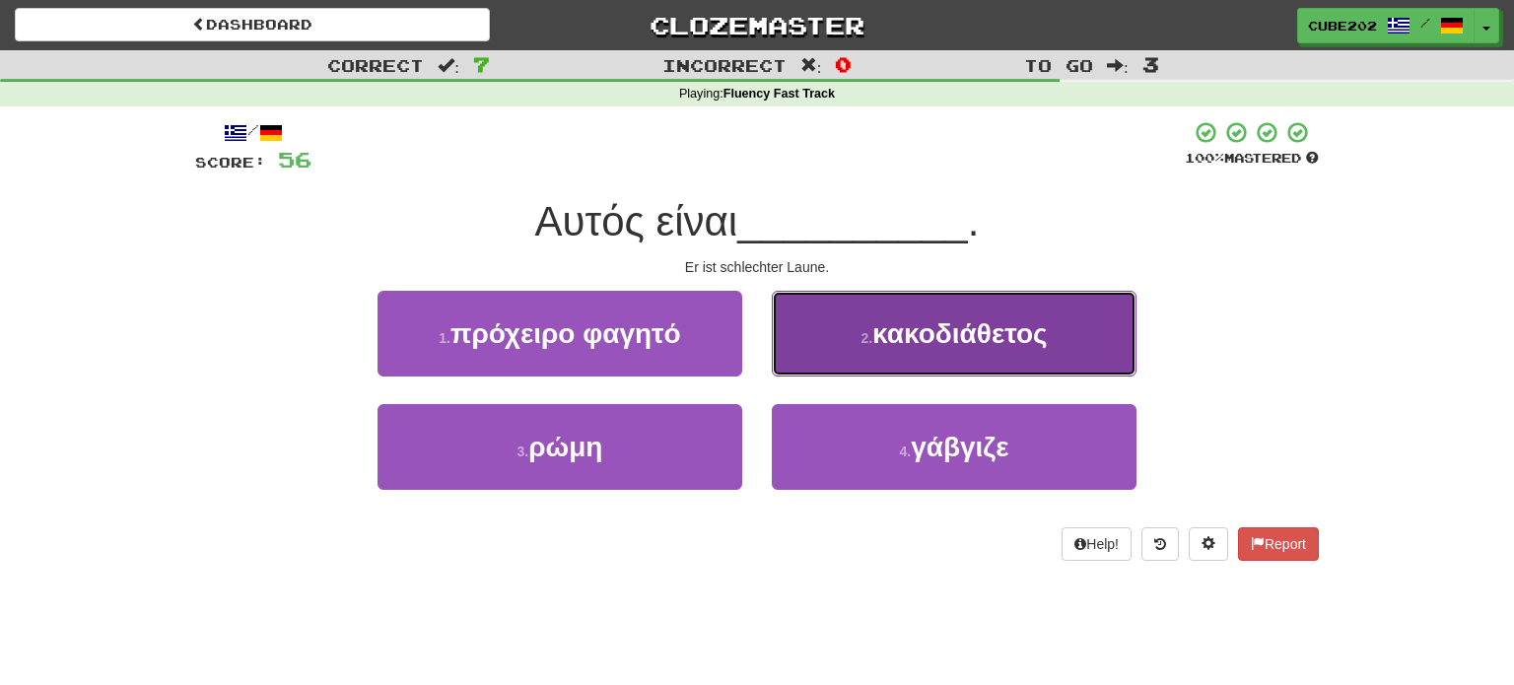
click at [867, 359] on button "2 . κακοδιάθετος" at bounding box center [954, 334] width 365 height 86
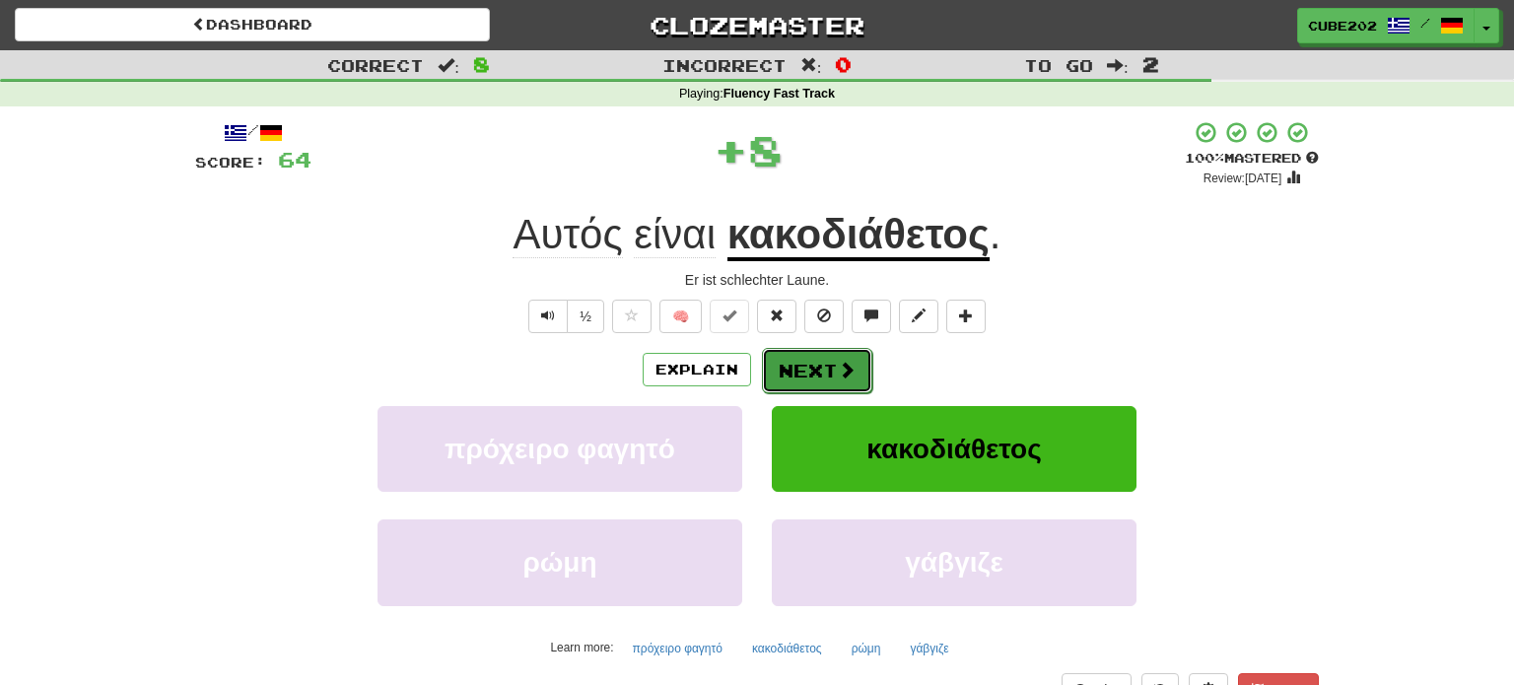
click at [802, 373] on button "Next" at bounding box center [817, 370] width 110 height 45
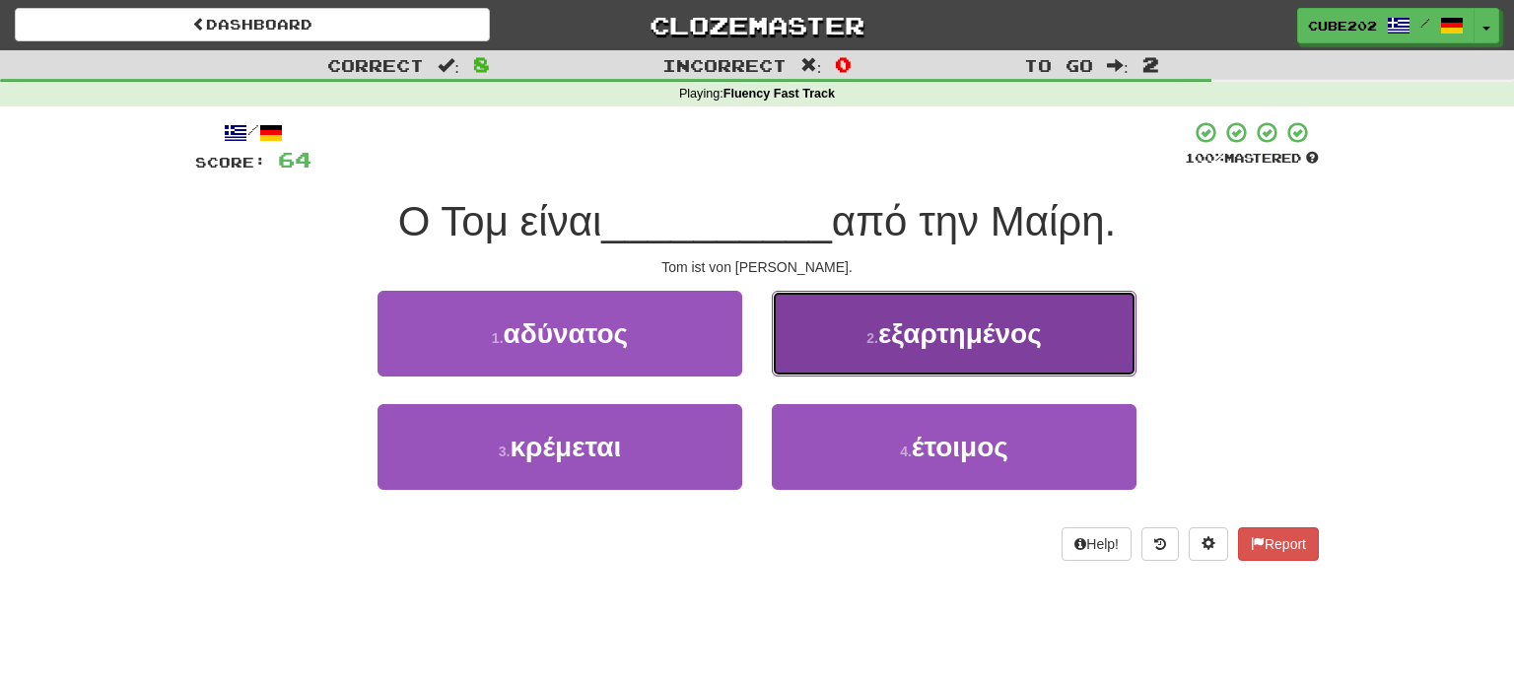
click at [844, 353] on button "2 . εξαρτημένος" at bounding box center [954, 334] width 365 height 86
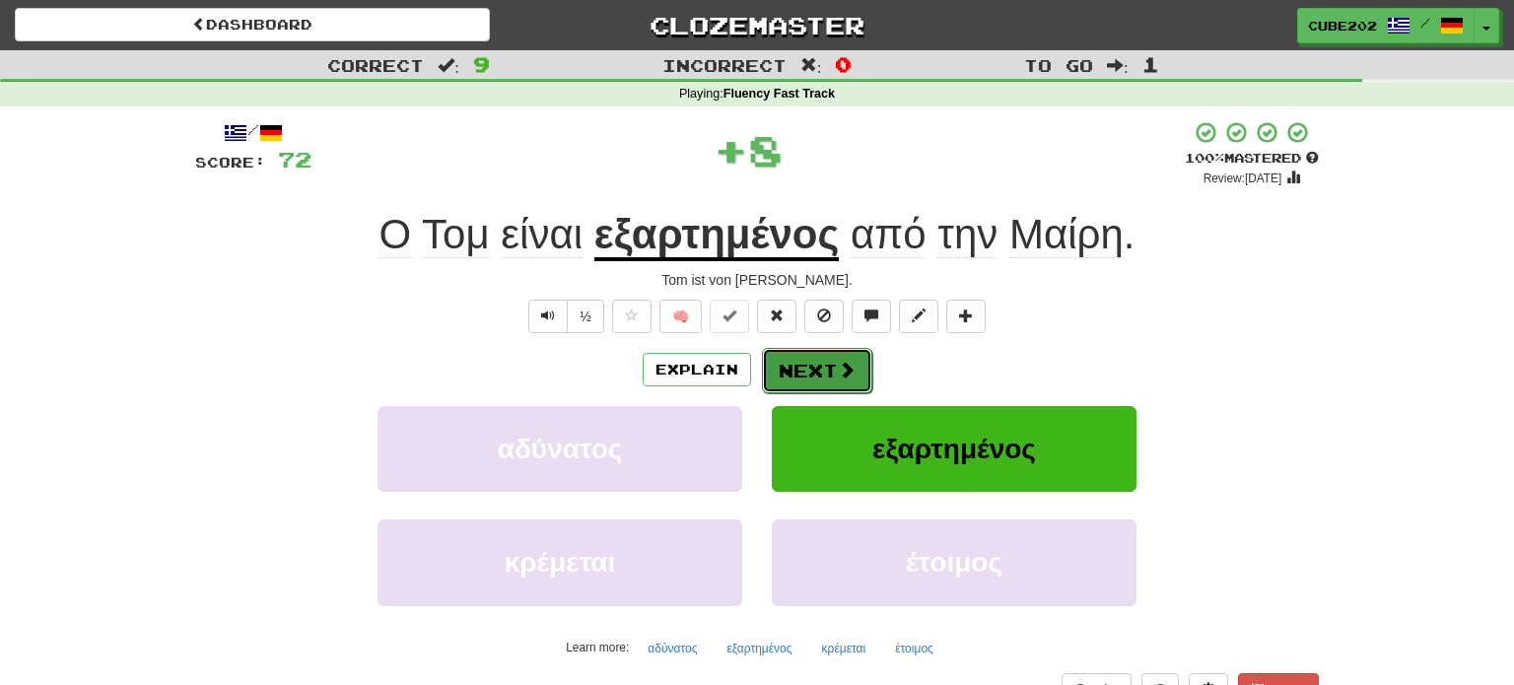
click at [829, 366] on button "Next" at bounding box center [817, 370] width 110 height 45
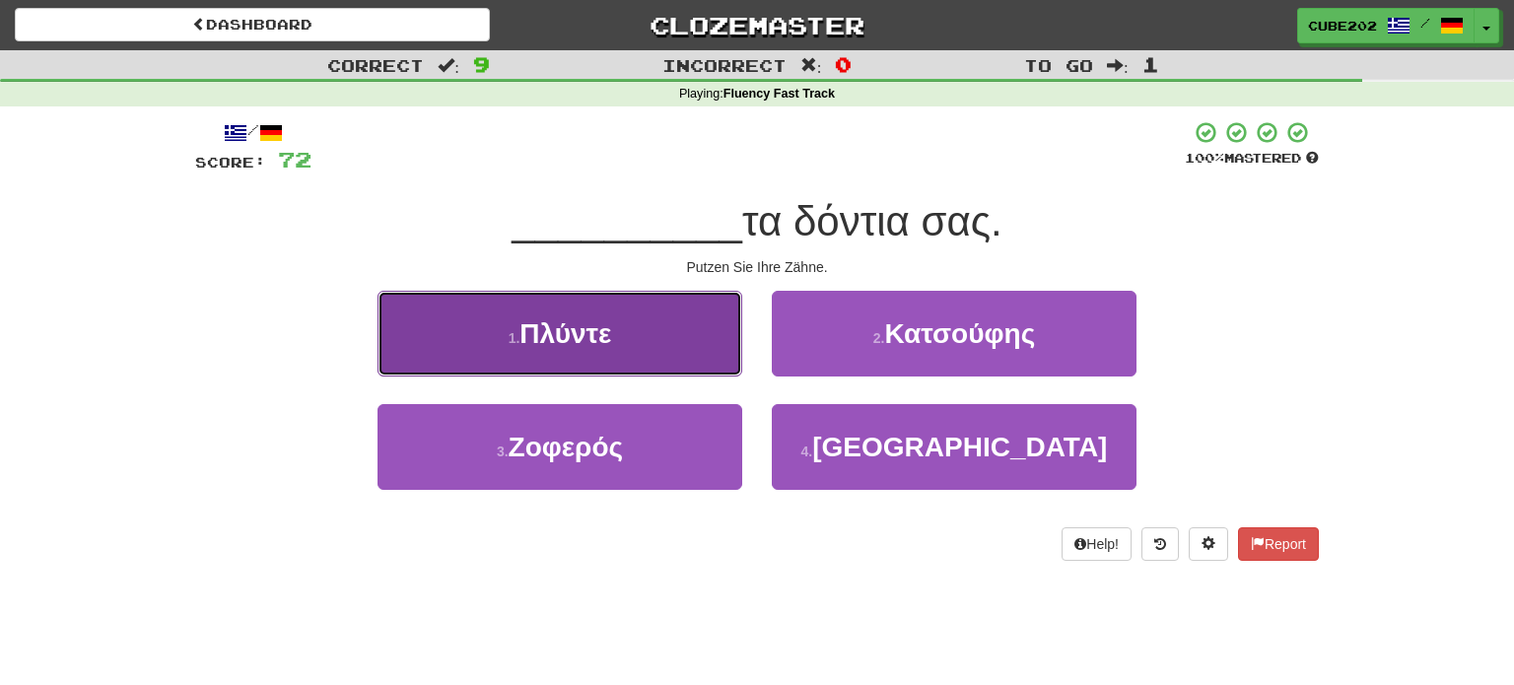
click at [683, 342] on button "1 . Πλύντε" at bounding box center [559, 334] width 365 height 86
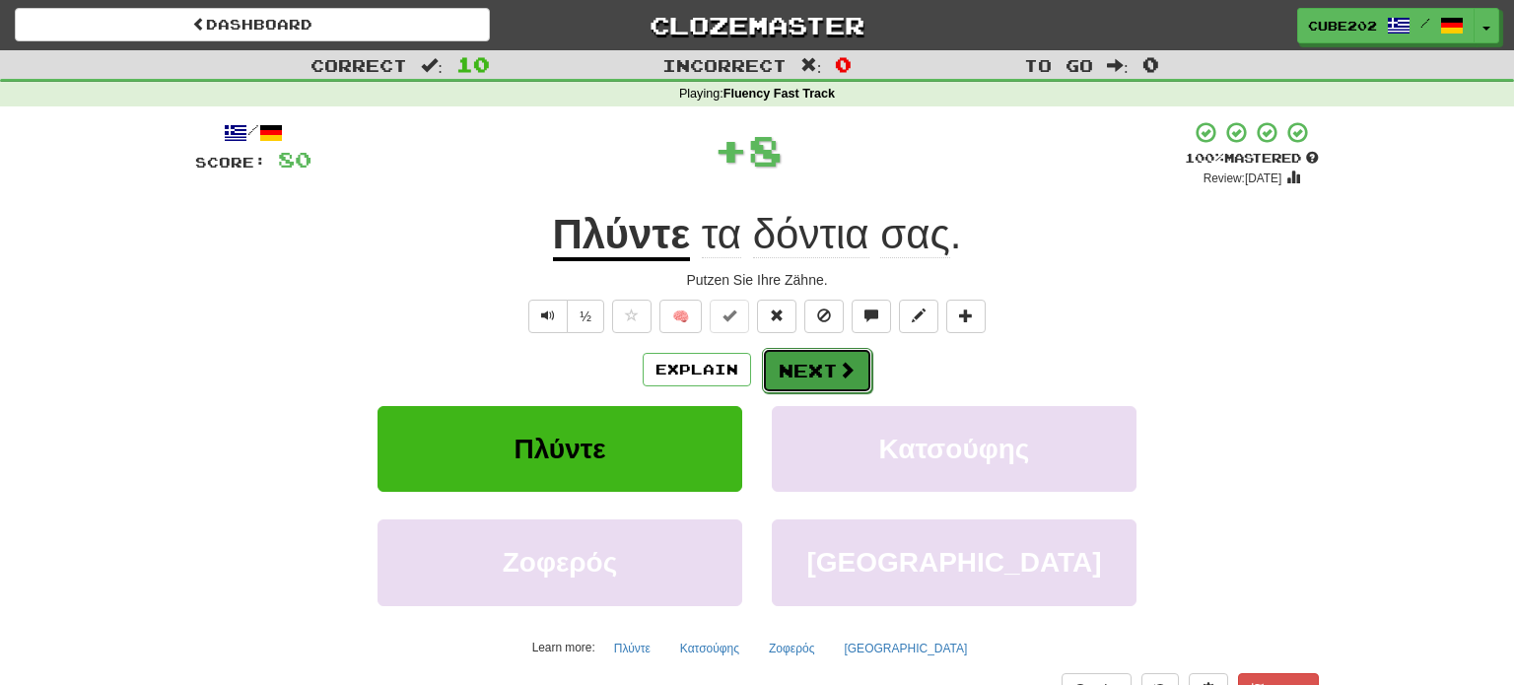
click at [823, 364] on button "Next" at bounding box center [817, 370] width 110 height 45
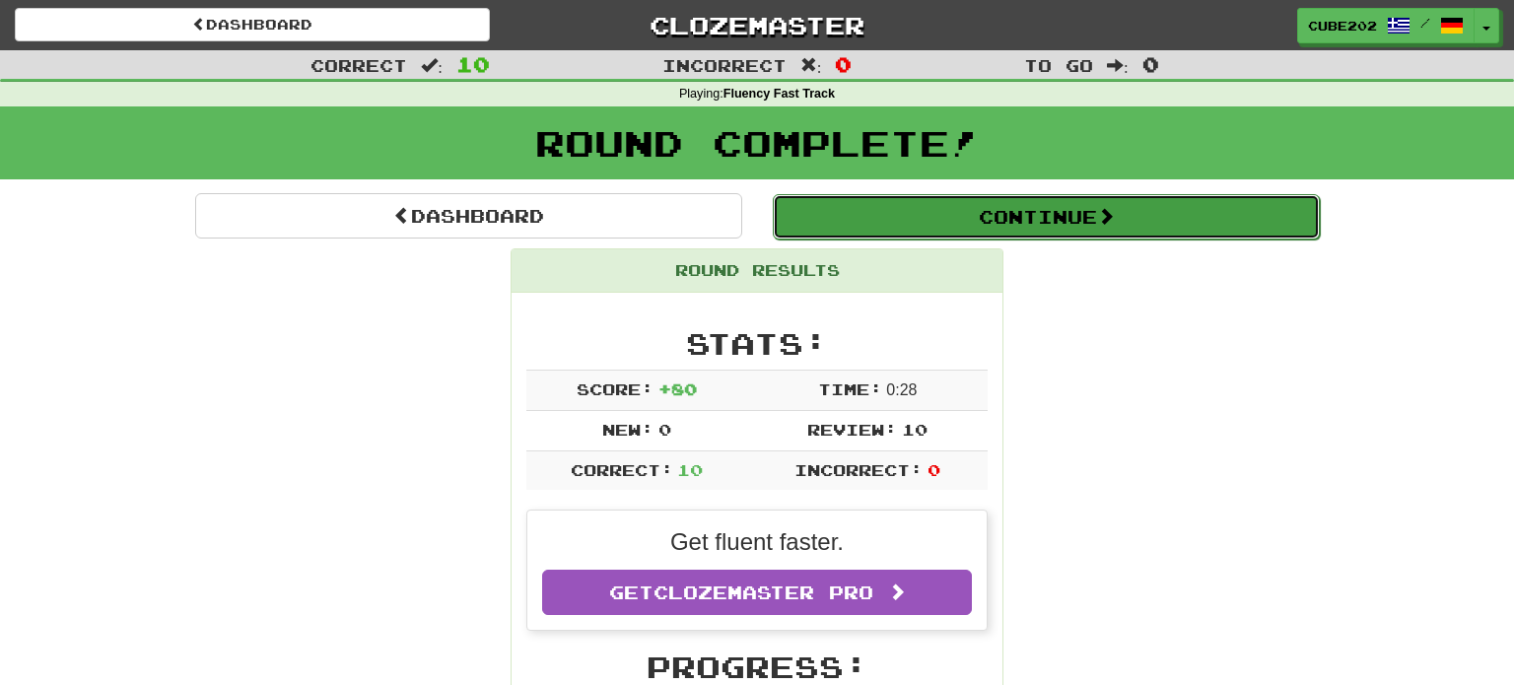
click at [843, 213] on button "Continue" at bounding box center [1046, 216] width 547 height 45
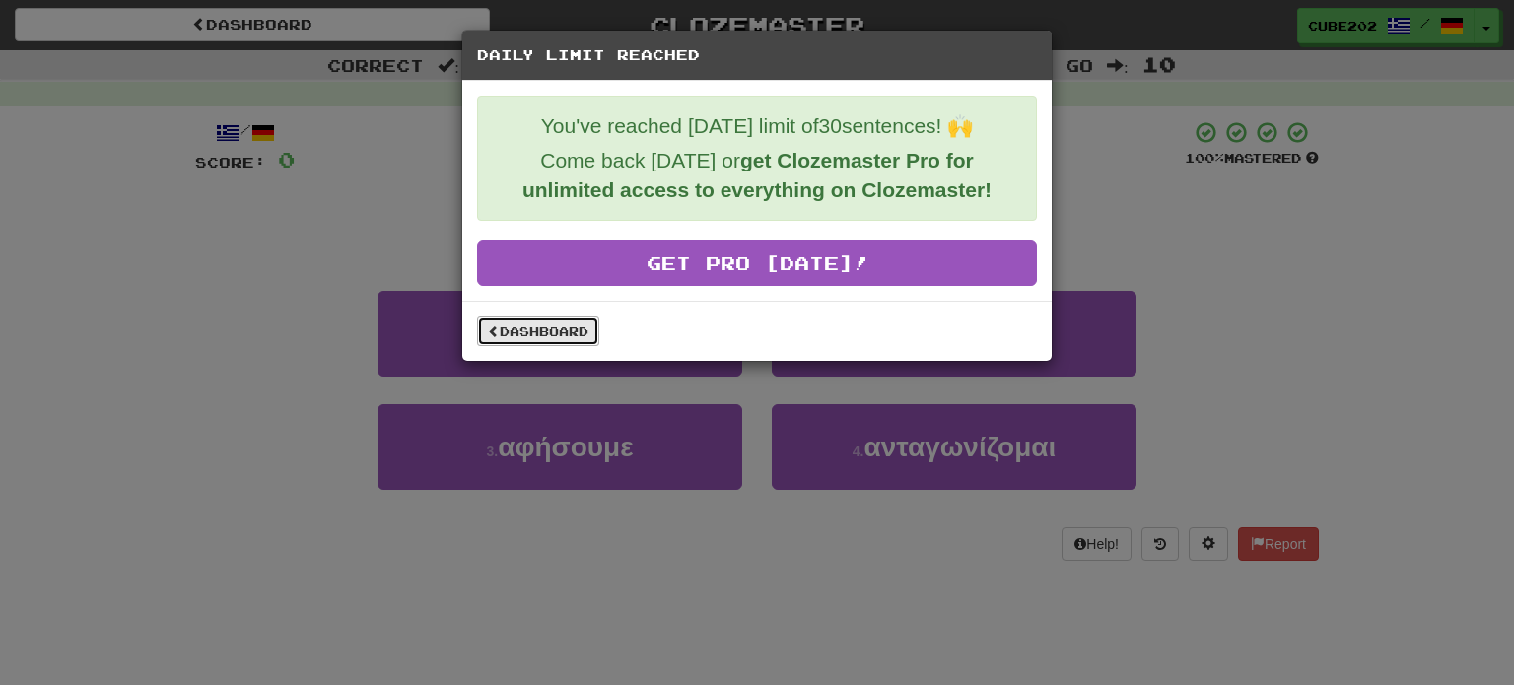
click at [585, 331] on link "Dashboard" at bounding box center [538, 331] width 122 height 30
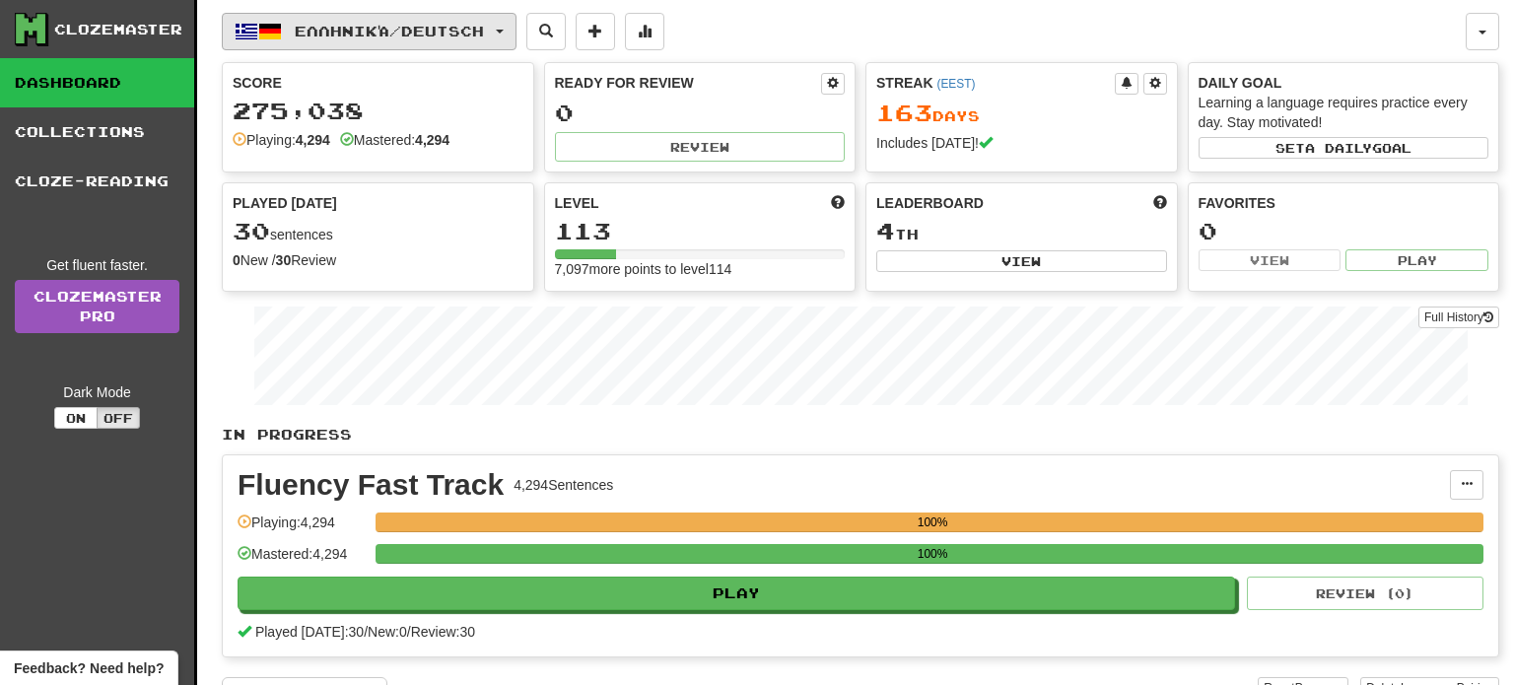
click at [469, 42] on button "Ελληνικά / Deutsch" at bounding box center [369, 31] width 295 height 37
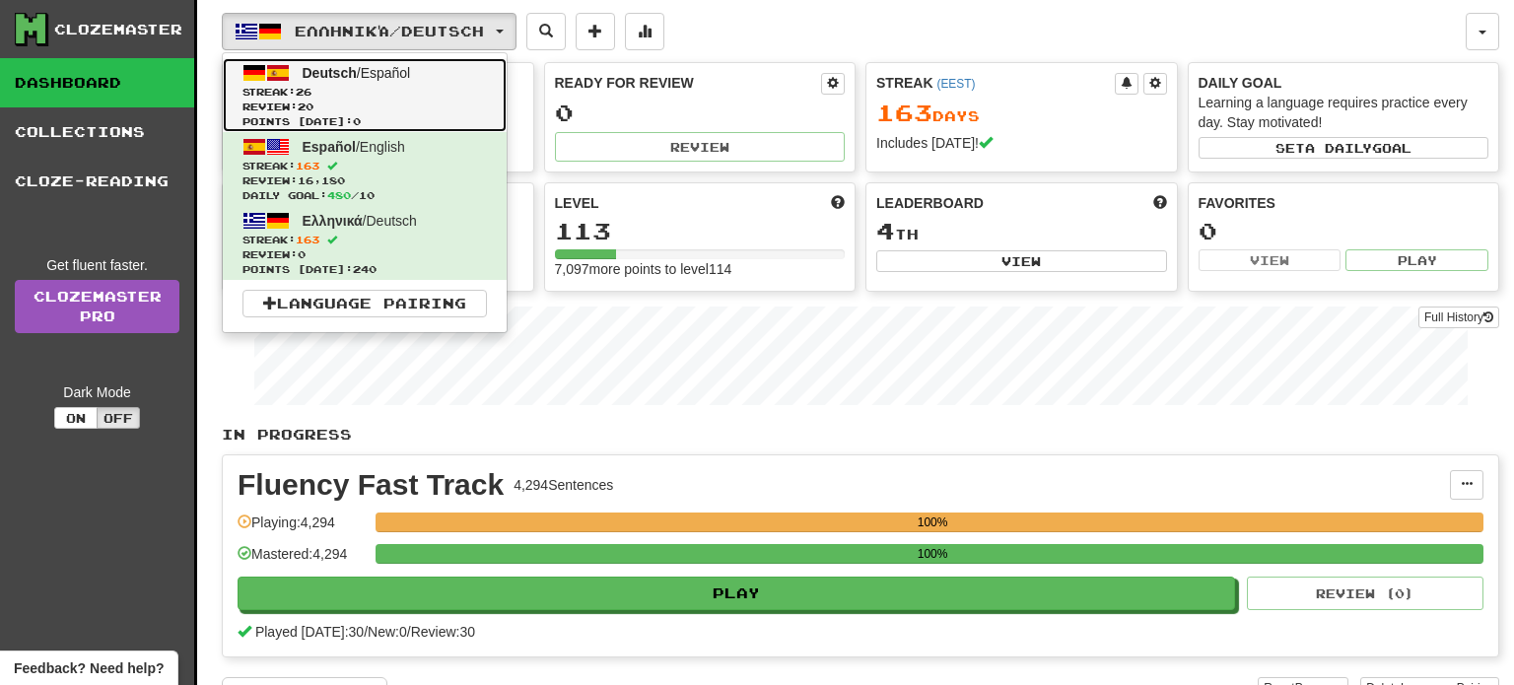
click at [447, 88] on span "Streak: 26" at bounding box center [364, 92] width 244 height 15
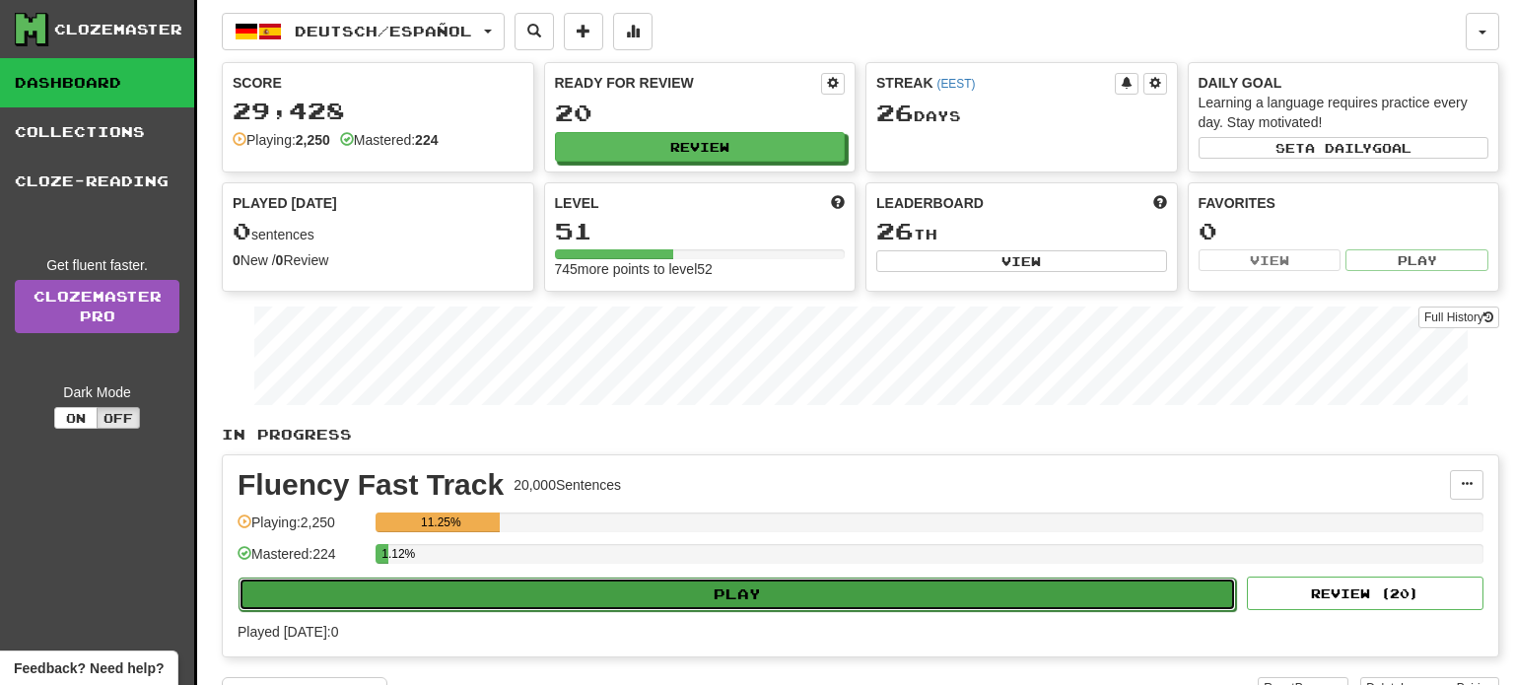
click at [700, 592] on button "Play" at bounding box center [737, 595] width 997 height 34
select select "**"
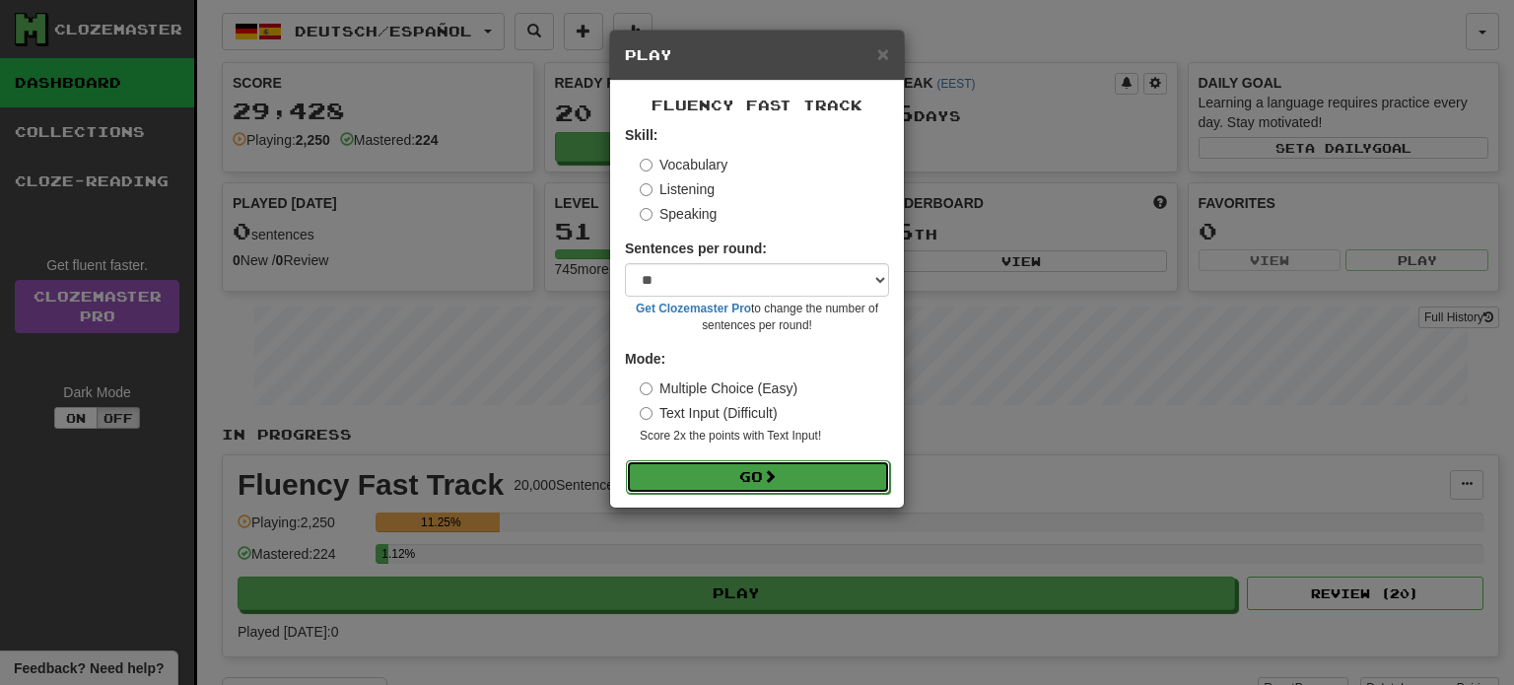
click at [718, 471] on button "Go" at bounding box center [758, 477] width 264 height 34
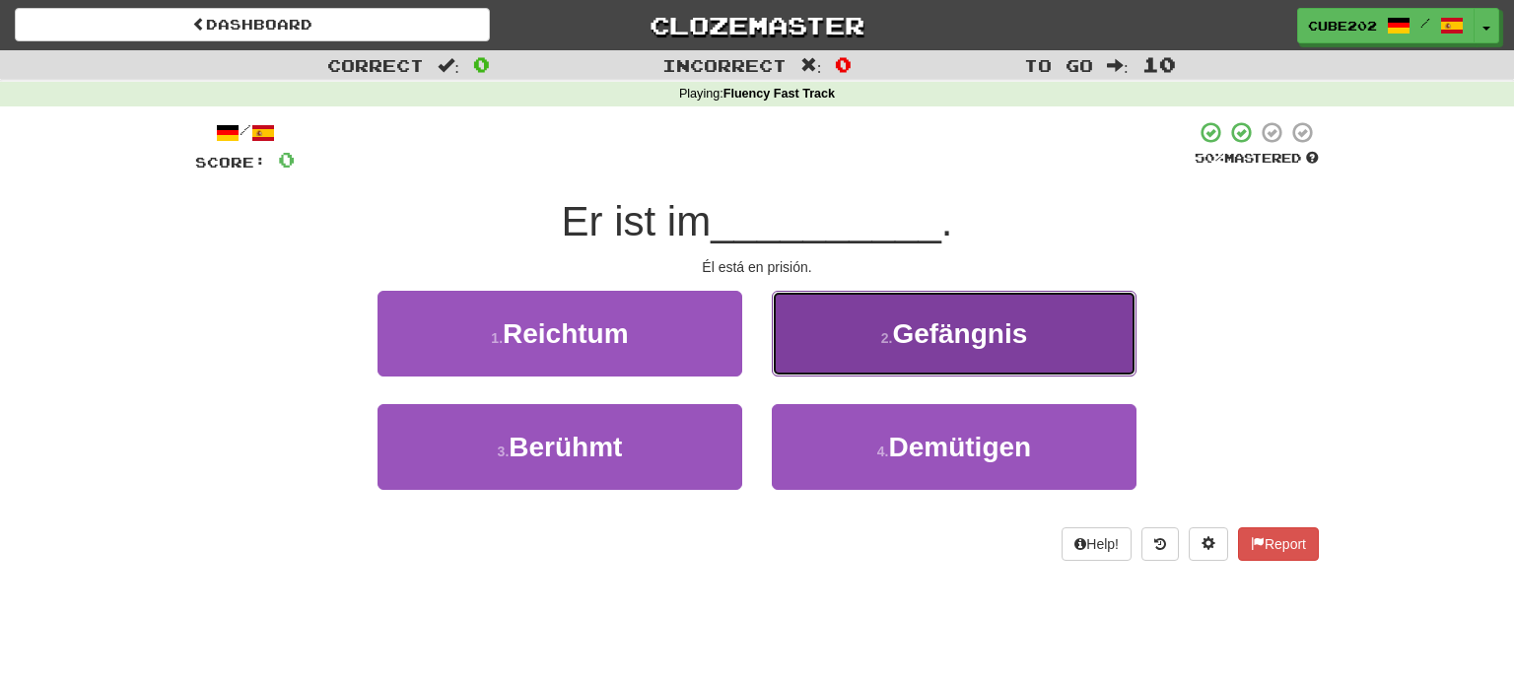
click at [915, 365] on button "2 . Gefängnis" at bounding box center [954, 334] width 365 height 86
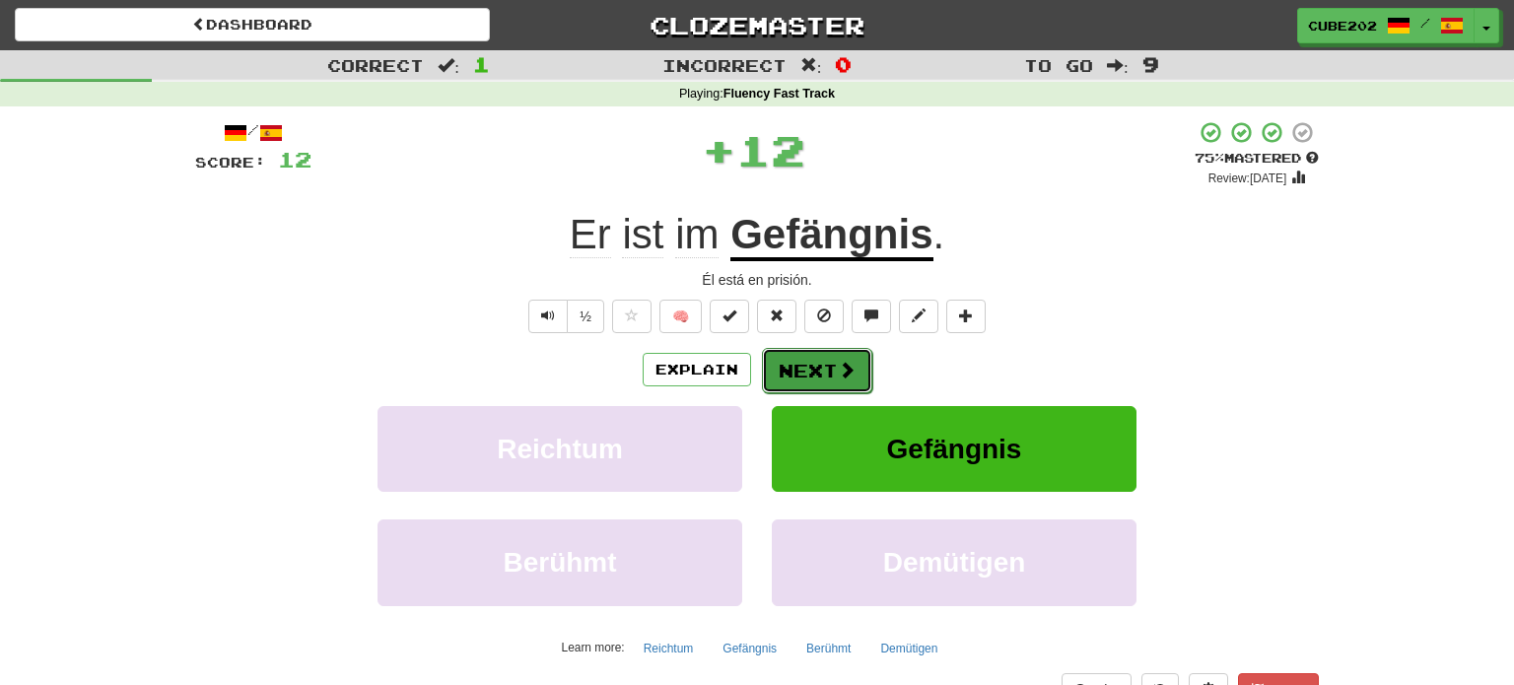
click at [796, 368] on button "Next" at bounding box center [817, 370] width 110 height 45
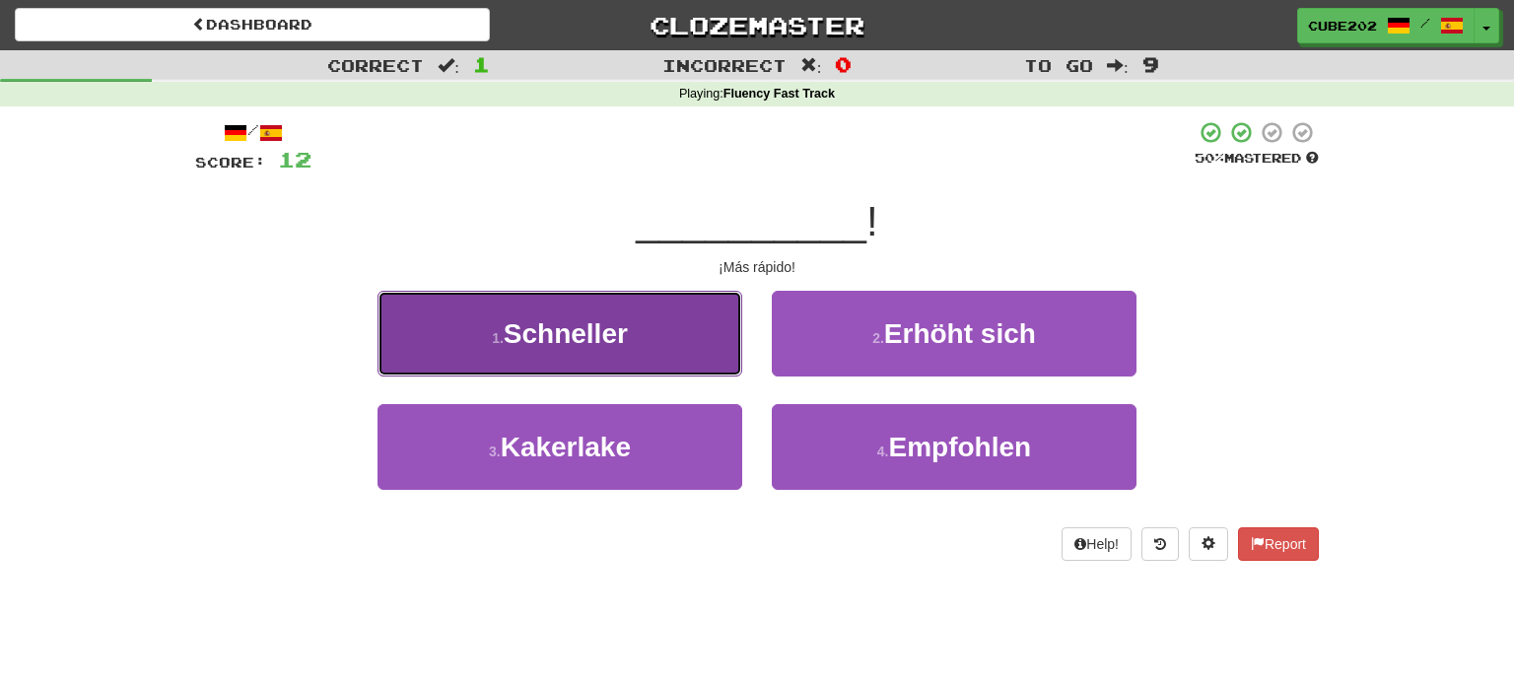
click at [669, 353] on button "1 . Schneller" at bounding box center [559, 334] width 365 height 86
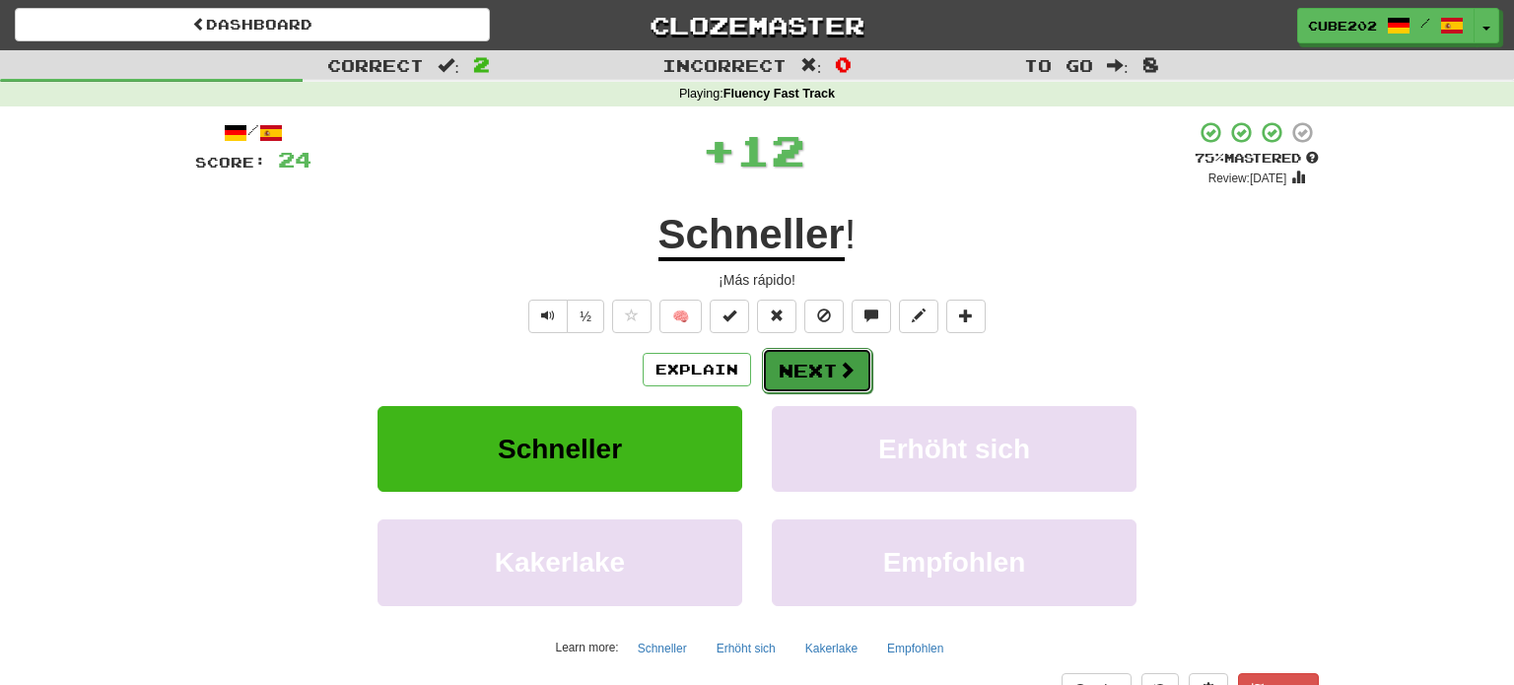
click at [815, 370] on button "Next" at bounding box center [817, 370] width 110 height 45
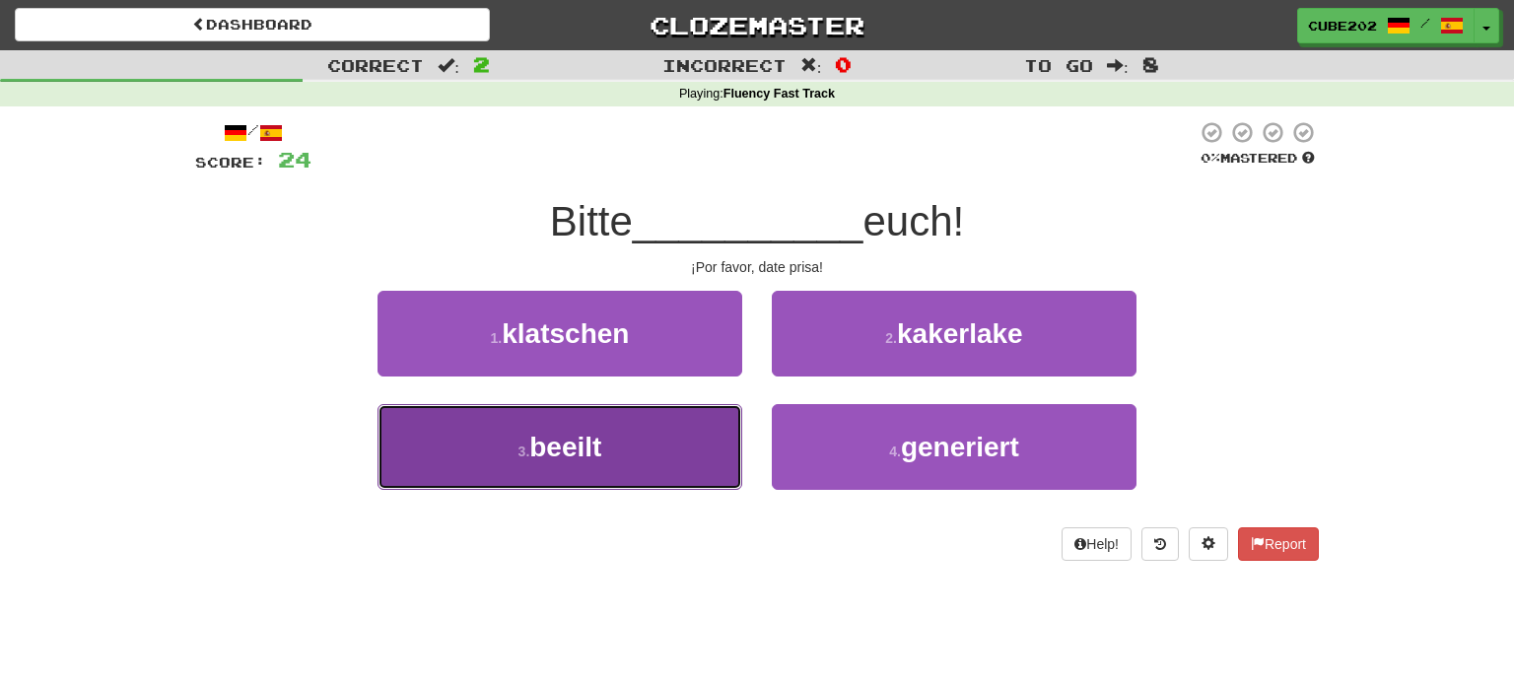
click at [665, 451] on button "3 . beeilt" at bounding box center [559, 447] width 365 height 86
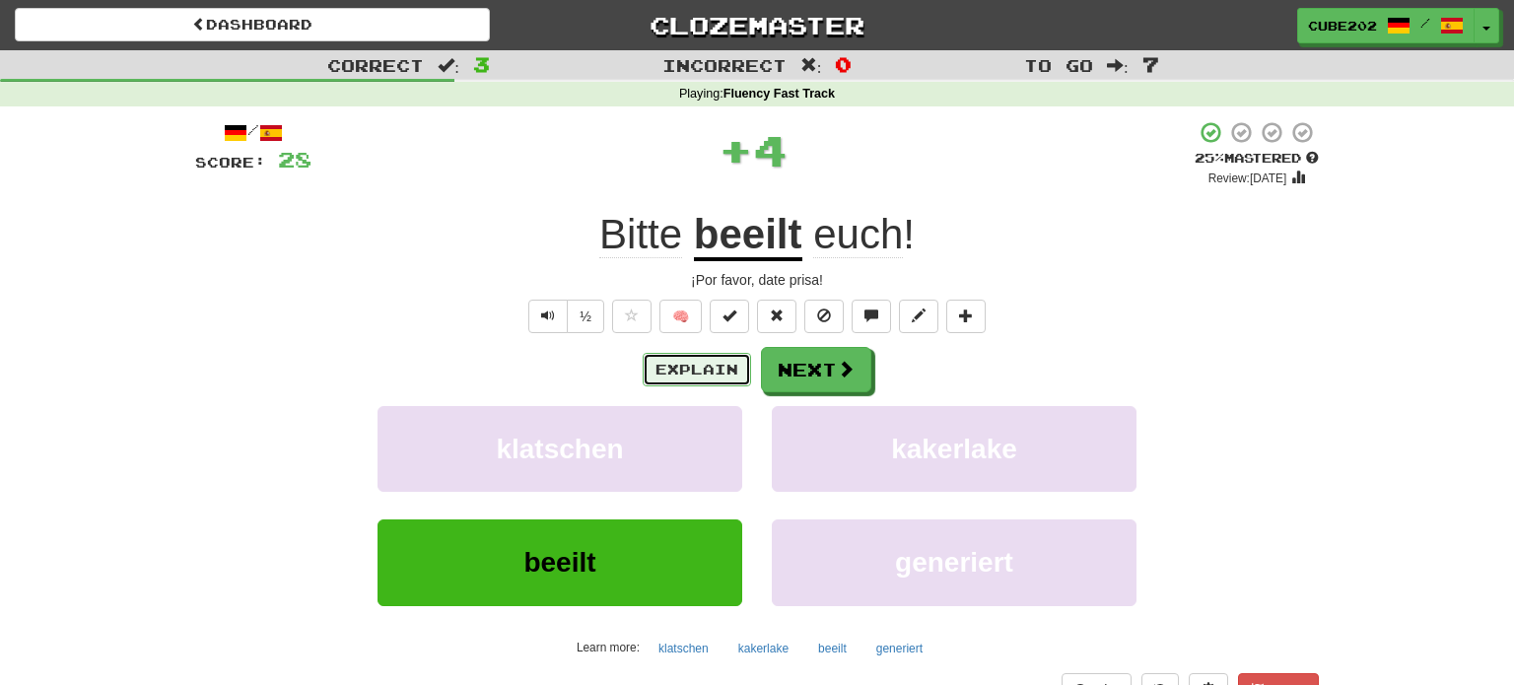
click at [690, 371] on button "Explain" at bounding box center [697, 370] width 108 height 34
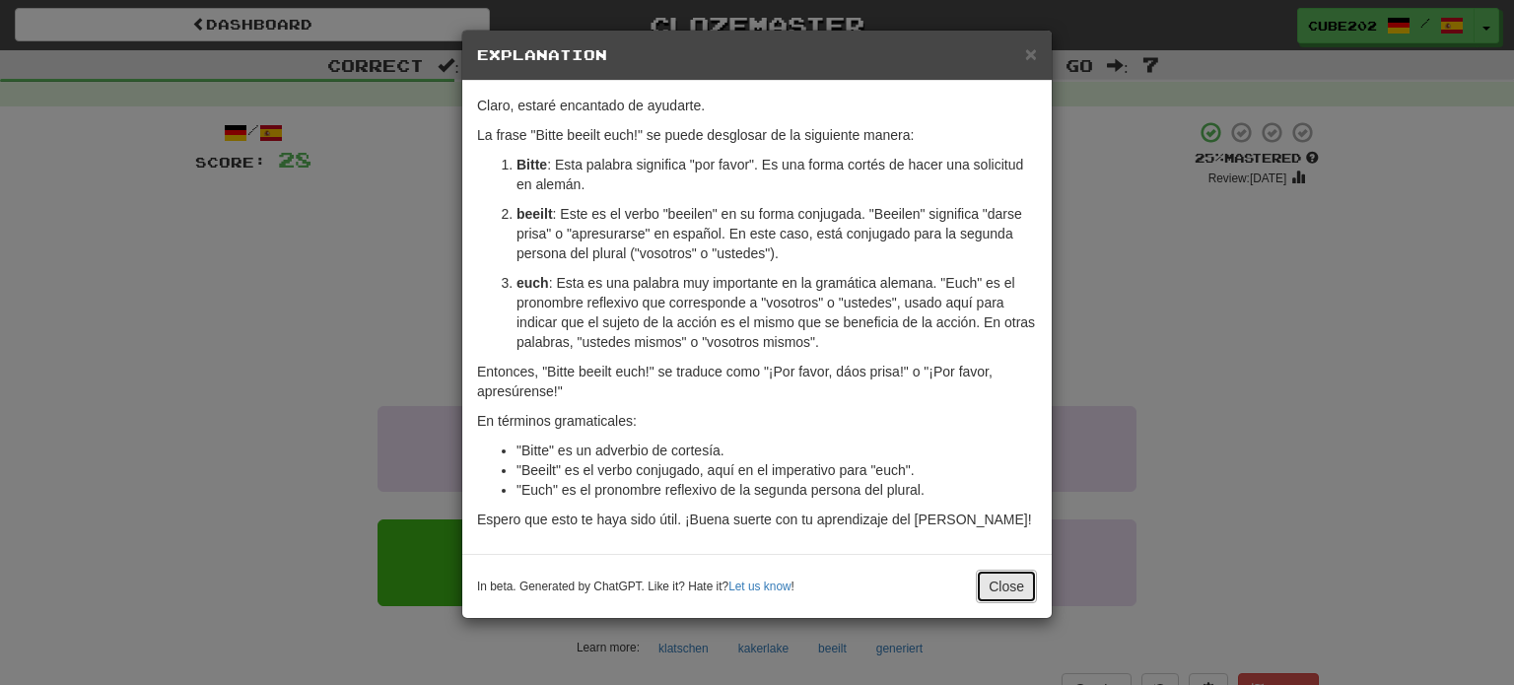
click at [1003, 578] on button "Close" at bounding box center [1006, 587] width 61 height 34
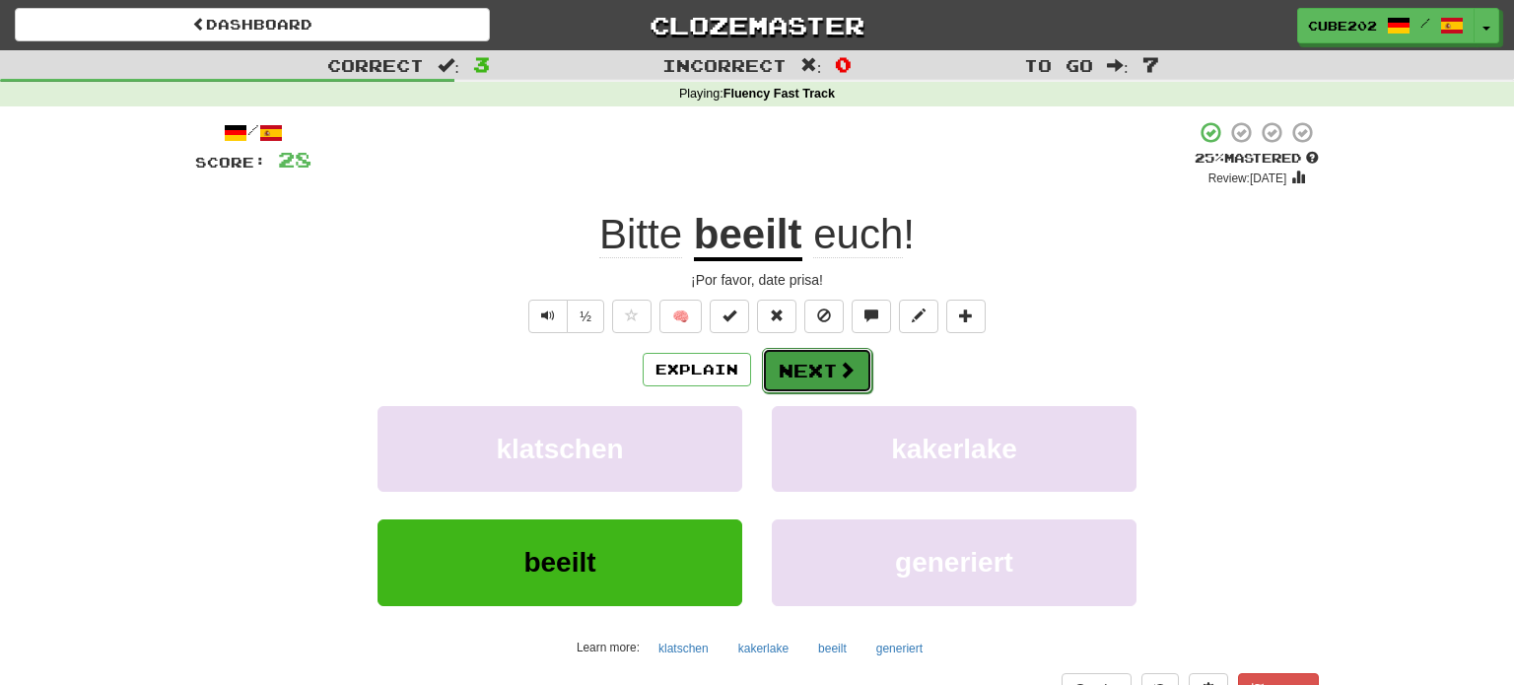
click at [821, 377] on button "Next" at bounding box center [817, 370] width 110 height 45
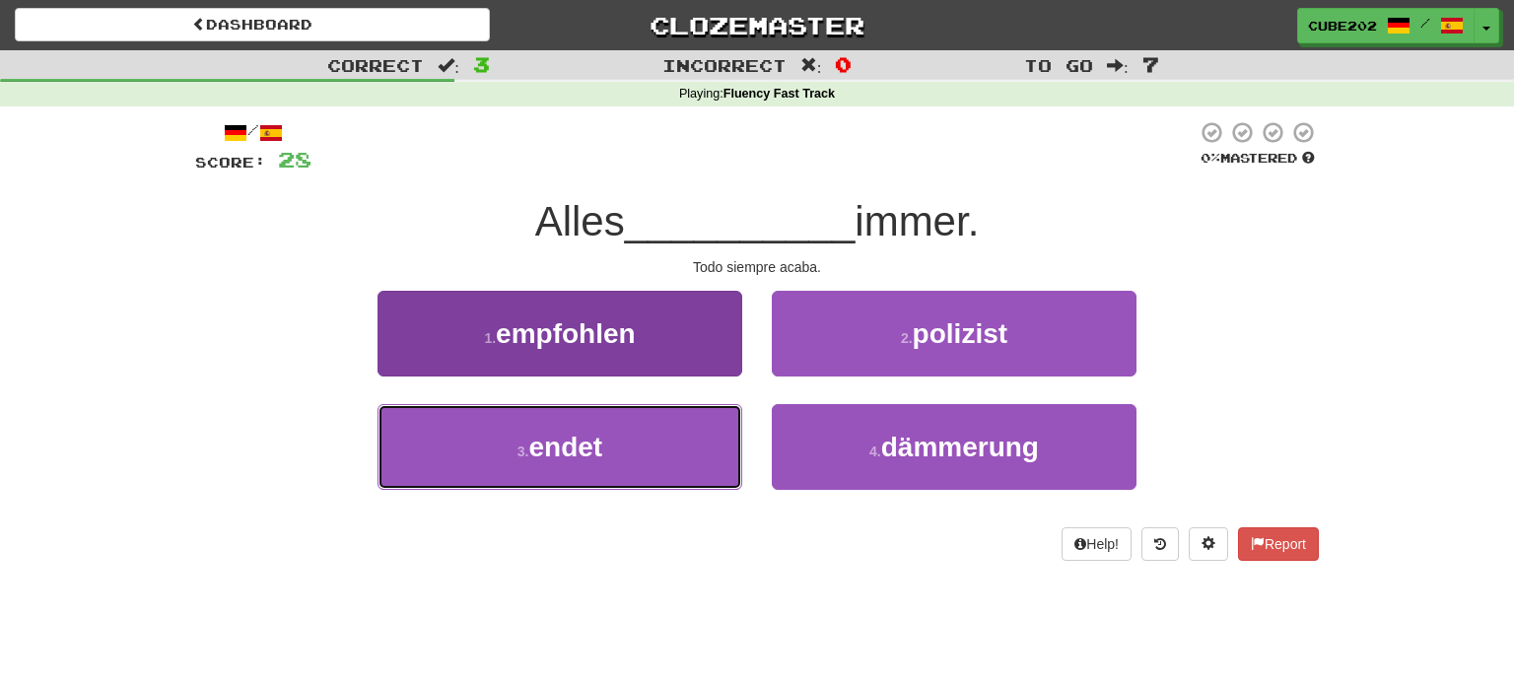
click at [631, 455] on button "3 . endet" at bounding box center [559, 447] width 365 height 86
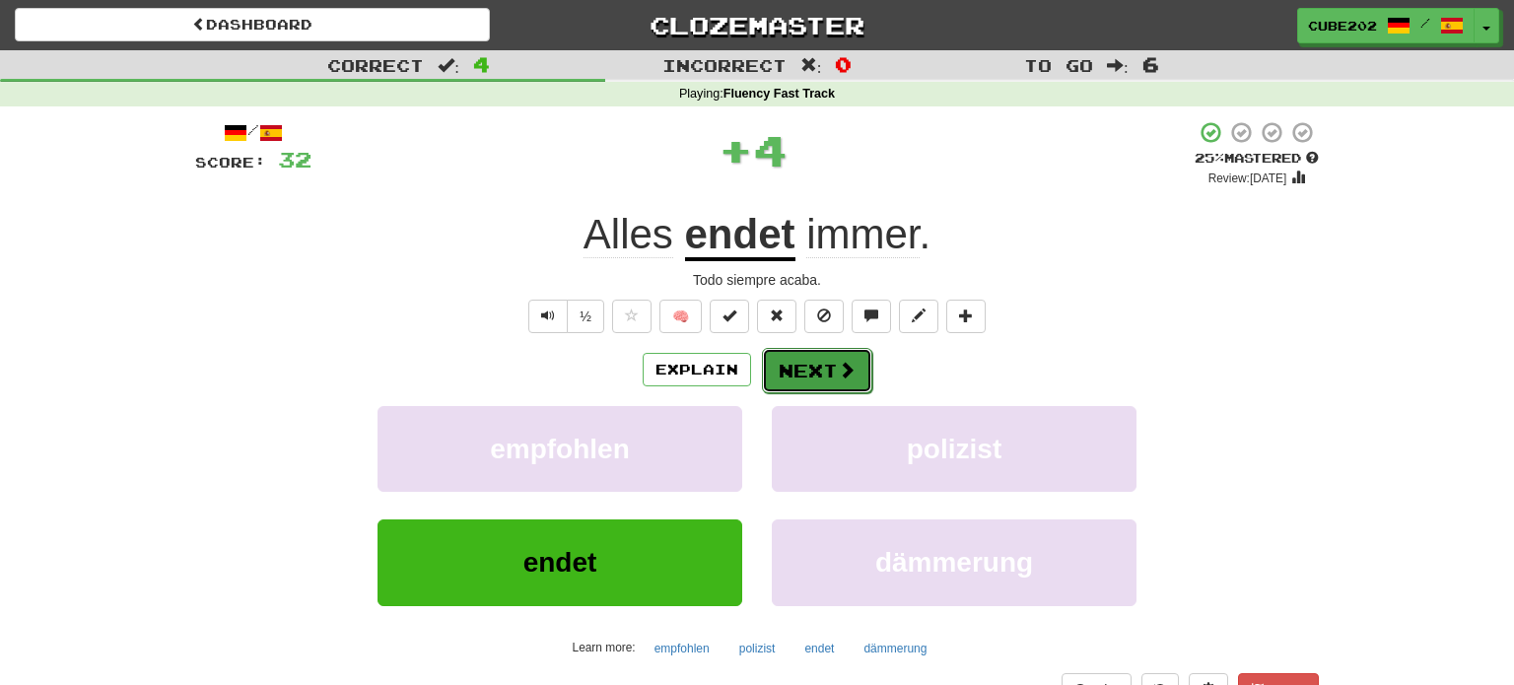
click at [805, 367] on button "Next" at bounding box center [817, 370] width 110 height 45
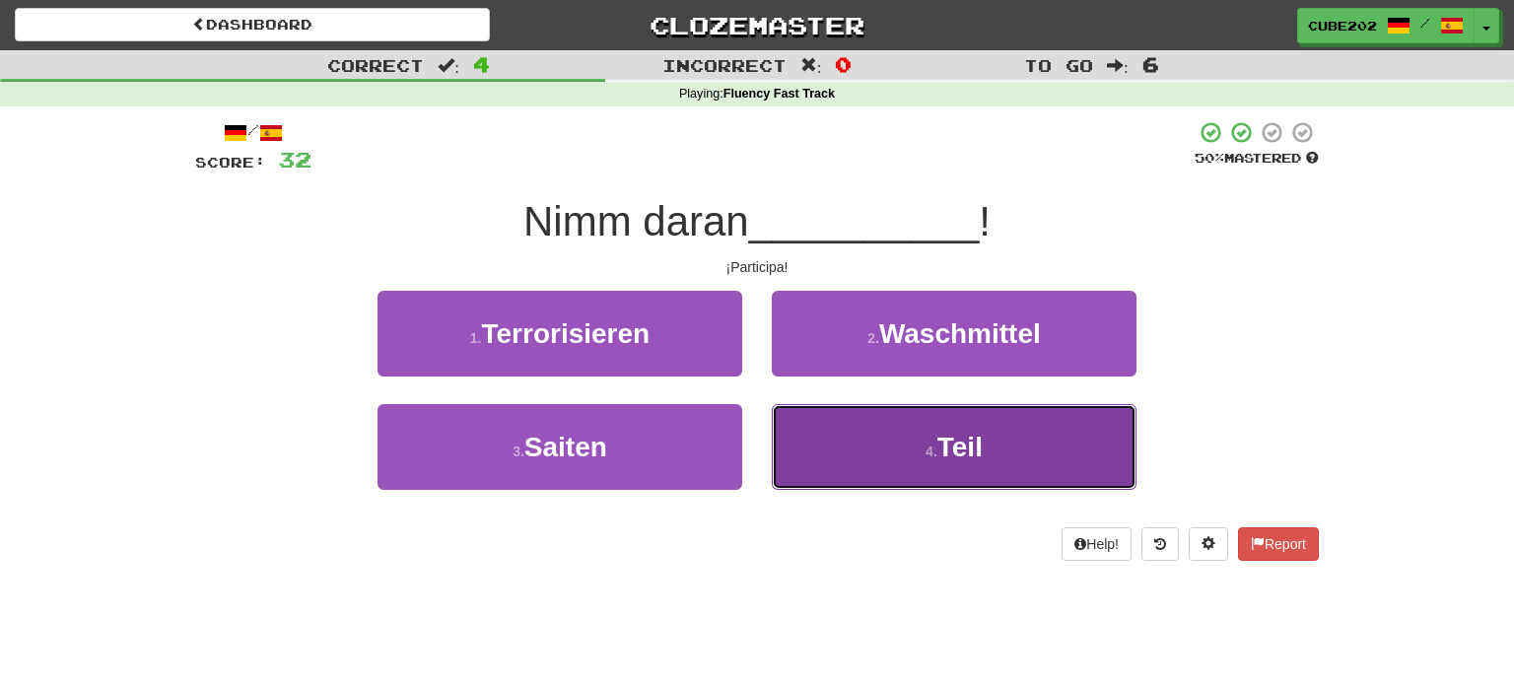
click at [919, 462] on button "4 . Teil" at bounding box center [954, 447] width 365 height 86
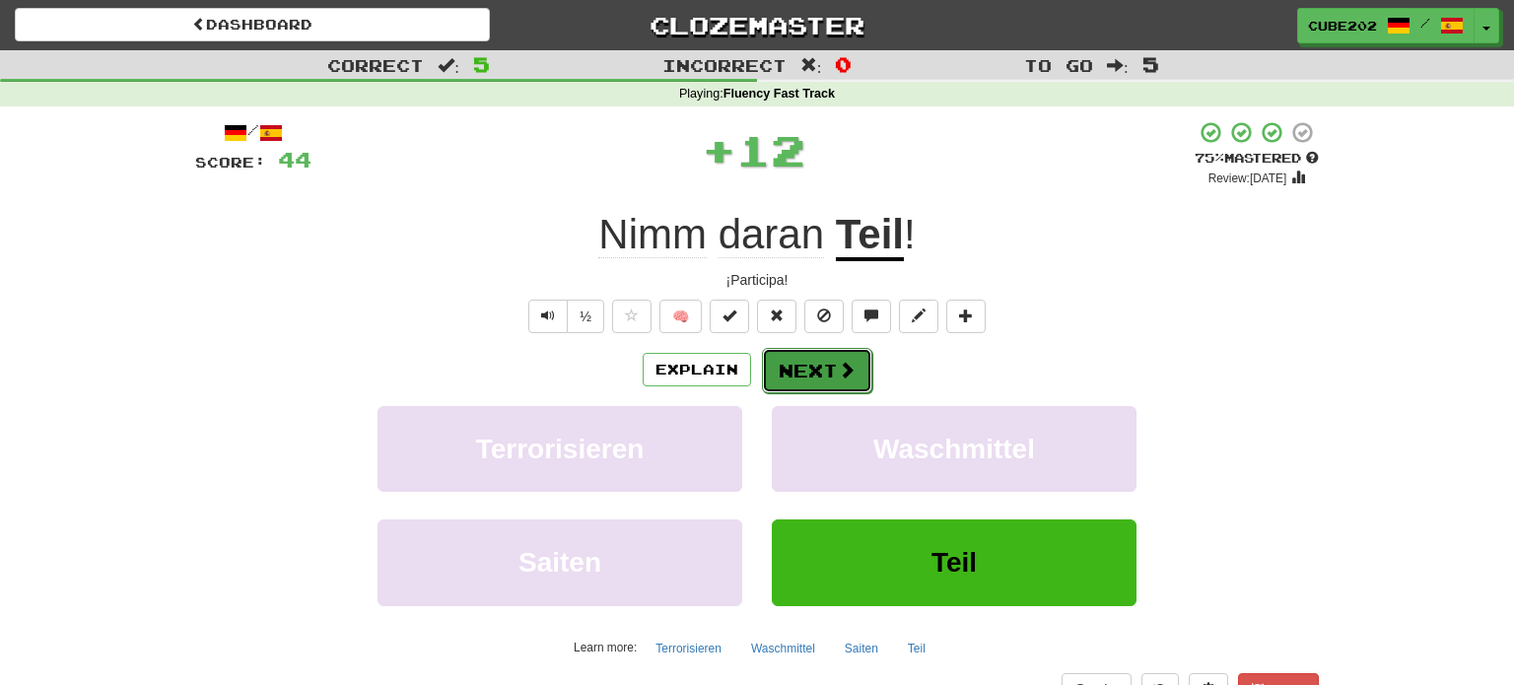
click at [808, 372] on button "Next" at bounding box center [817, 370] width 110 height 45
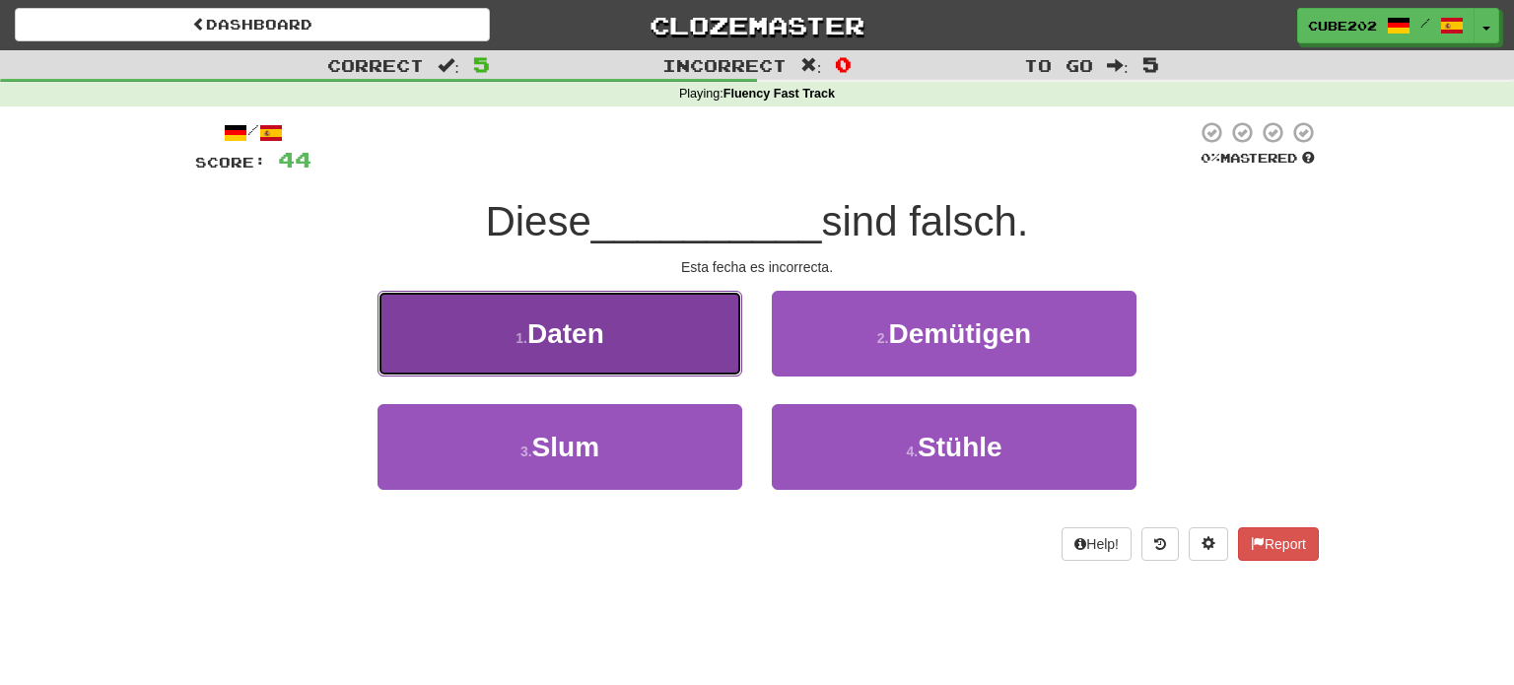
click at [677, 326] on button "1 . Daten" at bounding box center [559, 334] width 365 height 86
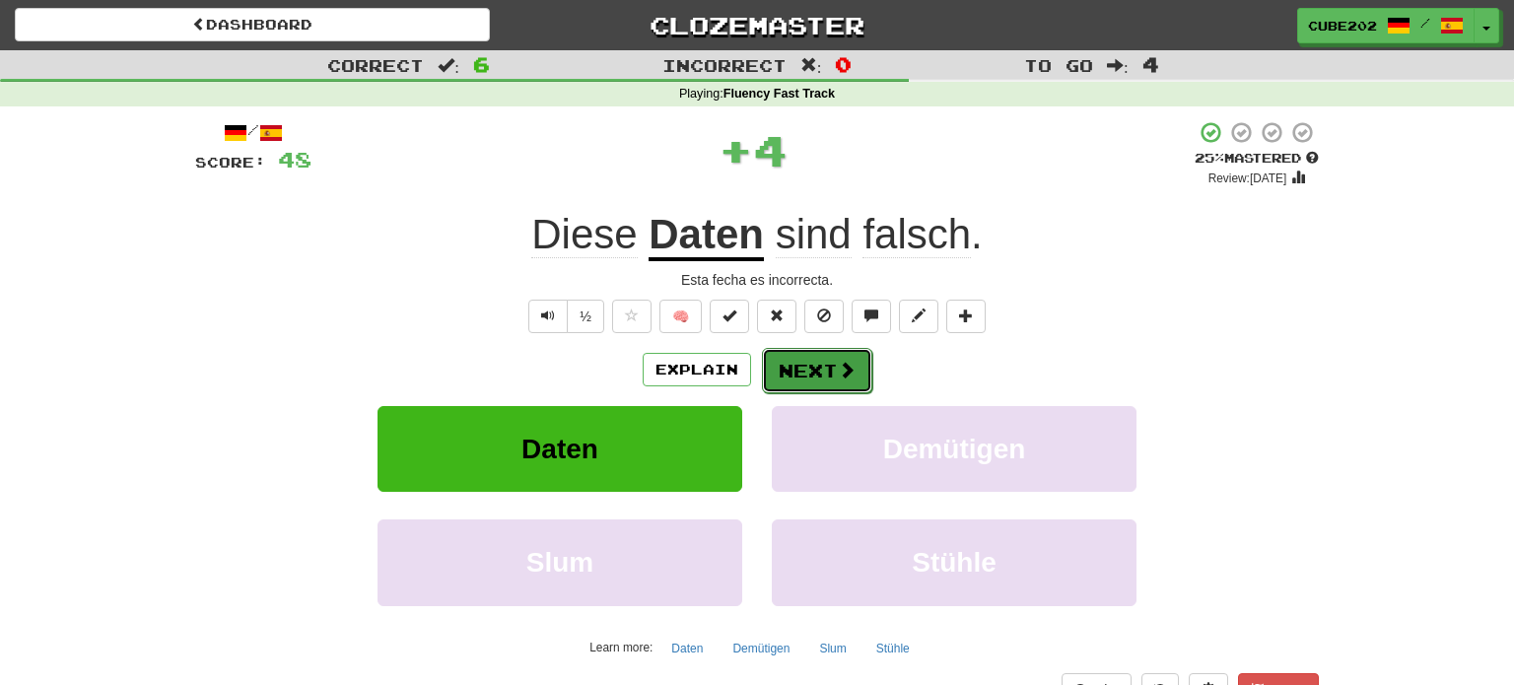
click at [806, 369] on button "Next" at bounding box center [817, 370] width 110 height 45
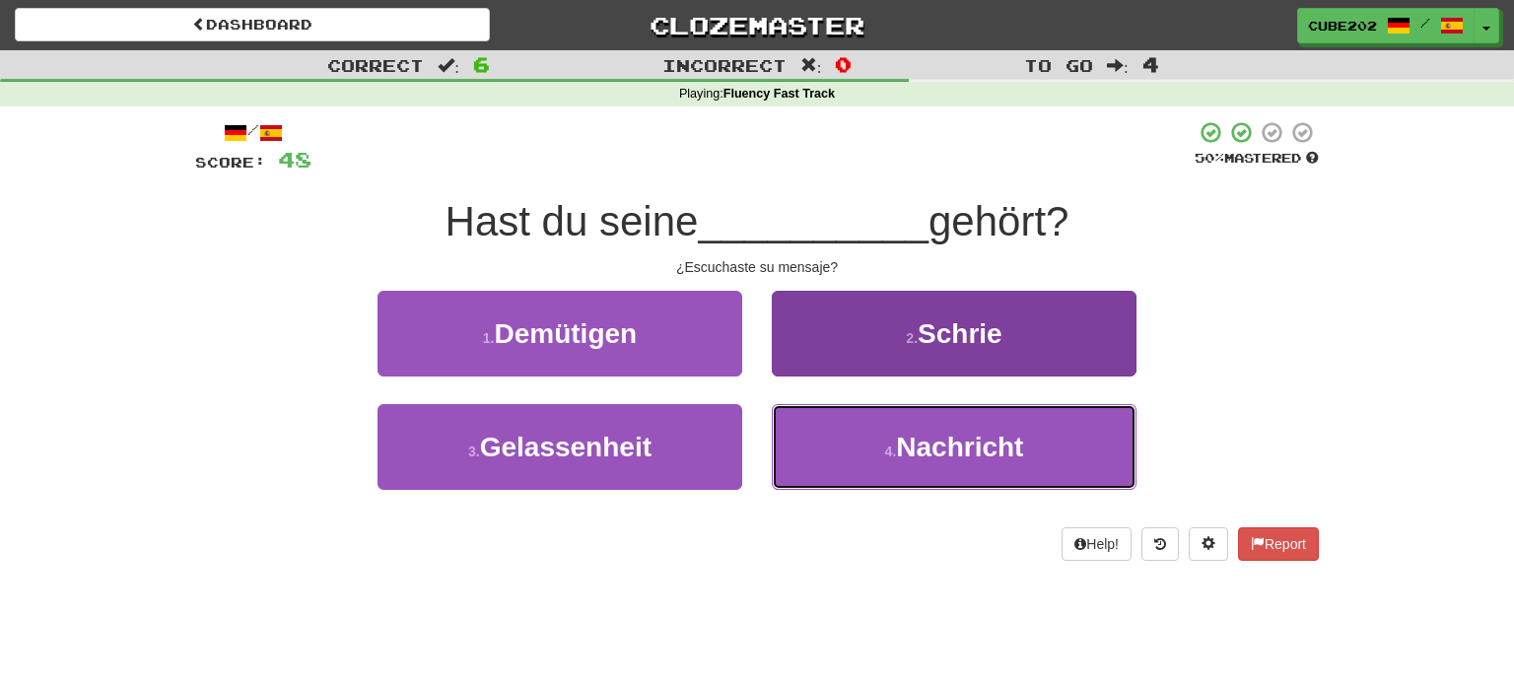
click at [868, 442] on button "4 . Nachricht" at bounding box center [954, 447] width 365 height 86
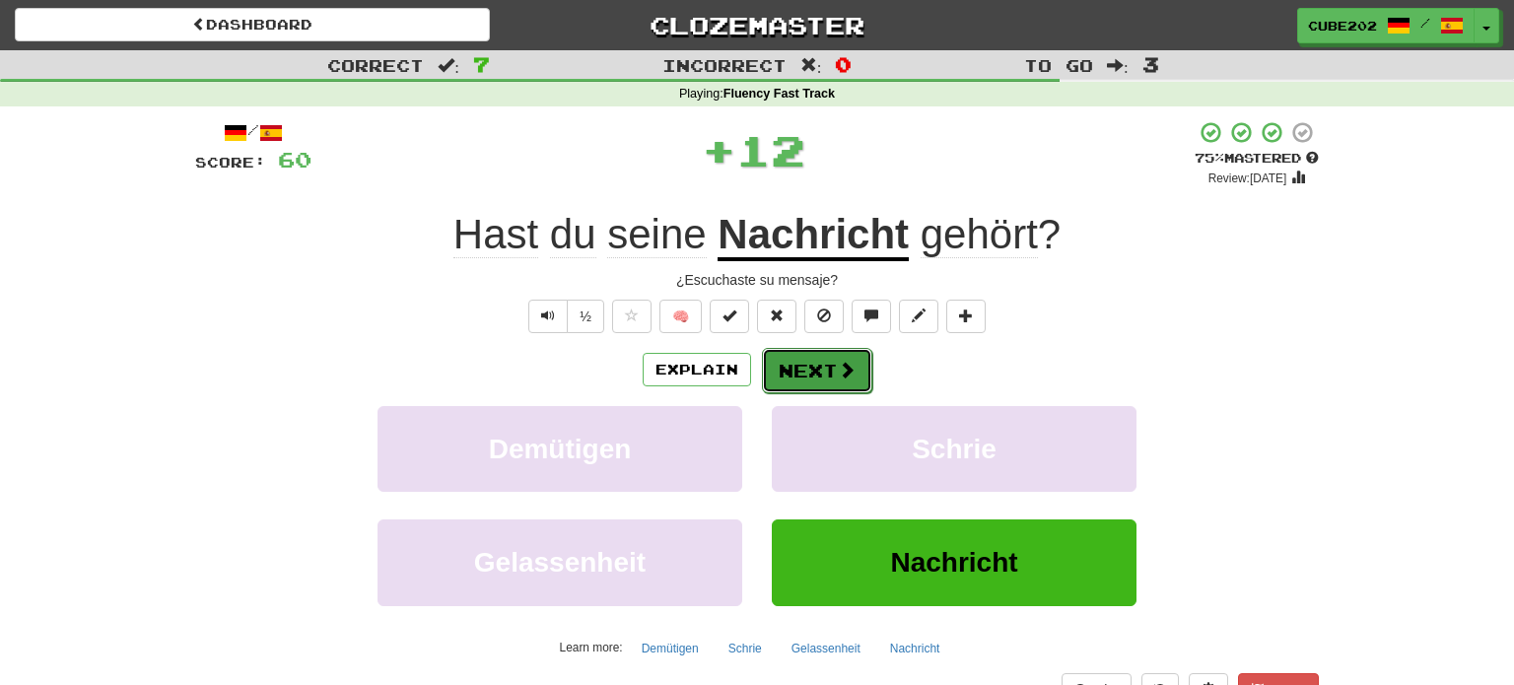
click at [803, 362] on button "Next" at bounding box center [817, 370] width 110 height 45
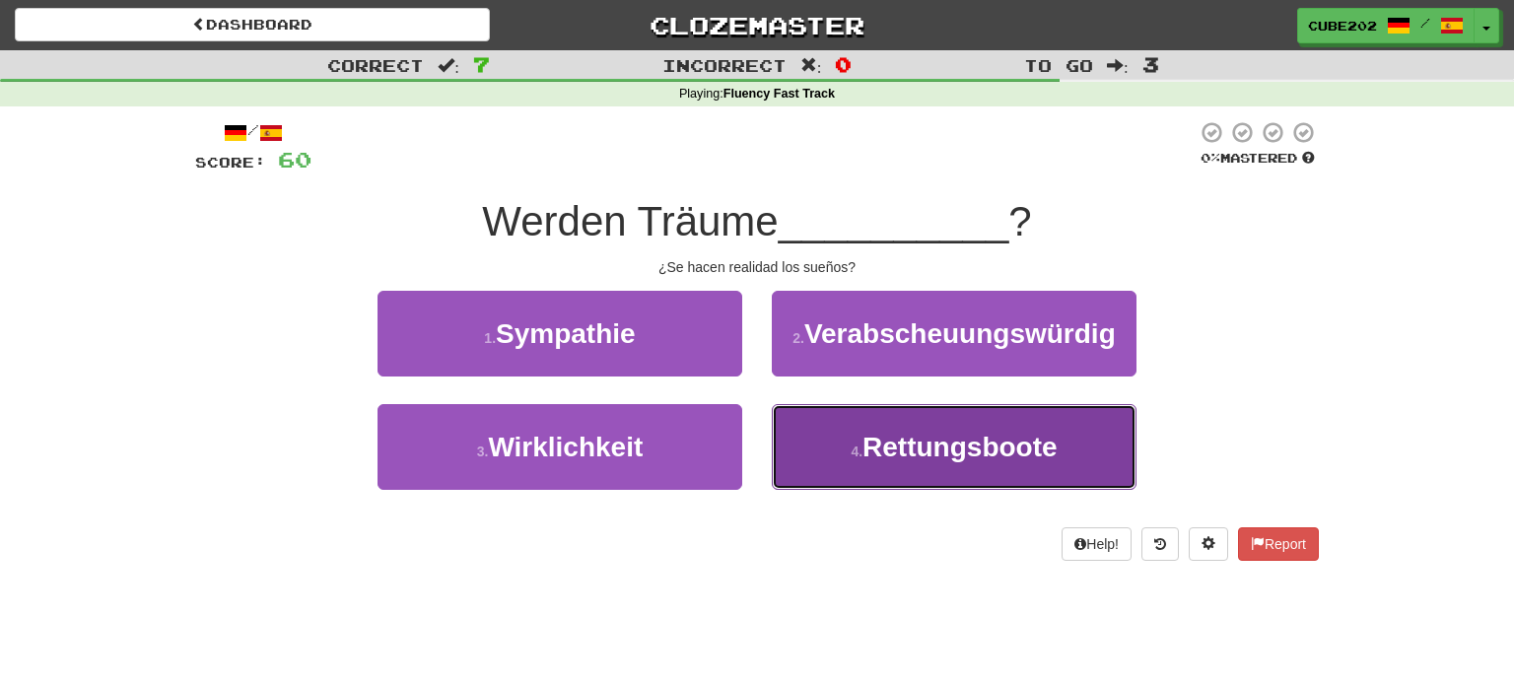
click at [857, 463] on button "4 . Rettungsboote" at bounding box center [954, 447] width 365 height 86
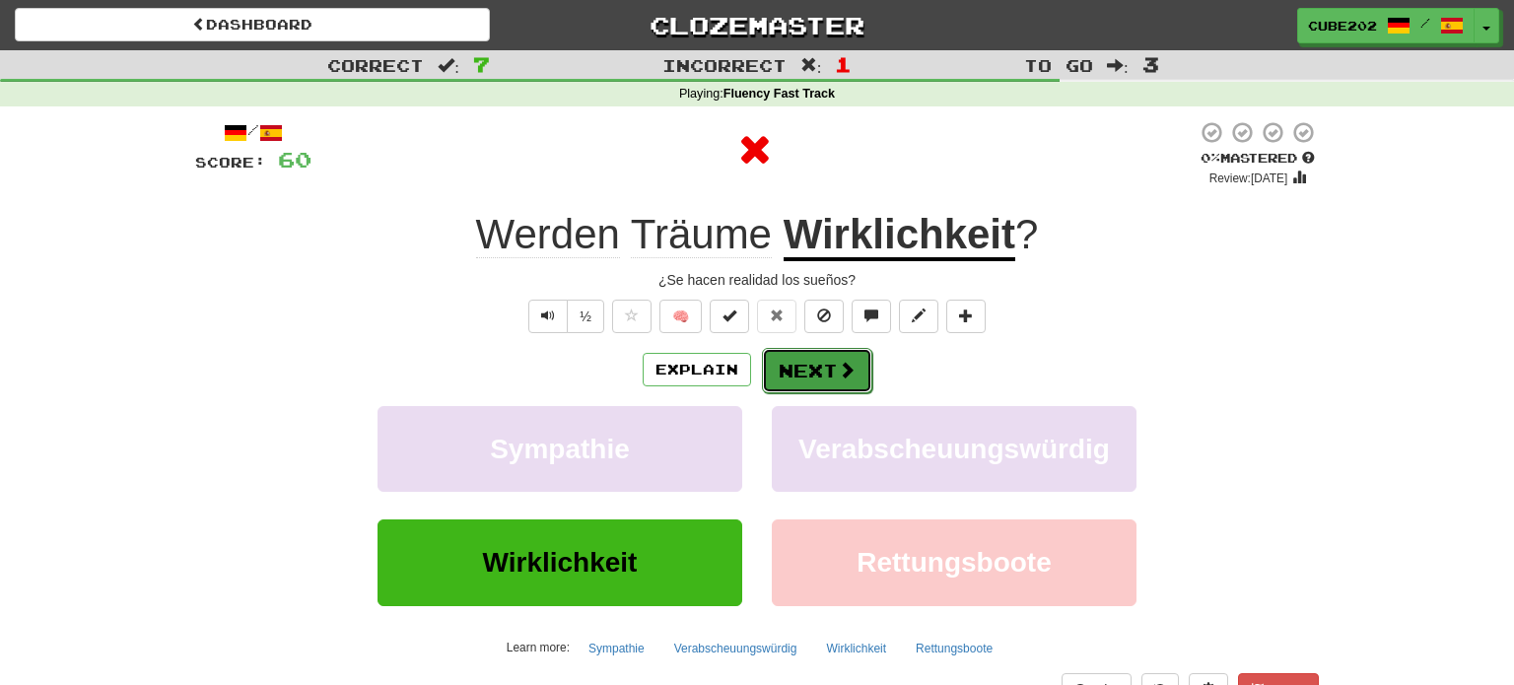
click at [821, 363] on button "Next" at bounding box center [817, 370] width 110 height 45
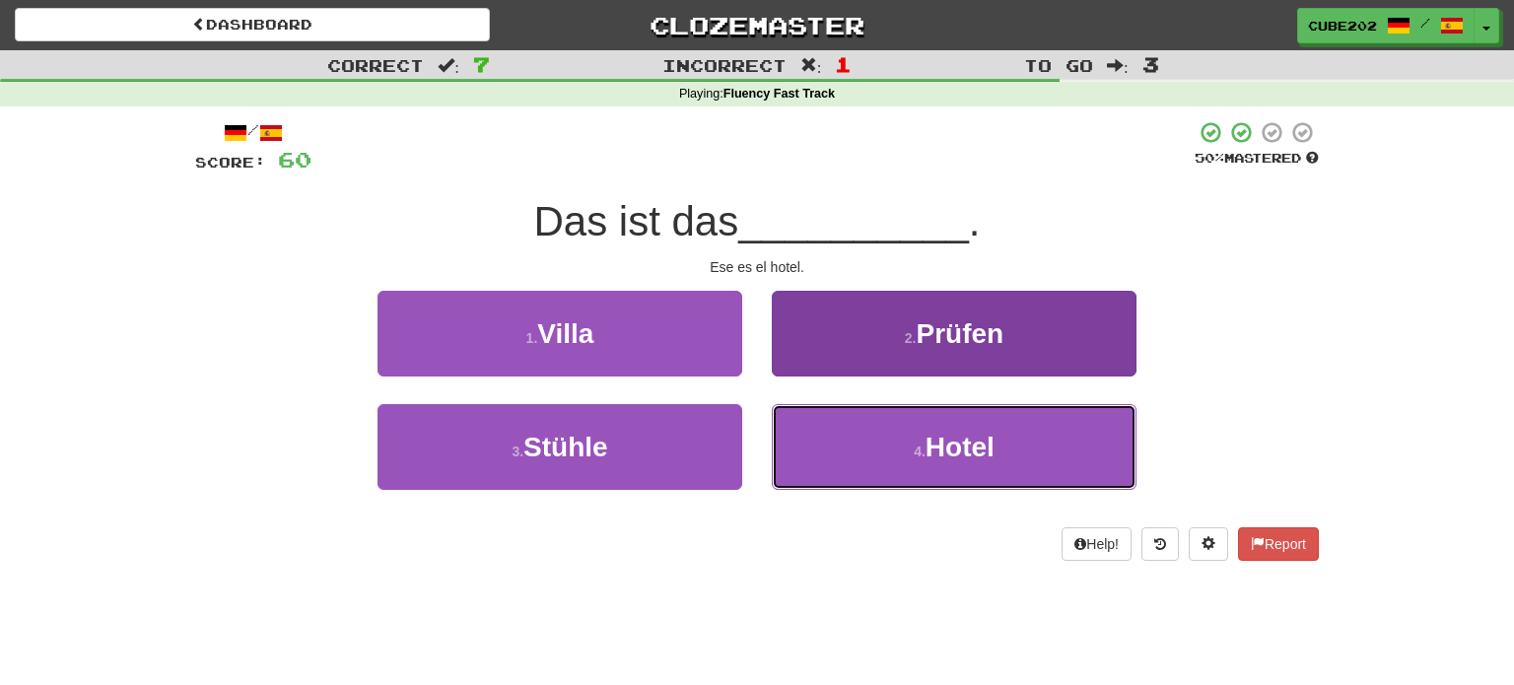
click at [874, 444] on button "4 . Hotel" at bounding box center [954, 447] width 365 height 86
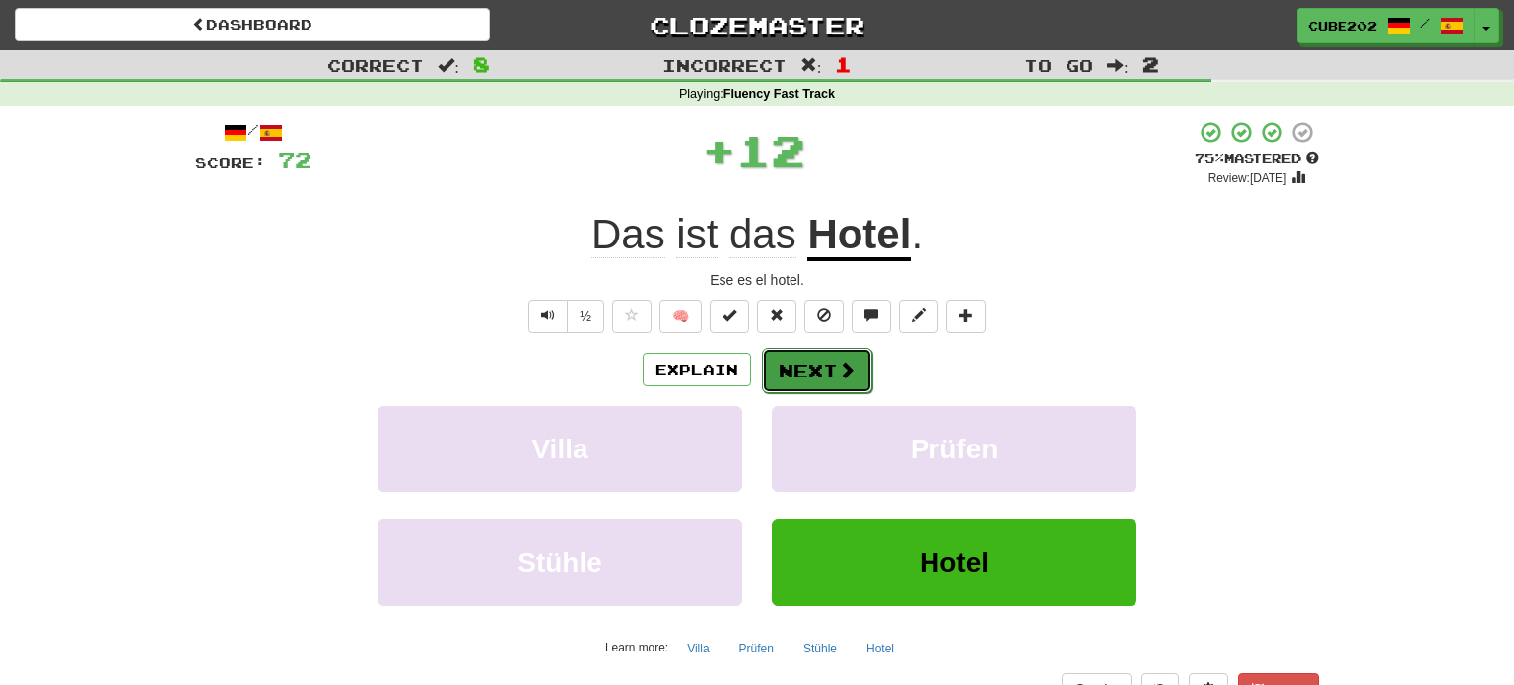
click at [817, 364] on button "Next" at bounding box center [817, 370] width 110 height 45
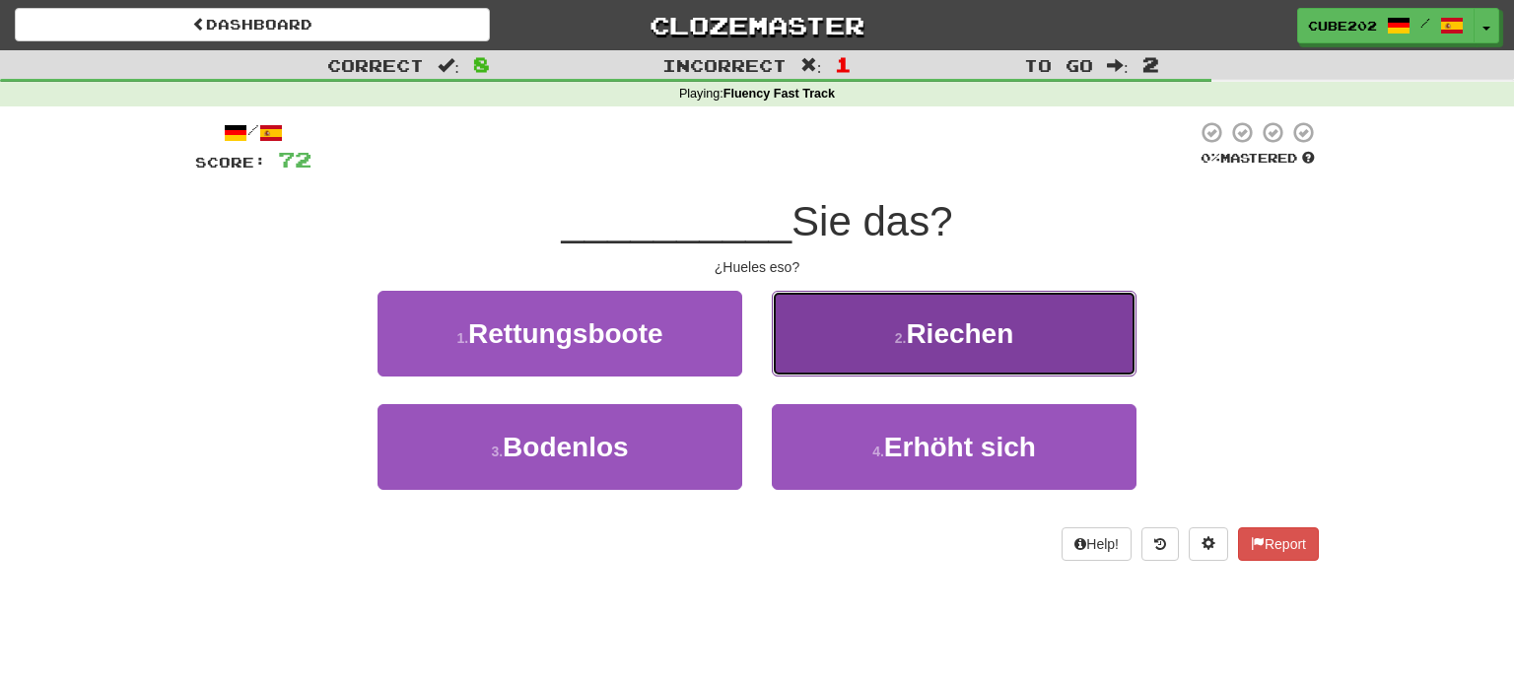
click at [855, 314] on button "2 . Riechen" at bounding box center [954, 334] width 365 height 86
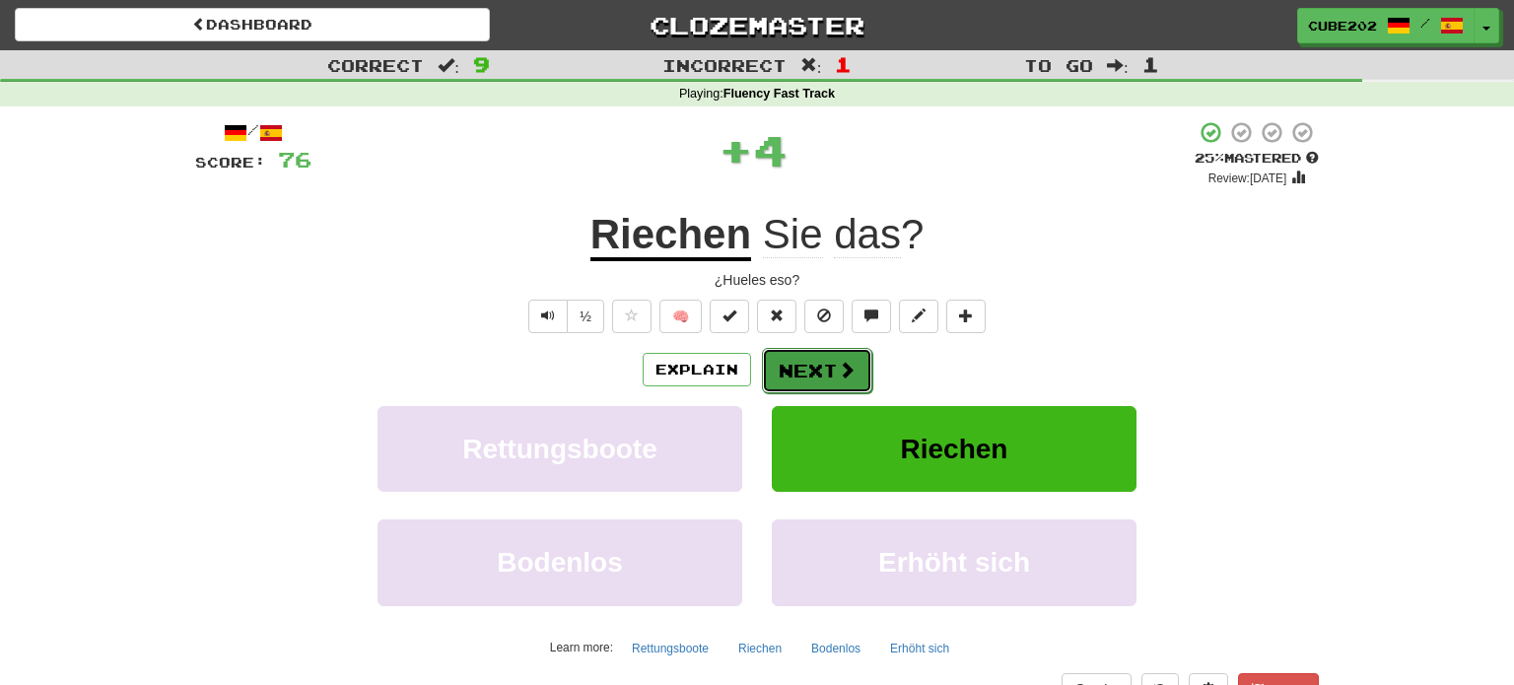
click at [798, 368] on button "Next" at bounding box center [817, 370] width 110 height 45
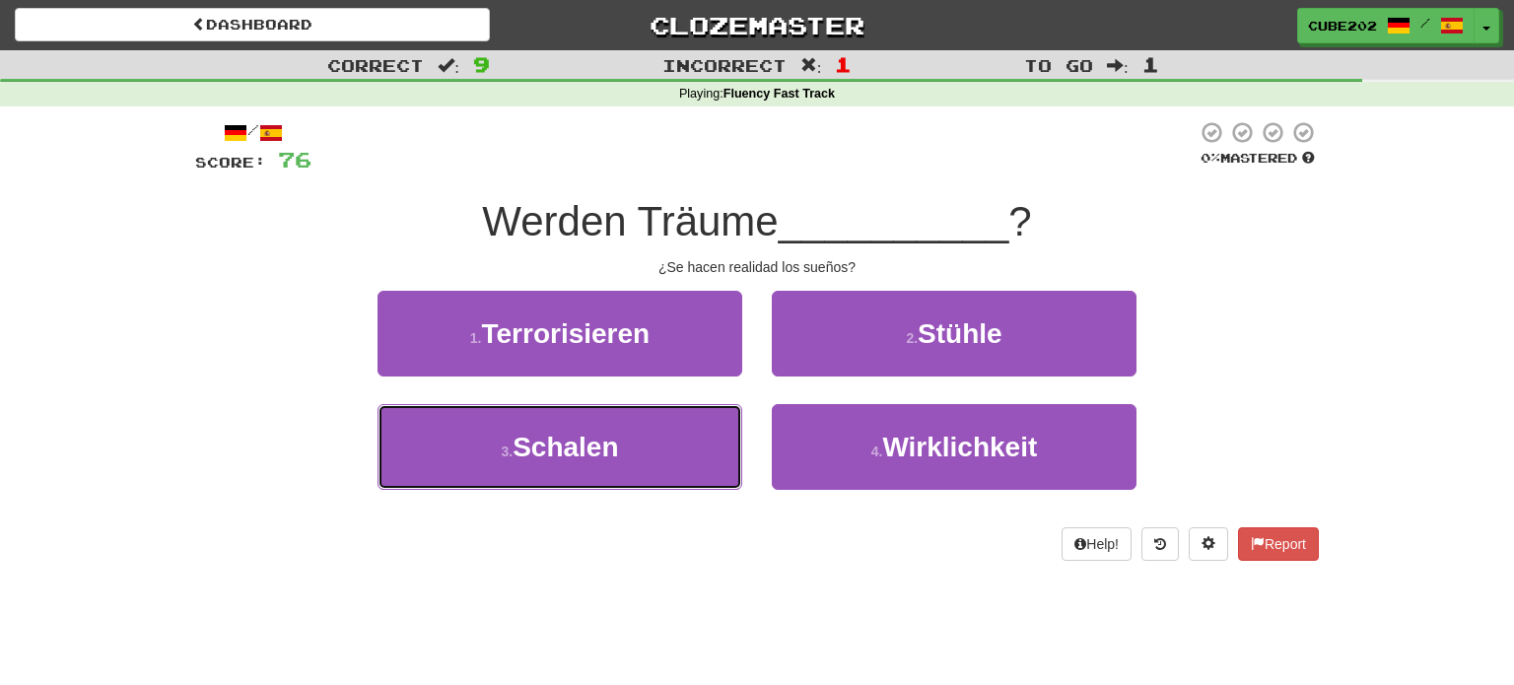
drag, startPoint x: 680, startPoint y: 443, endPoint x: 718, endPoint y: 401, distance: 55.8
click at [680, 445] on button "3 . Schalen" at bounding box center [559, 447] width 365 height 86
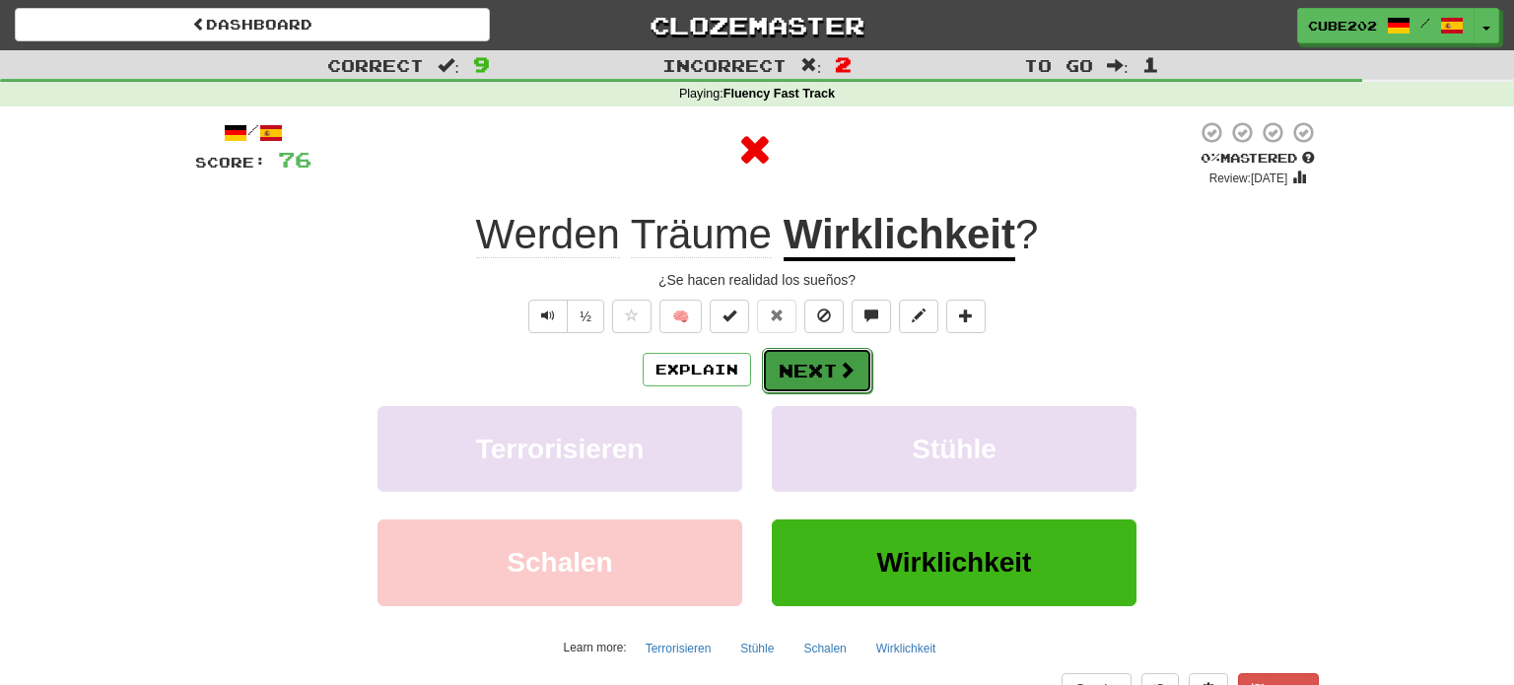
click at [819, 361] on button "Next" at bounding box center [817, 370] width 110 height 45
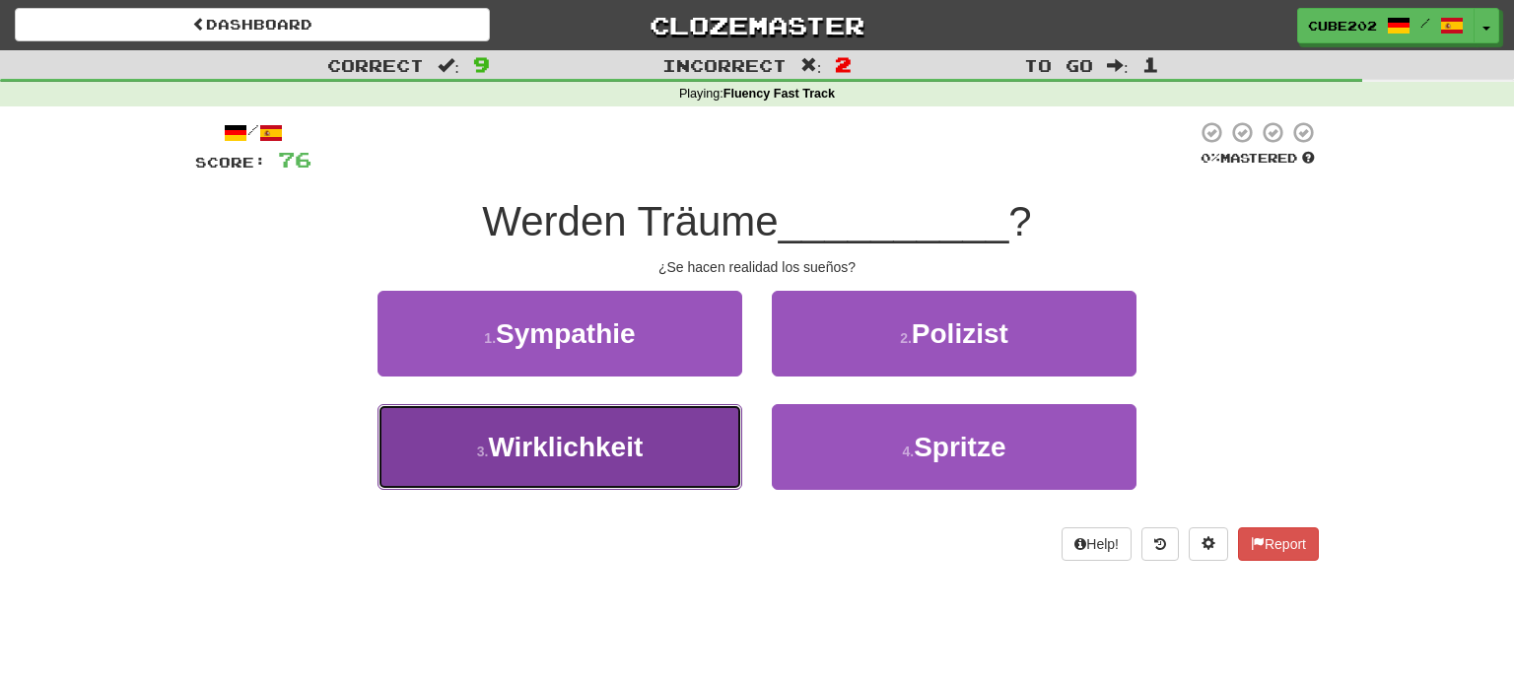
click at [671, 438] on button "3 . Wirklichkeit" at bounding box center [559, 447] width 365 height 86
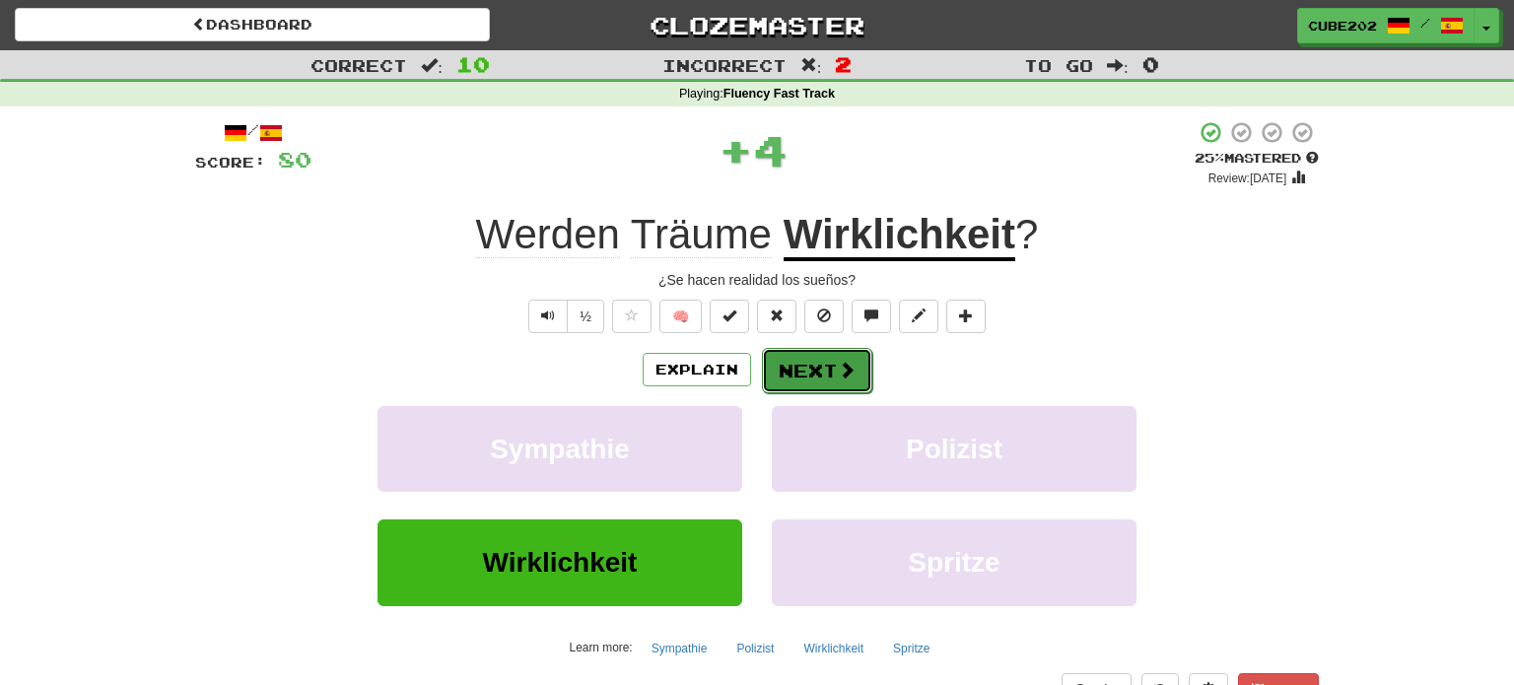
click at [815, 366] on button "Next" at bounding box center [817, 370] width 110 height 45
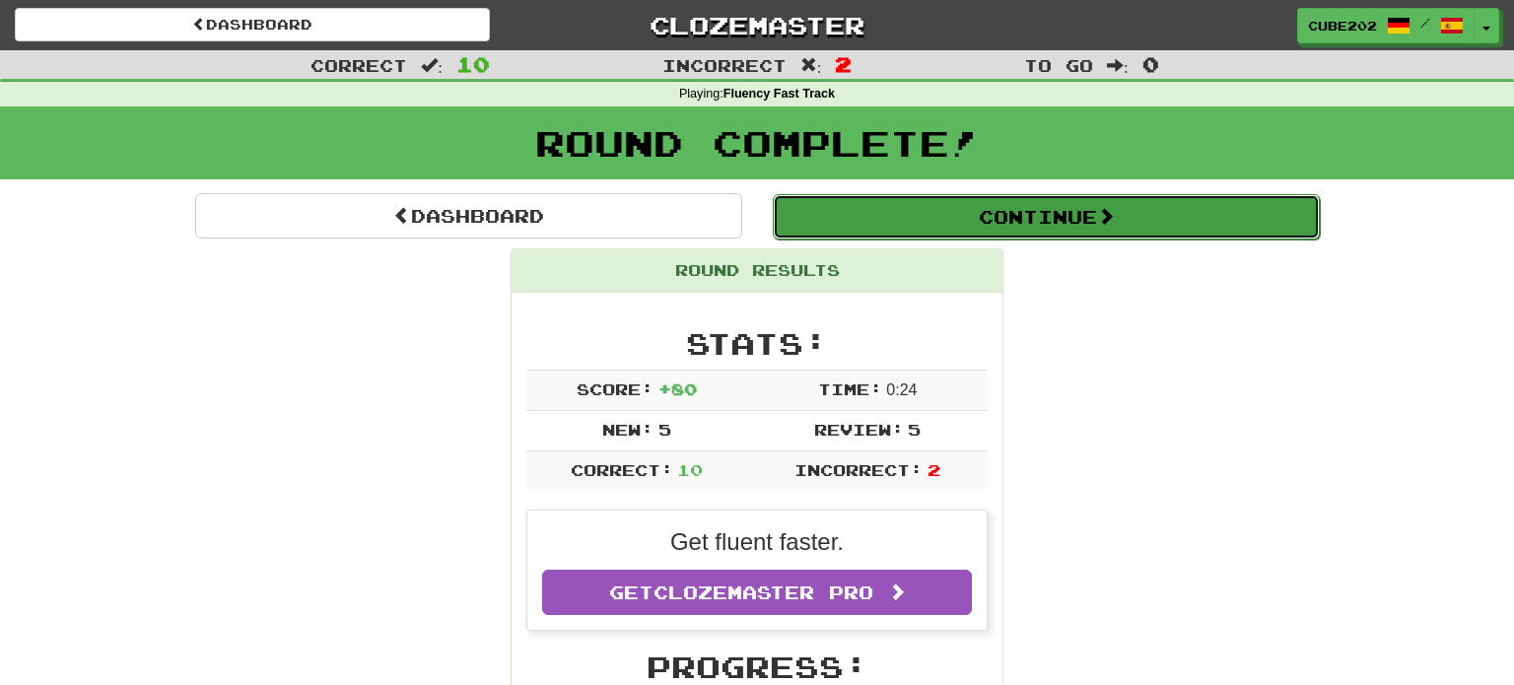
click at [855, 227] on button "Continue" at bounding box center [1046, 216] width 547 height 45
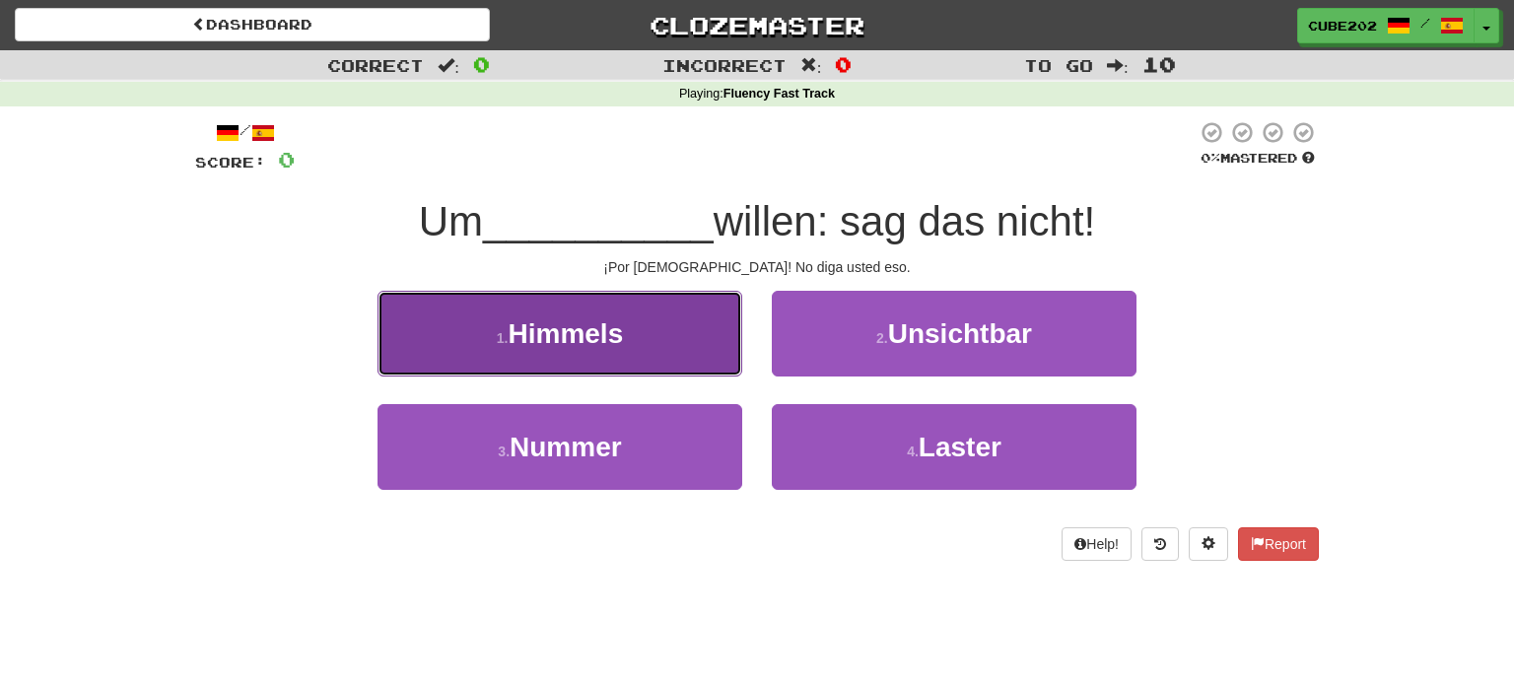
click at [677, 345] on button "1 . Himmels" at bounding box center [559, 334] width 365 height 86
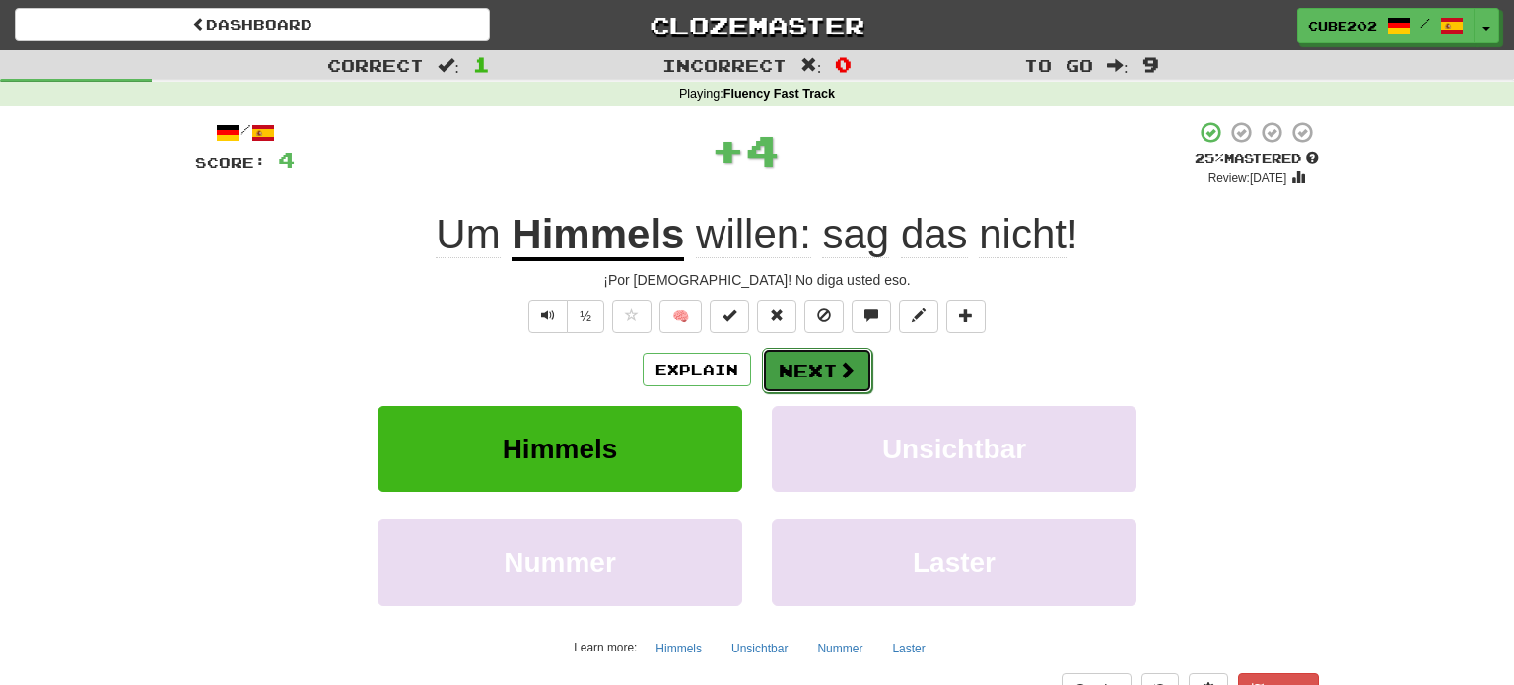
click at [823, 366] on button "Next" at bounding box center [817, 370] width 110 height 45
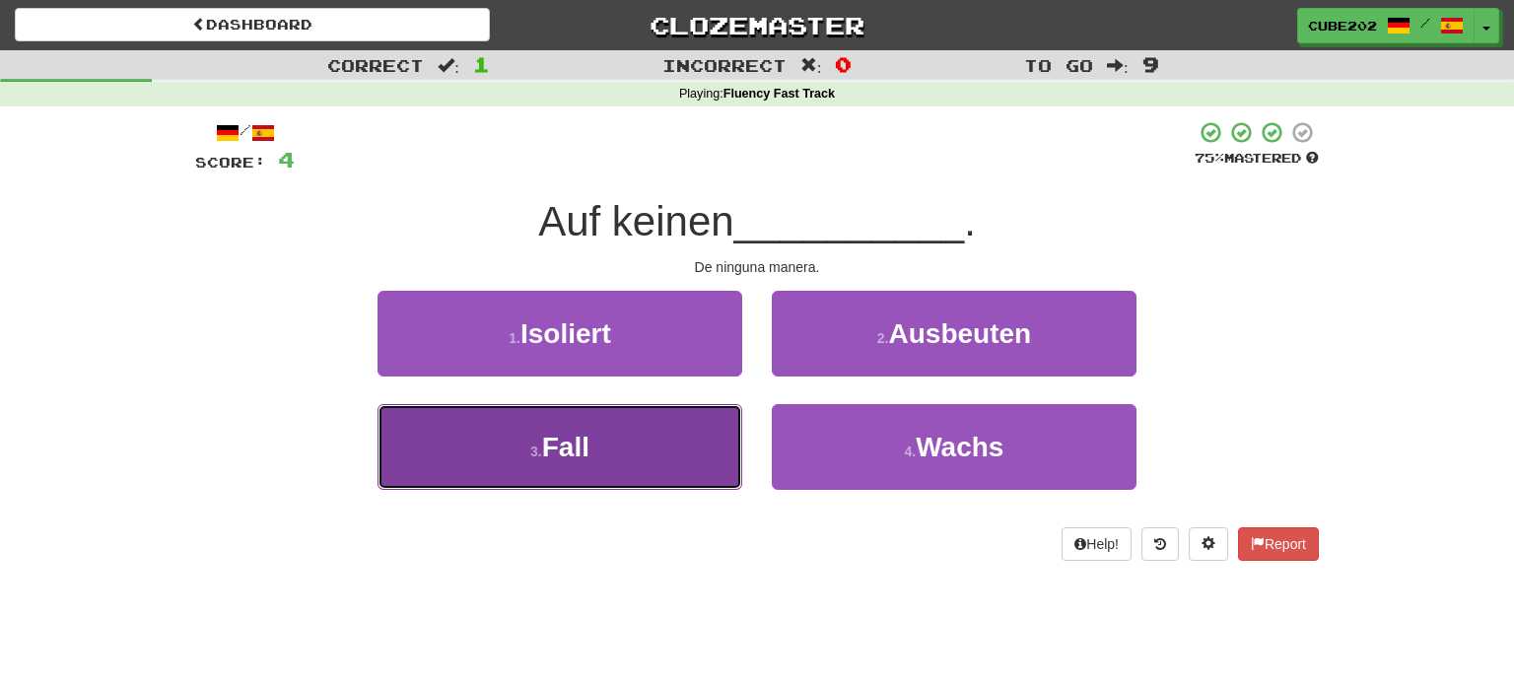
click at [651, 436] on button "3 . Fall" at bounding box center [559, 447] width 365 height 86
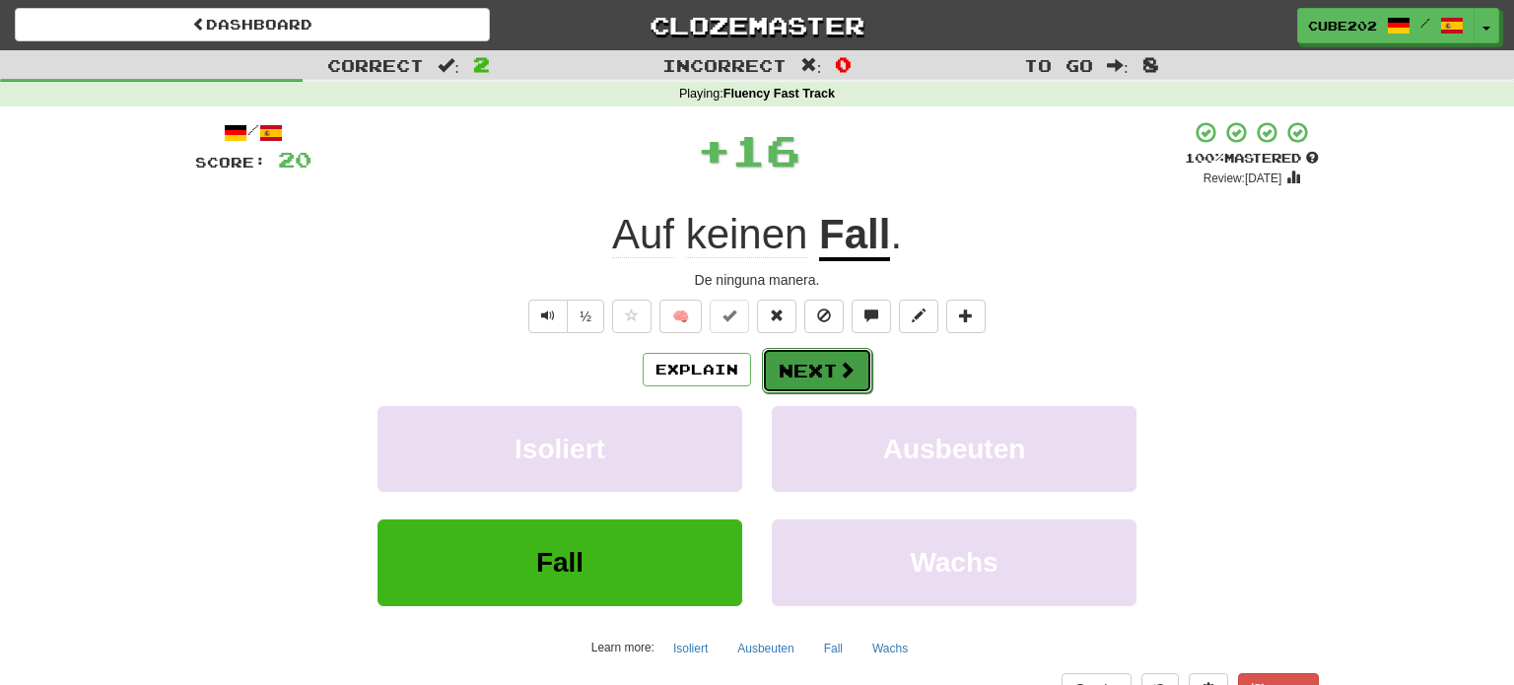
click at [833, 377] on button "Next" at bounding box center [817, 370] width 110 height 45
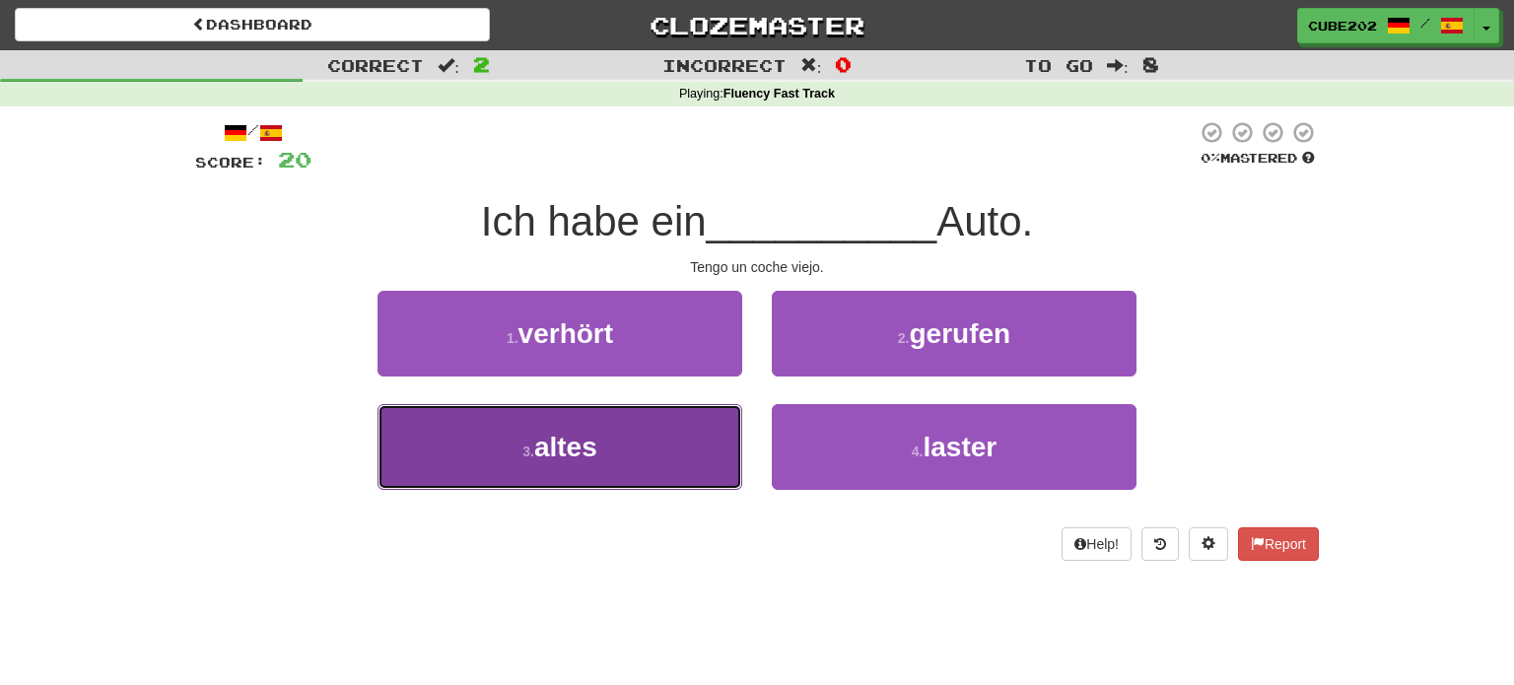
click at [684, 421] on button "3 . altes" at bounding box center [559, 447] width 365 height 86
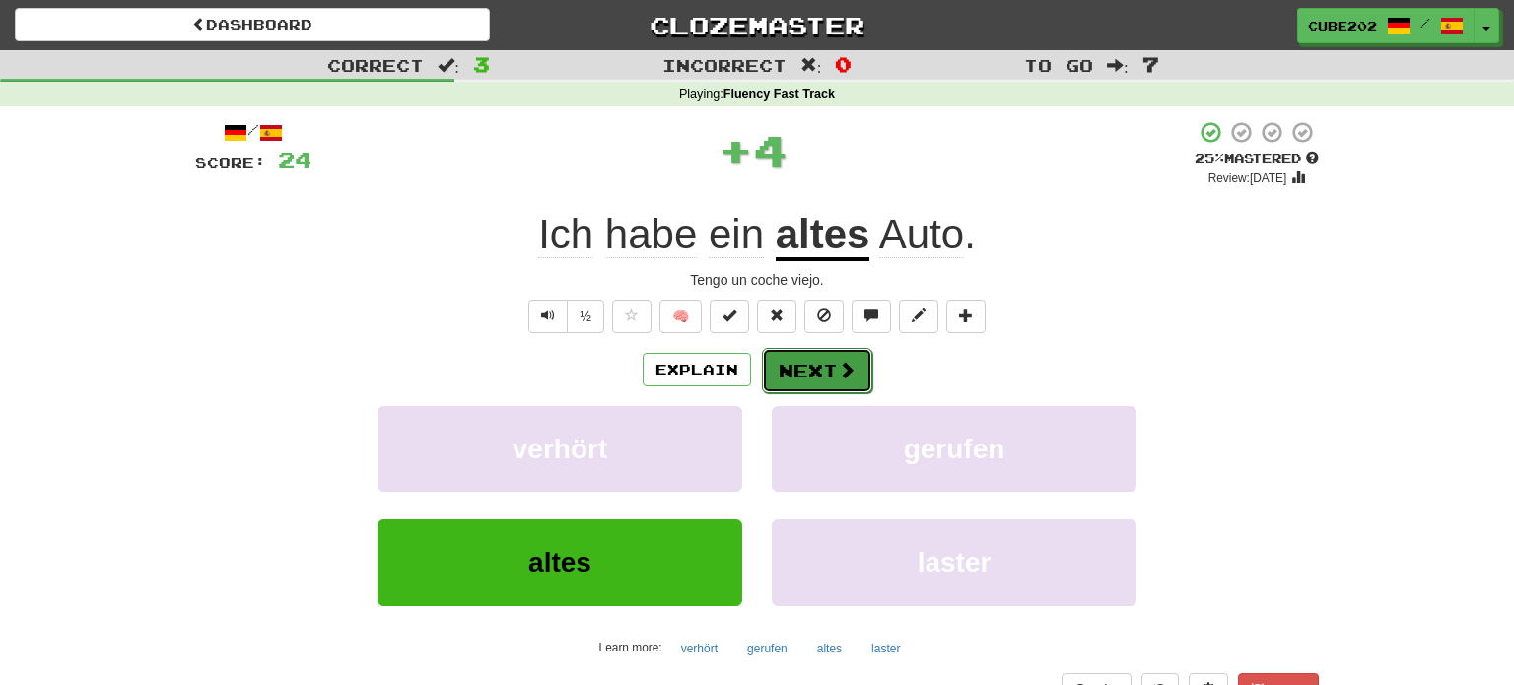
click at [809, 358] on button "Next" at bounding box center [817, 370] width 110 height 45
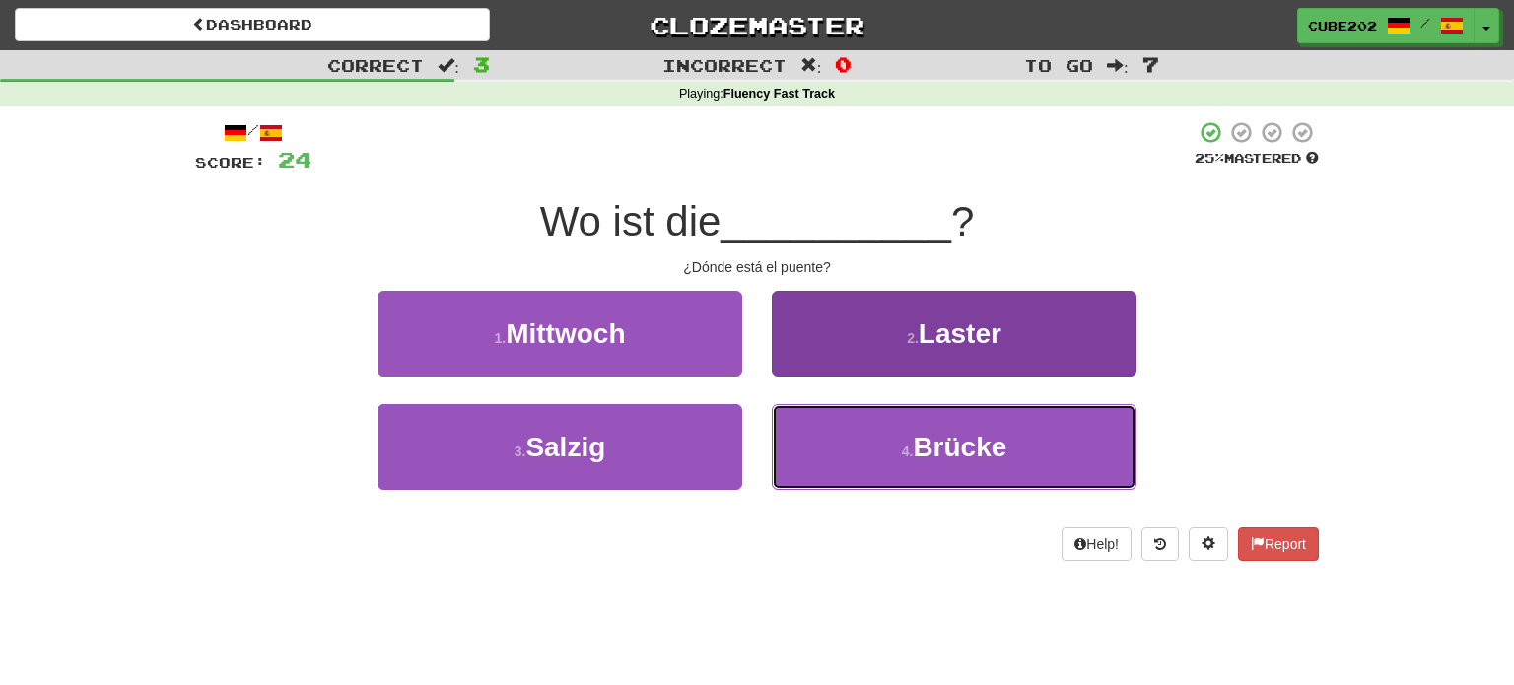
click at [869, 445] on button "4 . Brücke" at bounding box center [954, 447] width 365 height 86
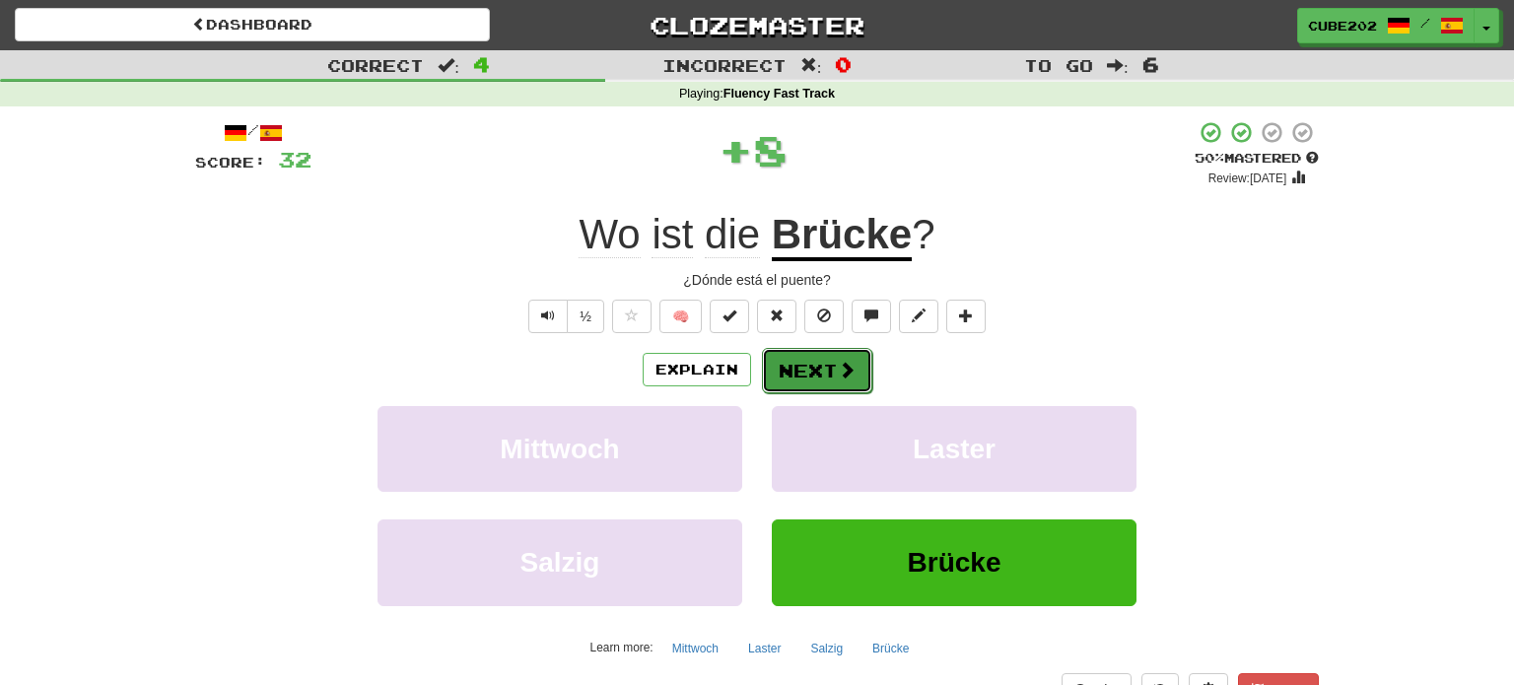
click at [806, 363] on button "Next" at bounding box center [817, 370] width 110 height 45
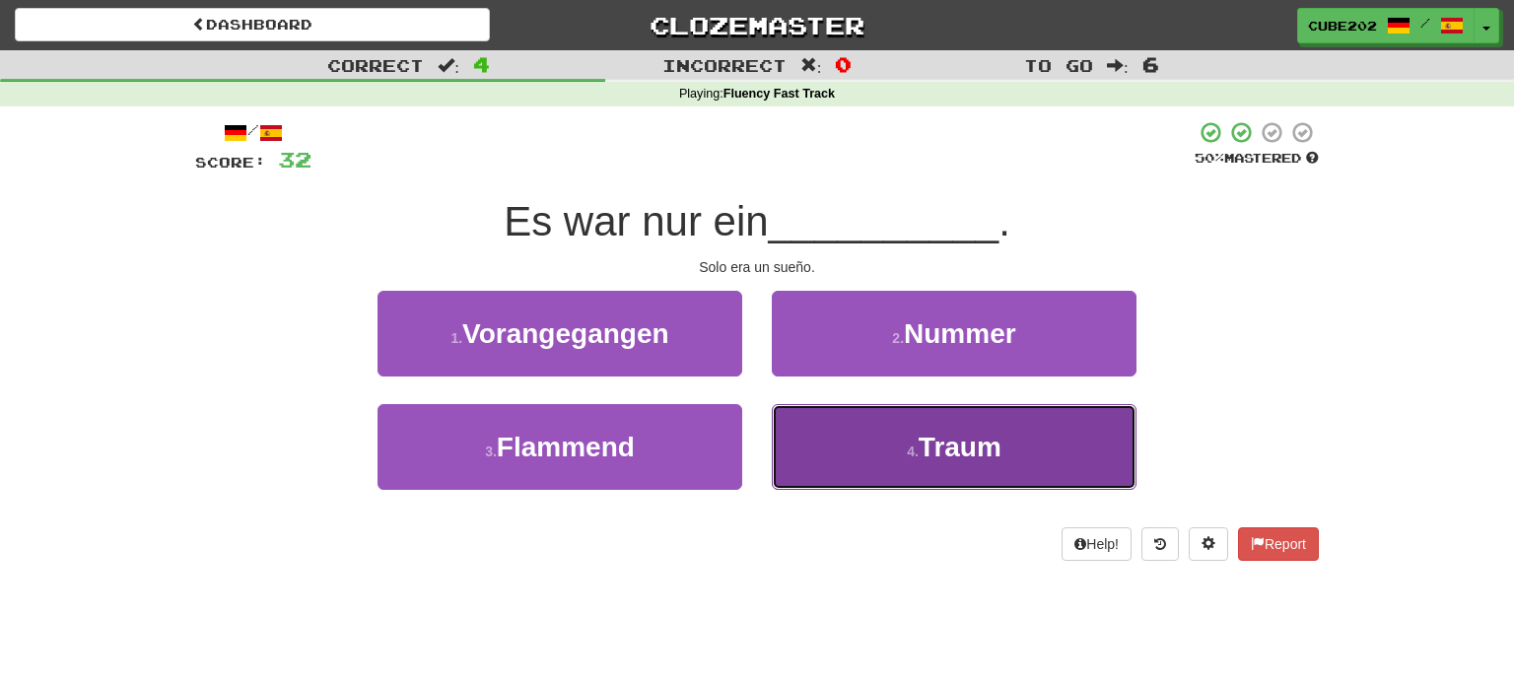
click at [909, 448] on small "4 ." at bounding box center [913, 452] width 12 height 16
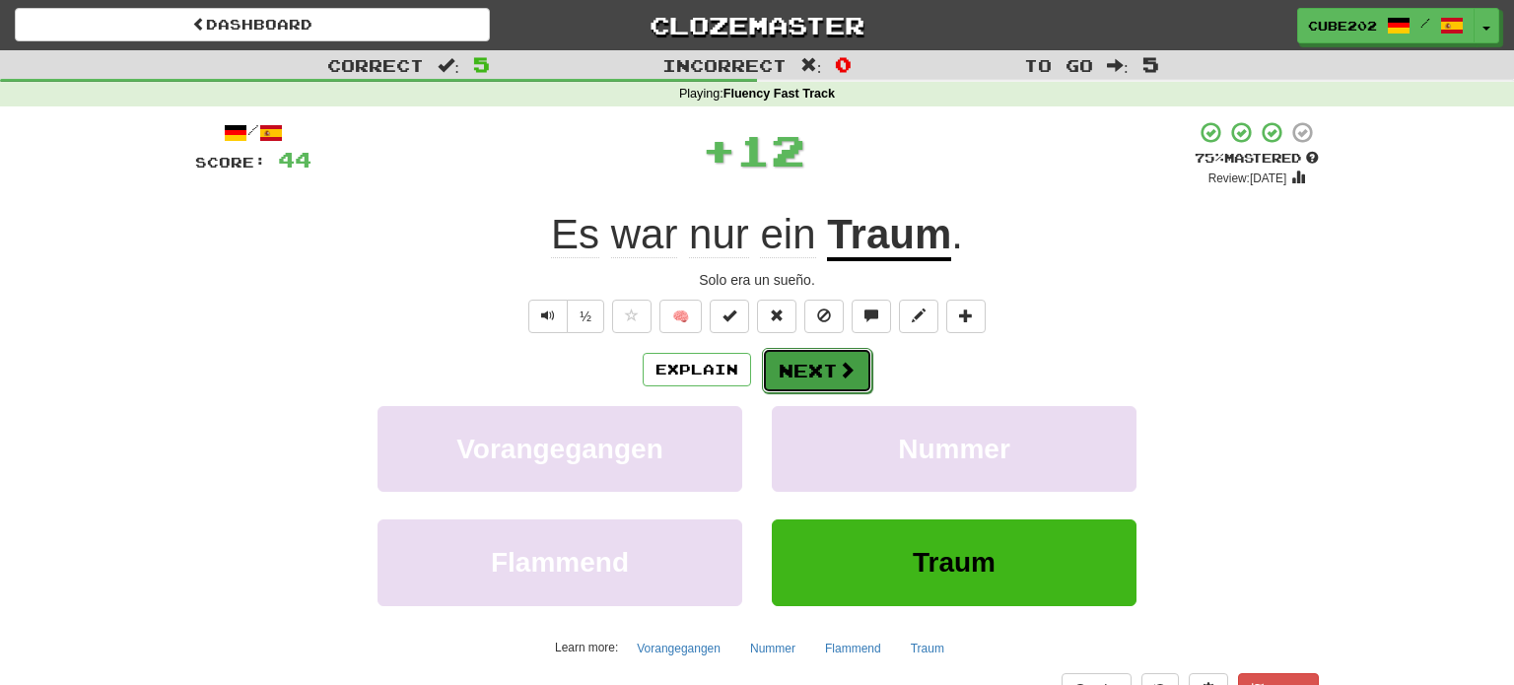
click at [832, 375] on button "Next" at bounding box center [817, 370] width 110 height 45
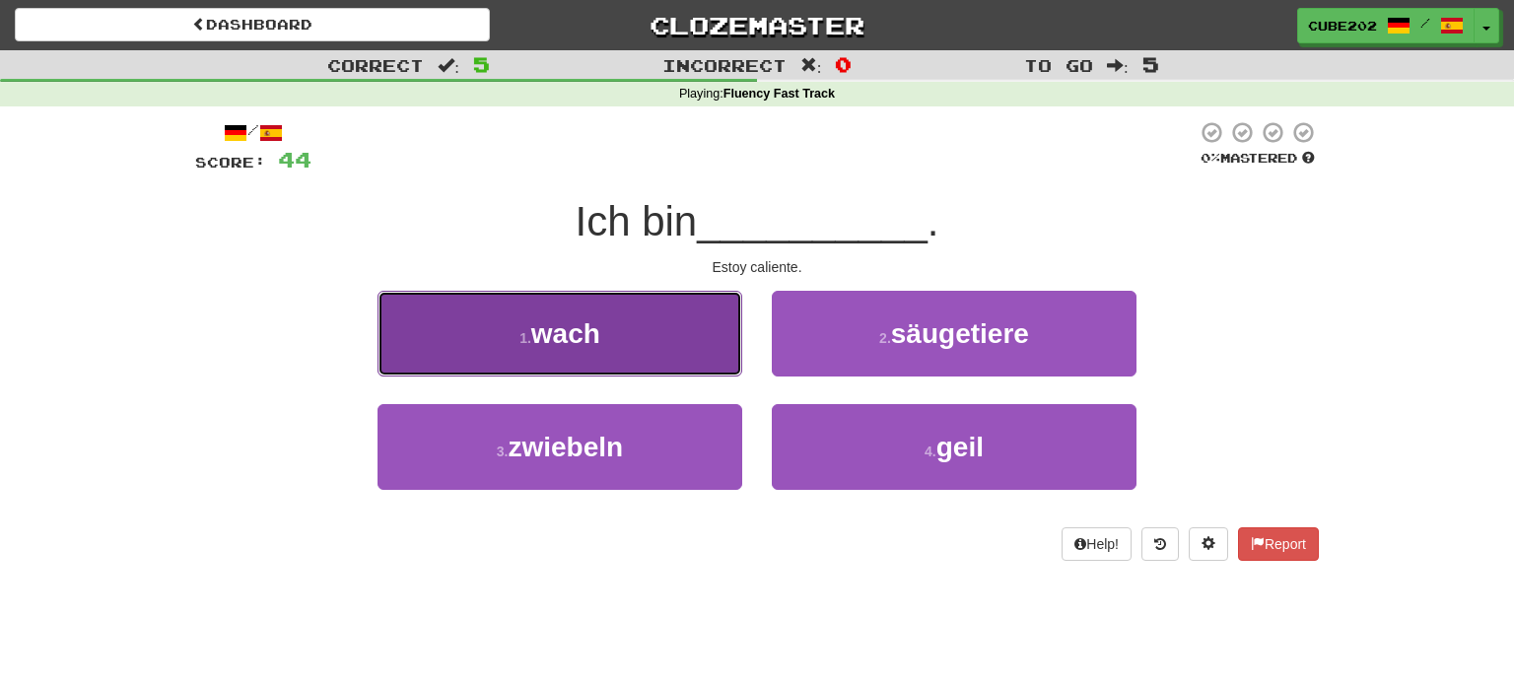
click at [679, 345] on button "1 . wach" at bounding box center [559, 334] width 365 height 86
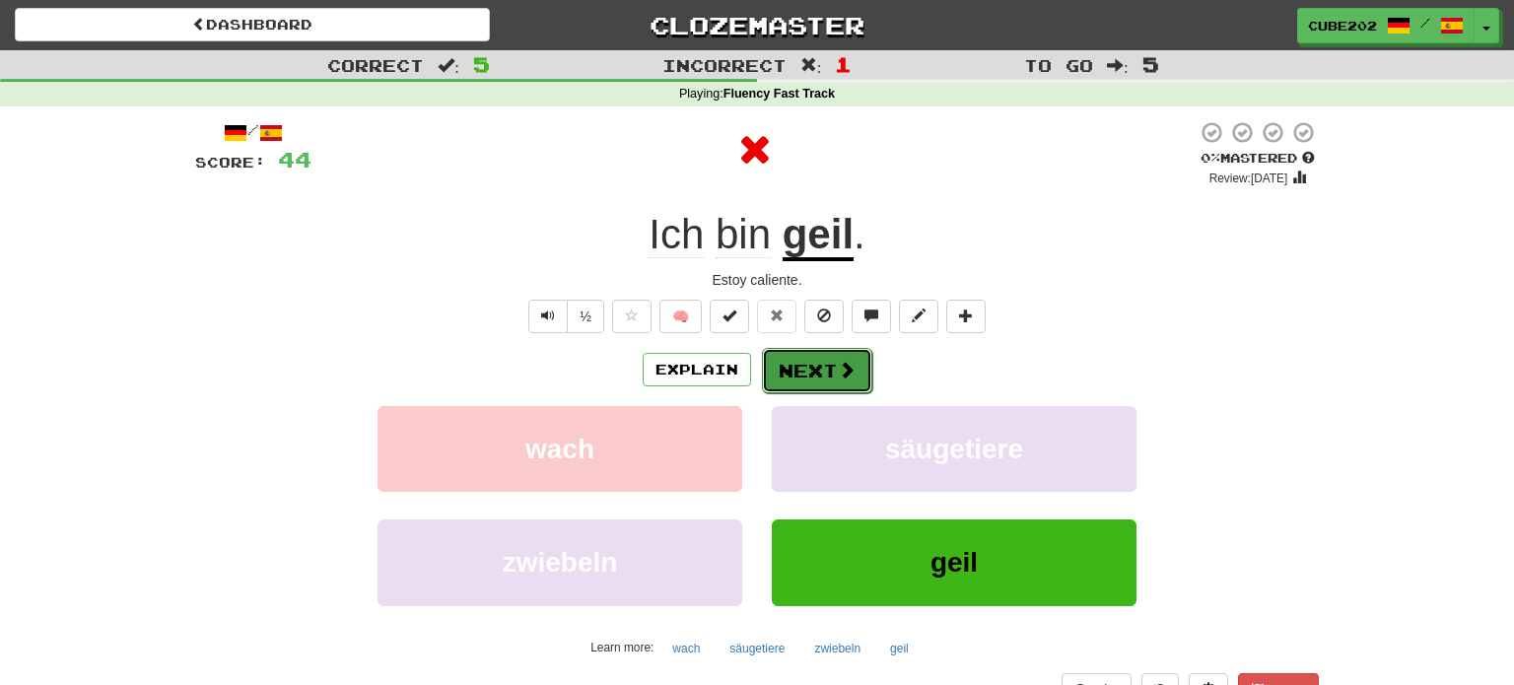
click at [814, 365] on button "Next" at bounding box center [817, 370] width 110 height 45
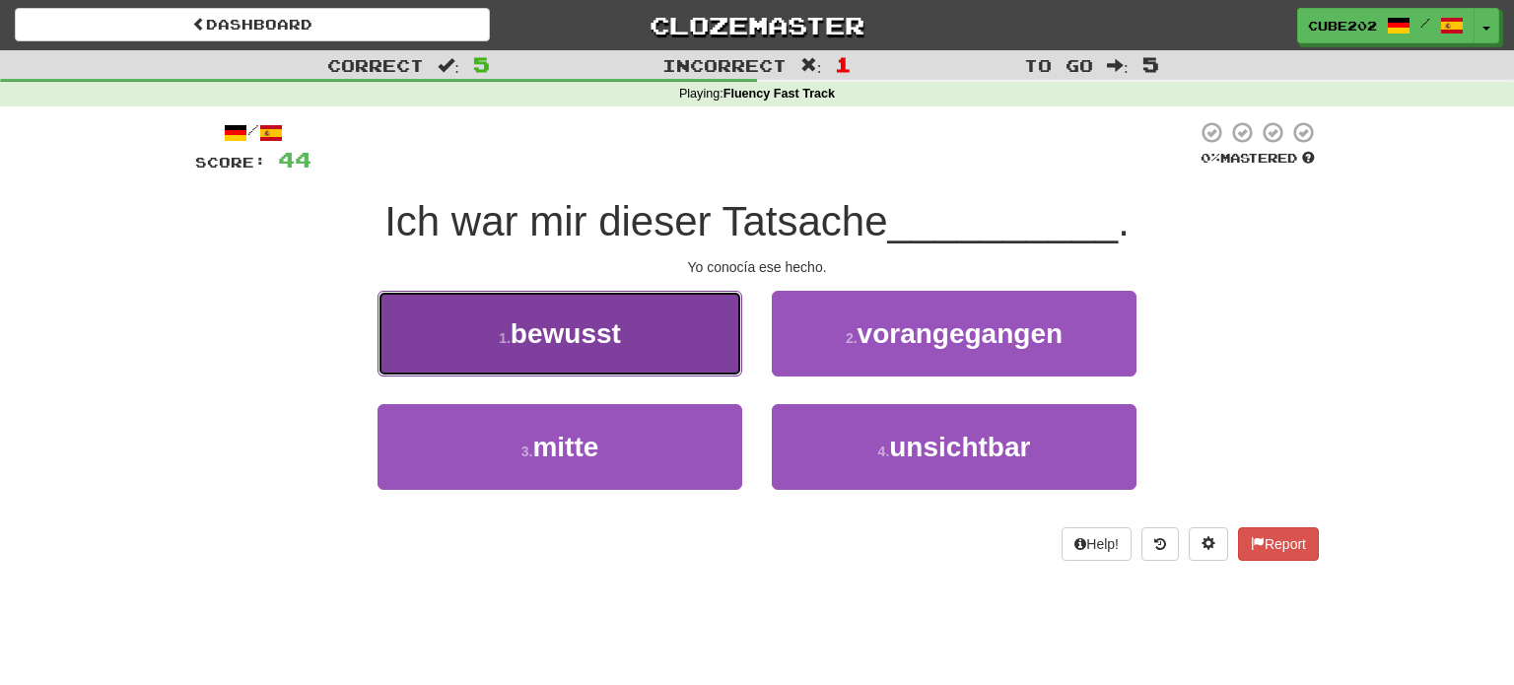
click at [710, 334] on button "1 . bewusst" at bounding box center [559, 334] width 365 height 86
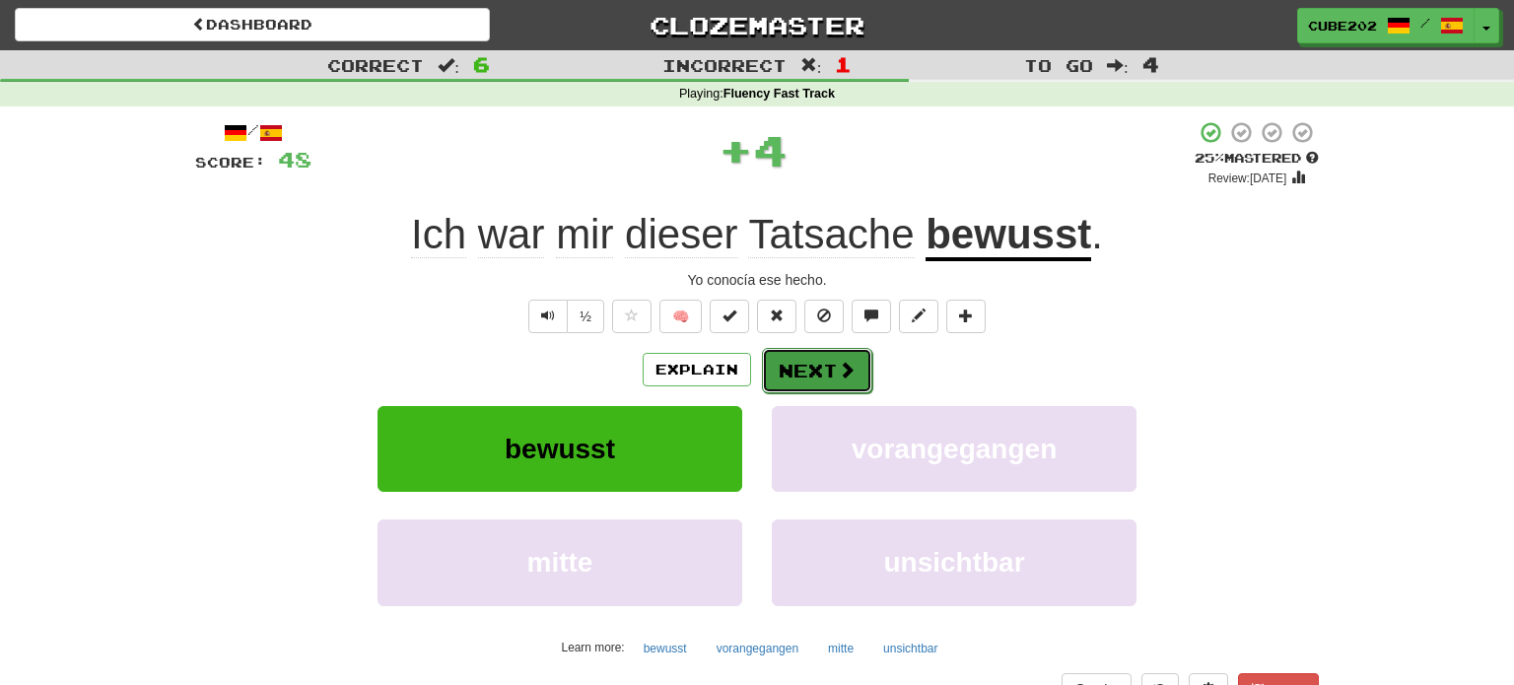
click at [817, 366] on button "Next" at bounding box center [817, 370] width 110 height 45
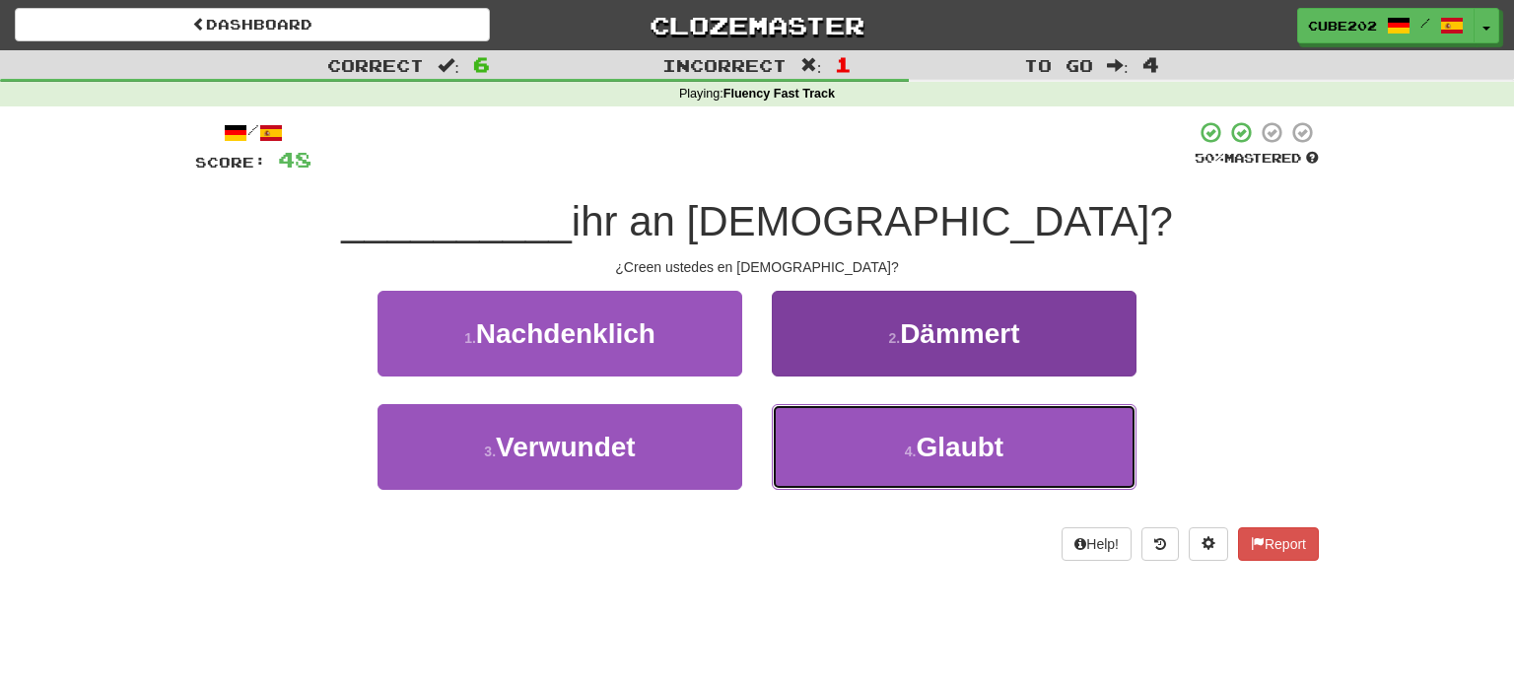
click at [930, 454] on span "Glaubt" at bounding box center [961, 447] width 88 height 31
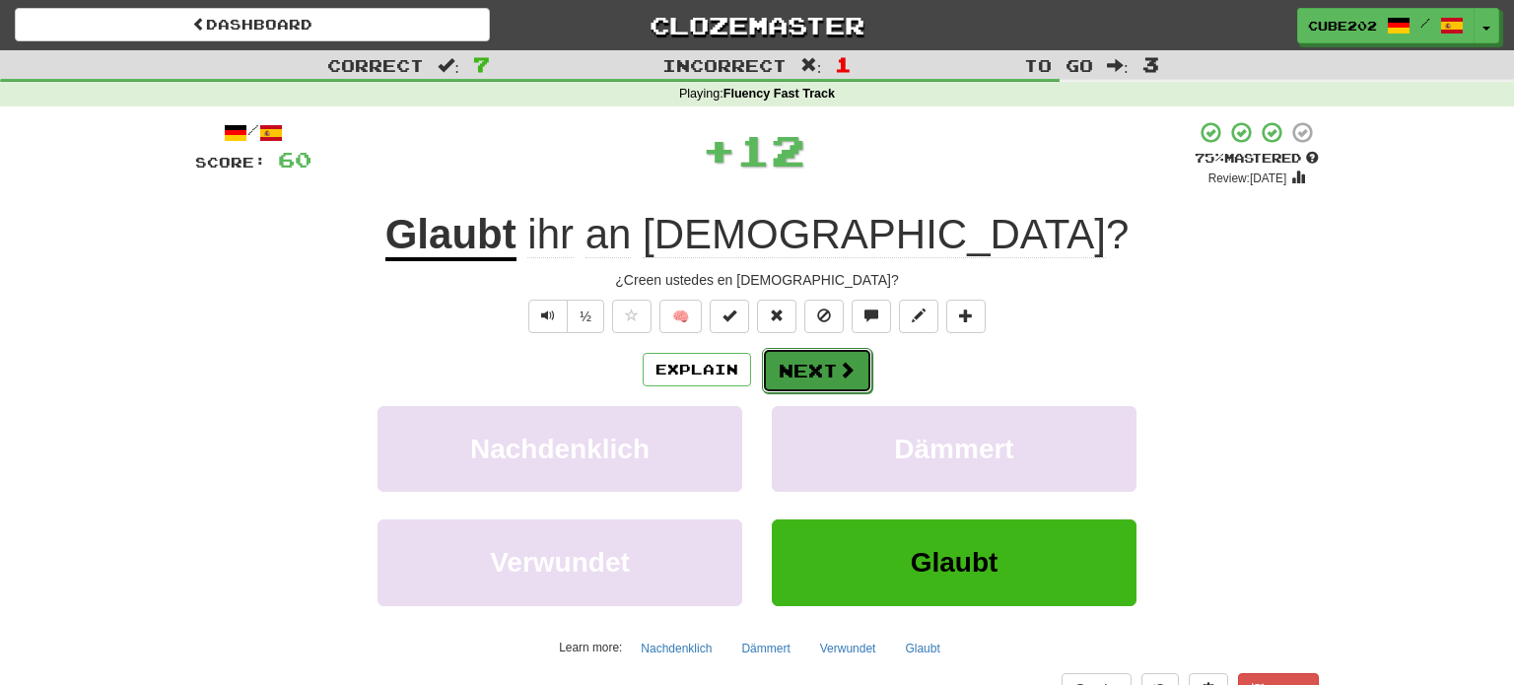
click at [820, 376] on button "Next" at bounding box center [817, 370] width 110 height 45
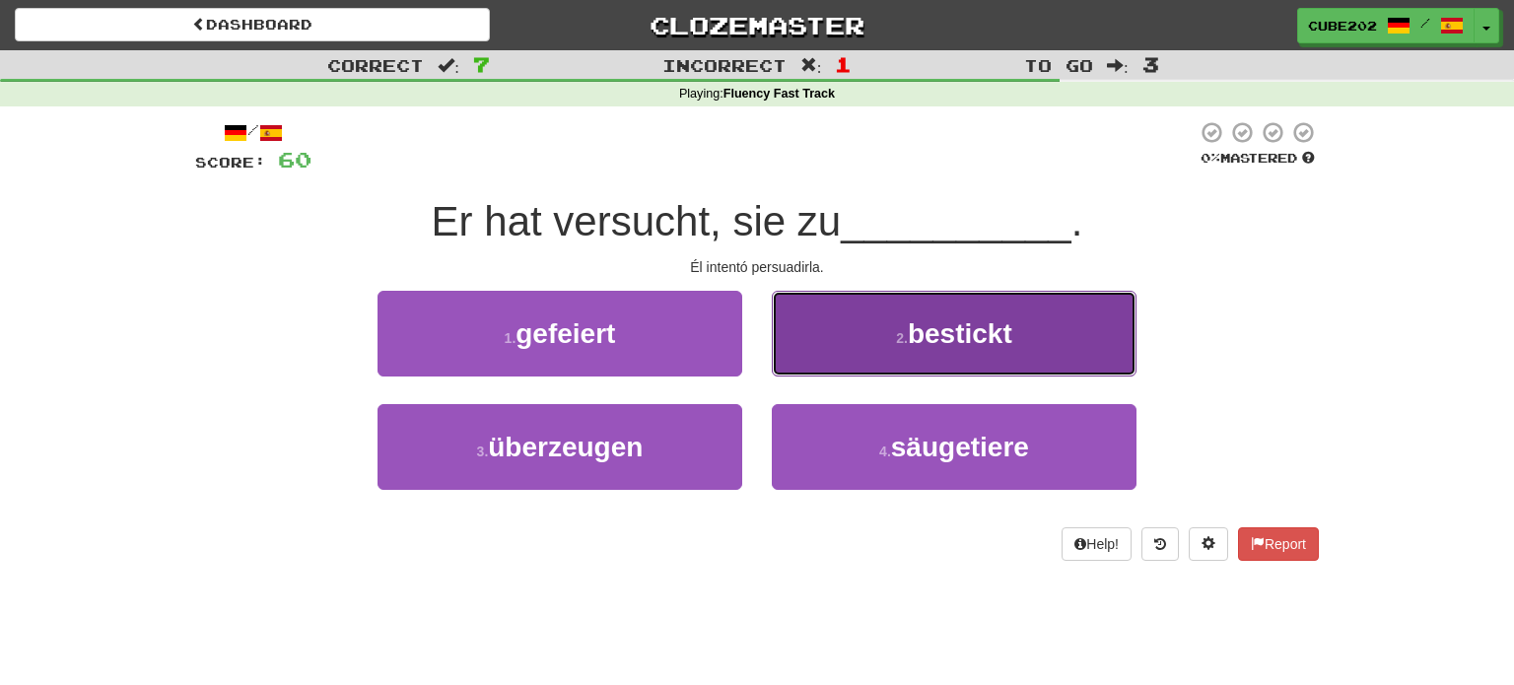
click at [907, 351] on button "2 . bestickt" at bounding box center [954, 334] width 365 height 86
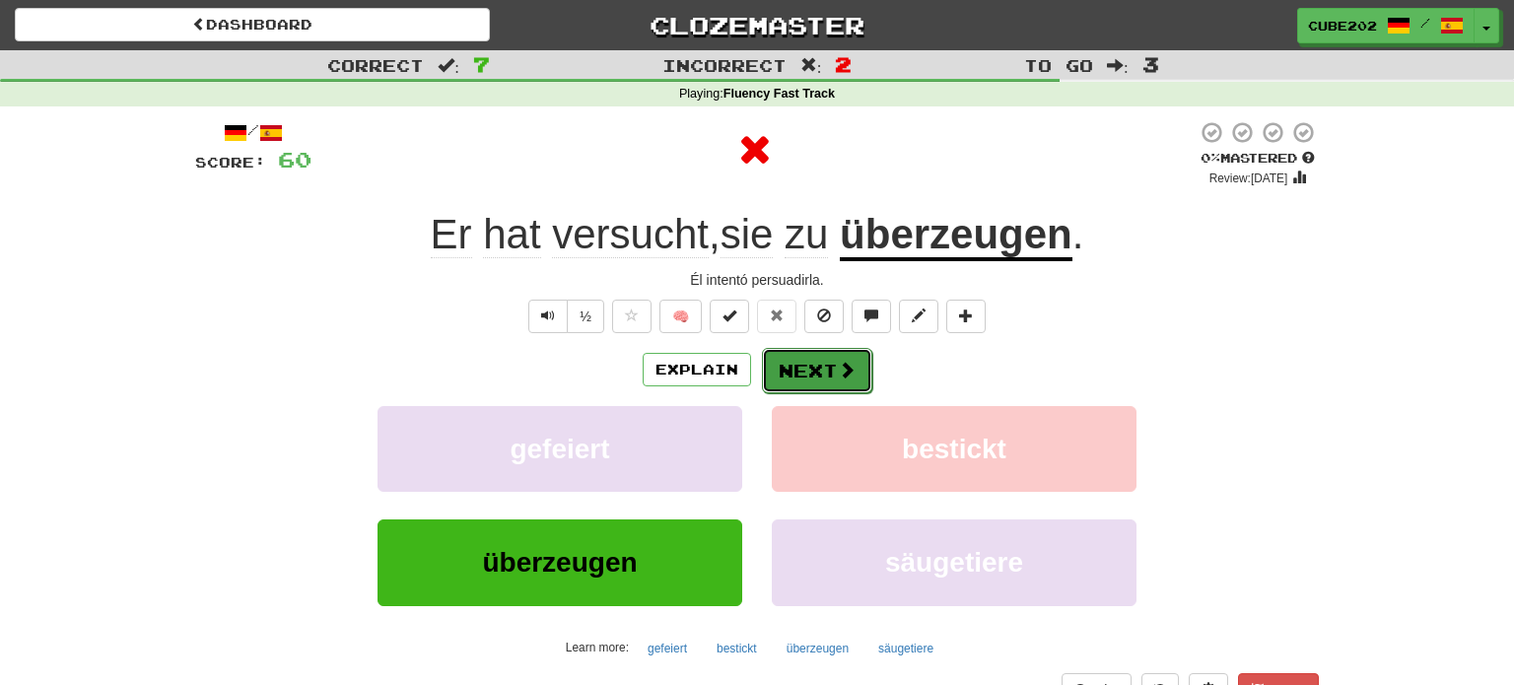
click at [794, 368] on button "Next" at bounding box center [817, 370] width 110 height 45
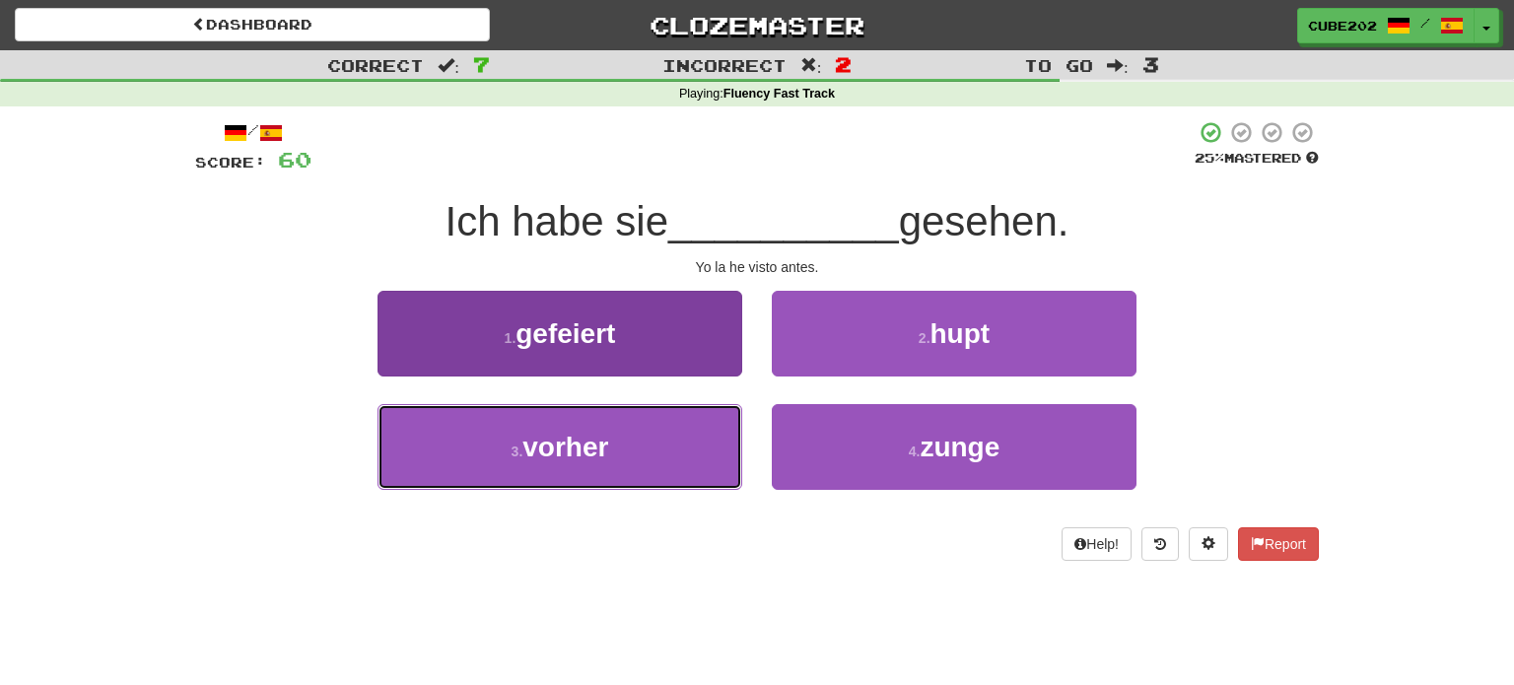
drag, startPoint x: 677, startPoint y: 443, endPoint x: 702, endPoint y: 422, distance: 32.2
click at [677, 444] on button "3 . vorher" at bounding box center [559, 447] width 365 height 86
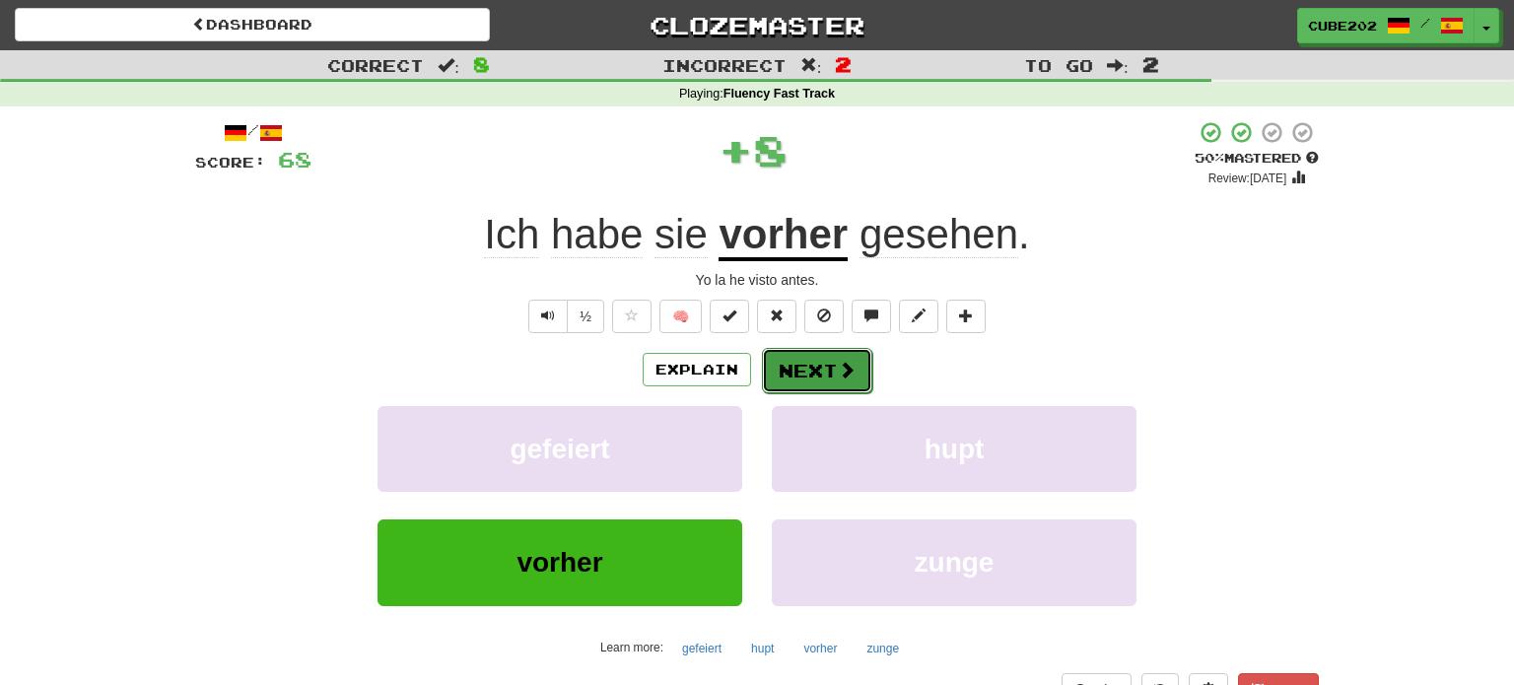
click at [817, 371] on button "Next" at bounding box center [817, 370] width 110 height 45
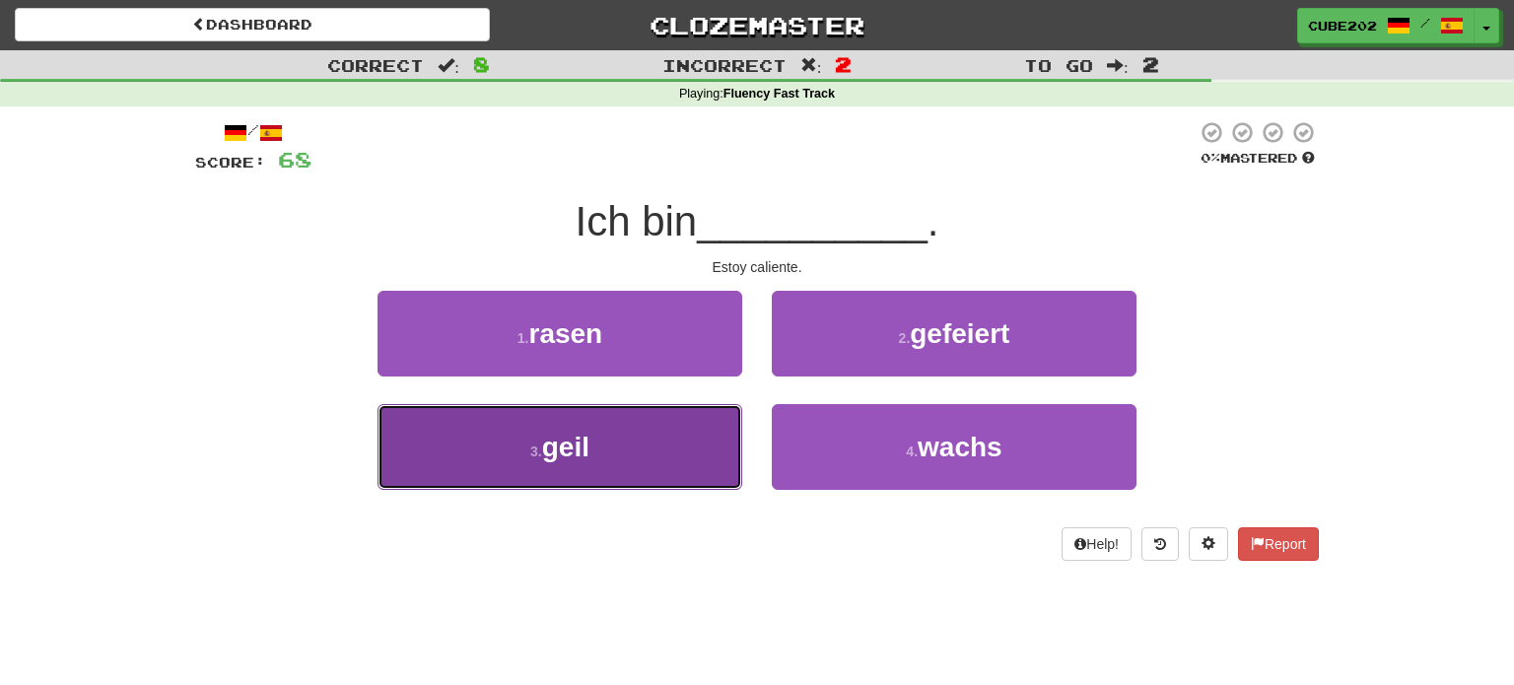
click at [697, 437] on button "3 . geil" at bounding box center [559, 447] width 365 height 86
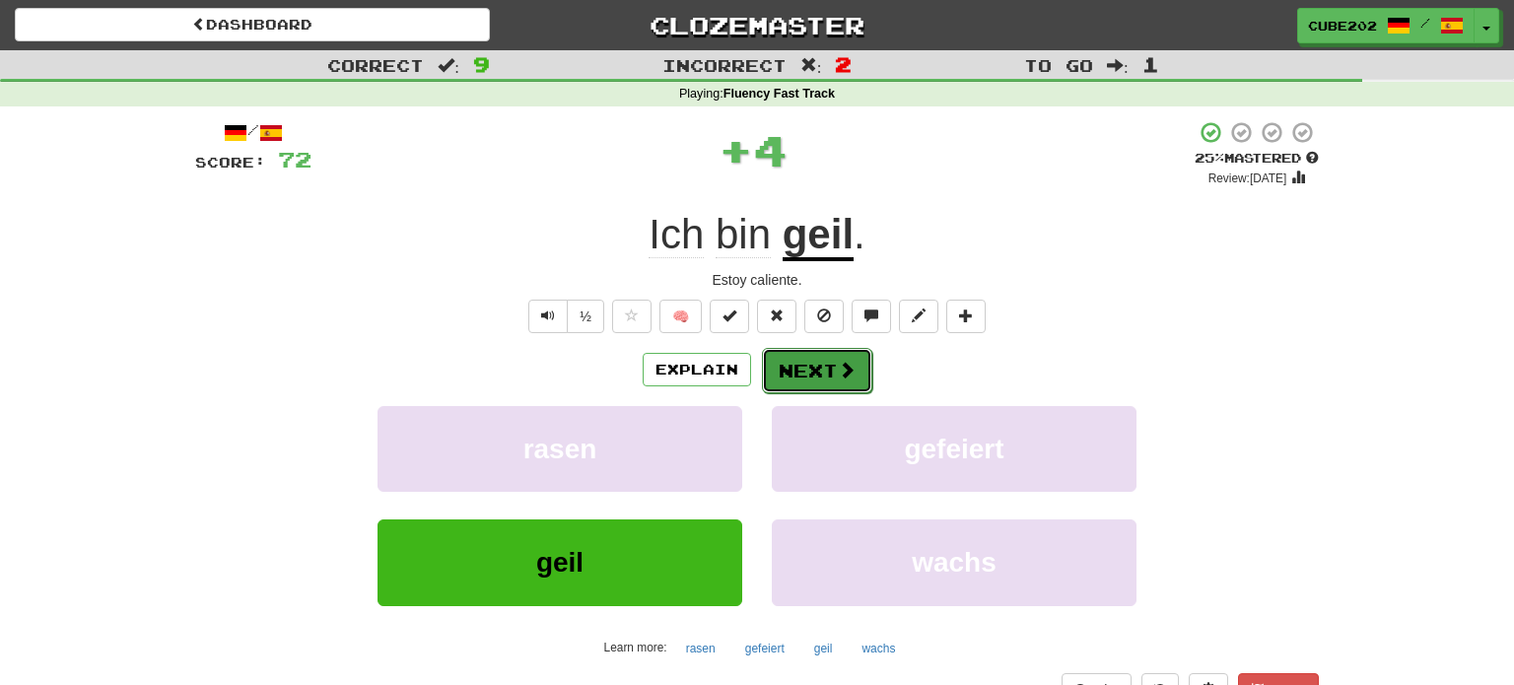
click at [804, 368] on button "Next" at bounding box center [817, 370] width 110 height 45
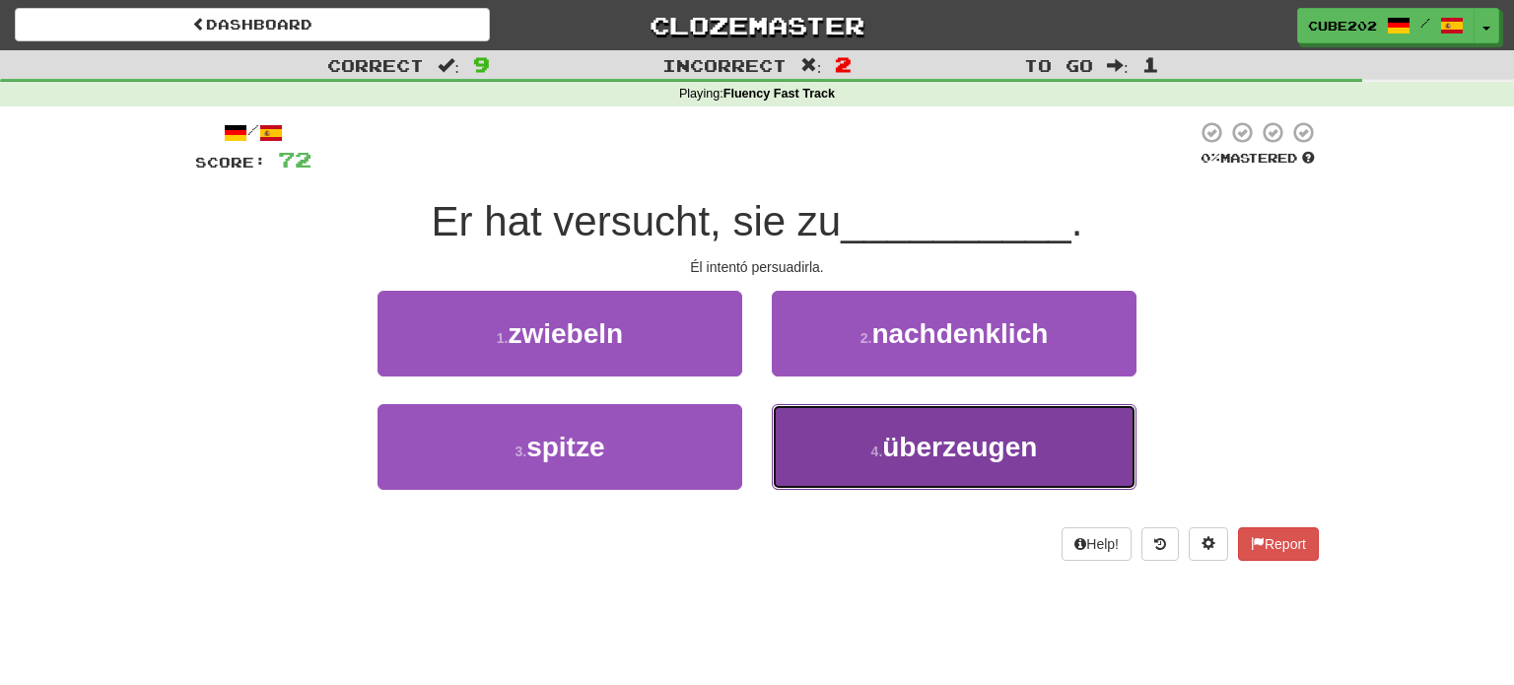
click at [897, 453] on span "überzeugen" at bounding box center [959, 447] width 155 height 31
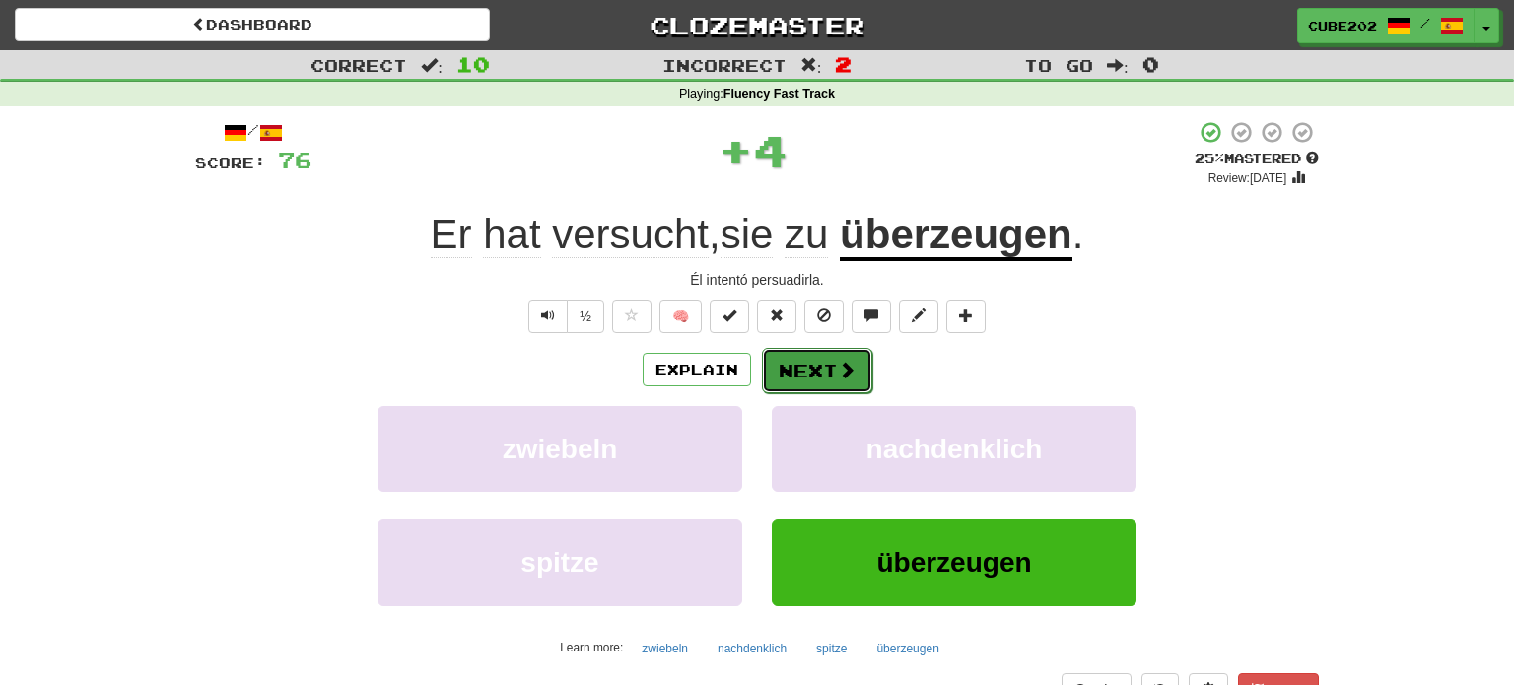
click at [809, 376] on button "Next" at bounding box center [817, 370] width 110 height 45
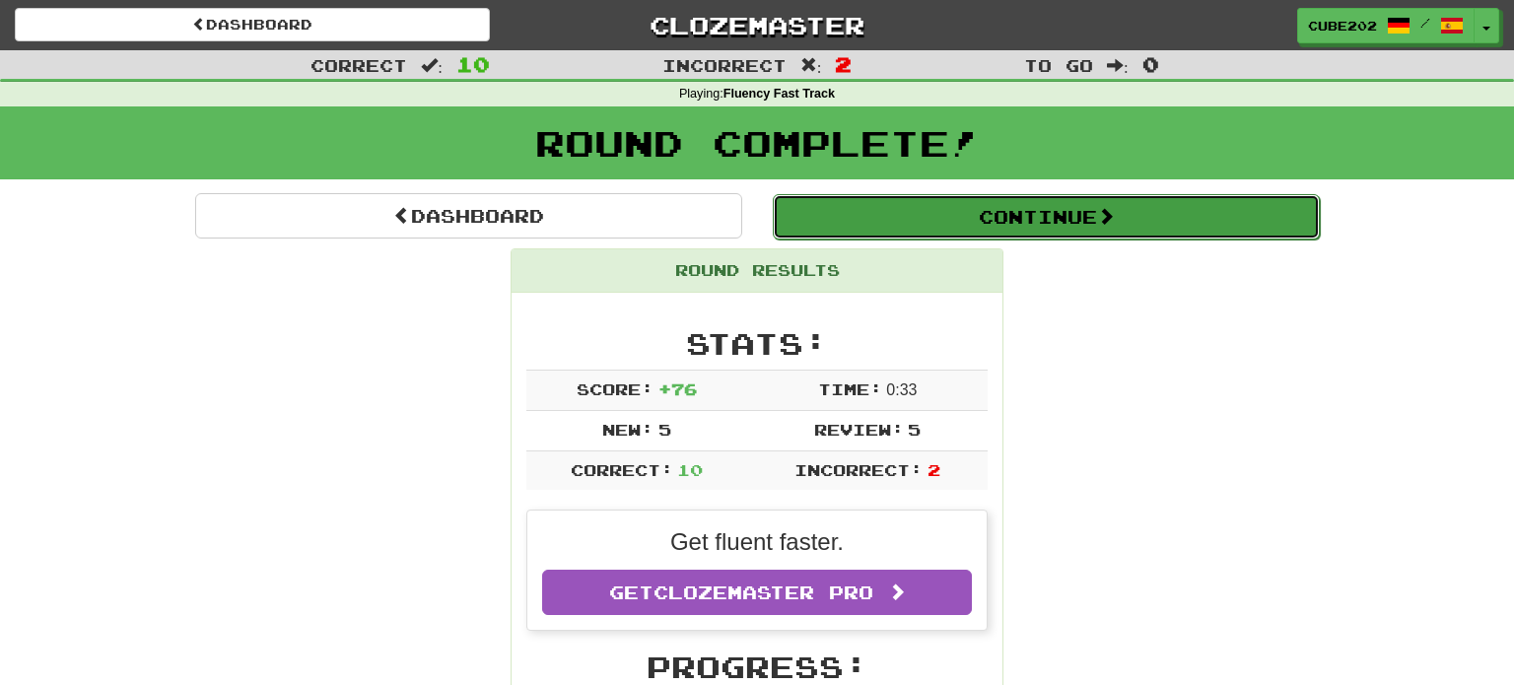
click at [911, 214] on button "Continue" at bounding box center [1046, 216] width 547 height 45
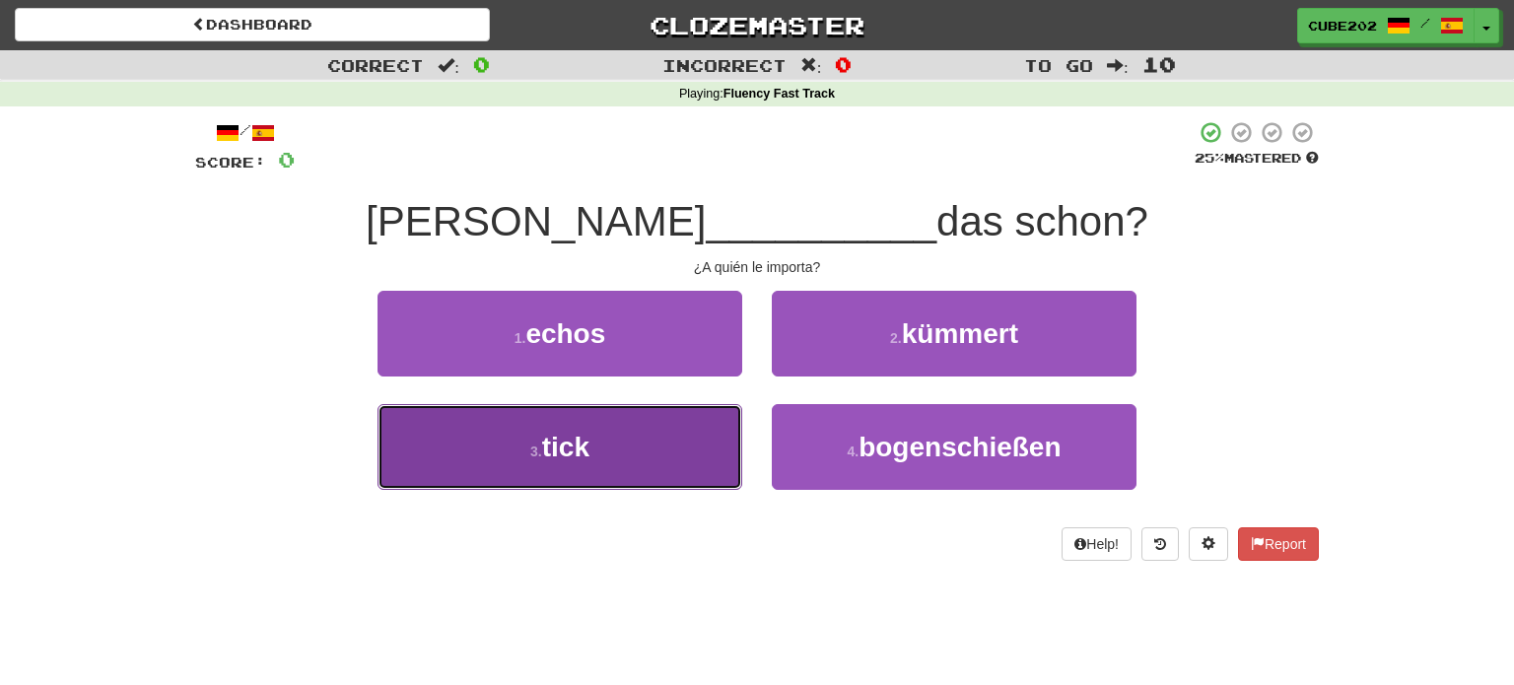
click at [715, 439] on button "3 . tick" at bounding box center [559, 447] width 365 height 86
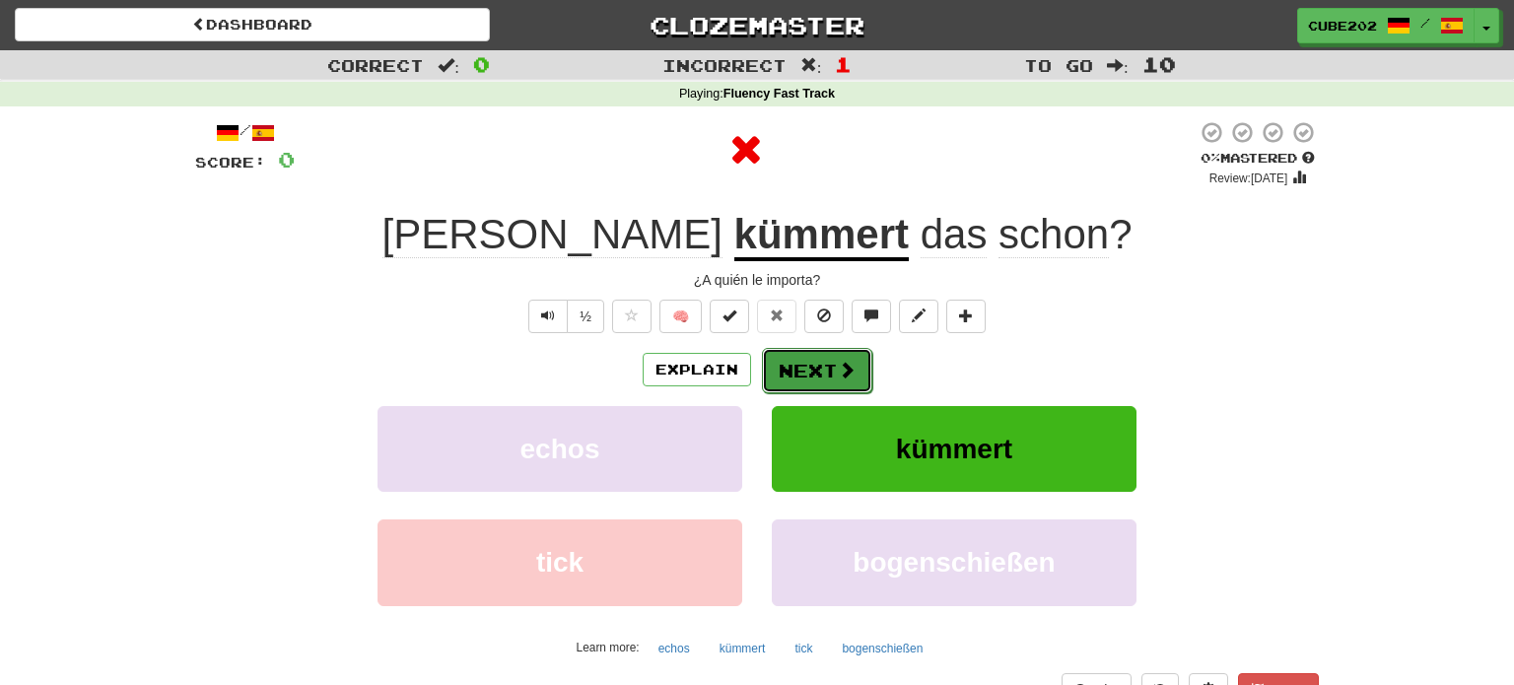
click at [831, 365] on button "Next" at bounding box center [817, 370] width 110 height 45
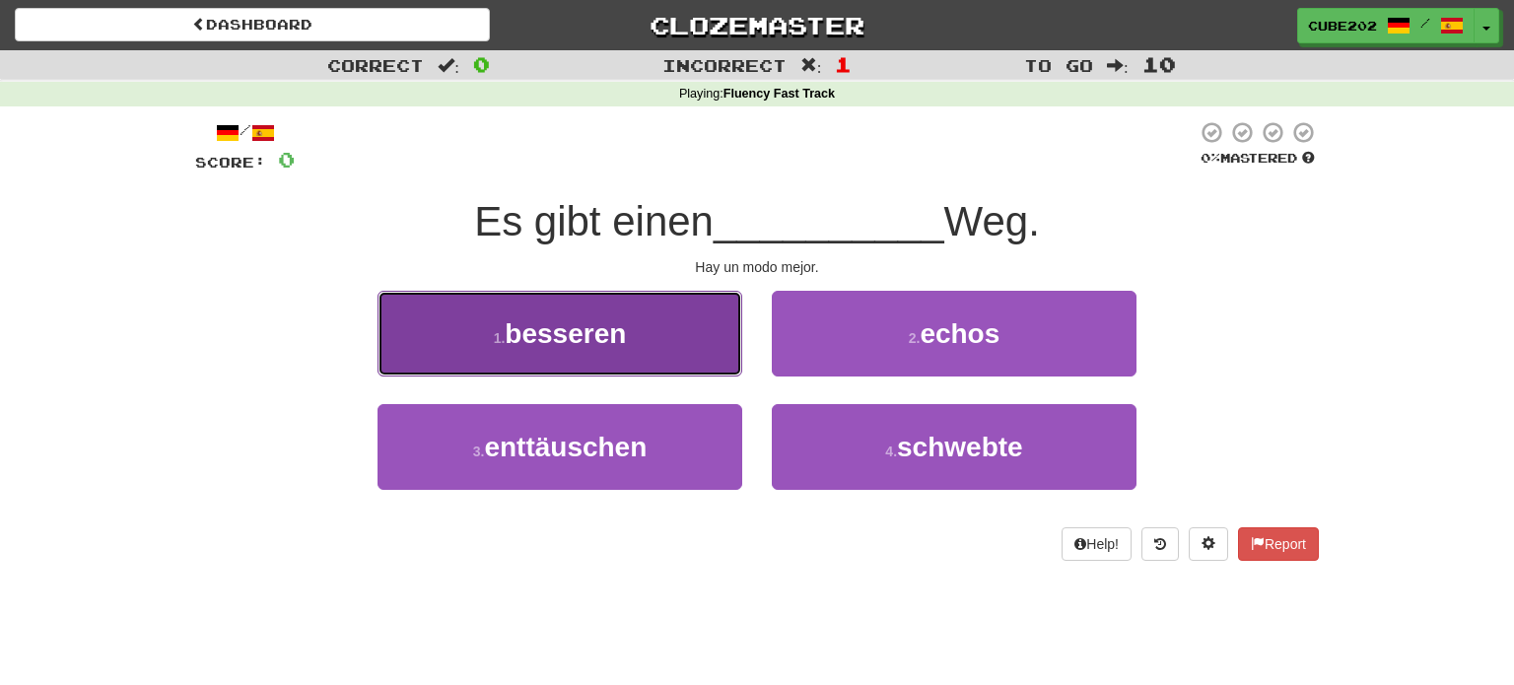
click at [688, 324] on button "1 . besseren" at bounding box center [559, 334] width 365 height 86
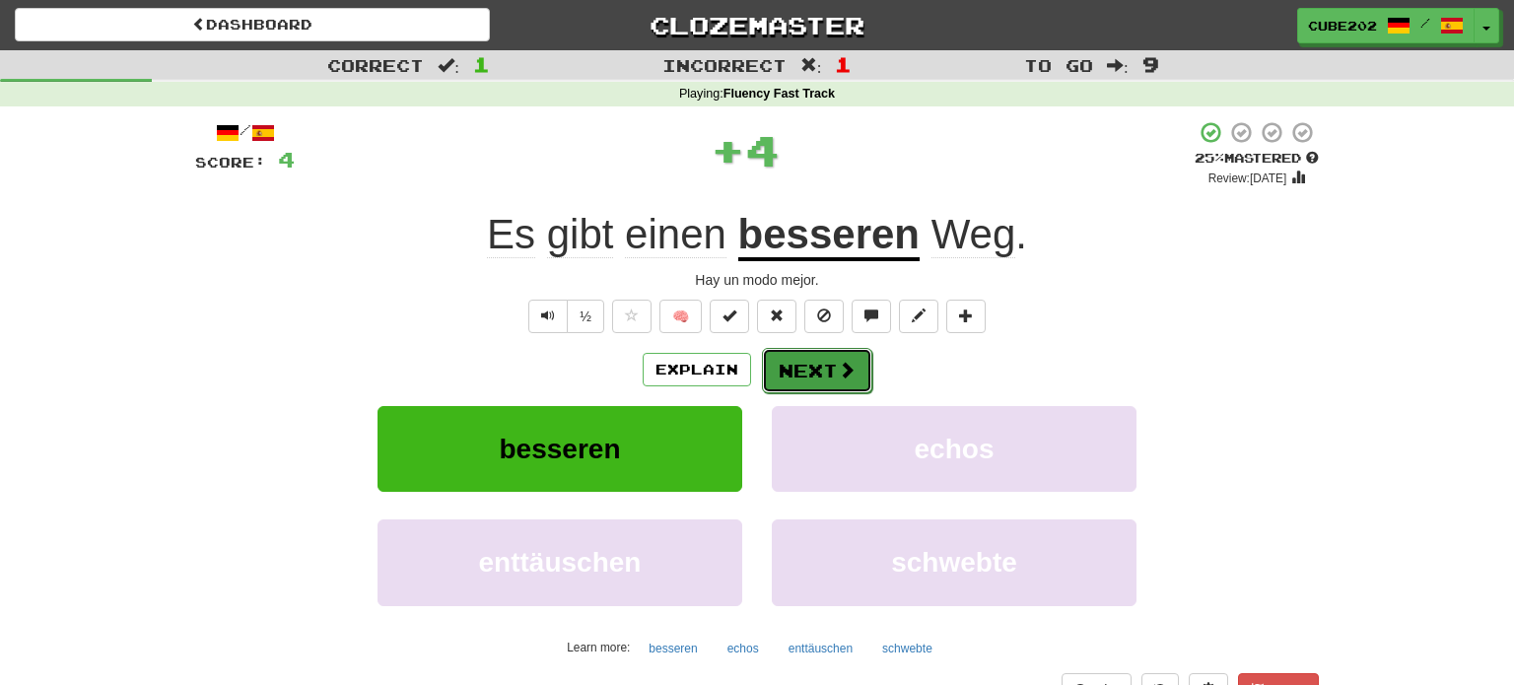
click at [803, 371] on button "Next" at bounding box center [817, 370] width 110 height 45
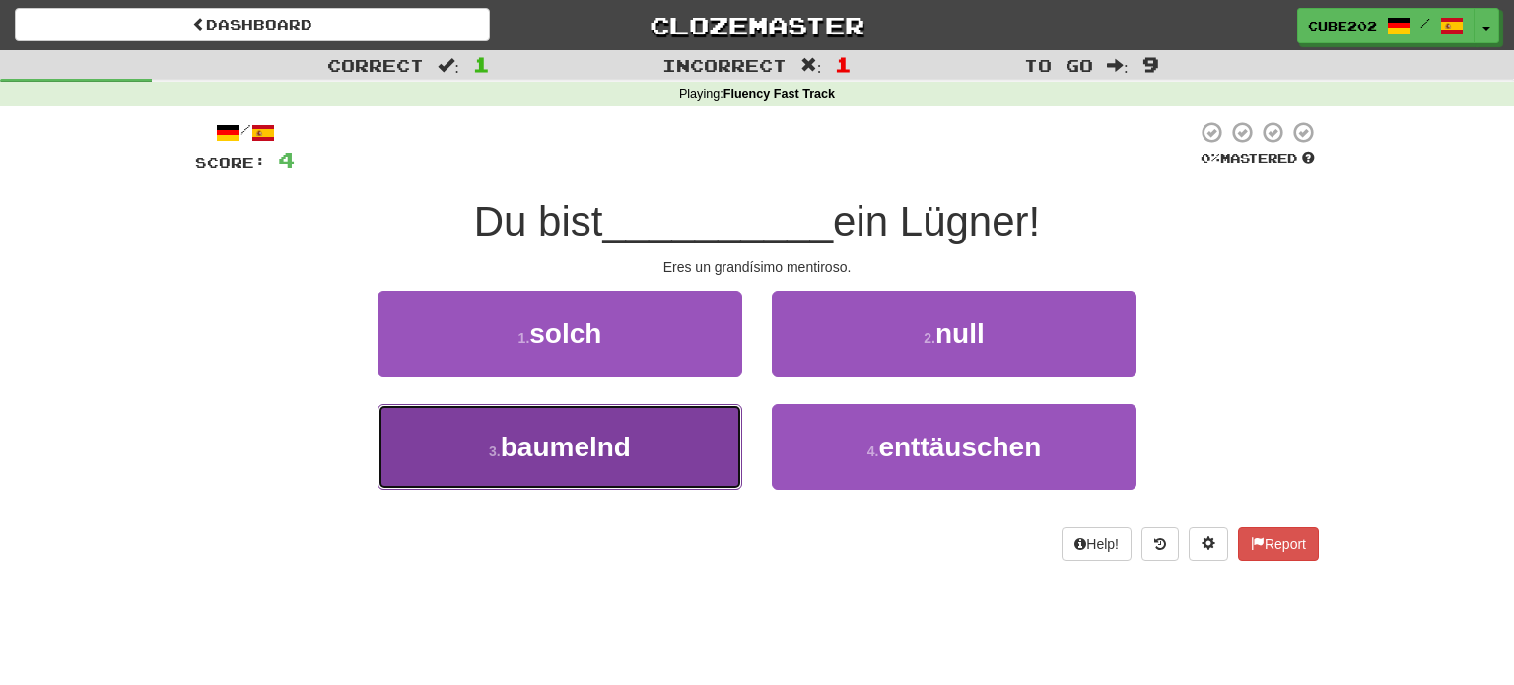
click at [675, 445] on button "3 . baumelnd" at bounding box center [559, 447] width 365 height 86
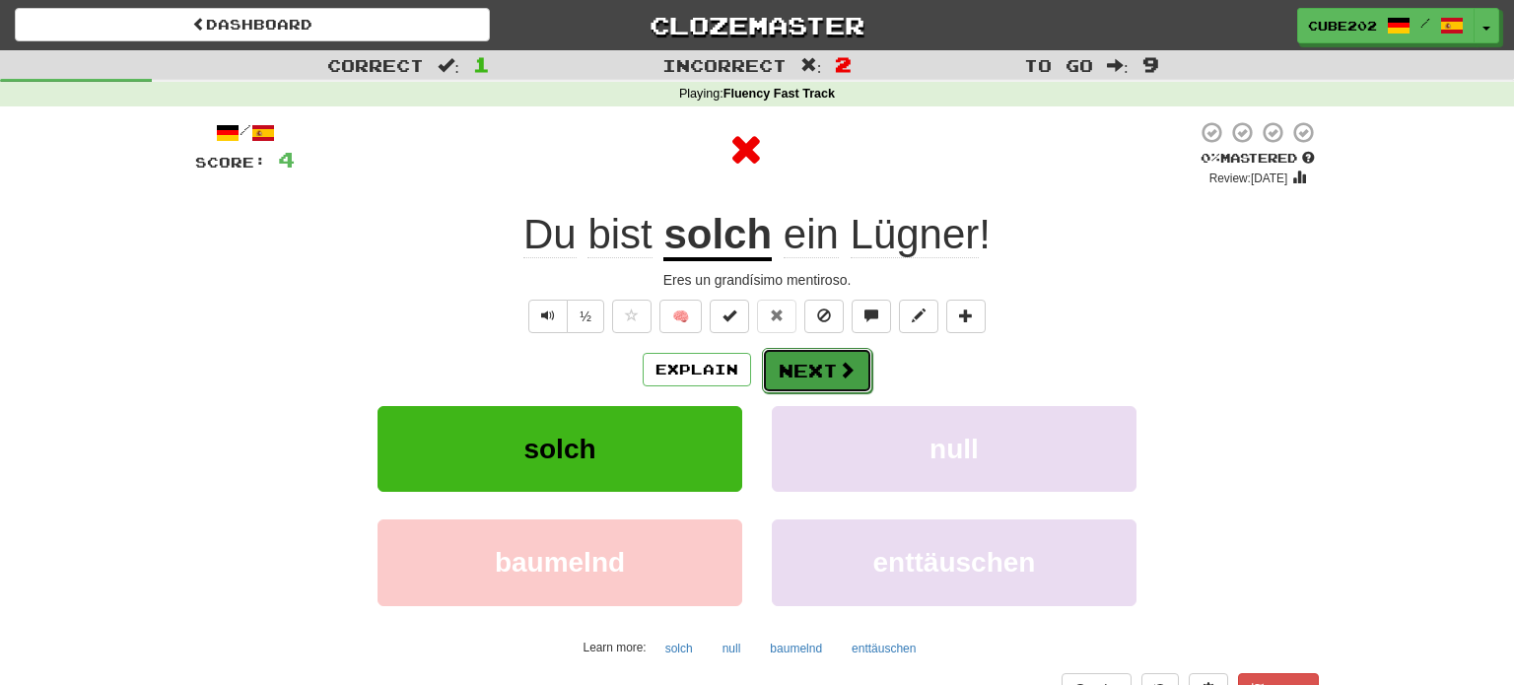
click at [827, 362] on button "Next" at bounding box center [817, 370] width 110 height 45
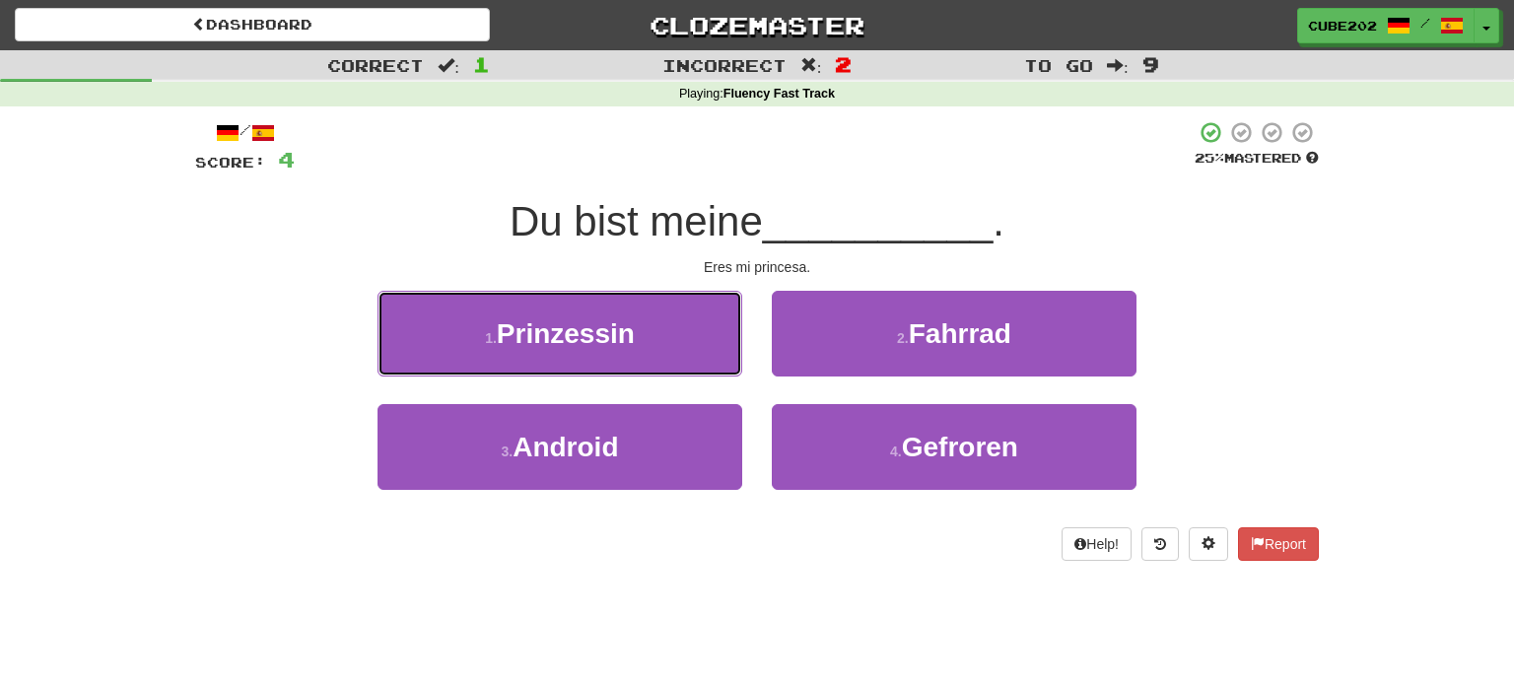
click at [670, 342] on button "1 . Prinzessin" at bounding box center [559, 334] width 365 height 86
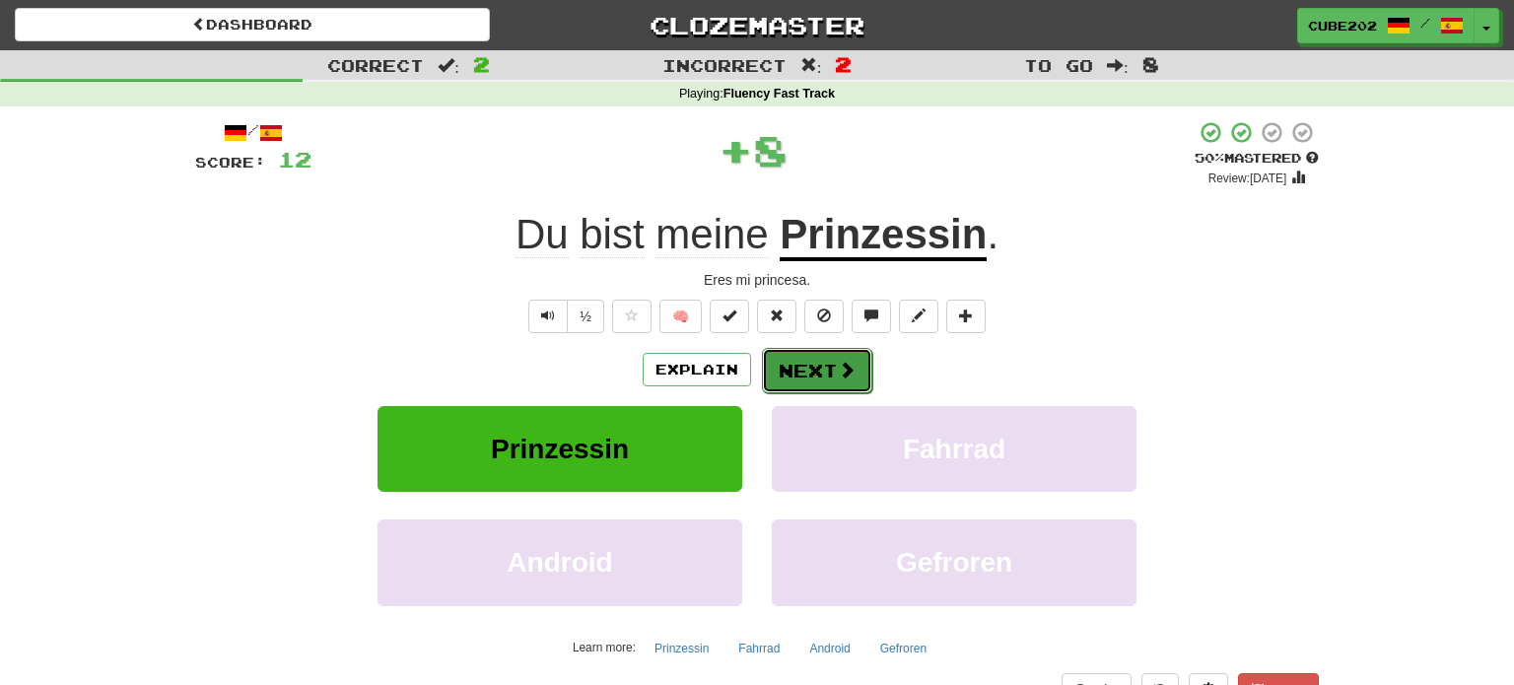
click at [818, 366] on button "Next" at bounding box center [817, 370] width 110 height 45
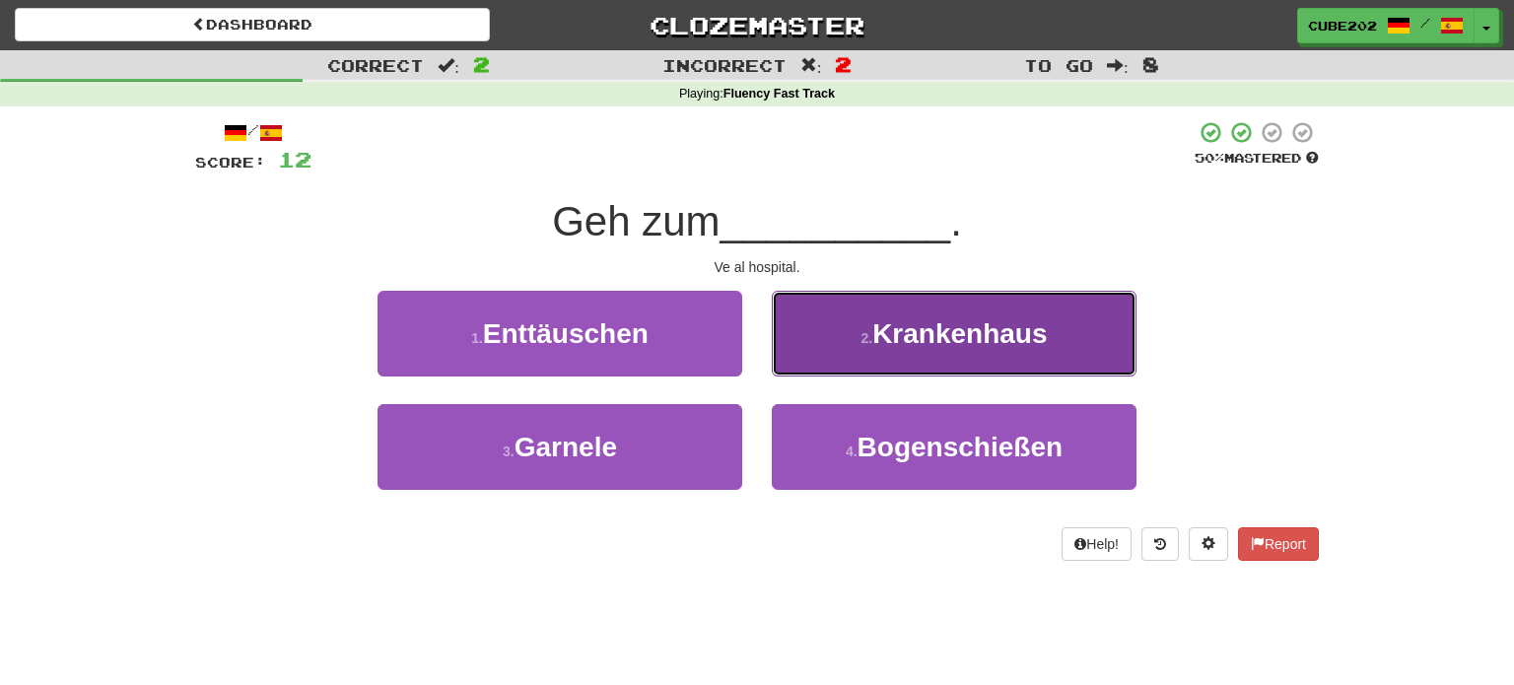
click at [864, 322] on button "2 . Krankenhaus" at bounding box center [954, 334] width 365 height 86
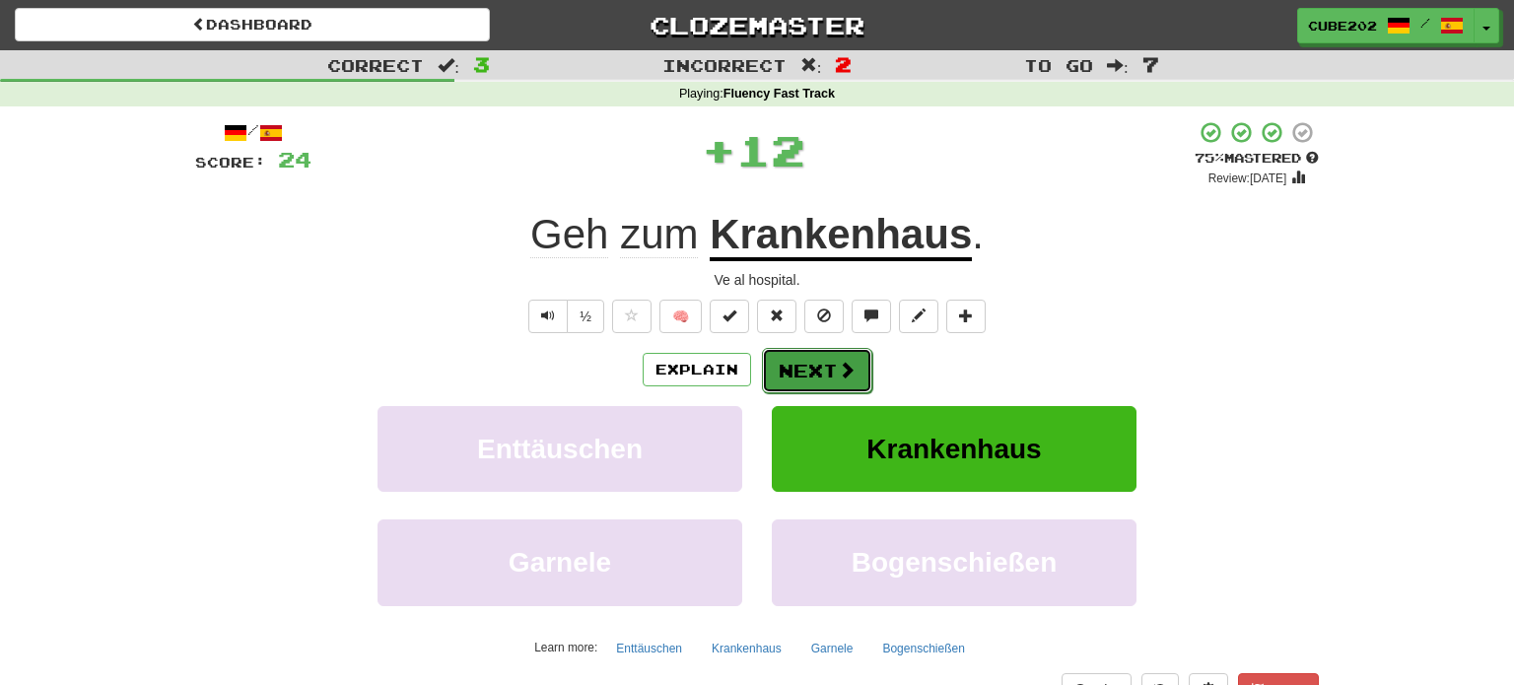
click at [800, 362] on button "Next" at bounding box center [817, 370] width 110 height 45
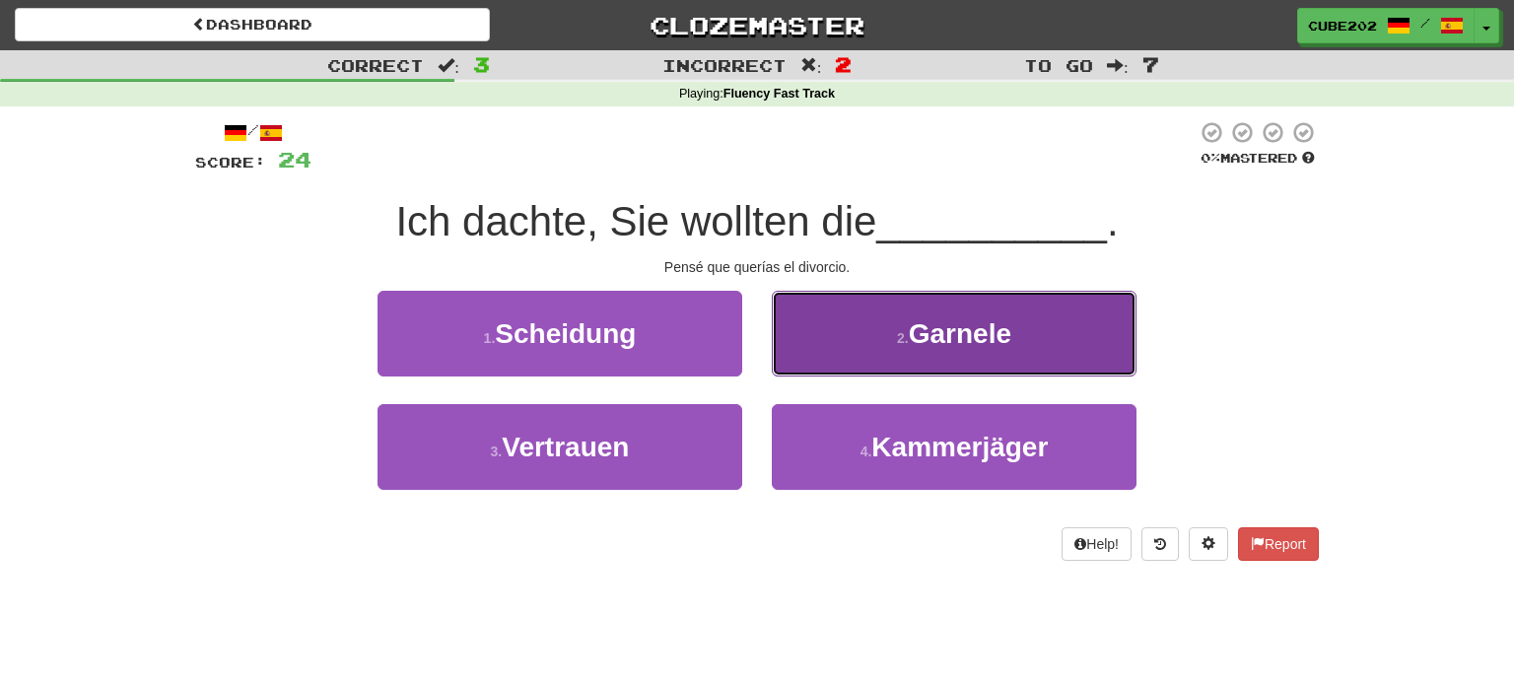
click at [868, 327] on button "2 . Garnele" at bounding box center [954, 334] width 365 height 86
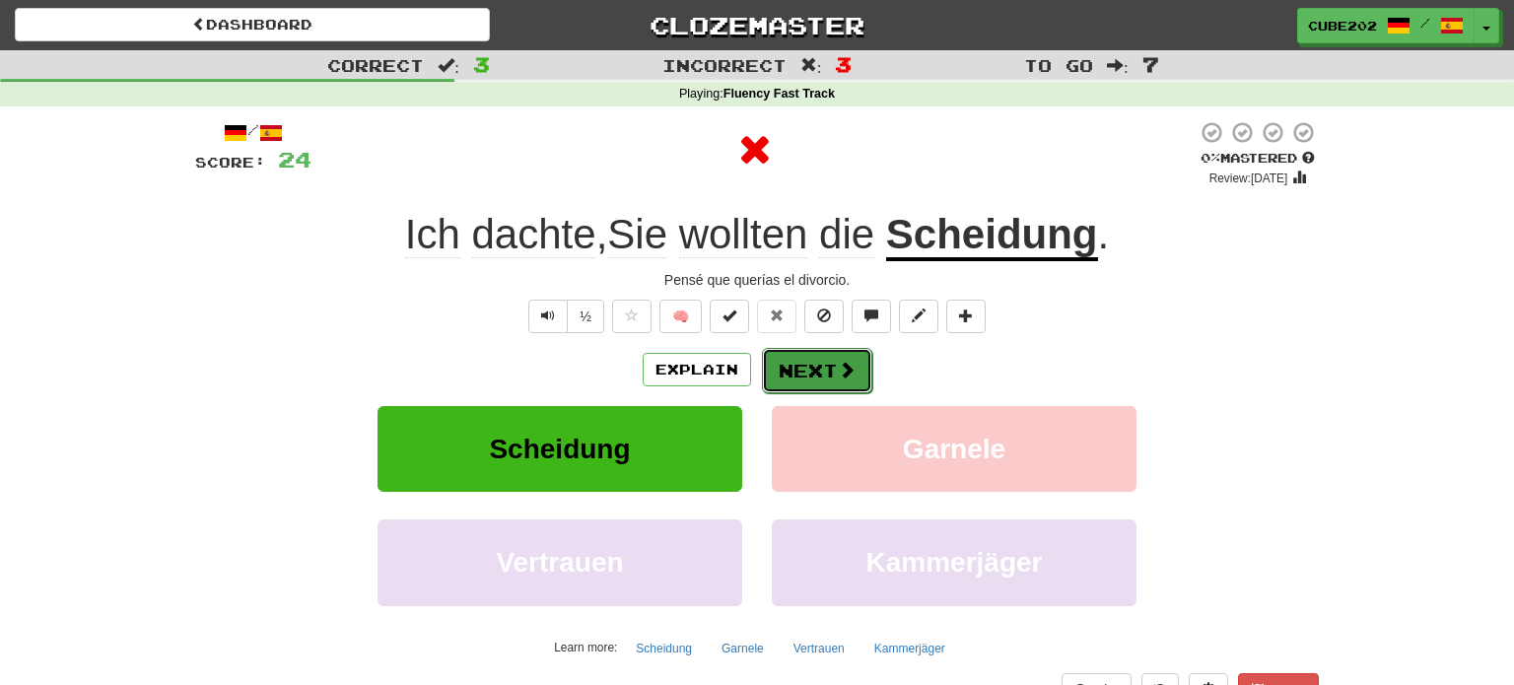
click at [807, 360] on button "Next" at bounding box center [817, 370] width 110 height 45
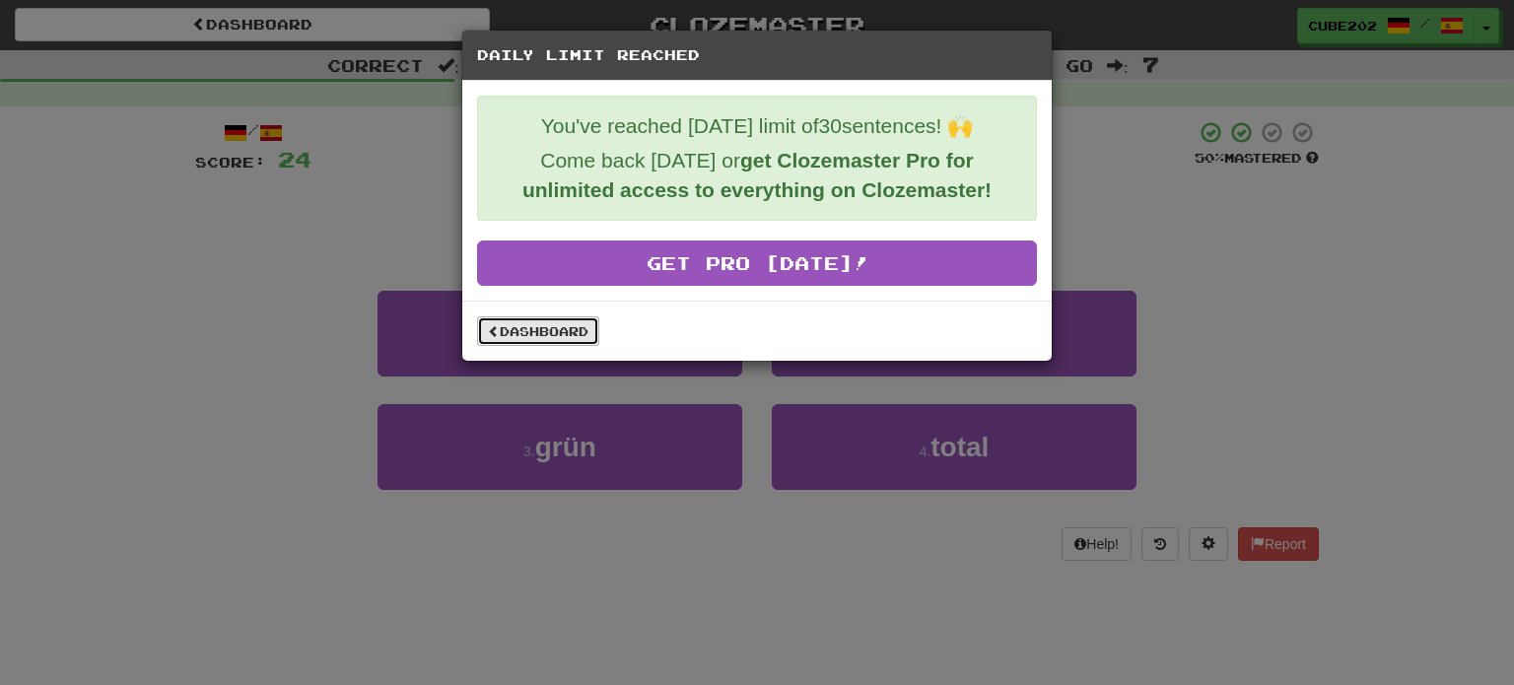
click at [534, 339] on link "Dashboard" at bounding box center [538, 331] width 122 height 30
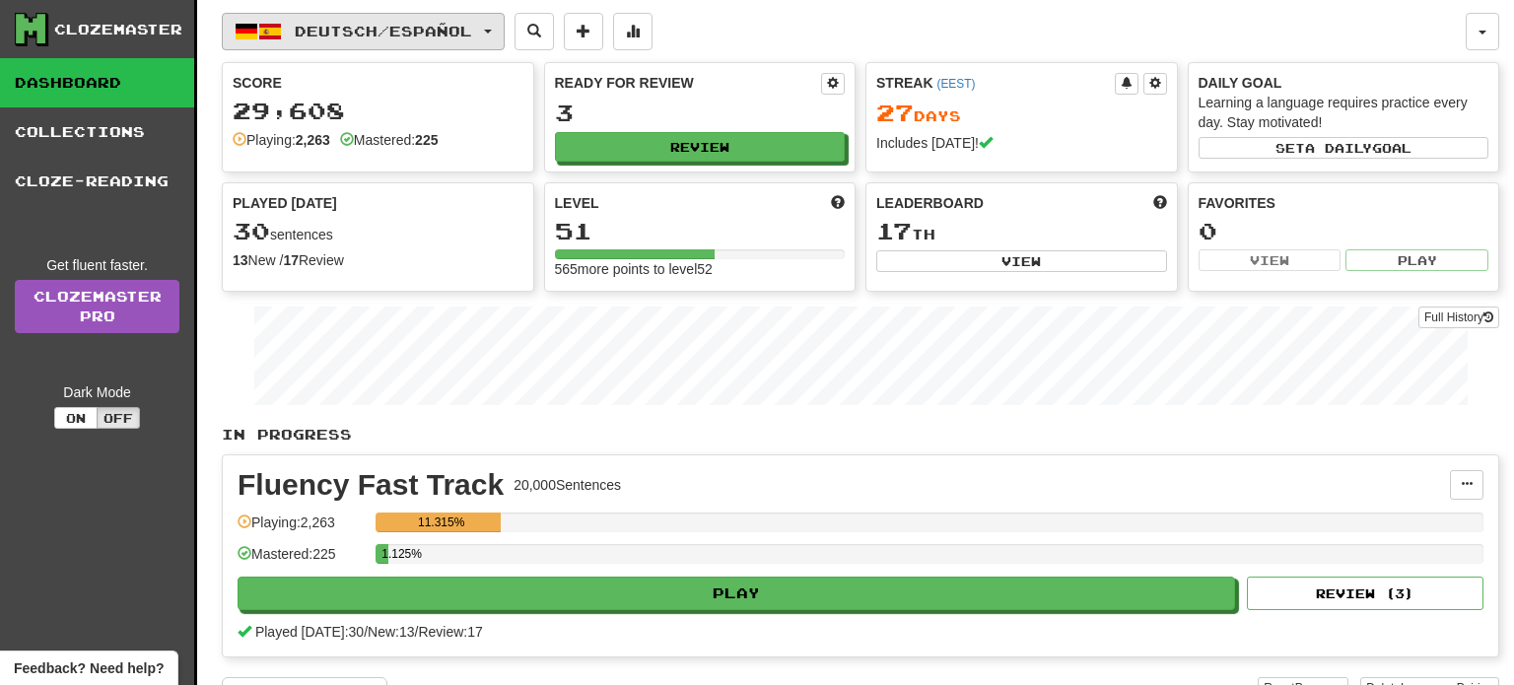
click at [451, 20] on button "Deutsch / Español" at bounding box center [363, 31] width 283 height 37
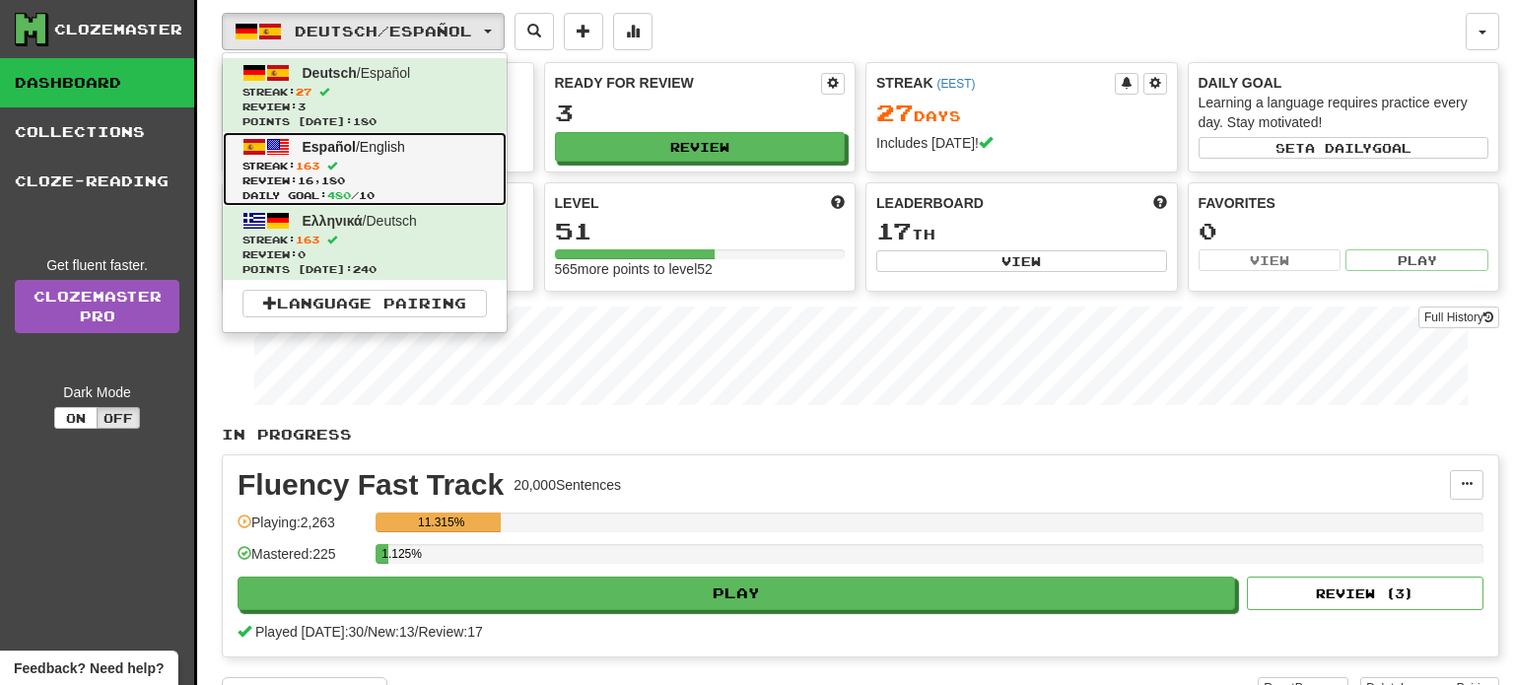
click at [397, 169] on span "Streak: 163" at bounding box center [364, 166] width 244 height 15
